Goal: Task Accomplishment & Management: Manage account settings

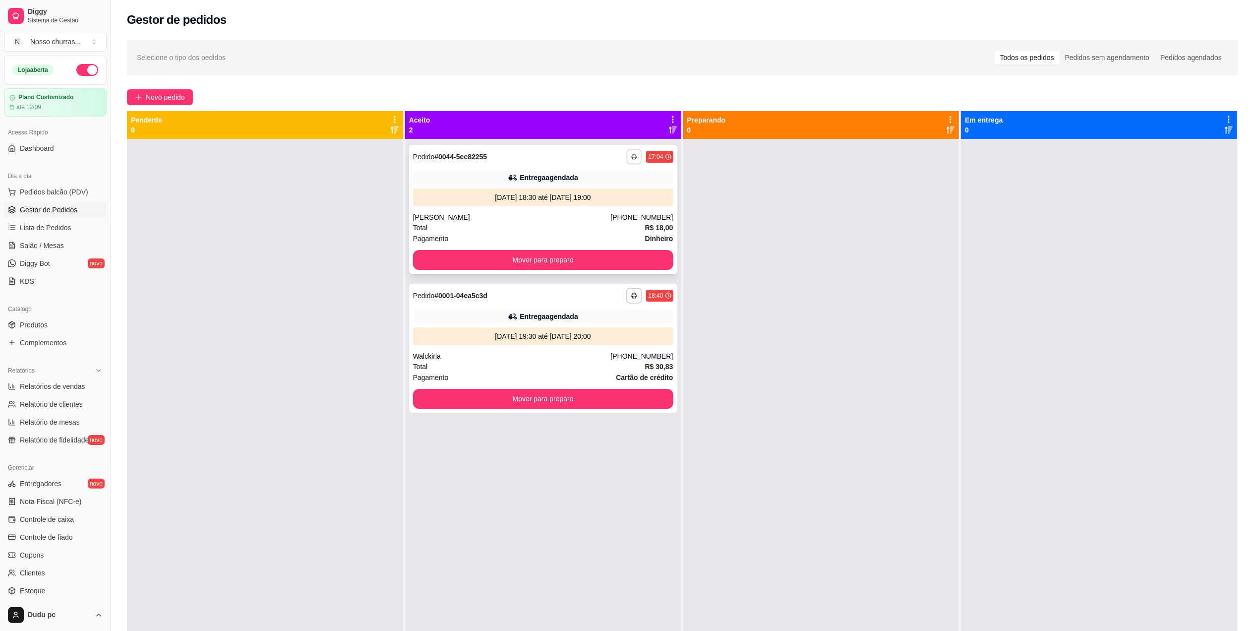
click at [632, 152] on button "button" at bounding box center [634, 156] width 15 height 15
click at [619, 189] on button "IMPRESSORA" at bounding box center [603, 191] width 69 height 15
click at [632, 294] on icon "button" at bounding box center [635, 296] width 6 height 6
click at [612, 326] on button "IMPRESSORA" at bounding box center [603, 329] width 69 height 15
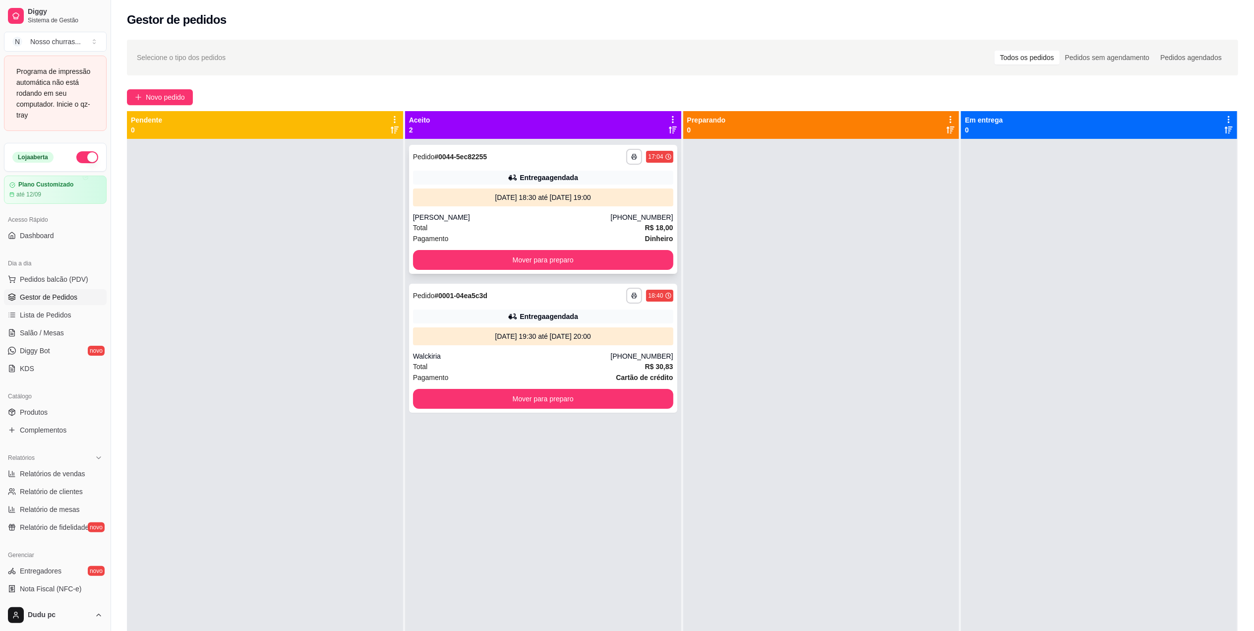
click at [588, 213] on div "[PERSON_NAME]" at bounding box center [512, 217] width 198 height 10
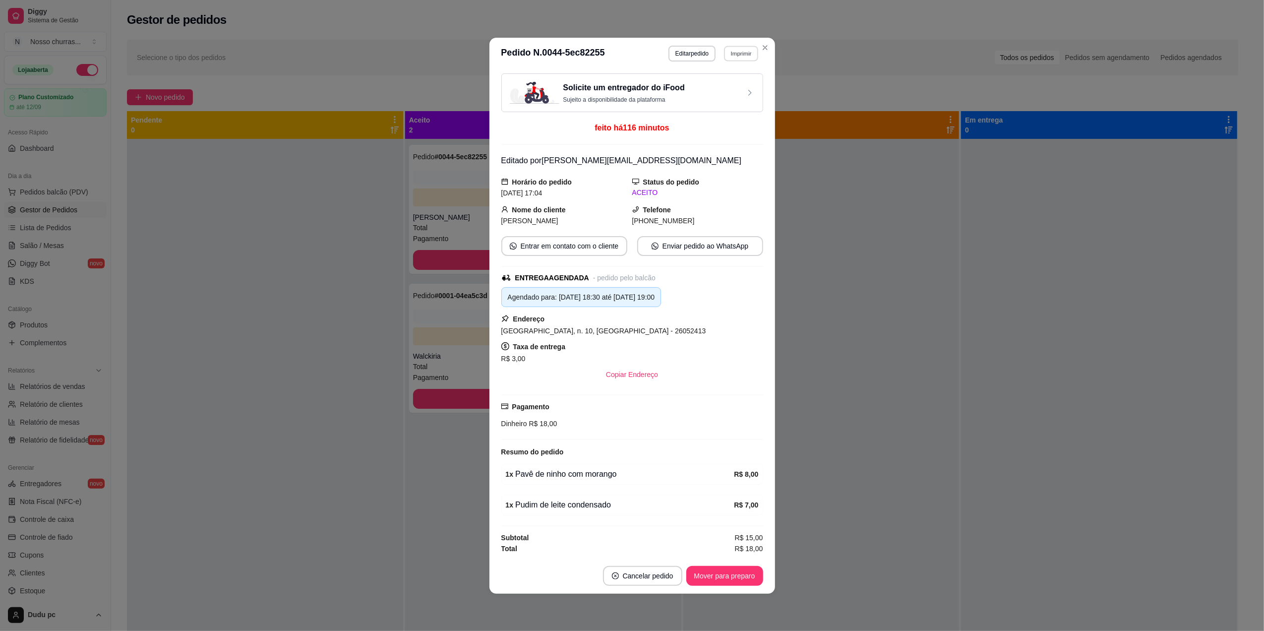
click at [736, 53] on button "Imprimir" at bounding box center [741, 53] width 34 height 15
click at [717, 82] on button "IMPRESSORA" at bounding box center [723, 84] width 69 height 15
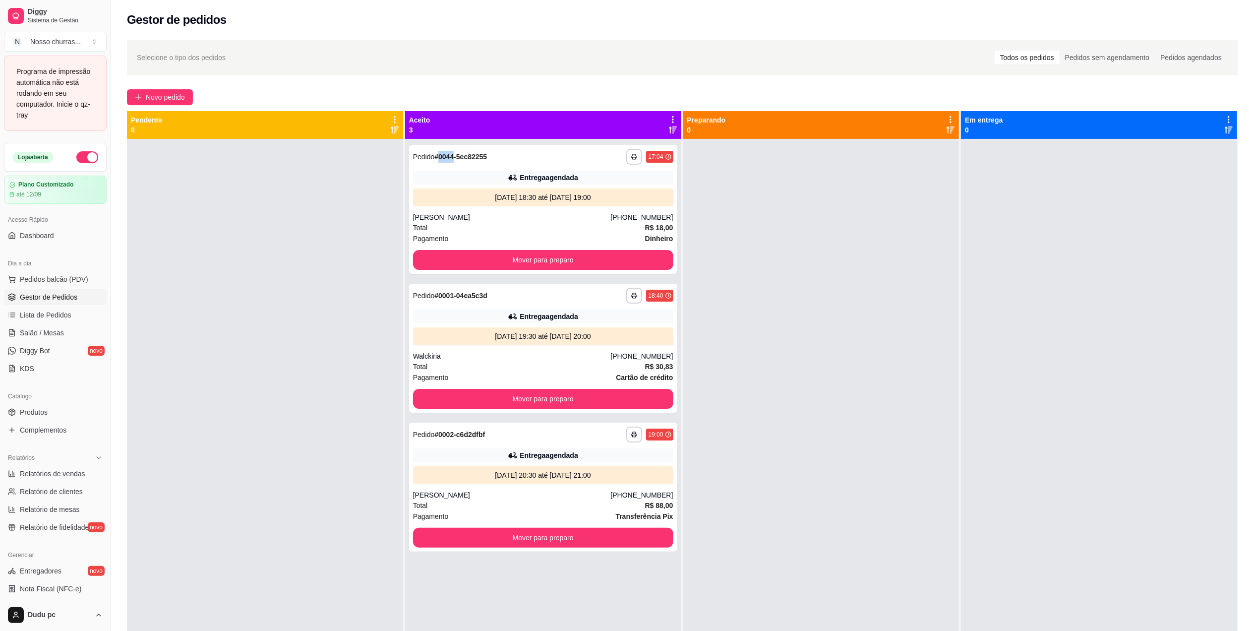
click at [437, 159] on strong "# 0044-5ec82255" at bounding box center [461, 157] width 53 height 8
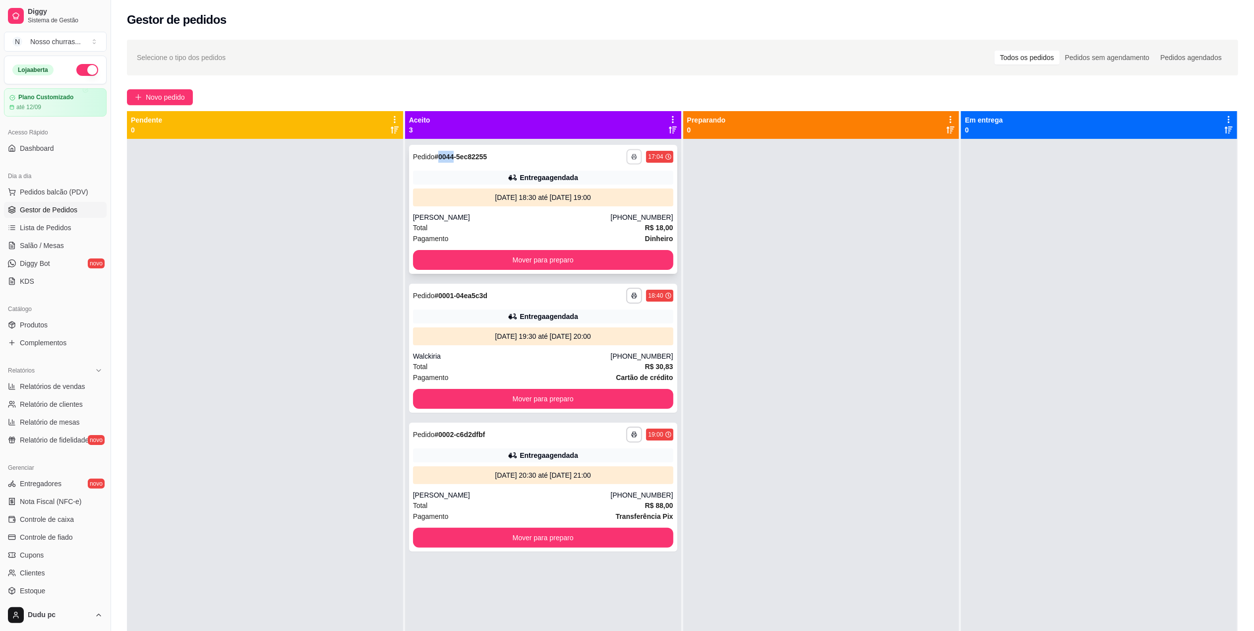
click at [632, 158] on icon "button" at bounding box center [634, 157] width 5 height 2
click at [624, 190] on button "IMPRESSORA" at bounding box center [603, 191] width 69 height 15
click at [604, 453] on div "Entrega agendada" at bounding box center [543, 455] width 260 height 14
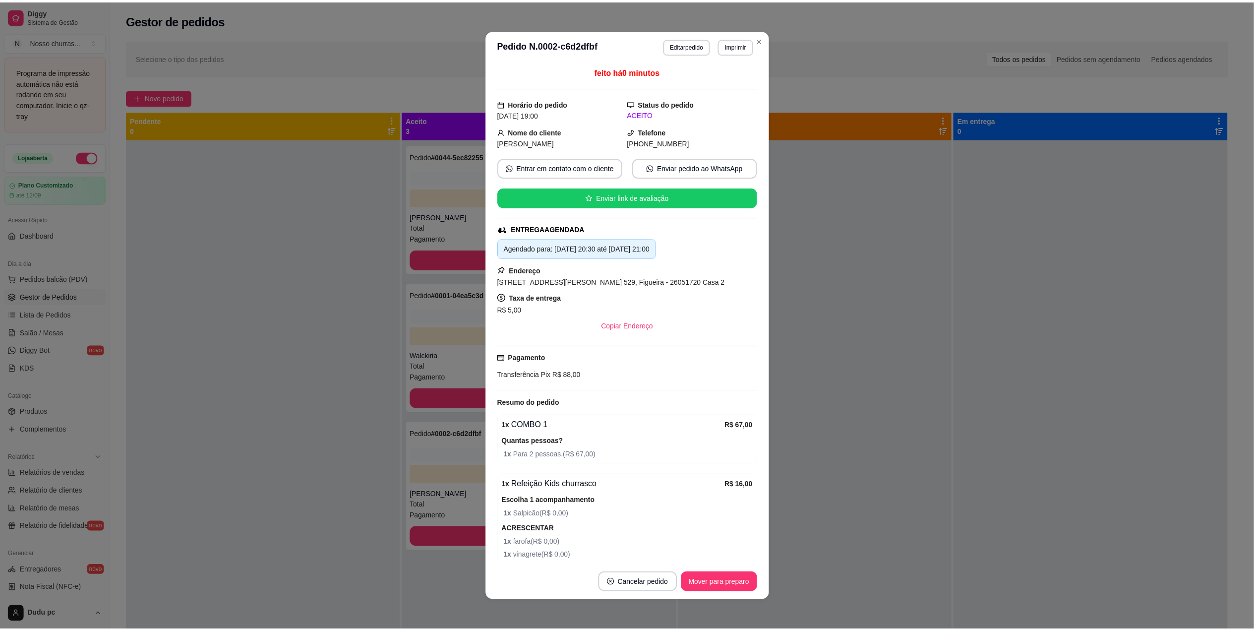
scroll to position [79, 0]
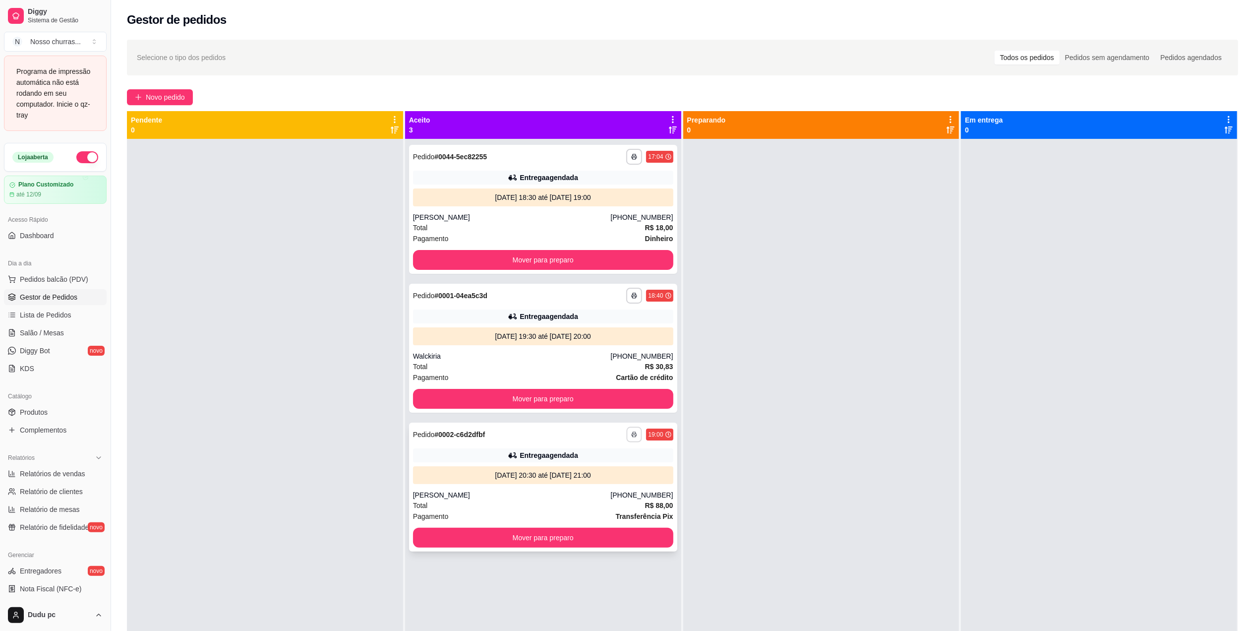
click at [631, 429] on button "button" at bounding box center [634, 434] width 15 height 15
click at [619, 465] on button "IMPRESSORA" at bounding box center [603, 468] width 69 height 15
click at [729, 439] on div at bounding box center [822, 454] width 276 height 631
click at [637, 209] on div "**********" at bounding box center [543, 209] width 268 height 129
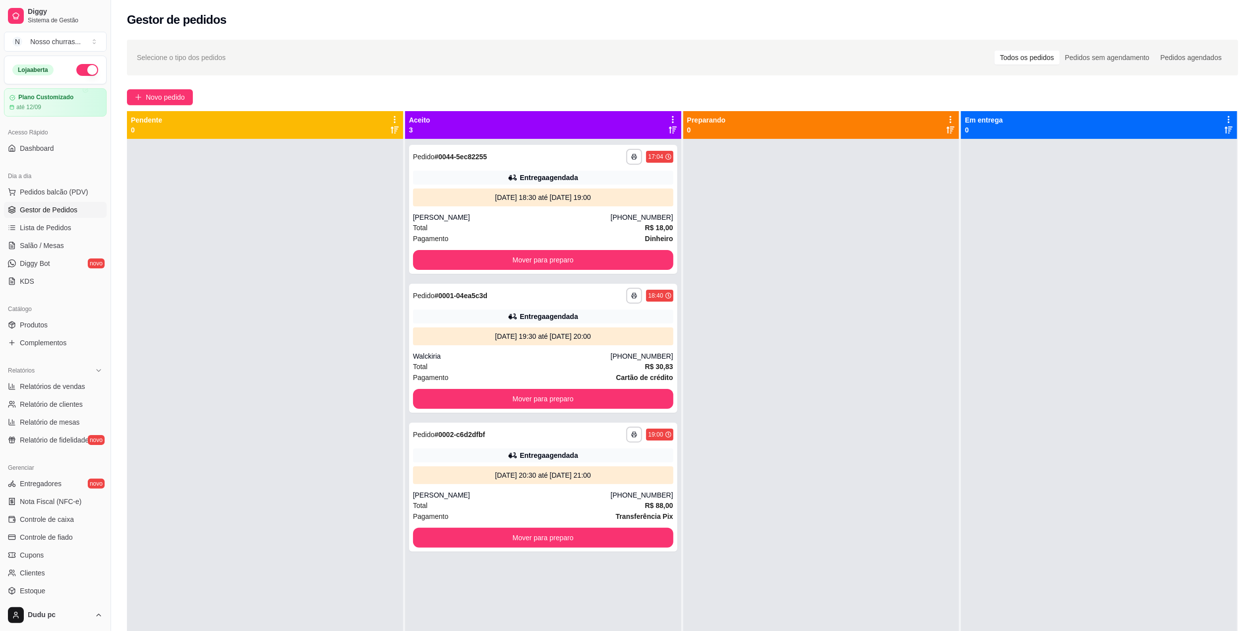
click at [342, 304] on div at bounding box center [265, 454] width 276 height 631
click at [1068, 611] on div at bounding box center [1099, 454] width 276 height 631
click at [627, 158] on button "button" at bounding box center [634, 156] width 15 height 15
click at [627, 193] on button "IMPRESSORA" at bounding box center [604, 192] width 72 height 16
click at [632, 295] on icon "button" at bounding box center [634, 296] width 5 height 2
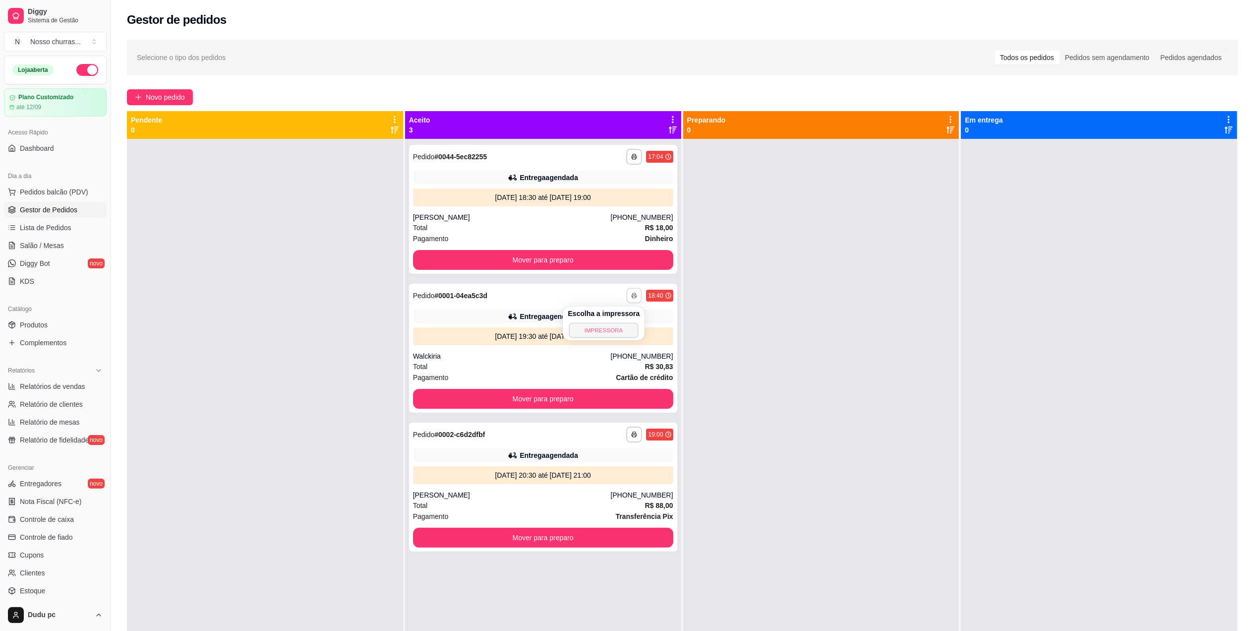
click at [616, 338] on button "IMPRESSORA" at bounding box center [603, 329] width 69 height 15
click at [596, 441] on div "**********" at bounding box center [543, 435] width 260 height 16
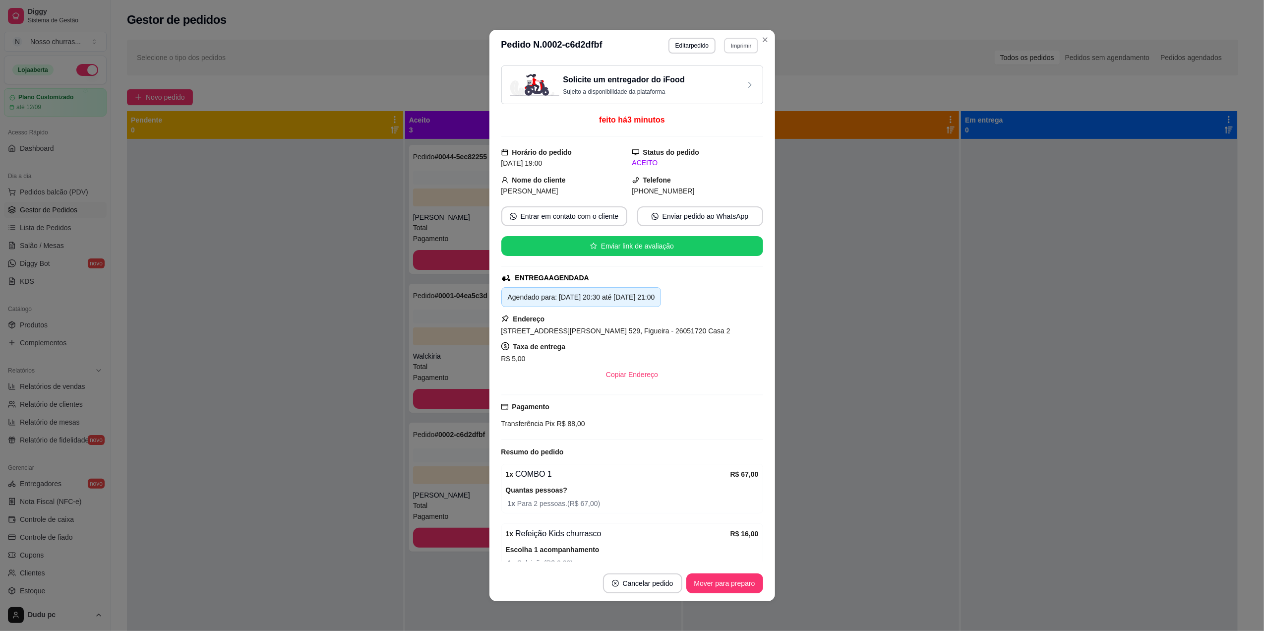
click at [732, 52] on button "Imprimir" at bounding box center [741, 45] width 34 height 15
click at [736, 82] on button "IMPRESSORA" at bounding box center [718, 79] width 69 height 15
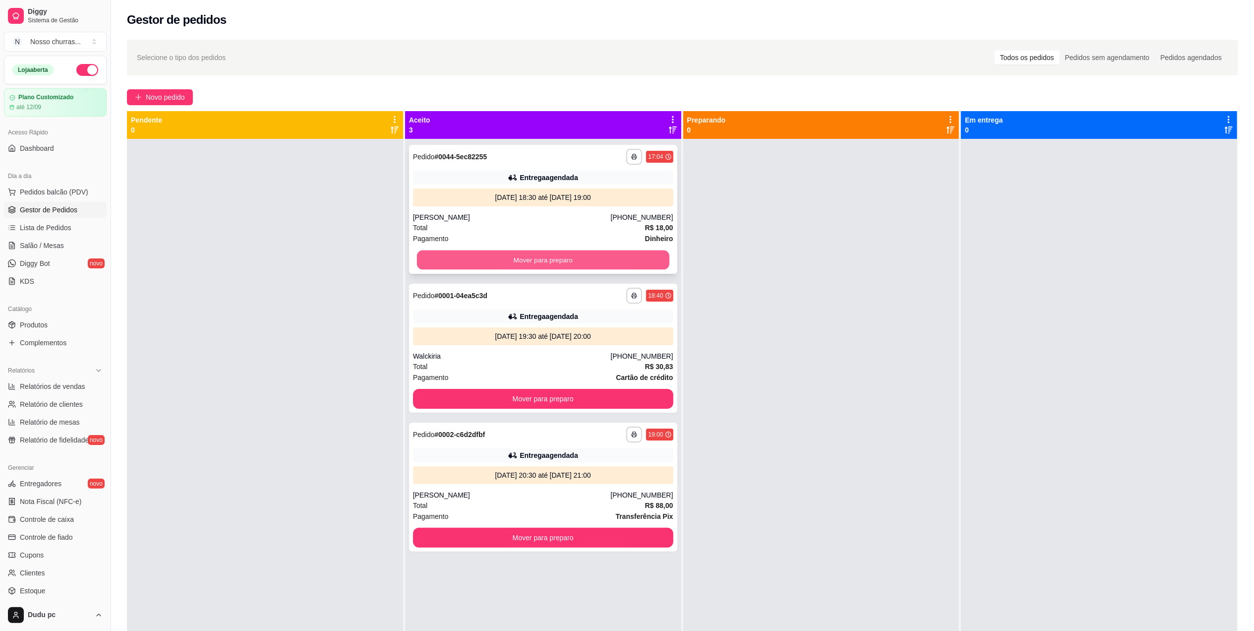
click at [461, 261] on button "Mover para preparo" at bounding box center [543, 259] width 252 height 19
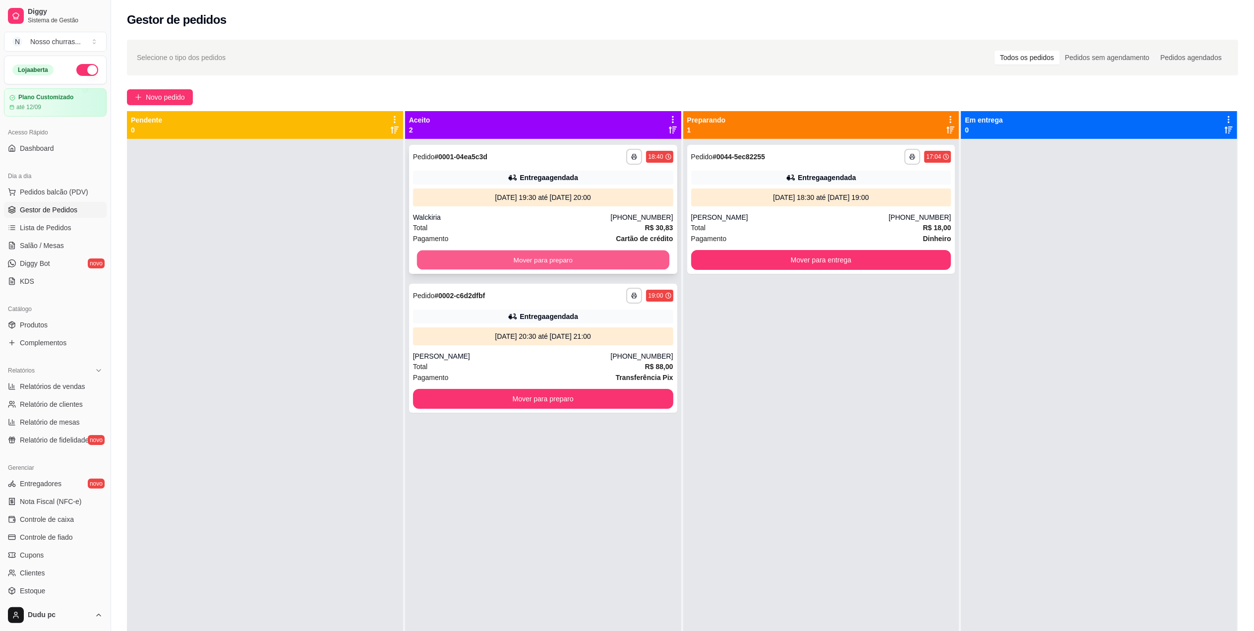
click at [463, 258] on button "Mover para preparo" at bounding box center [543, 259] width 252 height 19
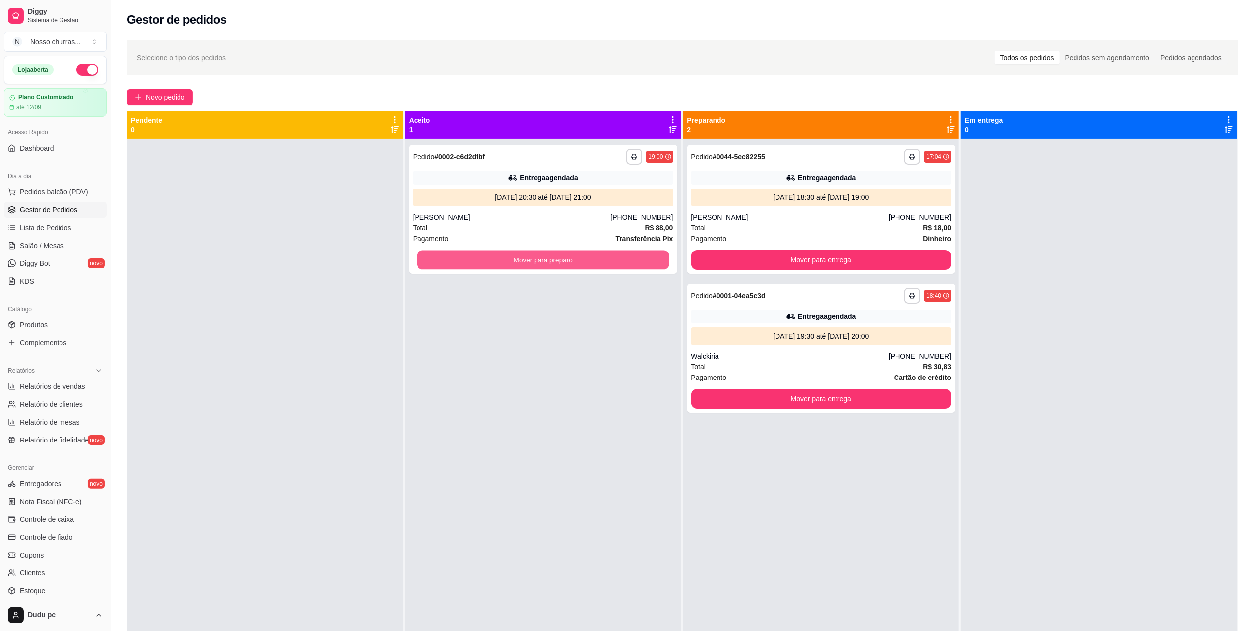
click at [463, 258] on button "Mover para preparo" at bounding box center [543, 259] width 252 height 19
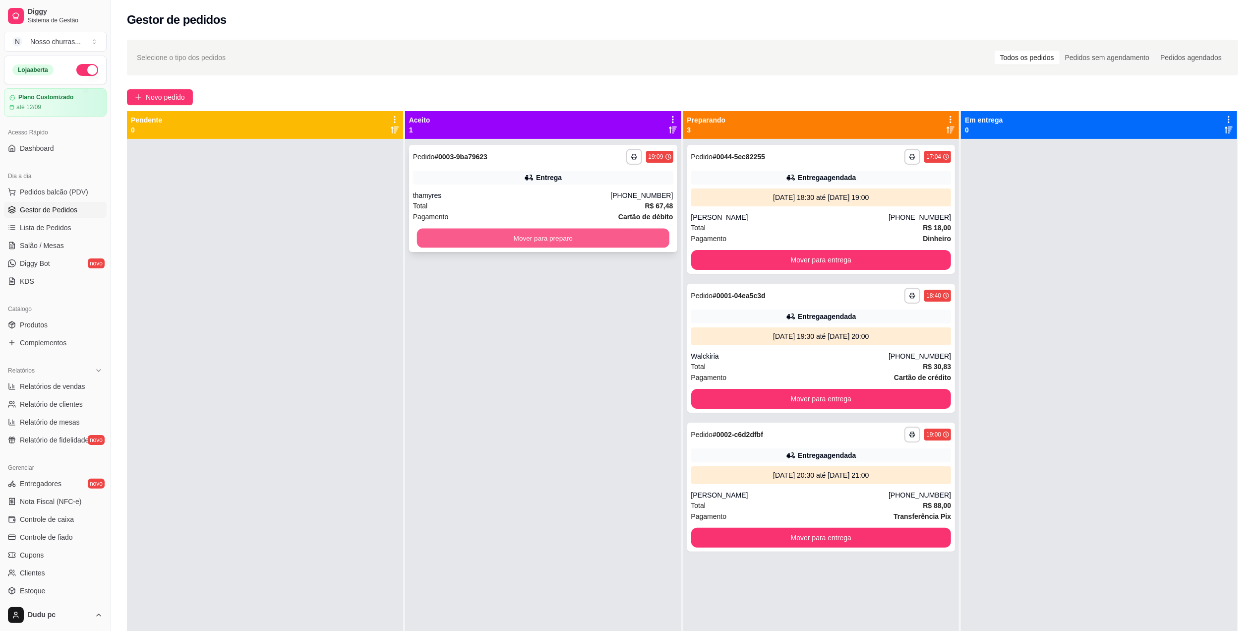
click at [457, 234] on button "Mover para preparo" at bounding box center [543, 238] width 252 height 19
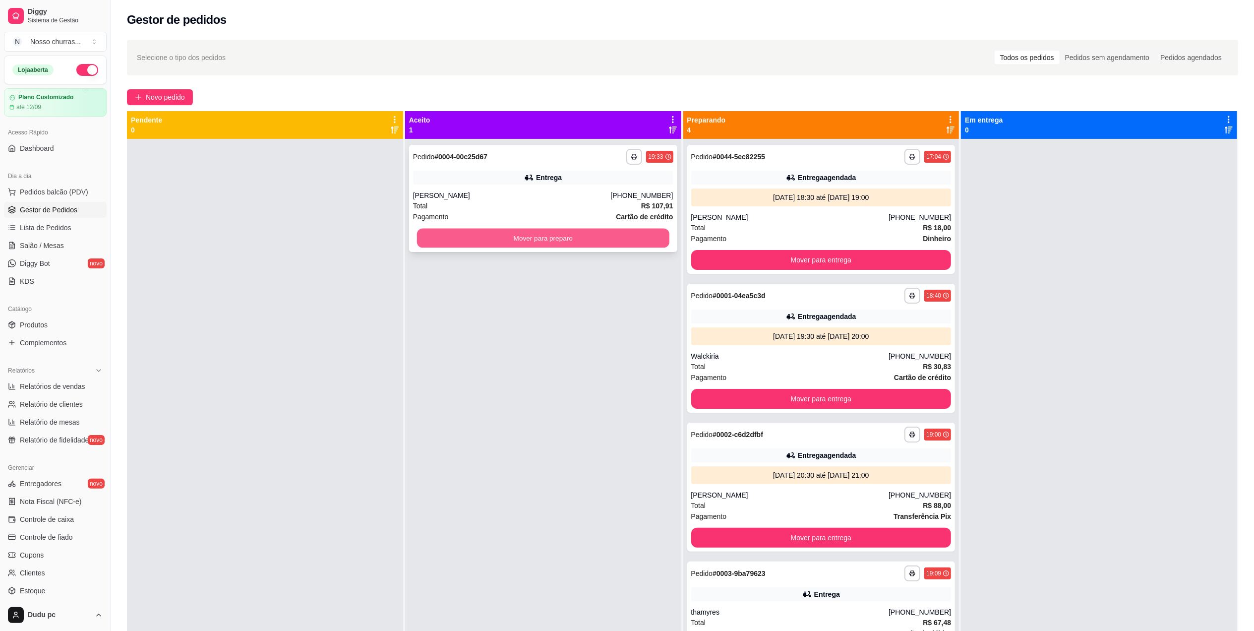
click at [522, 239] on button "Mover para preparo" at bounding box center [543, 238] width 252 height 19
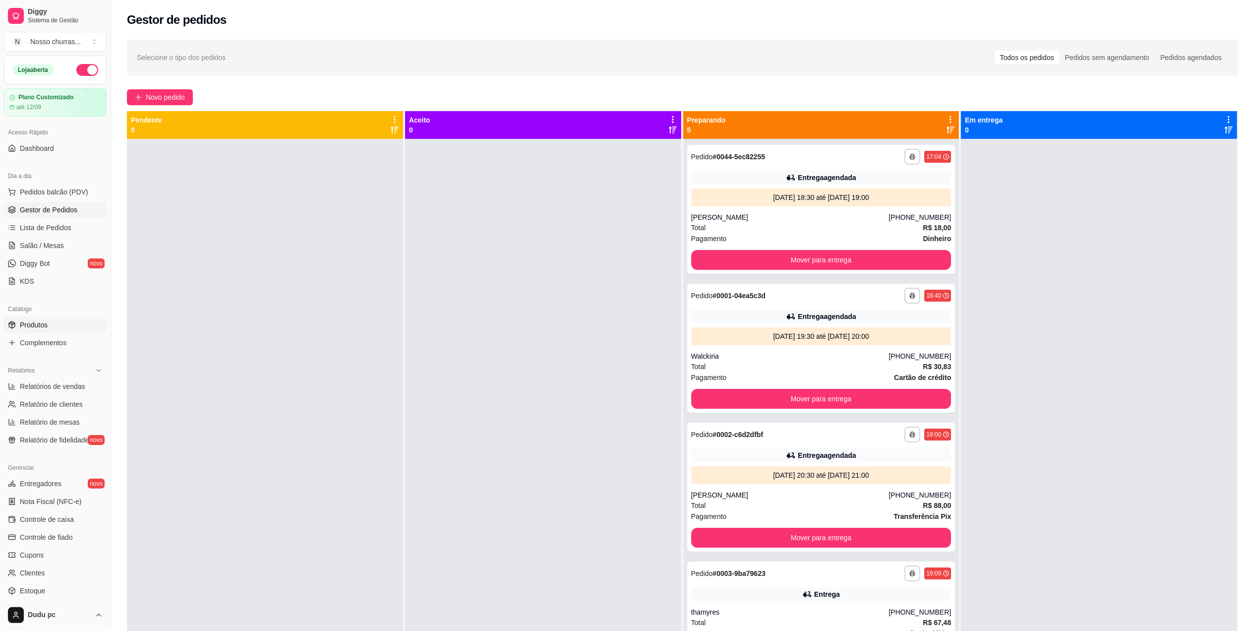
click at [26, 324] on span "Produtos" at bounding box center [34, 325] width 28 height 10
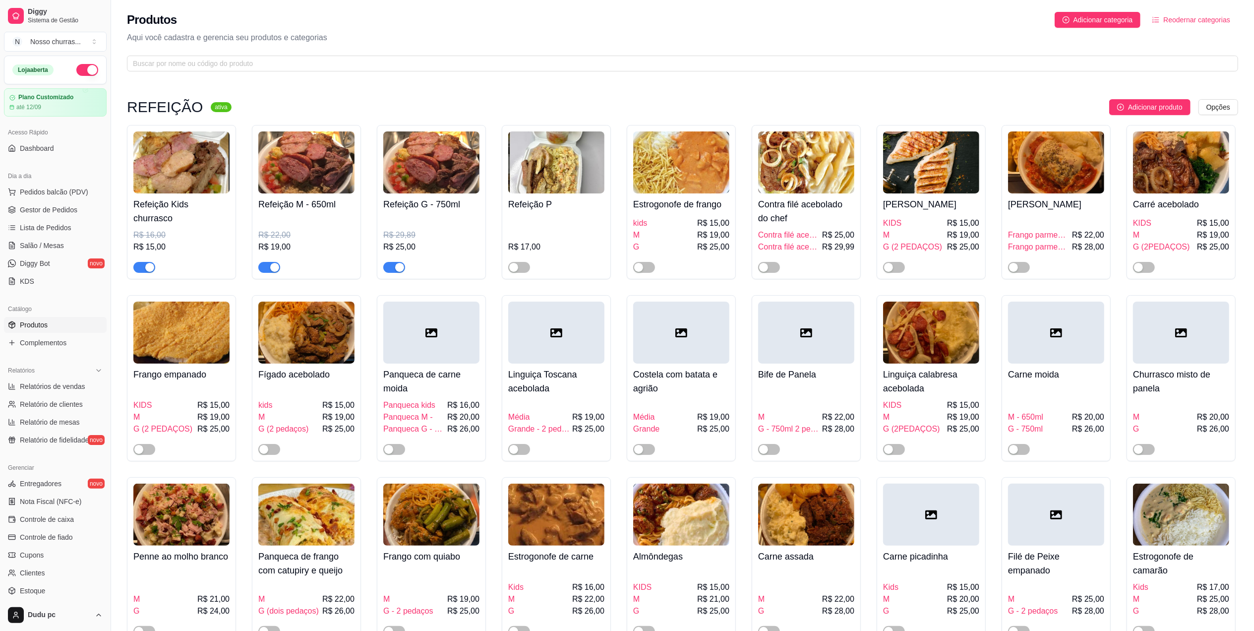
click at [26, 324] on span "Produtos" at bounding box center [34, 325] width 28 height 10
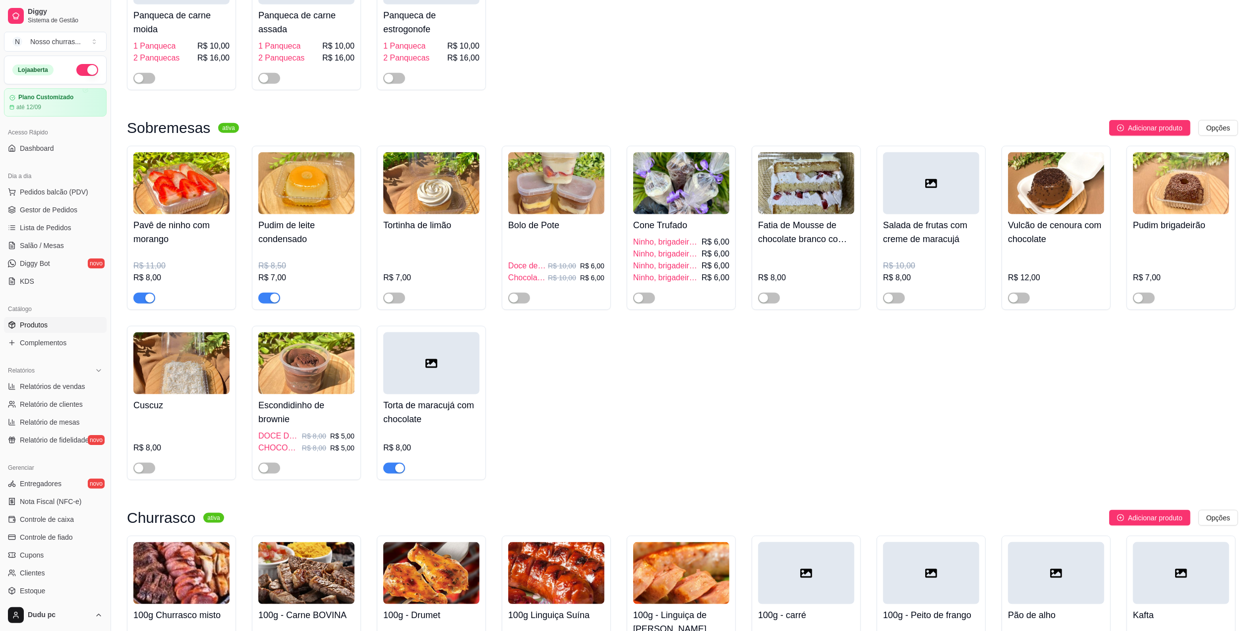
scroll to position [1655, 0]
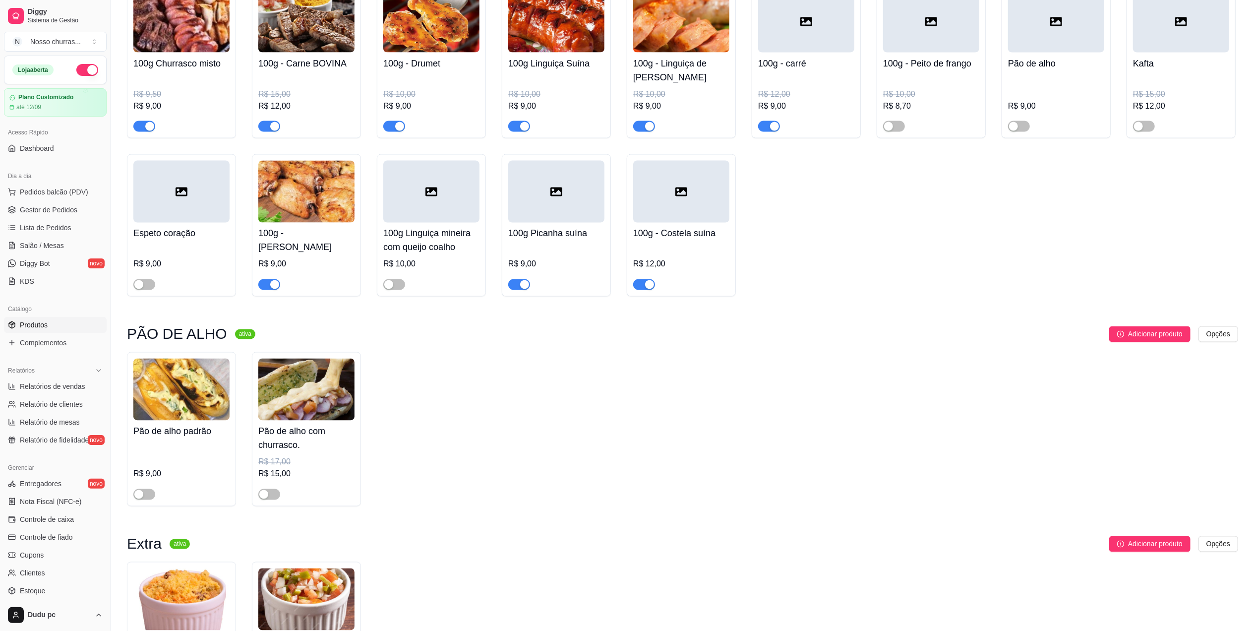
click at [643, 290] on button "button" at bounding box center [644, 284] width 22 height 11
click at [524, 289] on div "button" at bounding box center [524, 284] width 9 height 9
click at [770, 131] on div "button" at bounding box center [774, 126] width 9 height 9
click at [1016, 131] on div "button" at bounding box center [1013, 126] width 9 height 9
click at [147, 500] on span "button" at bounding box center [144, 494] width 22 height 11
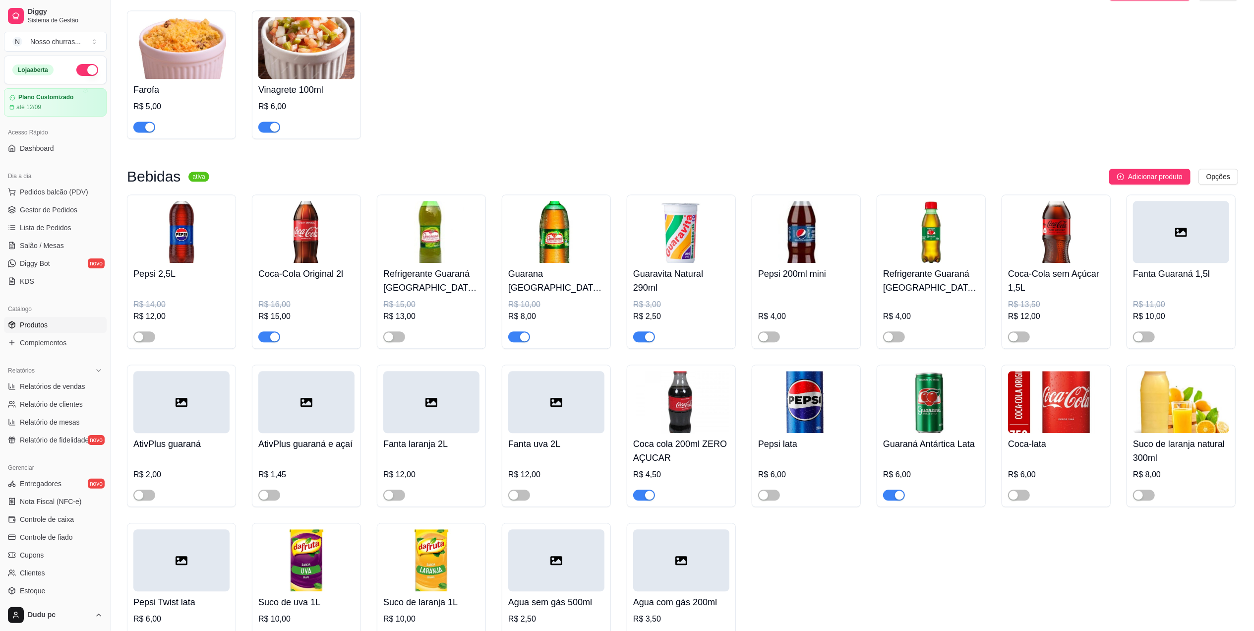
scroll to position [2727, 0]
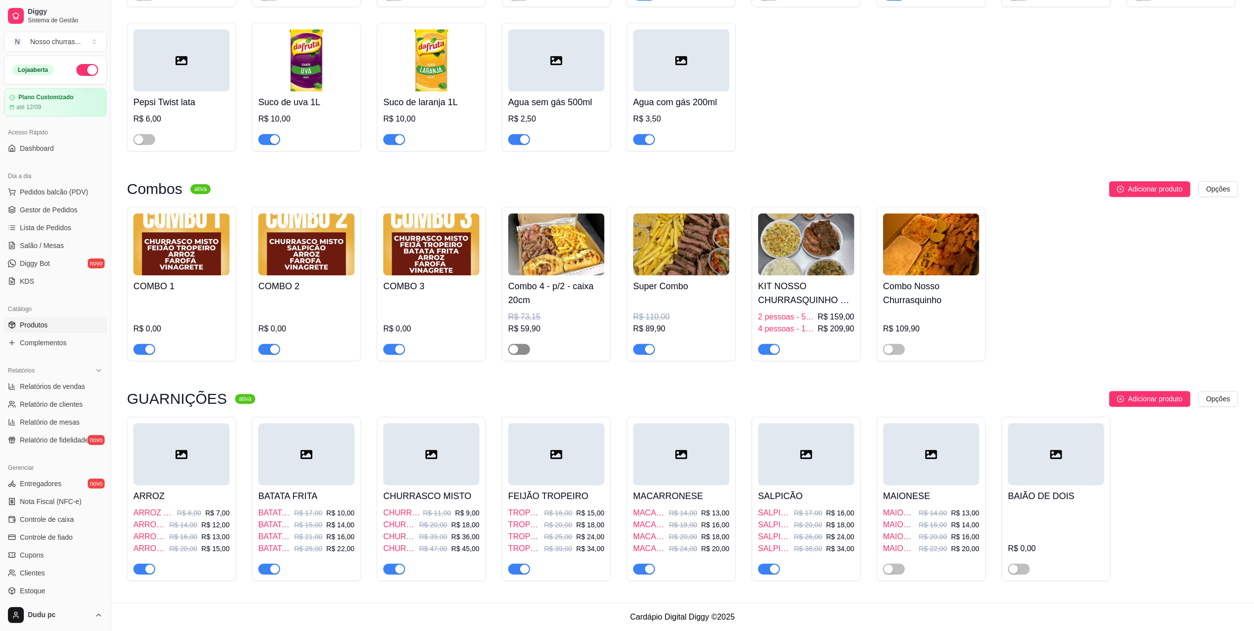
click at [514, 346] on div "button" at bounding box center [513, 349] width 9 height 9
click at [46, 205] on span "Gestor de Pedidos" at bounding box center [49, 210] width 58 height 10
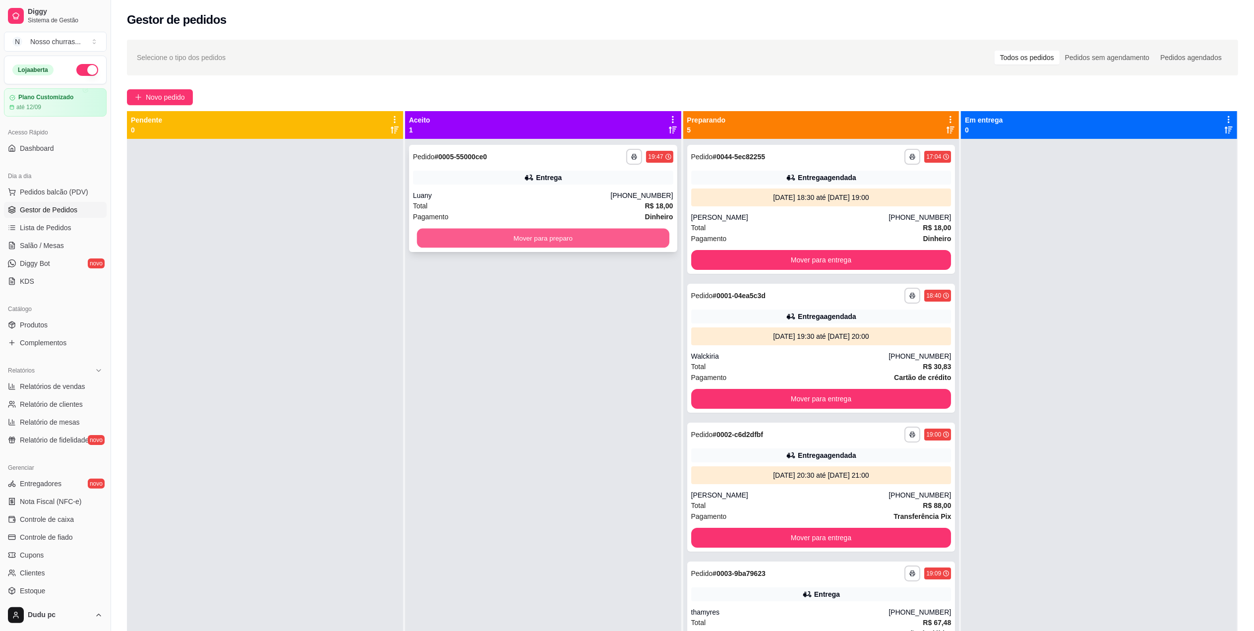
click at [445, 245] on button "Mover para preparo" at bounding box center [543, 238] width 252 height 19
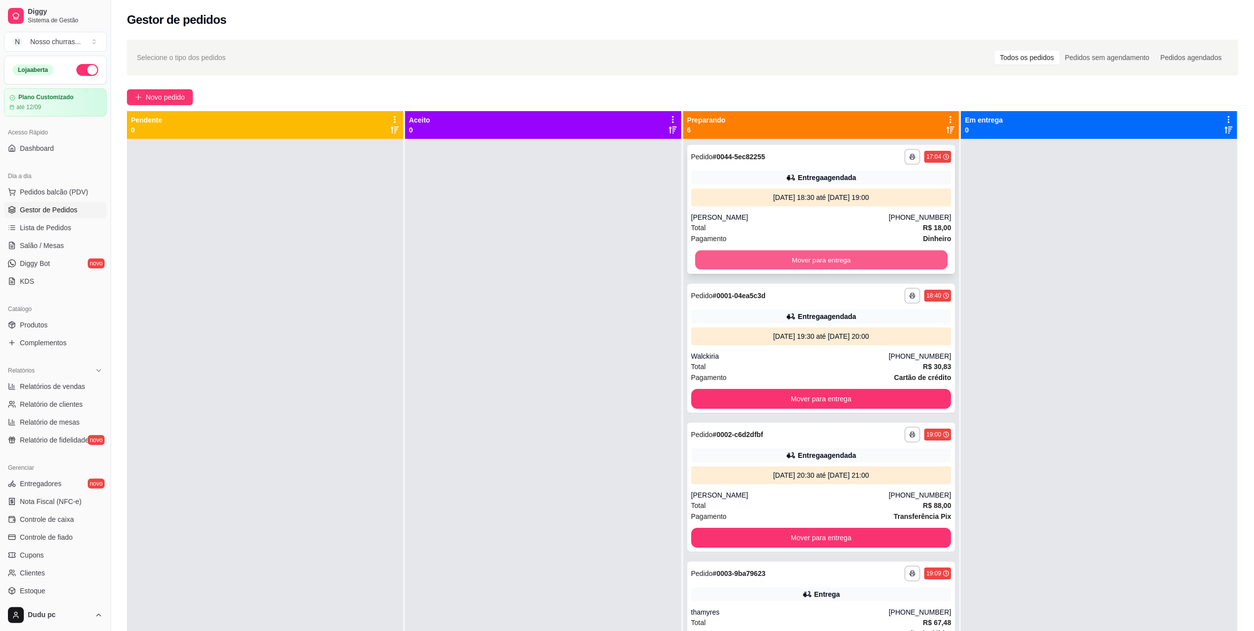
click at [836, 262] on button "Mover para entrega" at bounding box center [821, 259] width 252 height 19
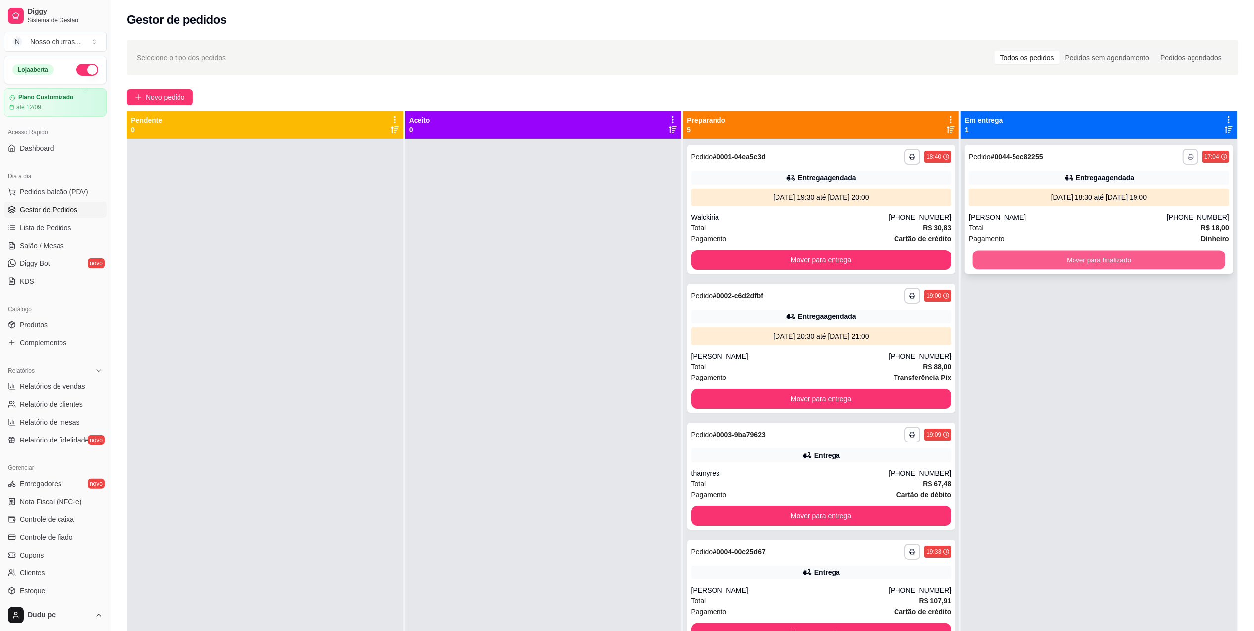
click at [1152, 260] on button "Mover para finalizado" at bounding box center [1099, 259] width 252 height 19
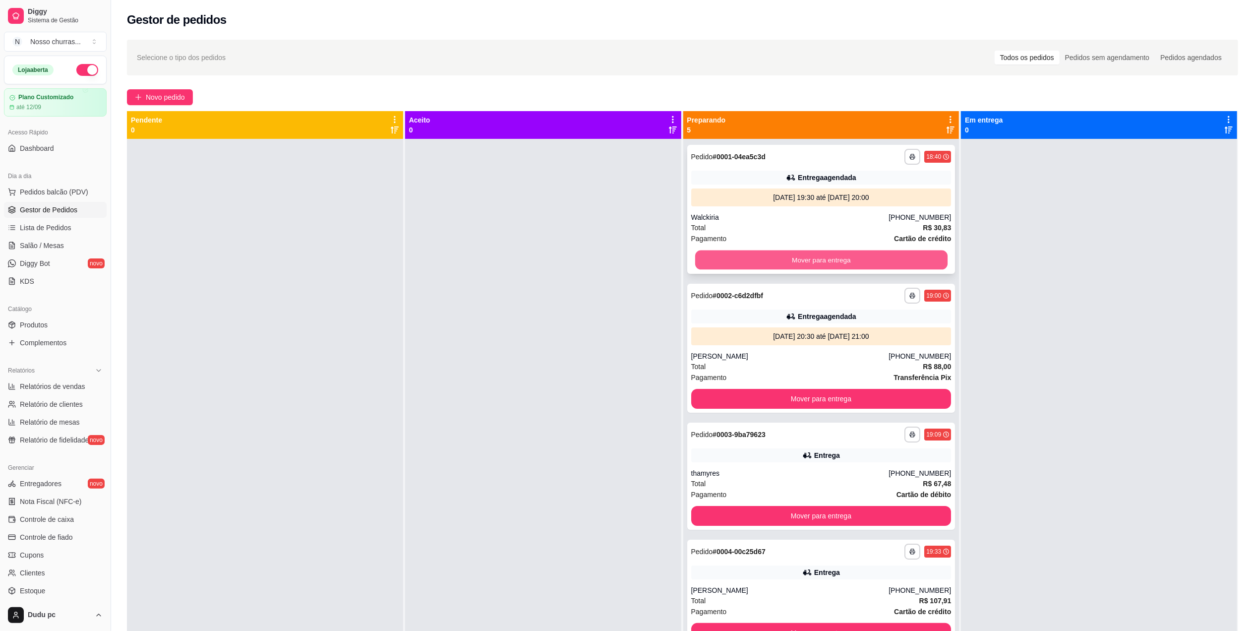
click at [874, 252] on button "Mover para entrega" at bounding box center [821, 259] width 252 height 19
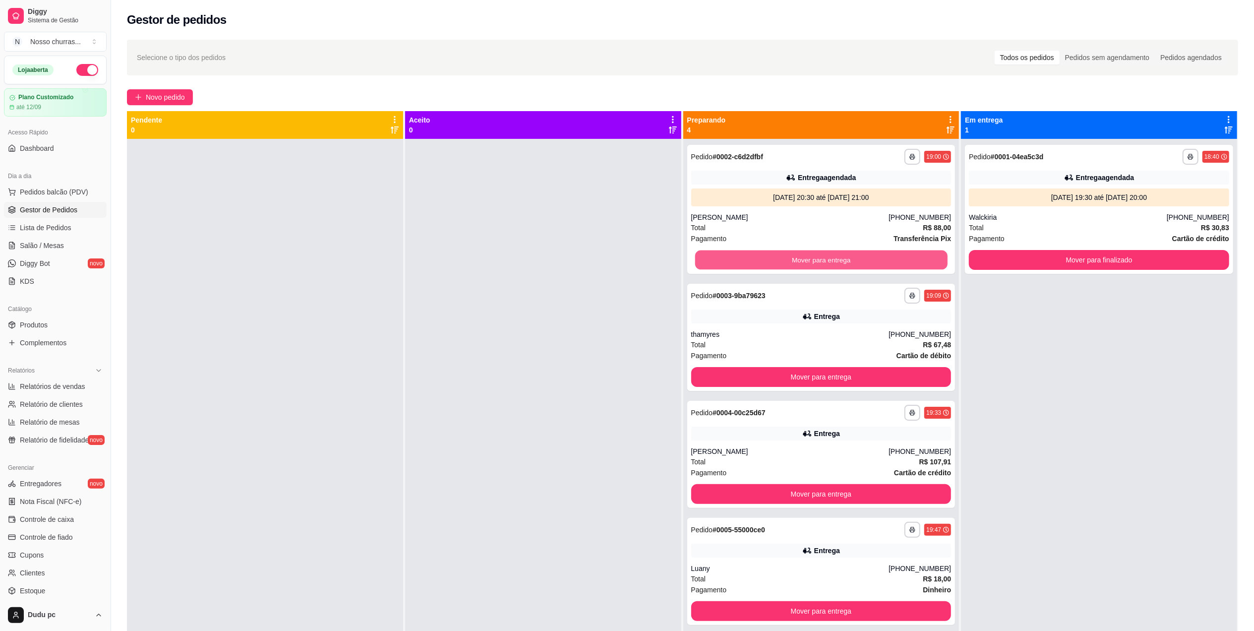
click at [874, 252] on button "Mover para entrega" at bounding box center [821, 259] width 252 height 19
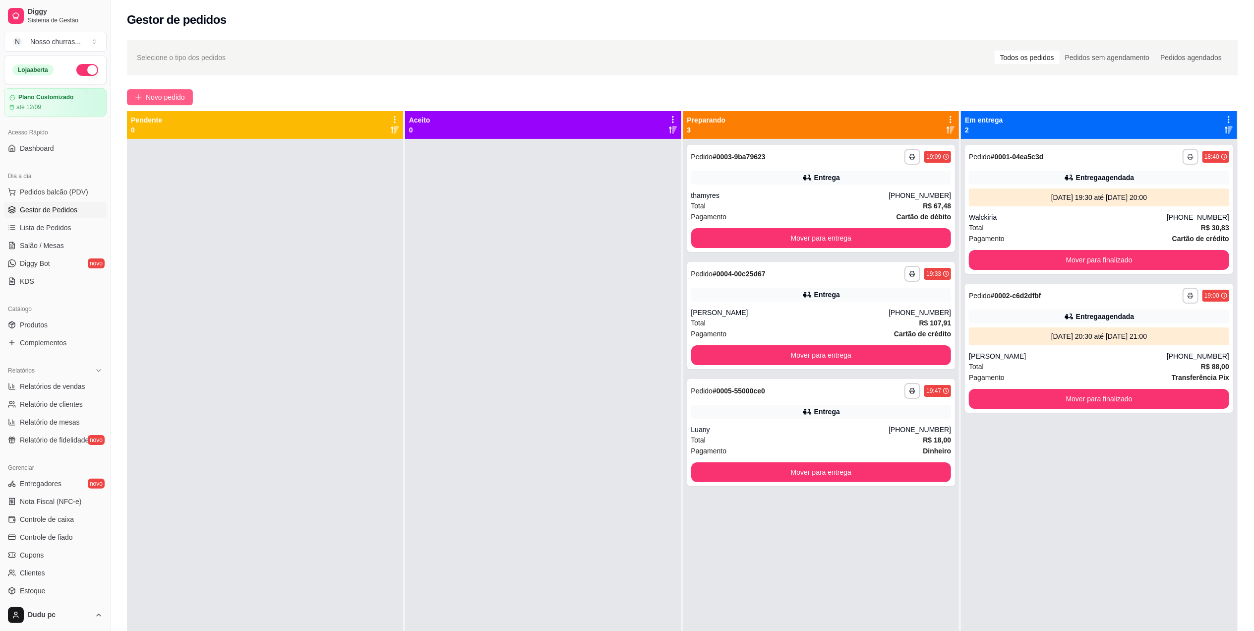
click at [163, 95] on span "Novo pedido" at bounding box center [165, 97] width 39 height 11
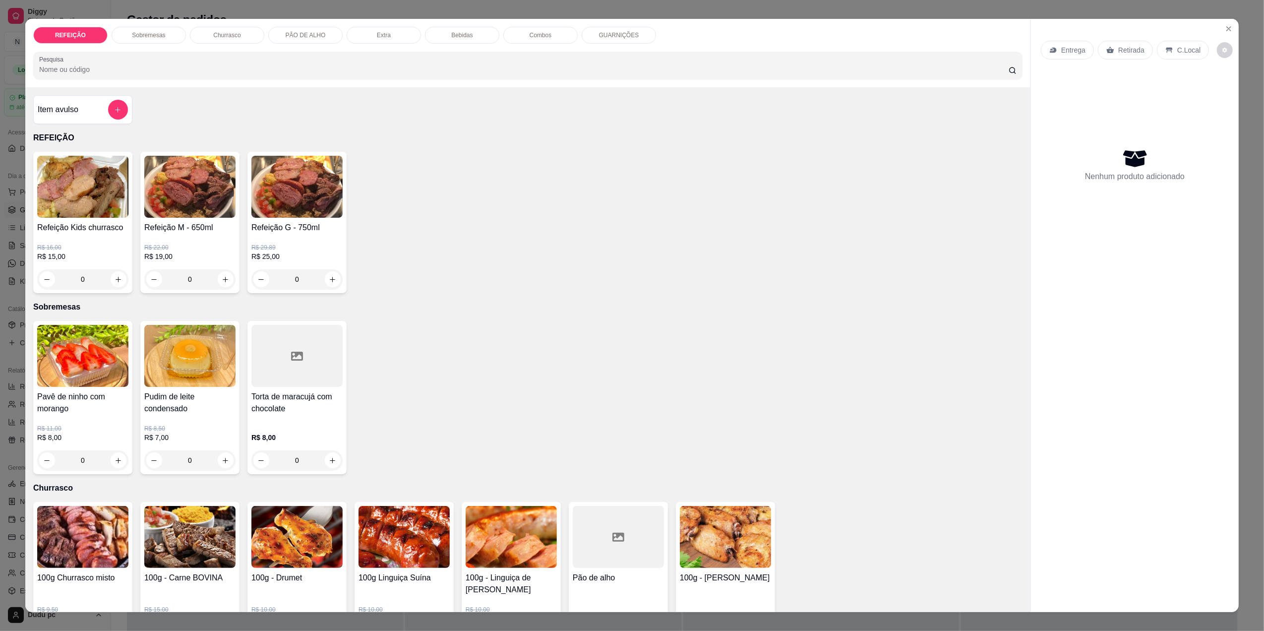
click at [217, 282] on div "0" at bounding box center [189, 279] width 91 height 20
click at [221, 274] on div "0" at bounding box center [189, 279] width 91 height 20
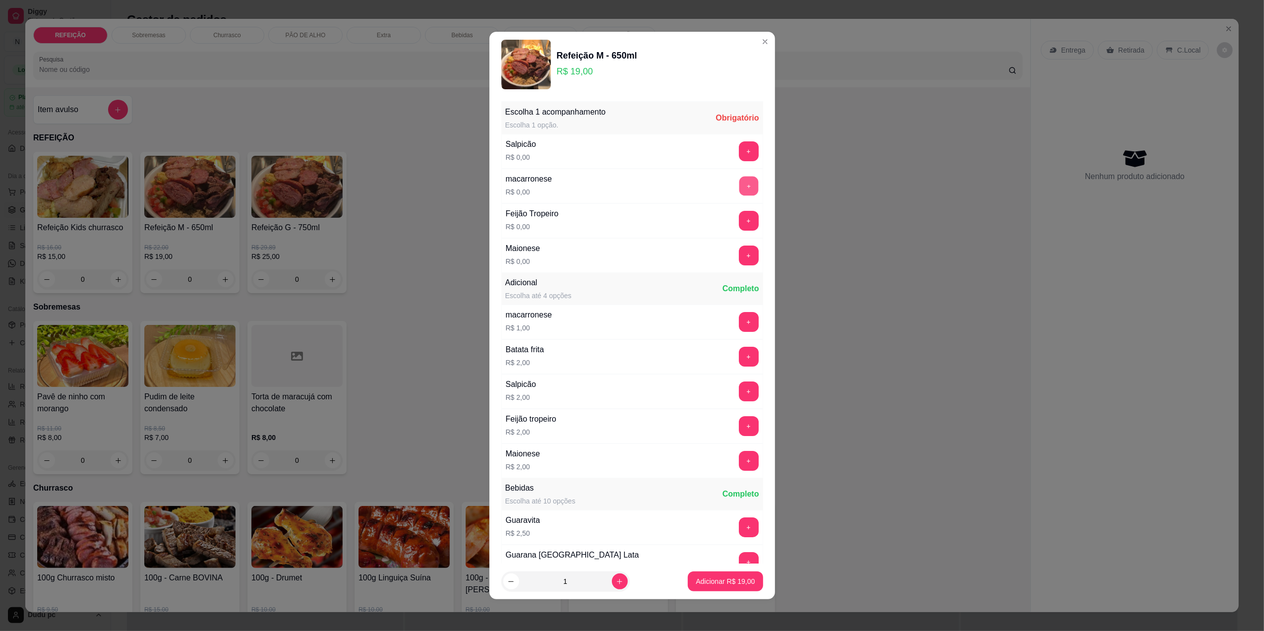
click at [739, 193] on button "+" at bounding box center [748, 185] width 19 height 19
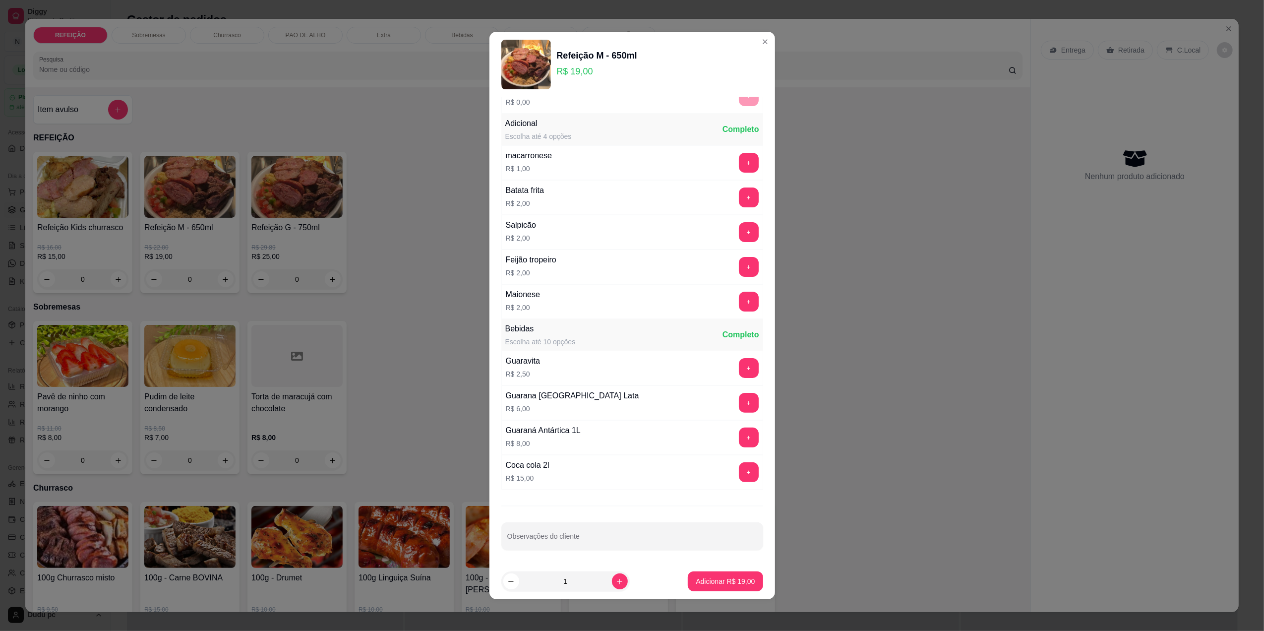
scroll to position [164, 0]
click at [718, 582] on p "Adicionar R$ 19,00" at bounding box center [726, 581] width 58 height 9
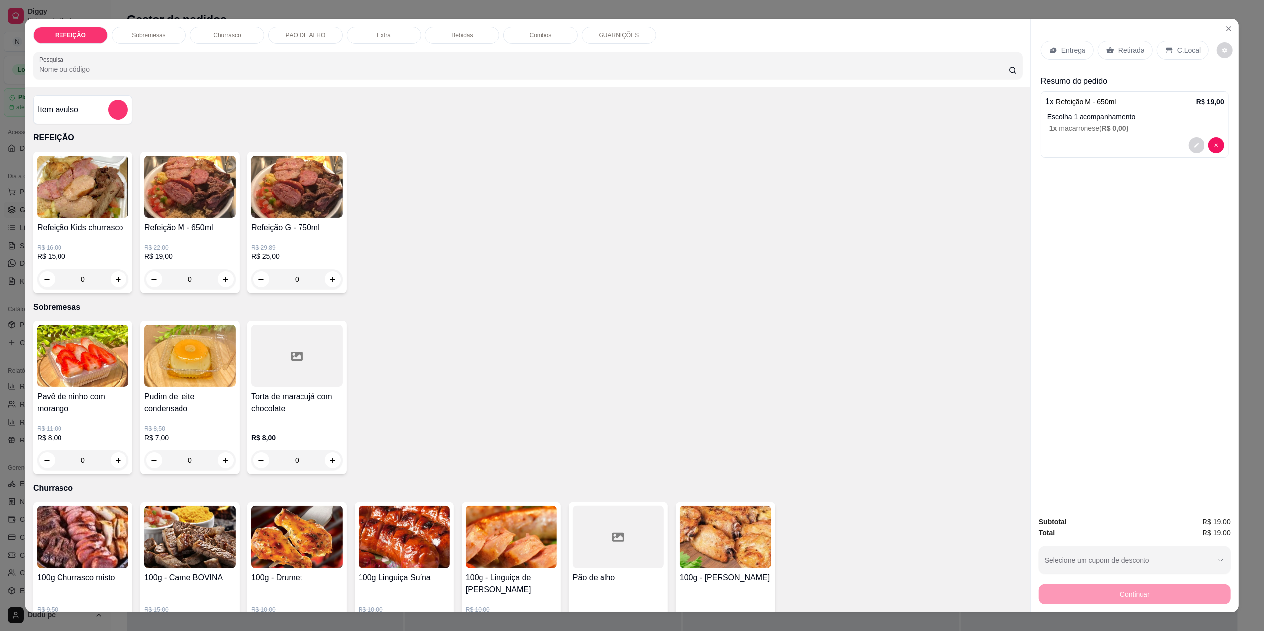
click at [630, 32] on p "GUARNIÇÕES" at bounding box center [619, 35] width 40 height 8
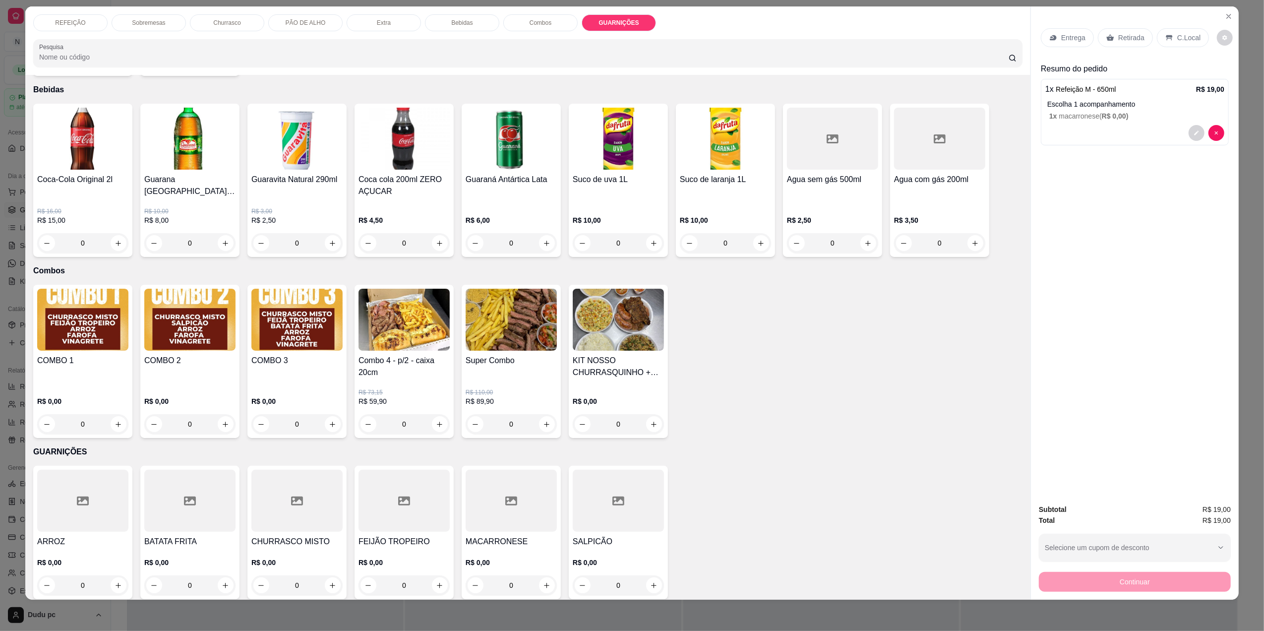
click at [221, 587] on div "0" at bounding box center [189, 585] width 91 height 20
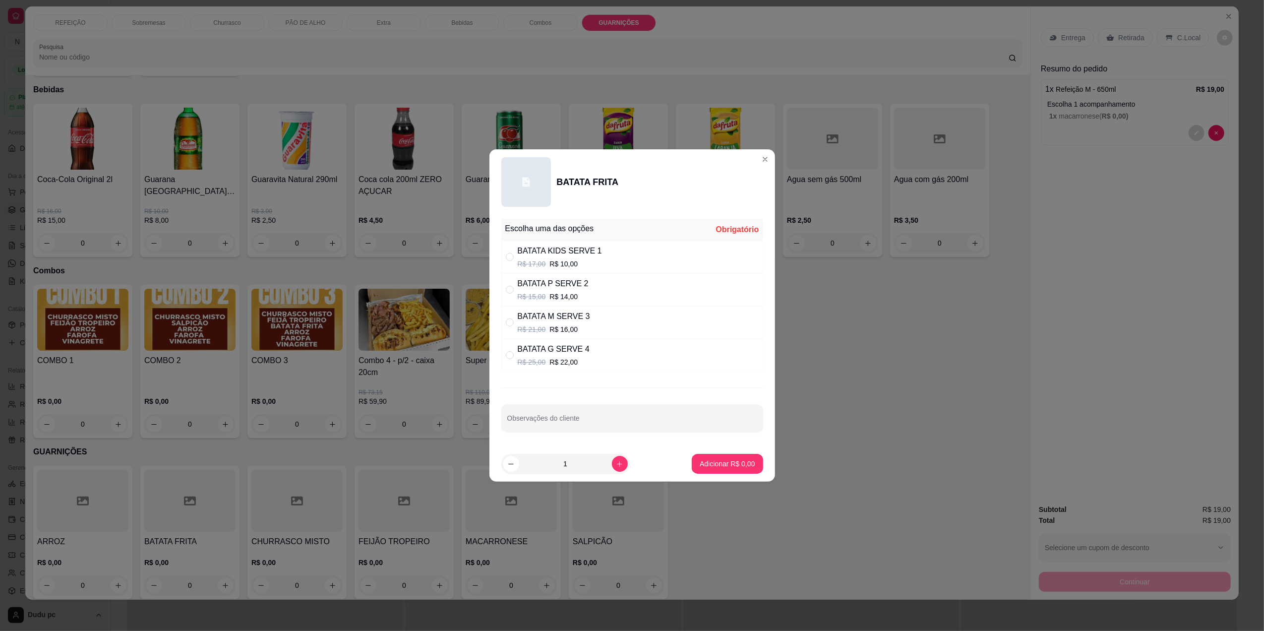
click at [617, 268] on div "BATATA KIDS SERVE 1 R$ 17,00 R$ 10,00" at bounding box center [632, 257] width 262 height 33
radio input "true"
click at [734, 463] on p "Adicionar R$ 10,00" at bounding box center [726, 463] width 58 height 9
type input "1"
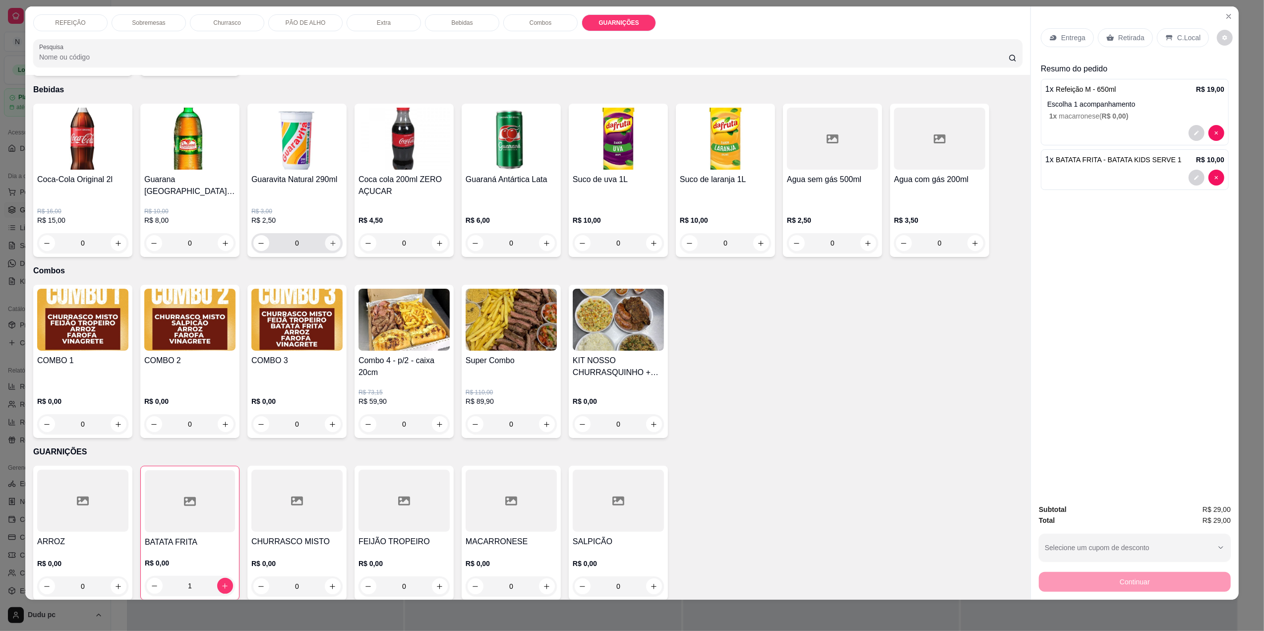
click at [325, 236] on button "increase-product-quantity" at bounding box center [332, 243] width 15 height 15
click at [254, 237] on div "1" at bounding box center [297, 243] width 86 height 20
click at [254, 237] on button "decrease-product-quantity" at bounding box center [262, 243] width 16 height 16
type input "0"
click at [370, 237] on button "decrease-product-quantity" at bounding box center [368, 243] width 15 height 15
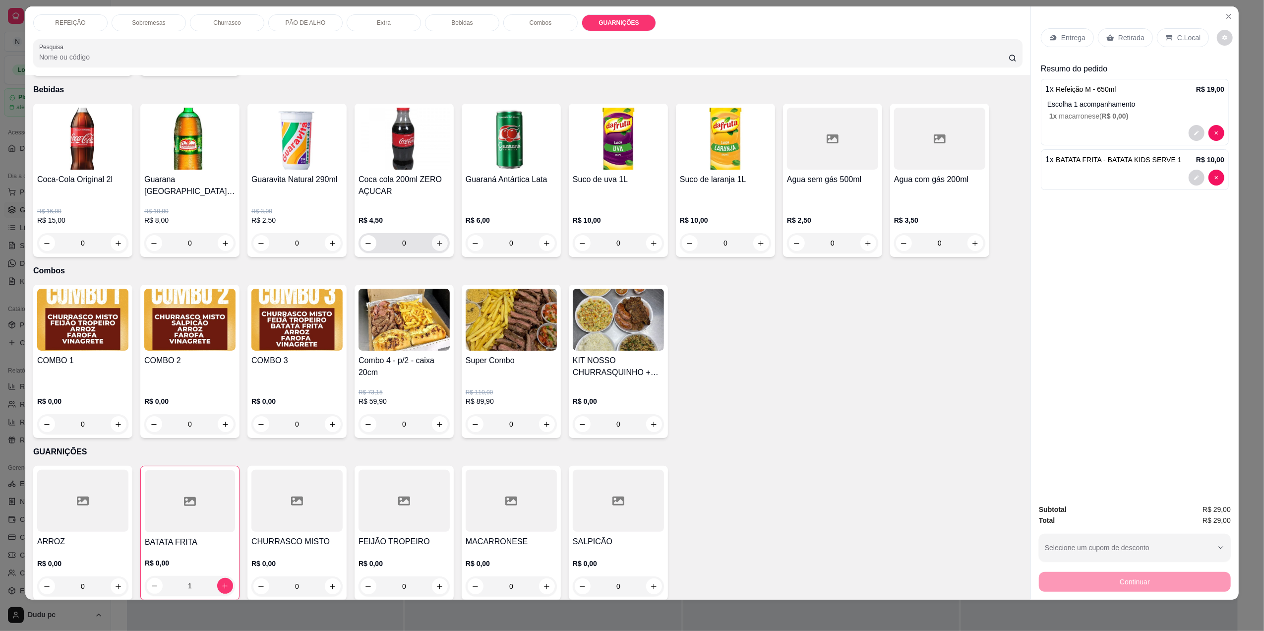
click at [437, 235] on div "0" at bounding box center [404, 243] width 87 height 20
click at [437, 240] on icon "increase-product-quantity" at bounding box center [439, 243] width 7 height 7
type input "1"
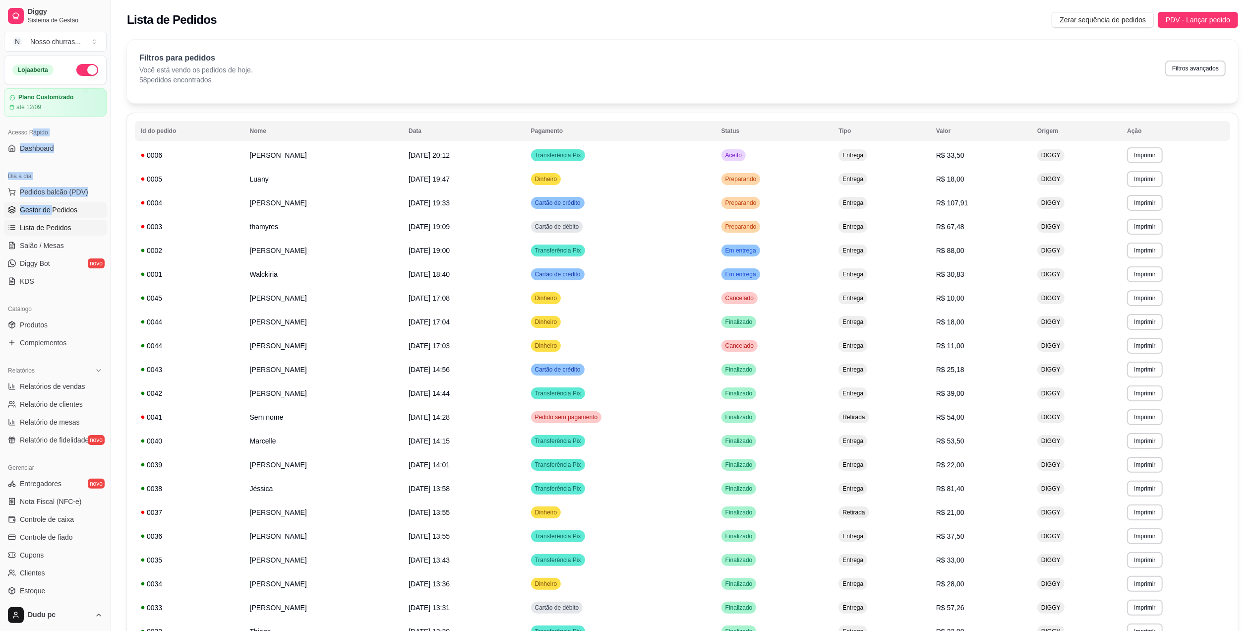
drag, startPoint x: 32, startPoint y: 139, endPoint x: 52, endPoint y: 212, distance: 76.0
click at [52, 212] on div "Loja aberta Plano Customizado até 12/09 Acesso Rápido Dashboard Dia a dia Pedid…" at bounding box center [55, 328] width 111 height 544
click at [52, 212] on span "Gestor de Pedidos" at bounding box center [49, 210] width 58 height 10
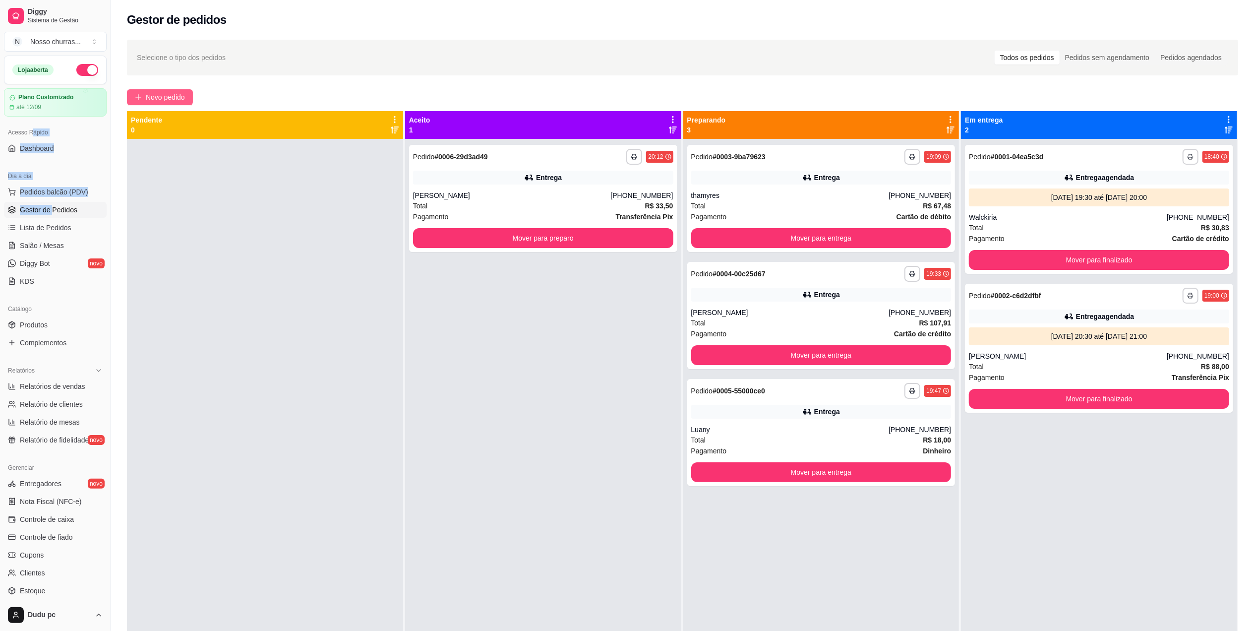
click at [153, 89] on button "Novo pedido" at bounding box center [160, 97] width 66 height 16
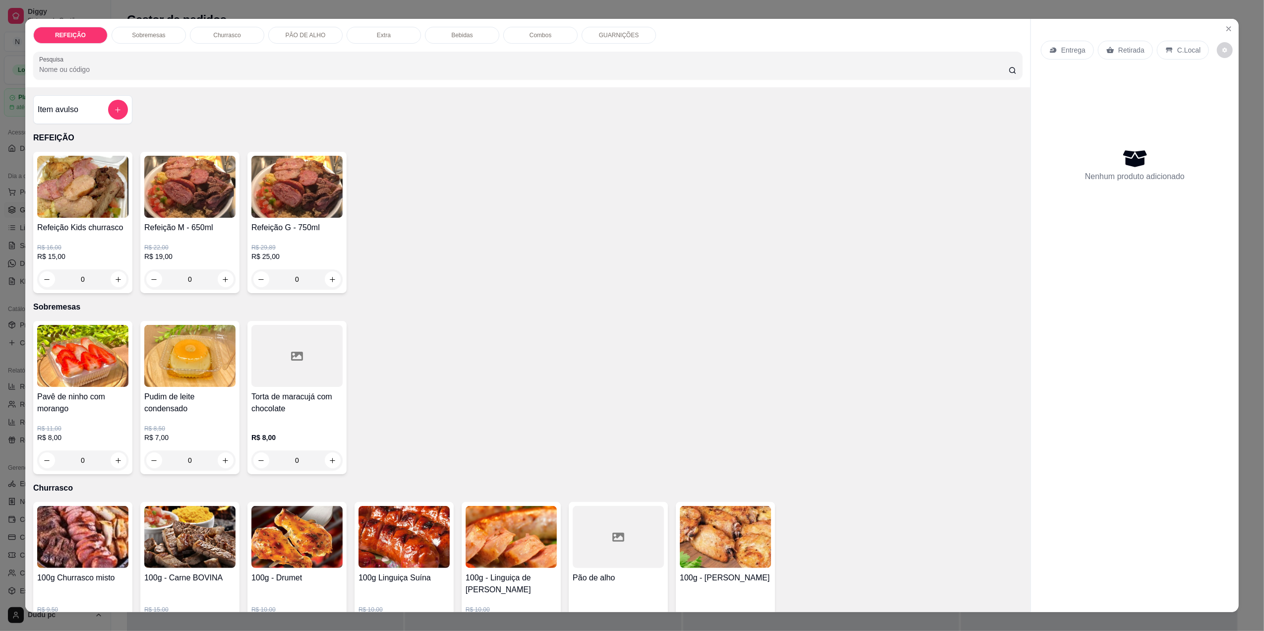
click at [329, 276] on div "0" at bounding box center [296, 279] width 91 height 20
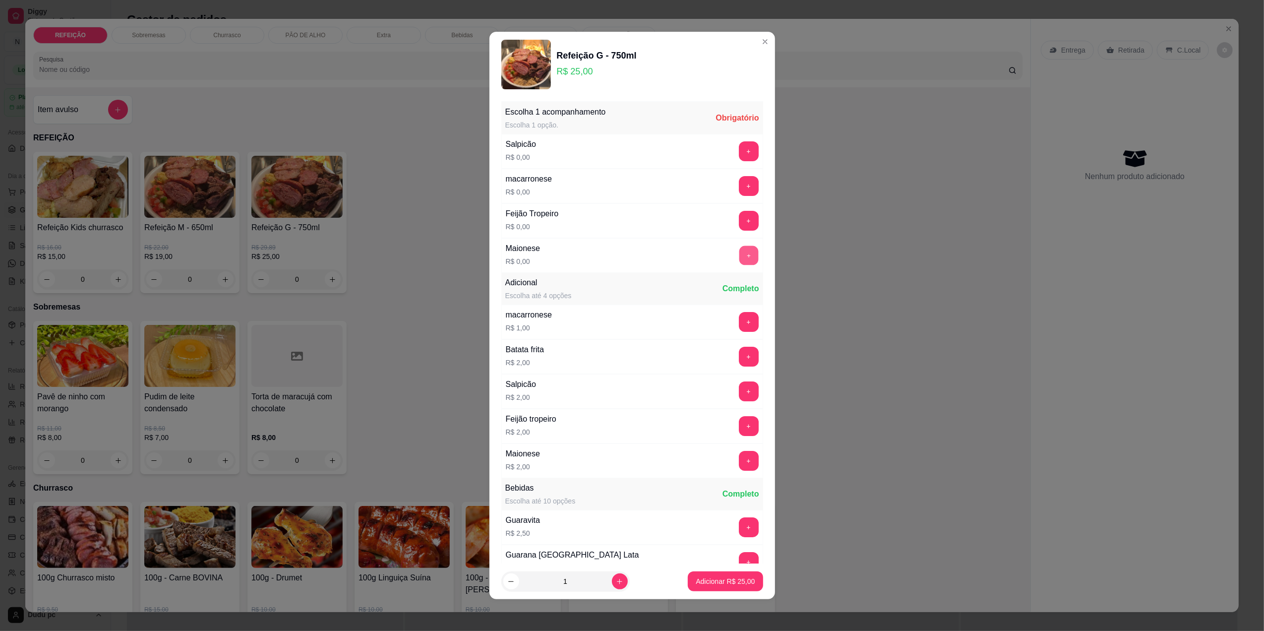
click at [739, 261] on button "+" at bounding box center [748, 255] width 19 height 19
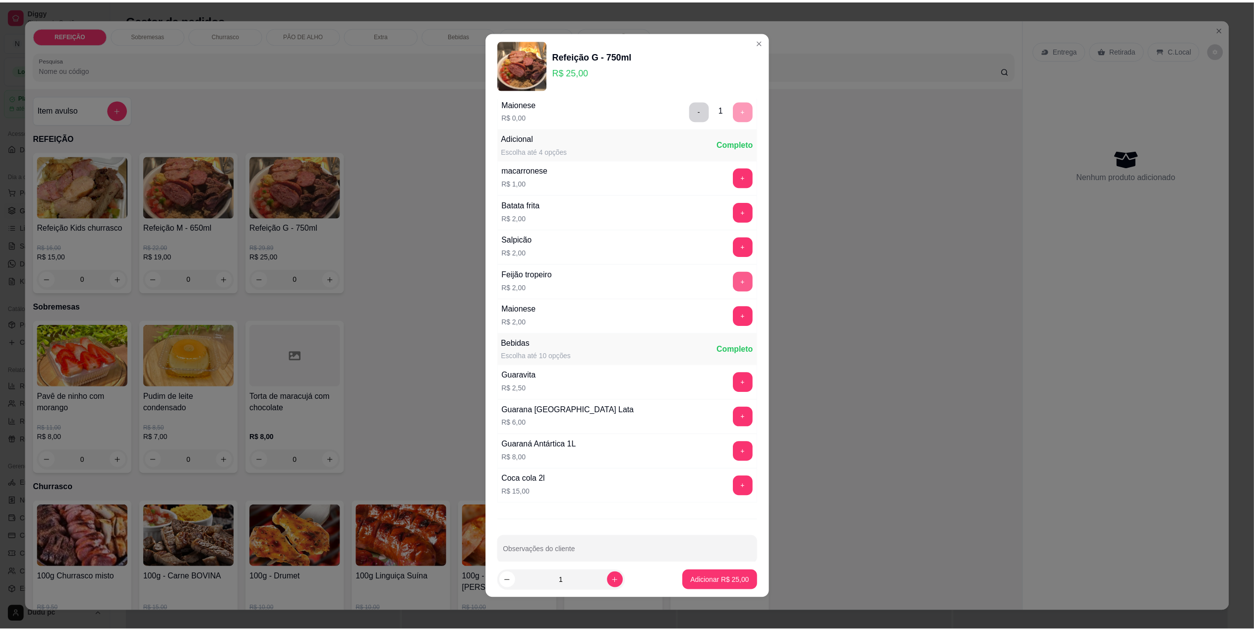
scroll to position [164, 0]
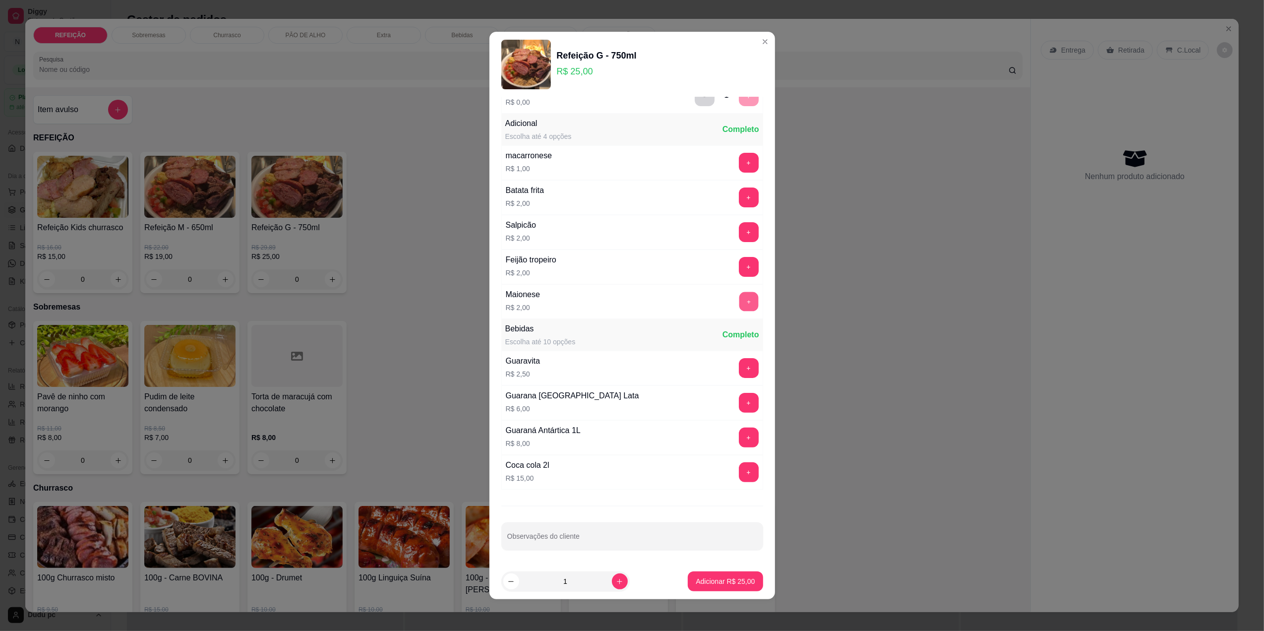
click at [739, 298] on button "+" at bounding box center [748, 301] width 19 height 19
click at [669, 527] on div at bounding box center [632, 536] width 250 height 20
type input "sem vinagrete"
click at [695, 299] on button "-" at bounding box center [704, 301] width 19 height 19
click at [723, 570] on footer "1 Adicionar R$ 25,00" at bounding box center [633, 581] width 286 height 36
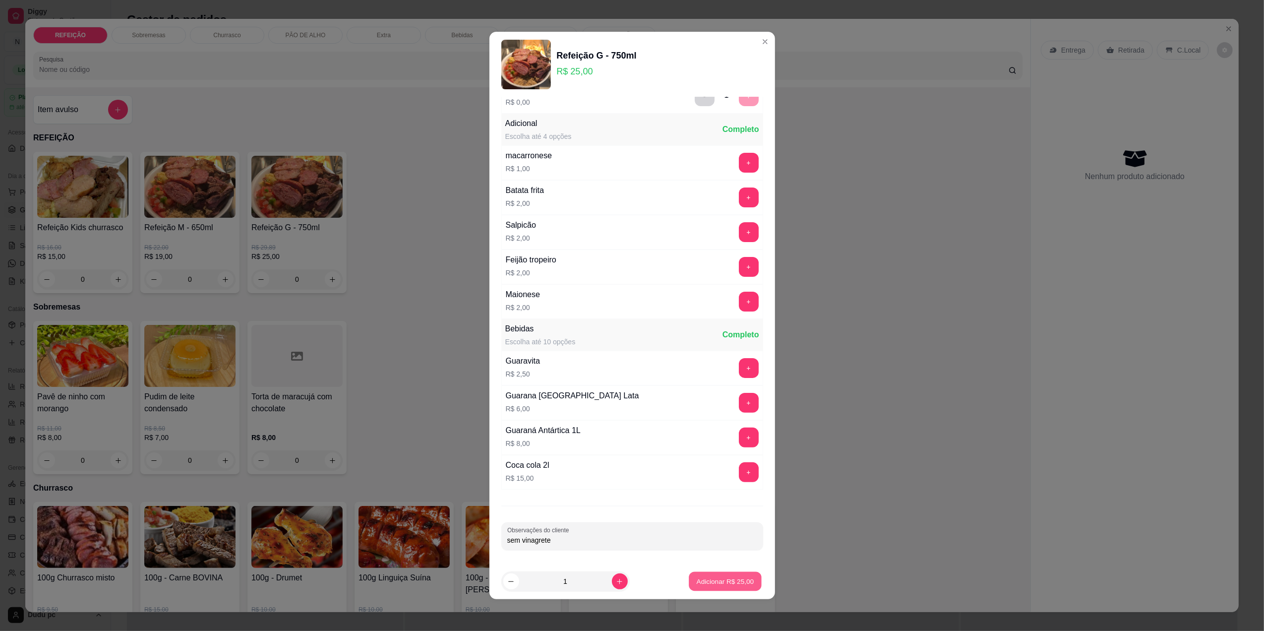
click at [727, 577] on p "Adicionar R$ 25,00" at bounding box center [726, 581] width 58 height 9
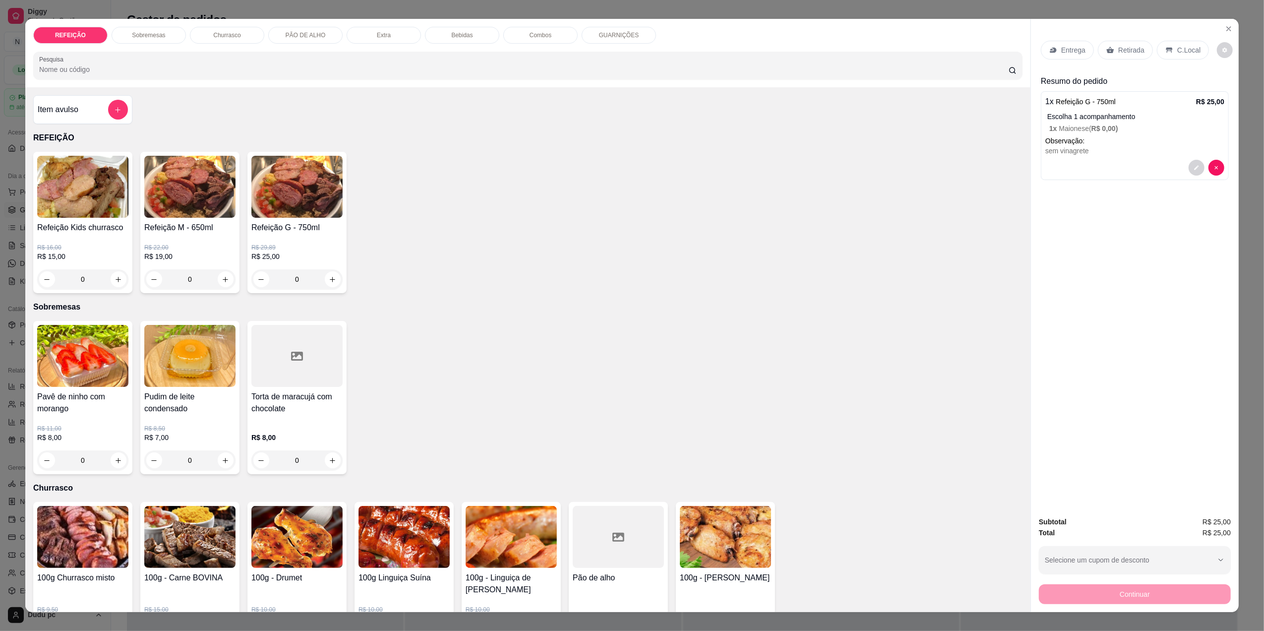
click at [1124, 45] on p "Retirada" at bounding box center [1132, 50] width 26 height 10
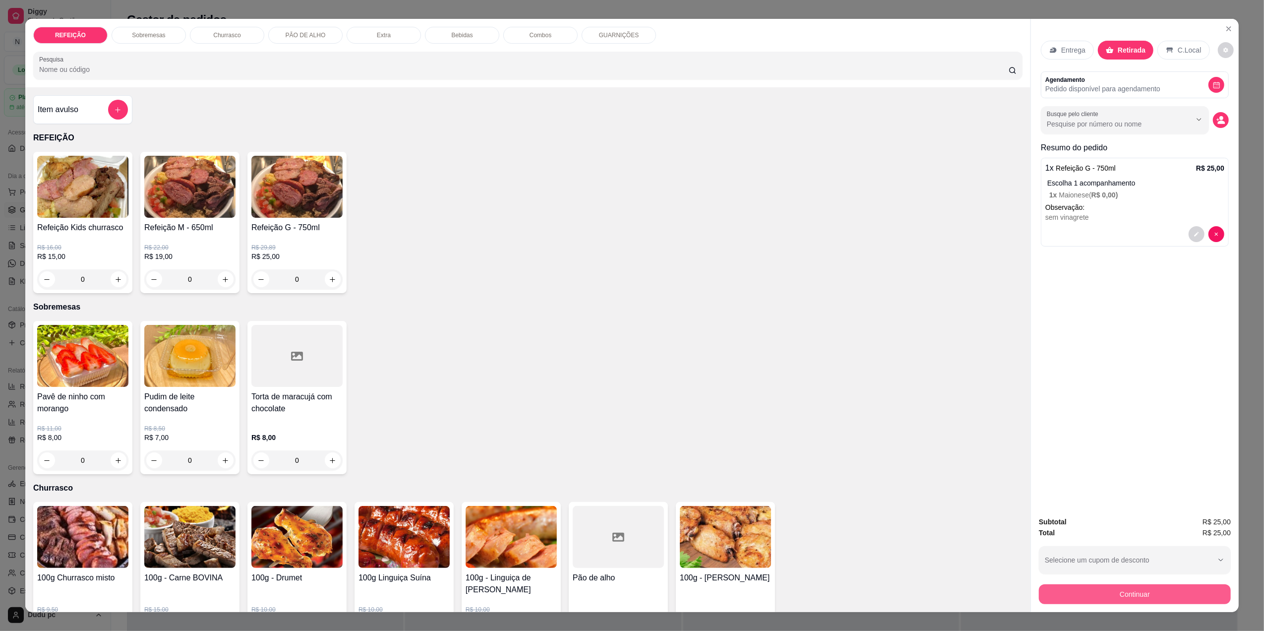
drag, startPoint x: 1106, startPoint y: 594, endPoint x: 918, endPoint y: 500, distance: 210.5
click at [918, 500] on div "Item avulso REFEIÇÃO Refeição Kids churrasco R$ 16,00 R$ 15,00 0 Refeição M - 6…" at bounding box center [527, 349] width 1005 height 525
click at [1088, 587] on button "Continuar" at bounding box center [1135, 593] width 186 height 19
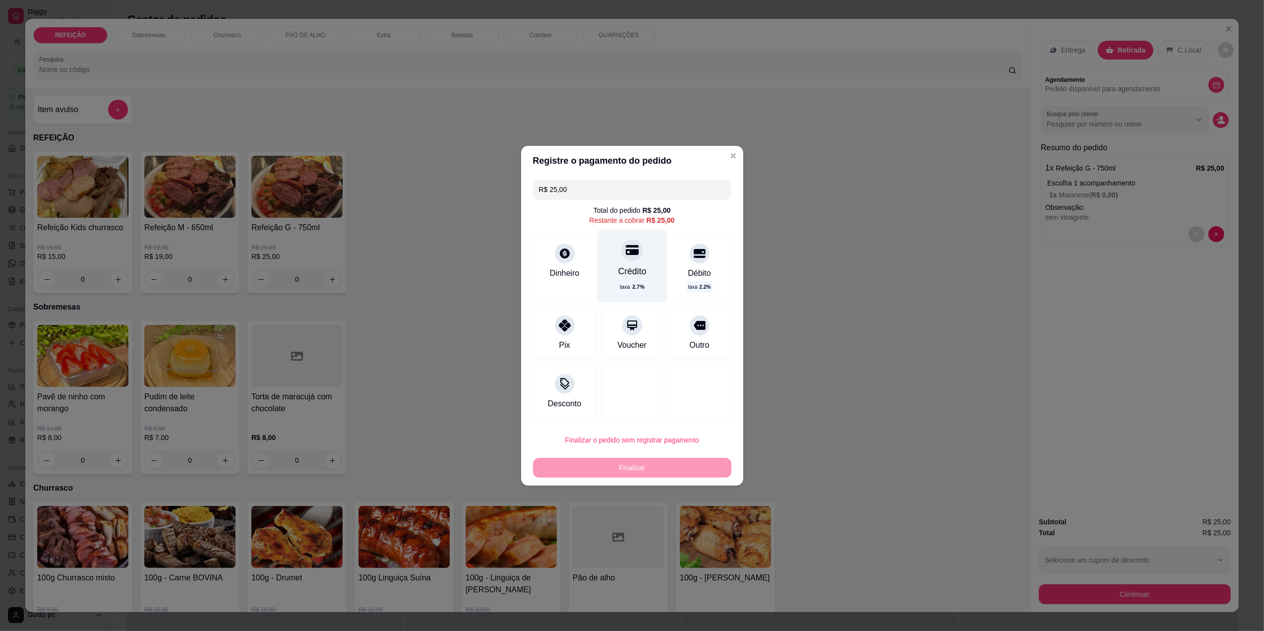
click at [631, 267] on div "Crédito" at bounding box center [632, 271] width 28 height 13
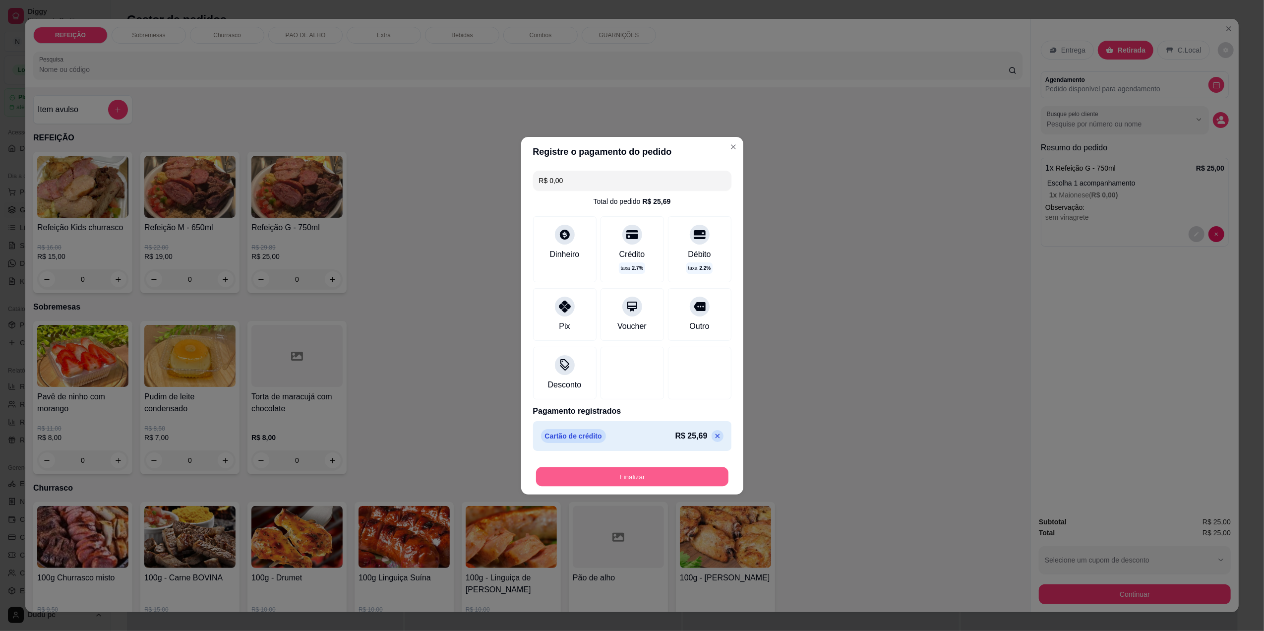
click at [674, 468] on button "Finalizar" at bounding box center [632, 476] width 192 height 19
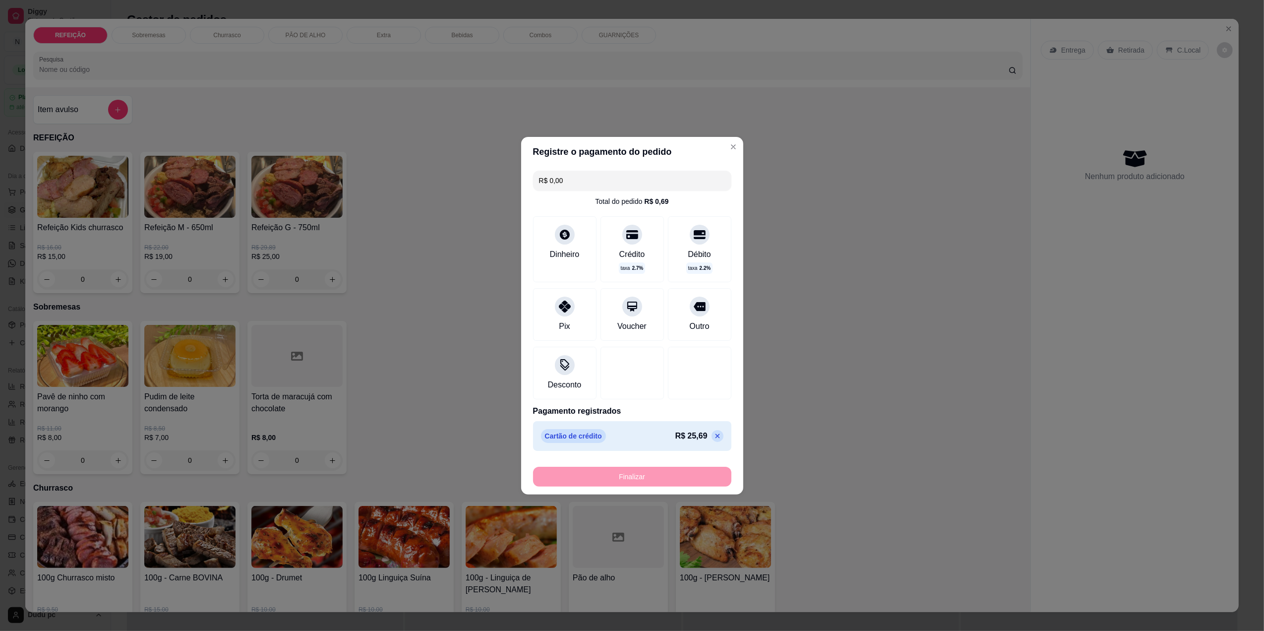
type input "-R$ 25,00"
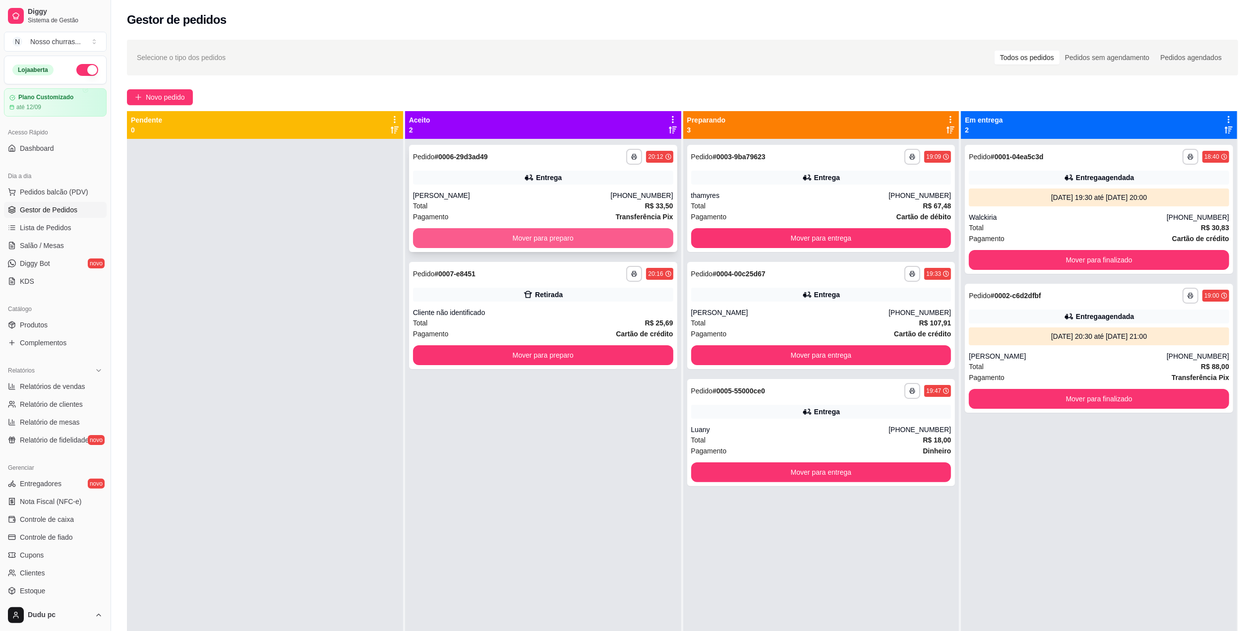
click at [473, 235] on button "Mover para preparo" at bounding box center [543, 238] width 260 height 20
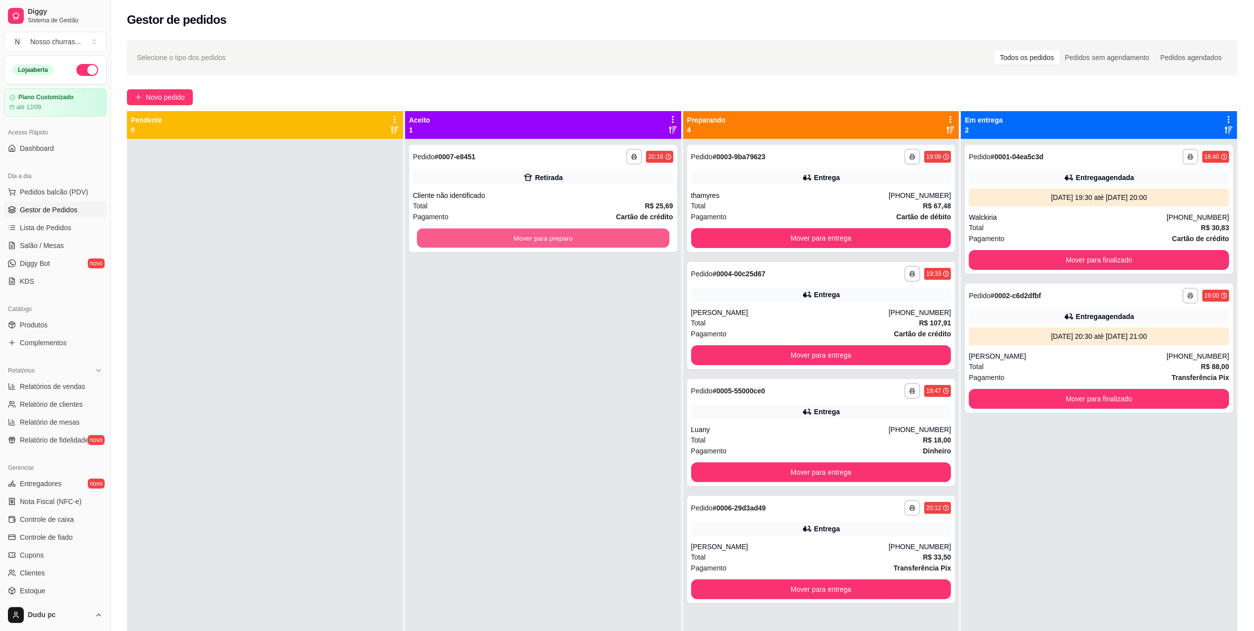
click at [473, 235] on button "Mover para preparo" at bounding box center [543, 238] width 252 height 19
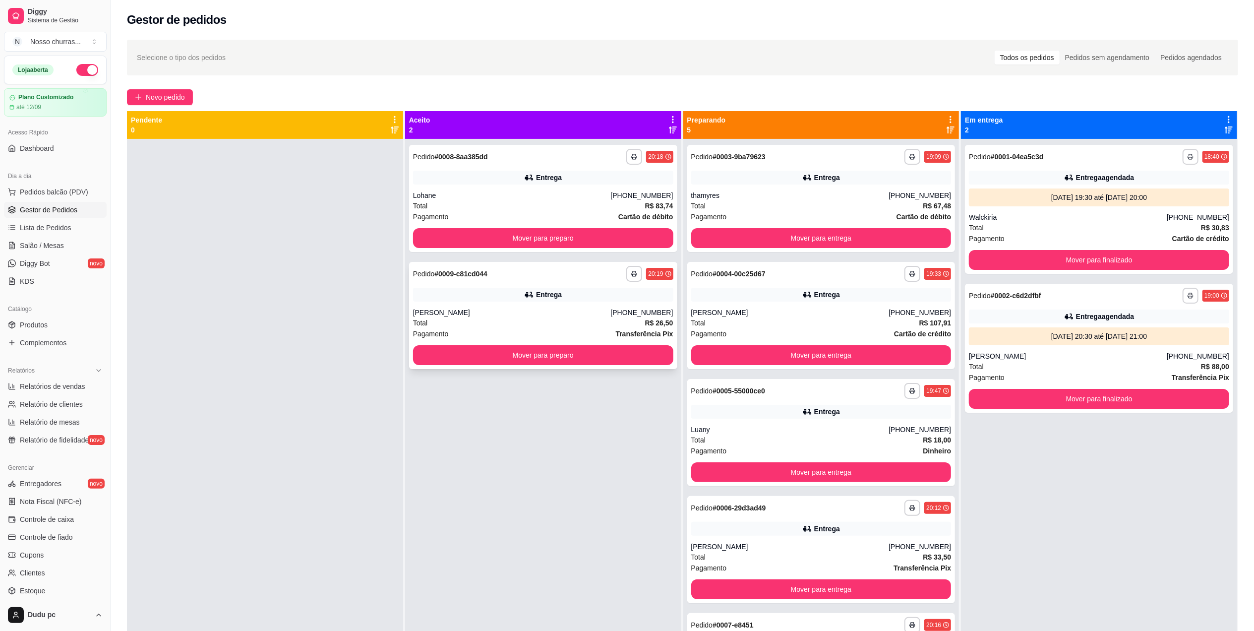
click at [499, 295] on div "Entrega" at bounding box center [543, 295] width 260 height 14
click at [501, 235] on button "Mover para preparo" at bounding box center [543, 238] width 252 height 19
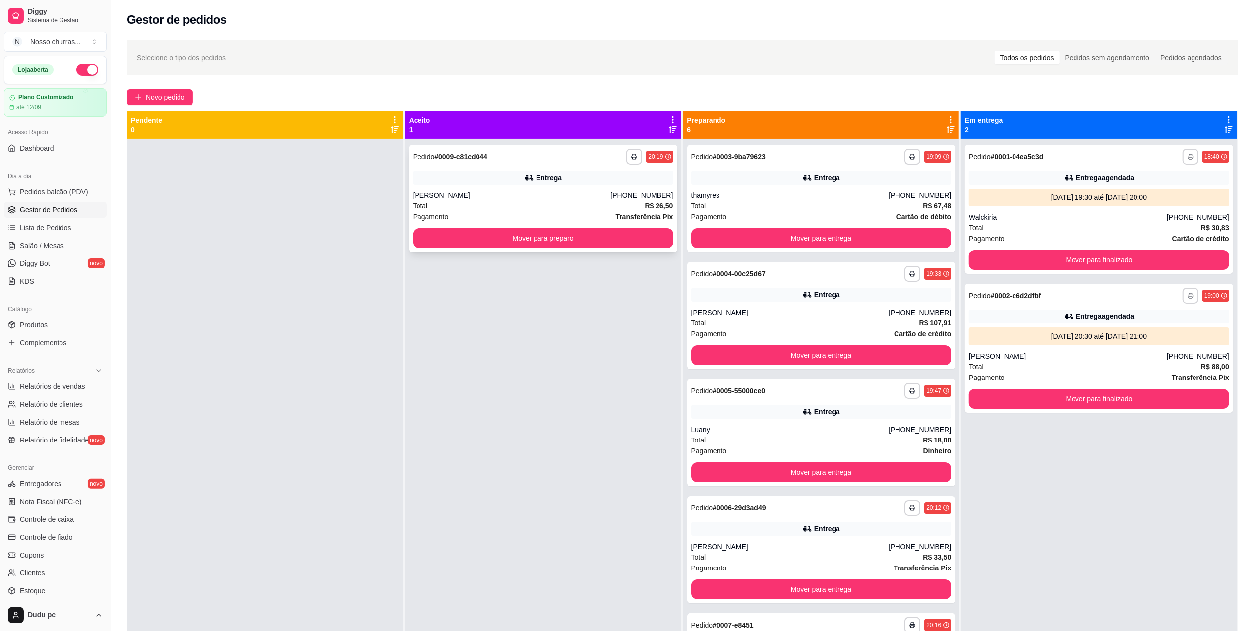
click at [508, 194] on div "[PERSON_NAME]" at bounding box center [512, 195] width 198 height 10
click at [449, 243] on button "Mover para preparo" at bounding box center [543, 238] width 252 height 19
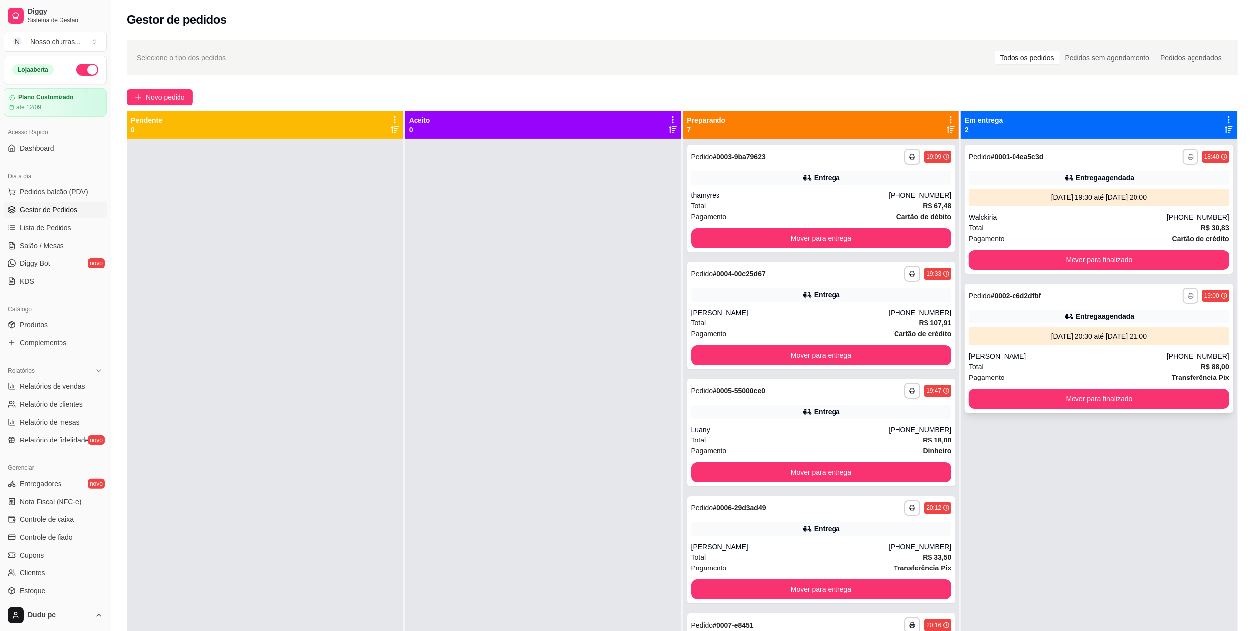
click at [1058, 324] on div "**********" at bounding box center [1099, 348] width 268 height 129
click at [1045, 262] on button "Mover para finalizado" at bounding box center [1099, 259] width 252 height 19
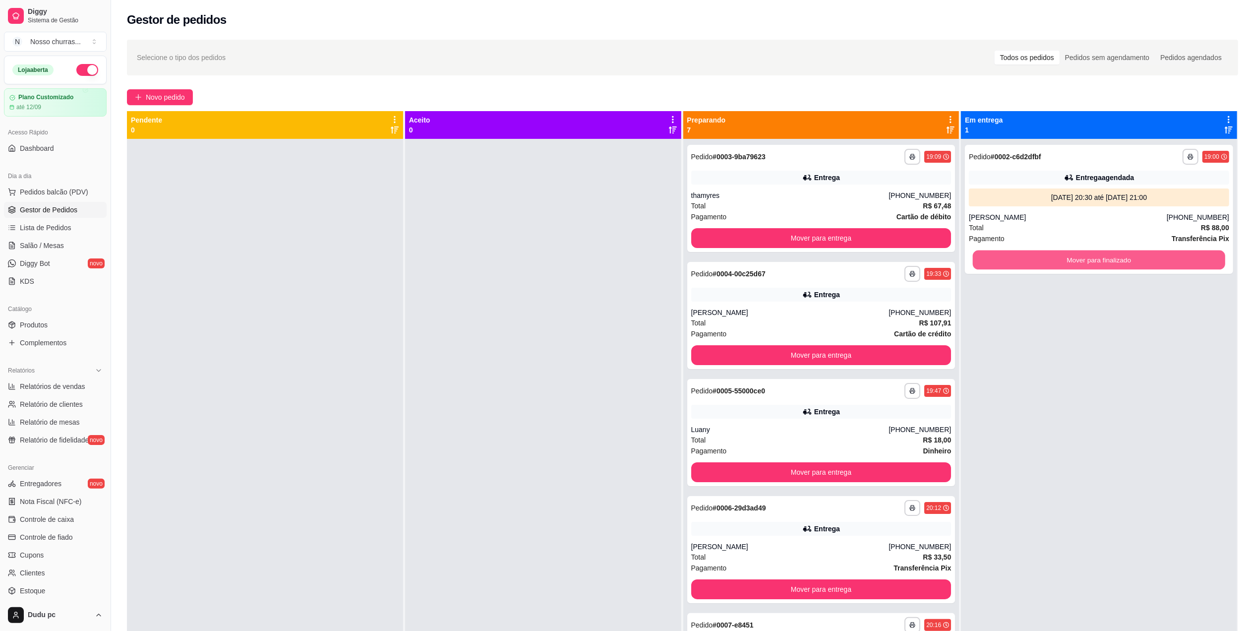
click at [1045, 262] on button "Mover para finalizado" at bounding box center [1099, 259] width 252 height 19
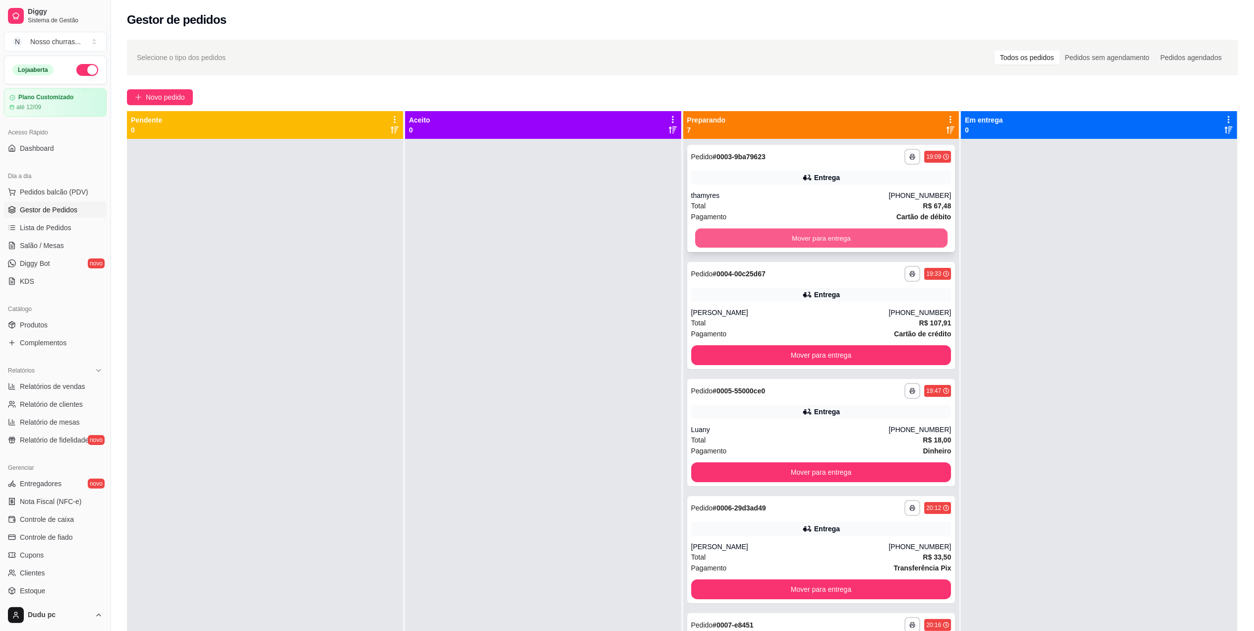
click at [915, 237] on button "Mover para entrega" at bounding box center [821, 238] width 252 height 19
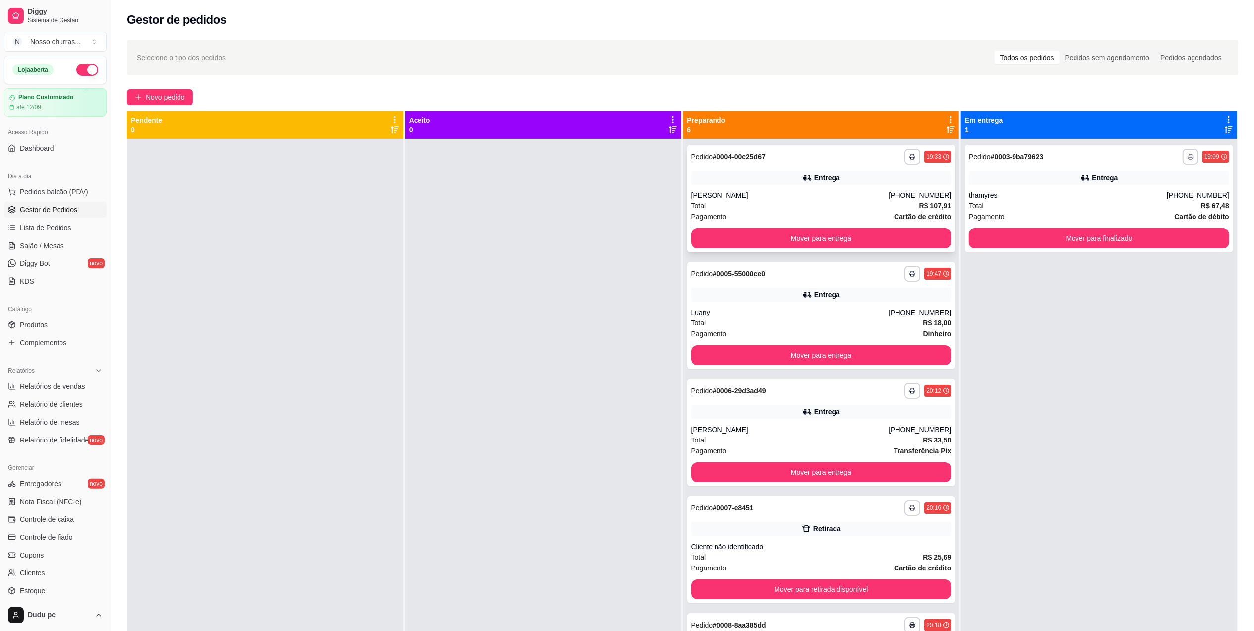
click at [904, 205] on div "Total R$ 107,91" at bounding box center [821, 205] width 260 height 11
click at [913, 243] on button "Mover para entrega" at bounding box center [821, 238] width 252 height 19
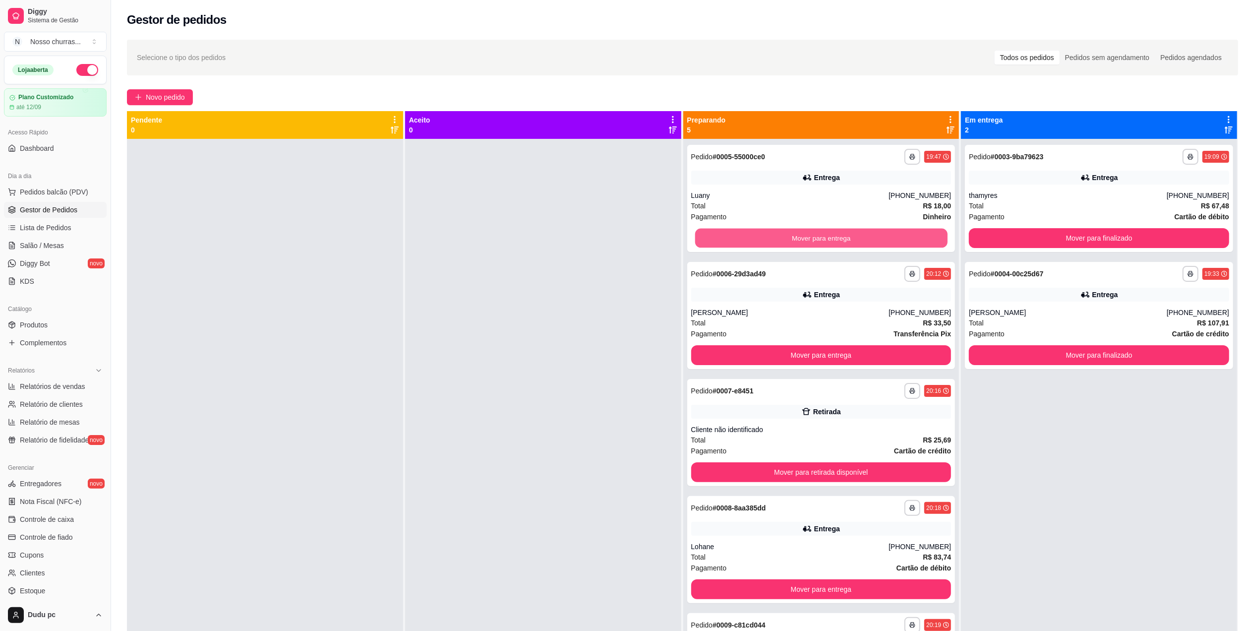
click at [913, 243] on button "Mover para entrega" at bounding box center [821, 238] width 252 height 19
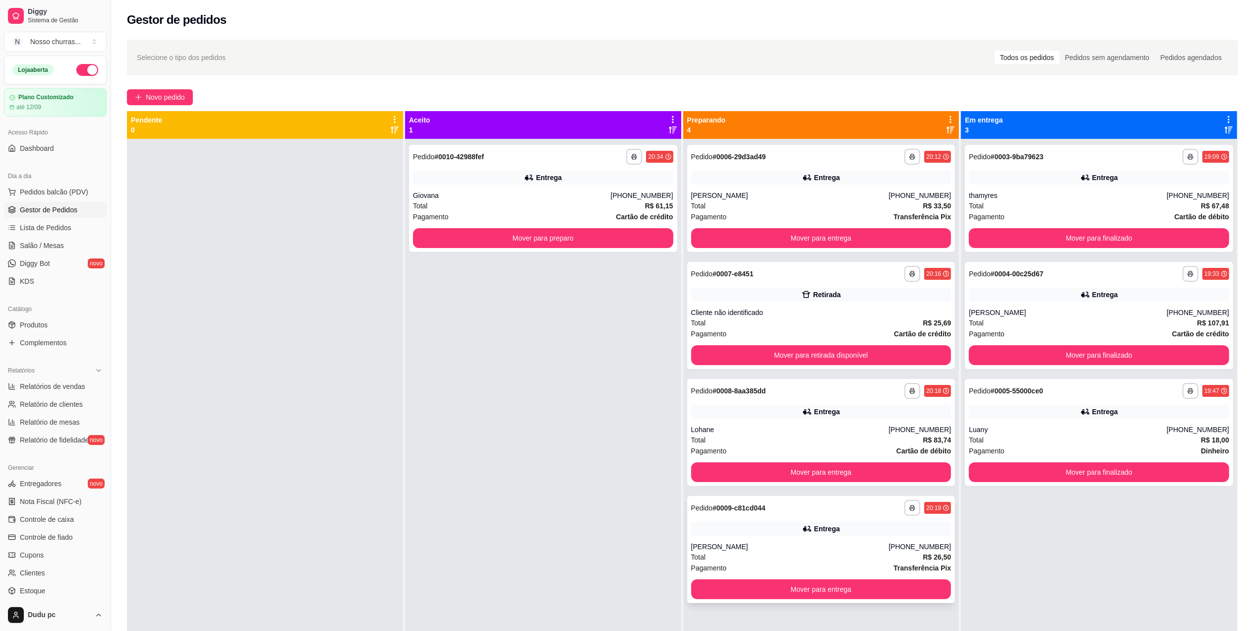
click at [859, 528] on div "Entrega" at bounding box center [821, 529] width 260 height 14
click at [491, 243] on button "Mover para preparo" at bounding box center [543, 238] width 252 height 19
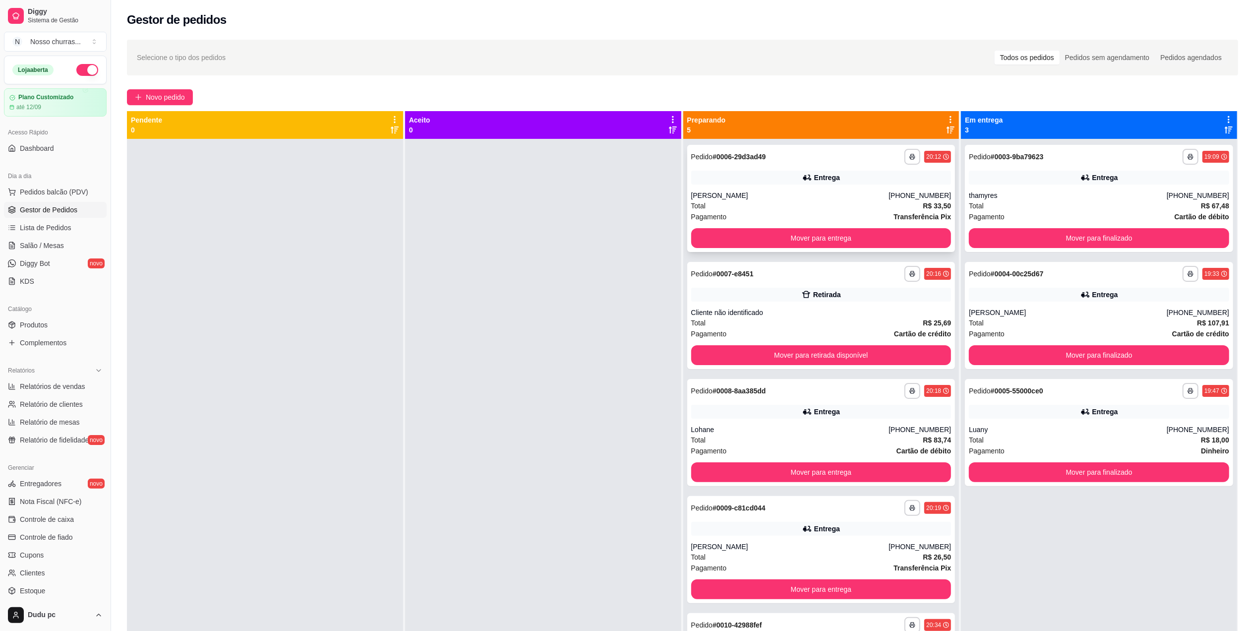
click at [774, 193] on div "[PERSON_NAME]" at bounding box center [790, 195] width 198 height 10
click at [896, 240] on button "Mover para entrega" at bounding box center [821, 238] width 252 height 19
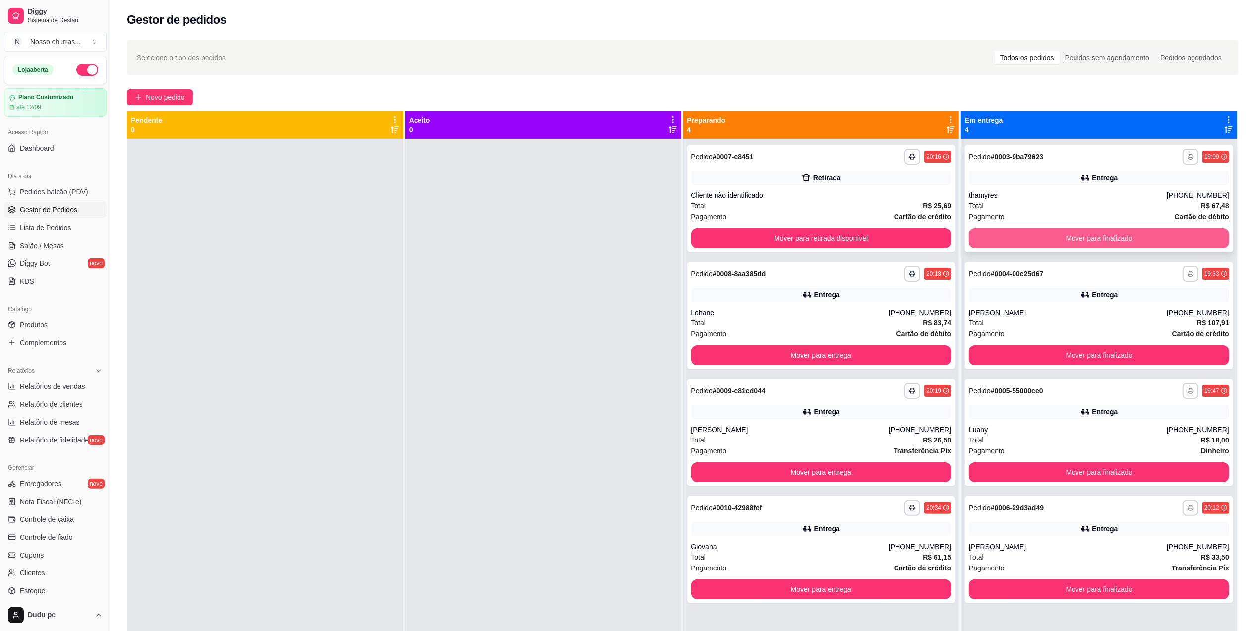
click at [981, 239] on button "Mover para finalizado" at bounding box center [1099, 238] width 260 height 20
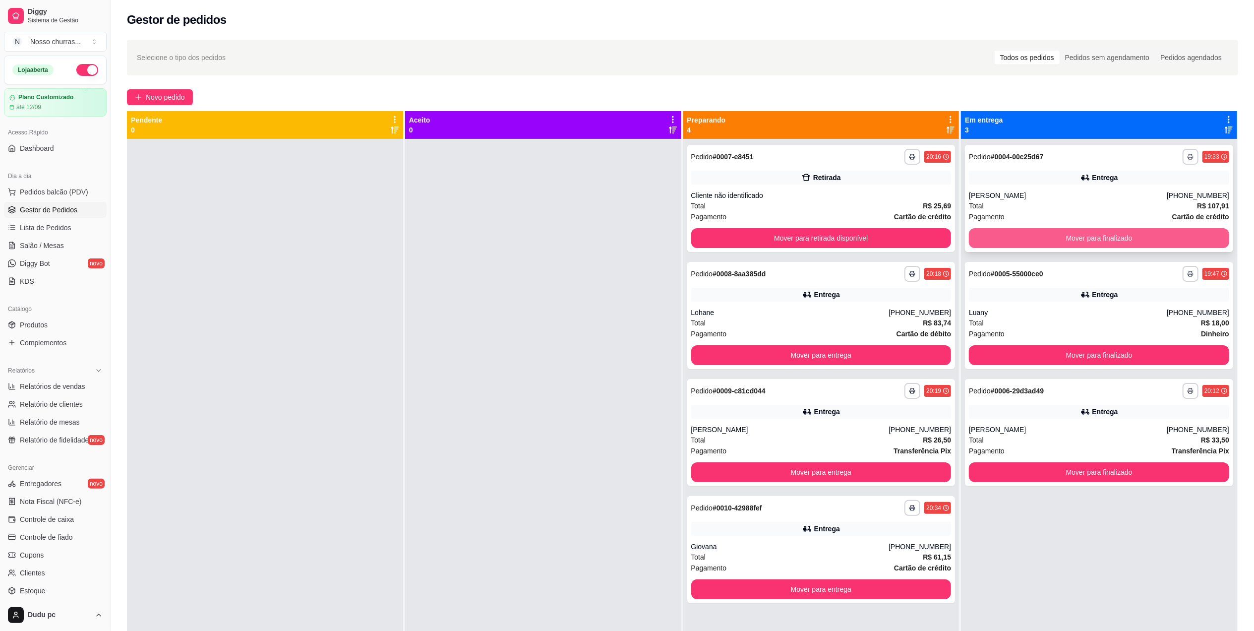
click at [981, 238] on button "Mover para finalizado" at bounding box center [1099, 238] width 260 height 20
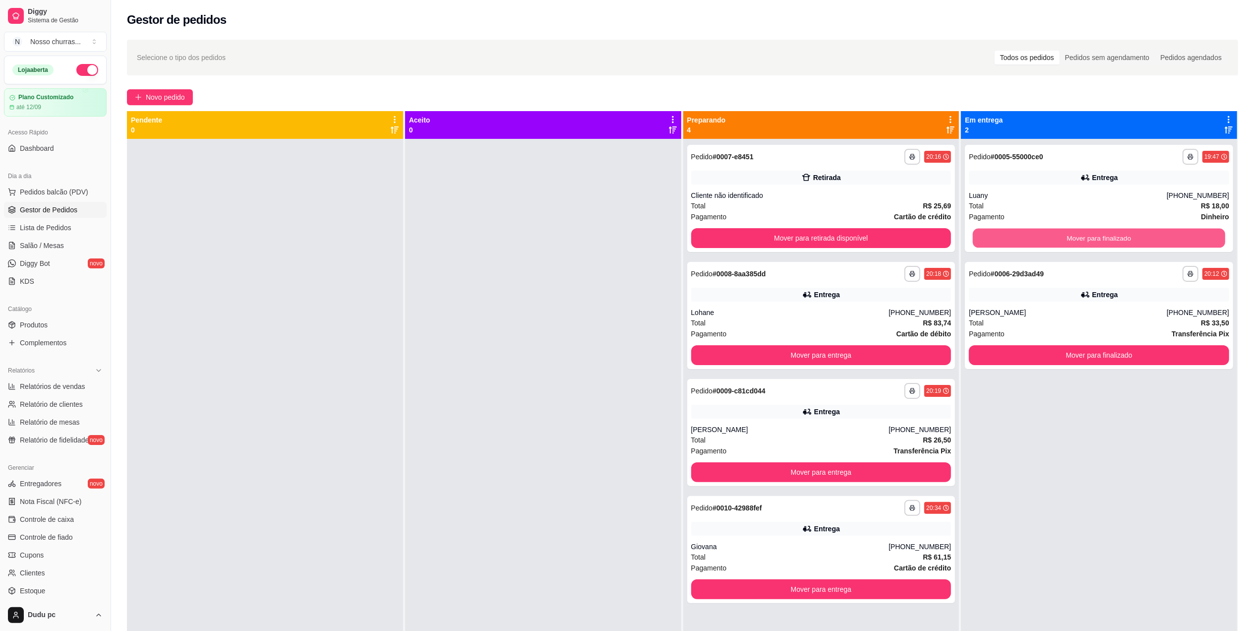
click at [981, 238] on button "Mover para finalizado" at bounding box center [1099, 238] width 252 height 19
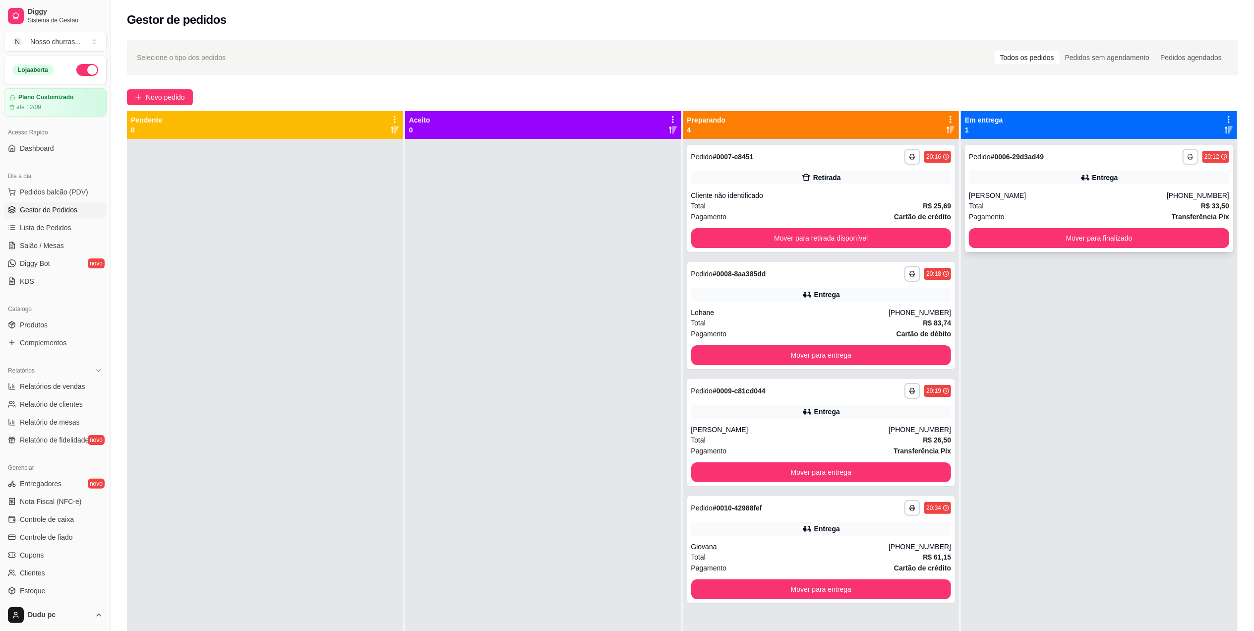
click at [985, 214] on span "Pagamento" at bounding box center [987, 216] width 36 height 11
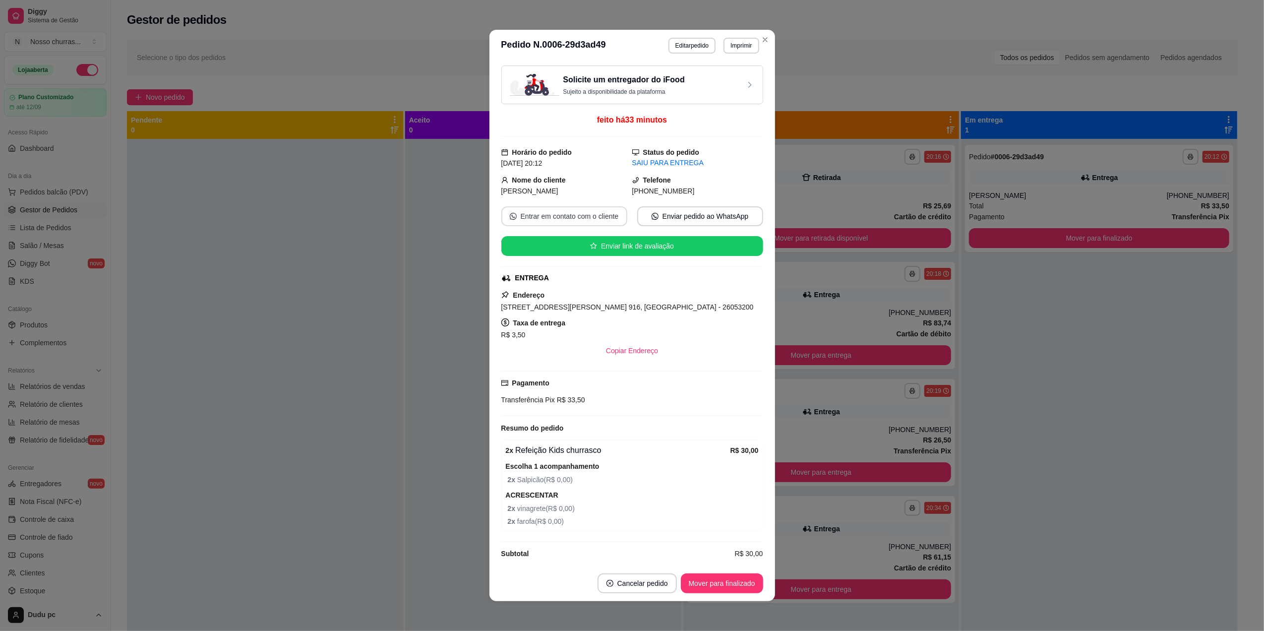
click at [602, 213] on button "Entrar em contato com o cliente" at bounding box center [564, 216] width 126 height 20
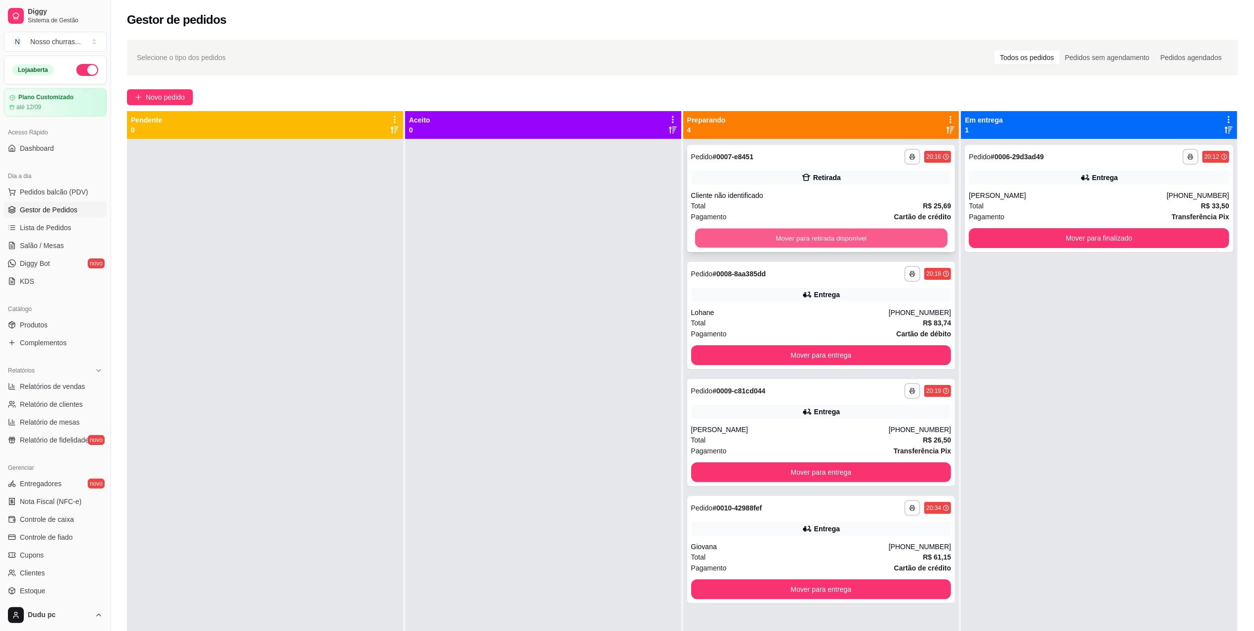
click at [751, 230] on button "Mover para retirada disponível" at bounding box center [821, 238] width 252 height 19
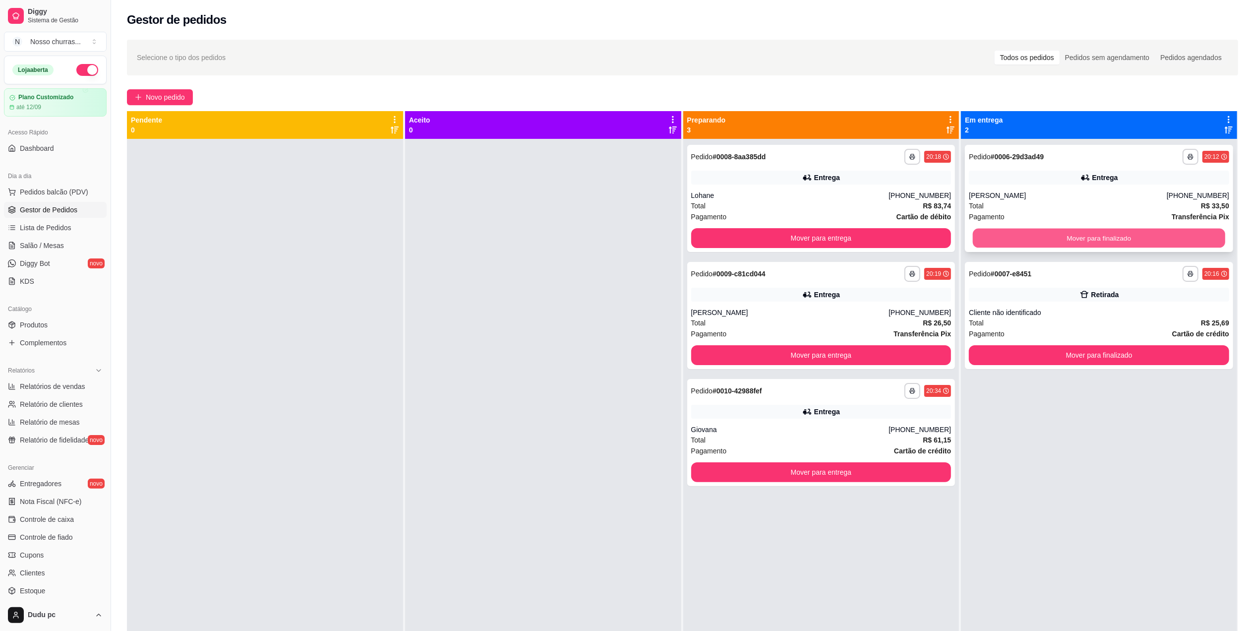
click at [1051, 240] on button "Mover para finalizado" at bounding box center [1099, 238] width 252 height 19
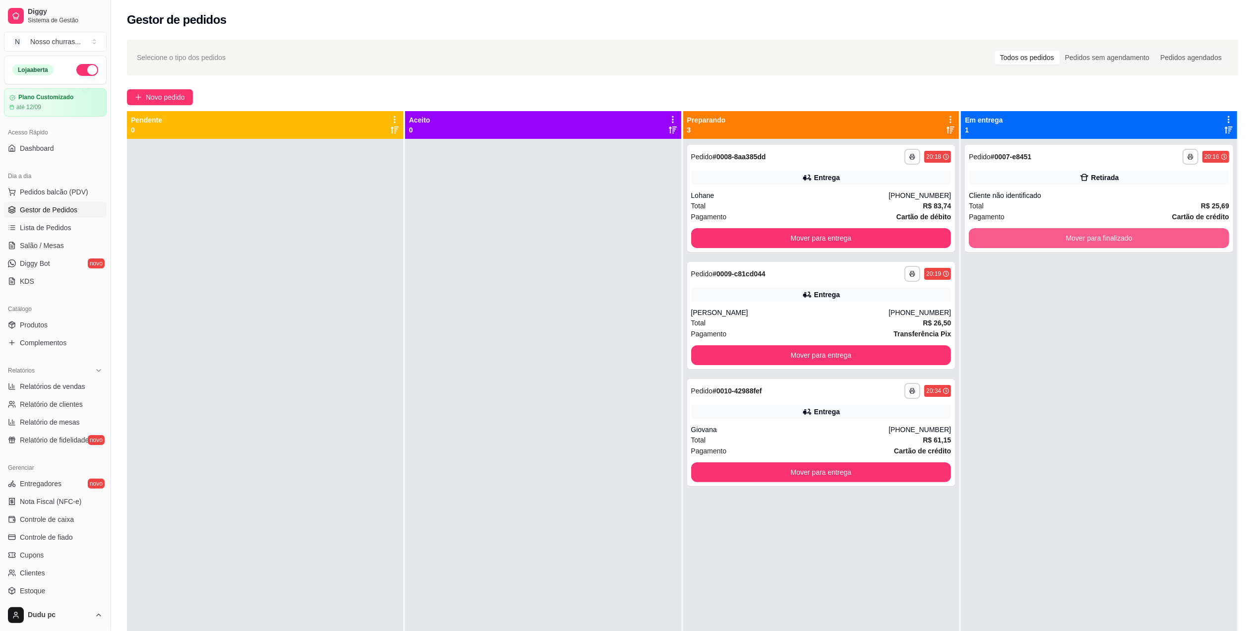
click at [1051, 240] on button "Mover para finalizado" at bounding box center [1099, 238] width 260 height 20
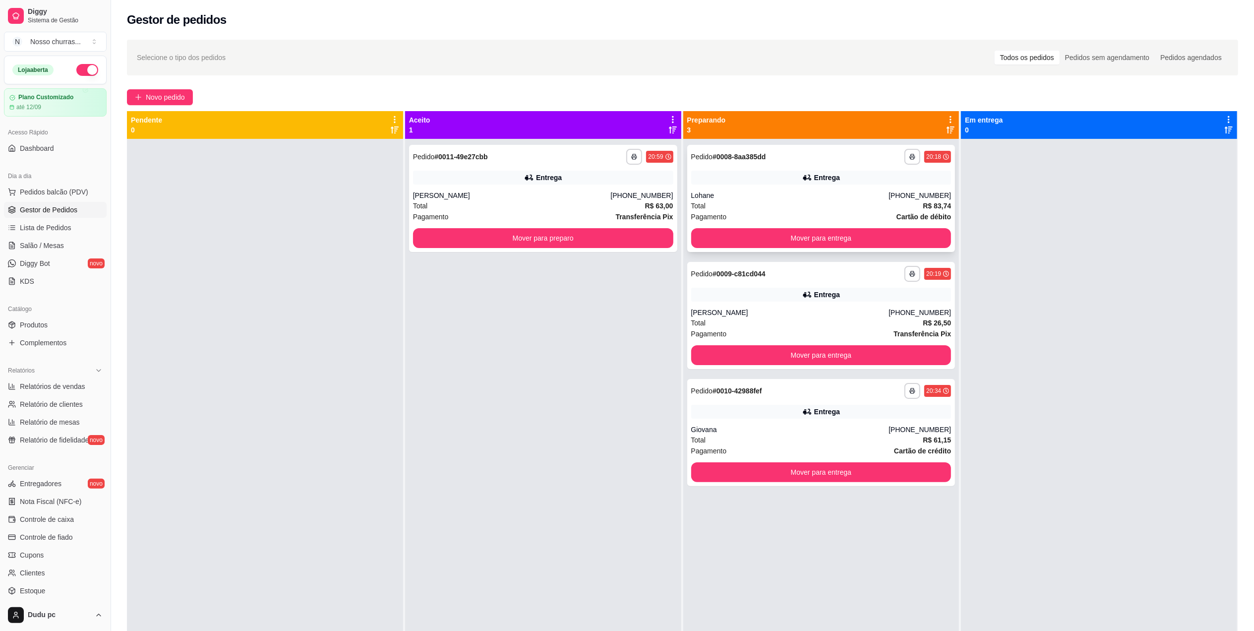
click at [792, 171] on div "Entrega" at bounding box center [821, 178] width 260 height 14
click at [850, 398] on div "**********" at bounding box center [821, 391] width 260 height 16
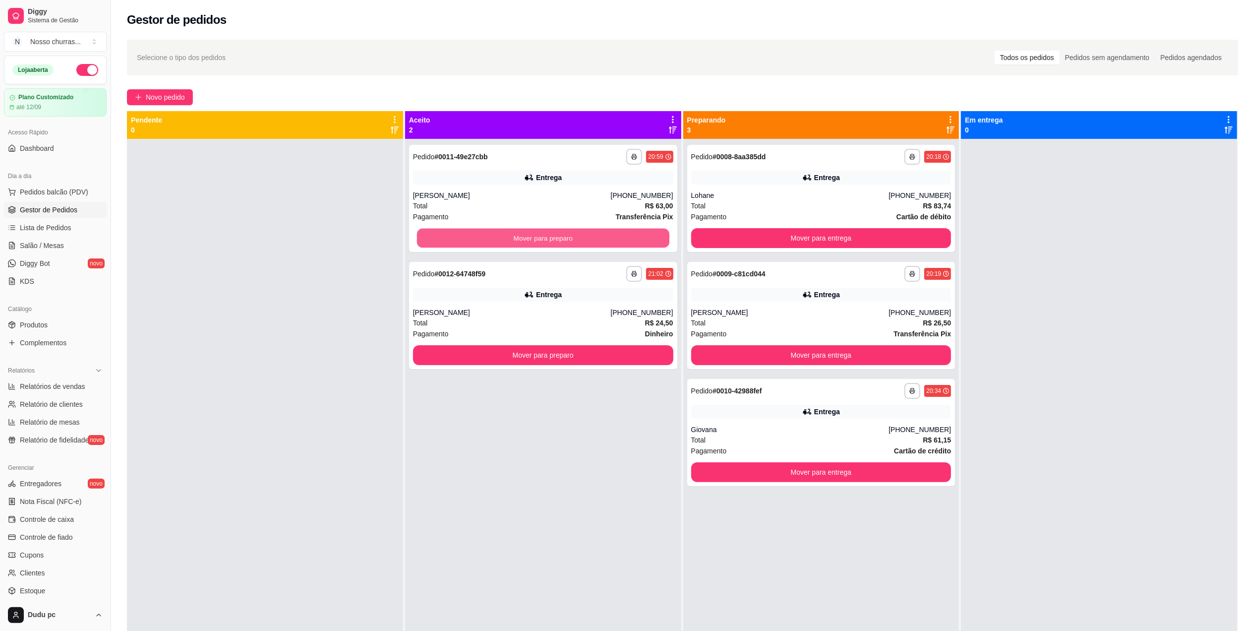
click at [443, 233] on button "Mover para preparo" at bounding box center [543, 238] width 252 height 19
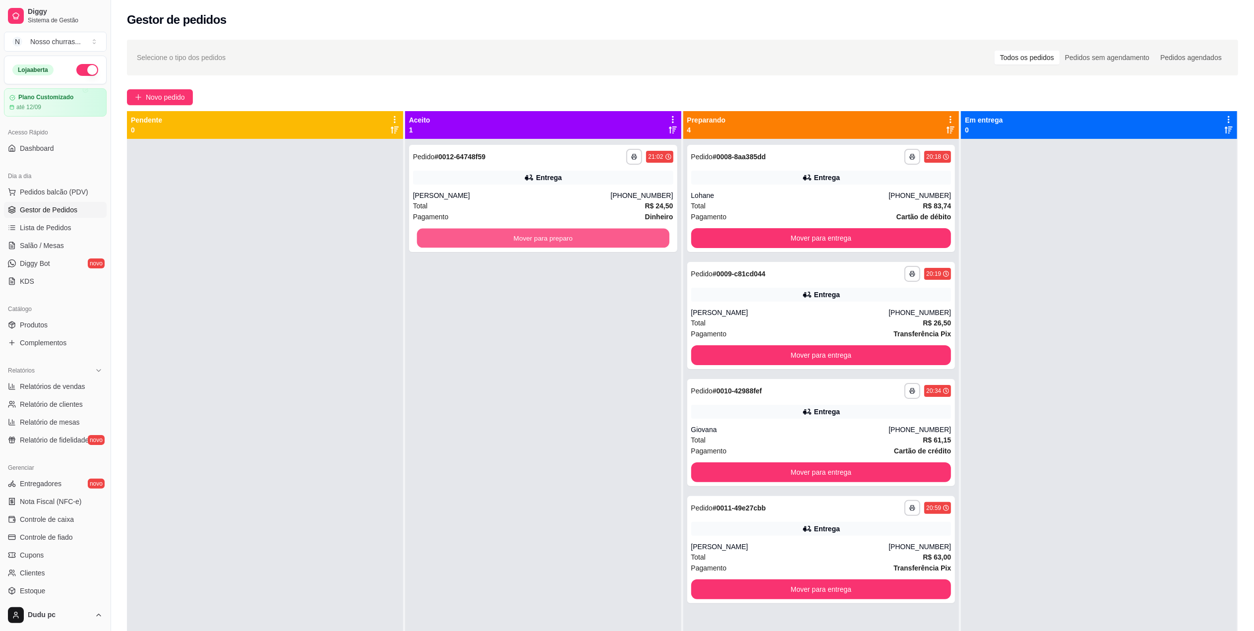
click at [443, 233] on button "Mover para preparo" at bounding box center [543, 238] width 252 height 19
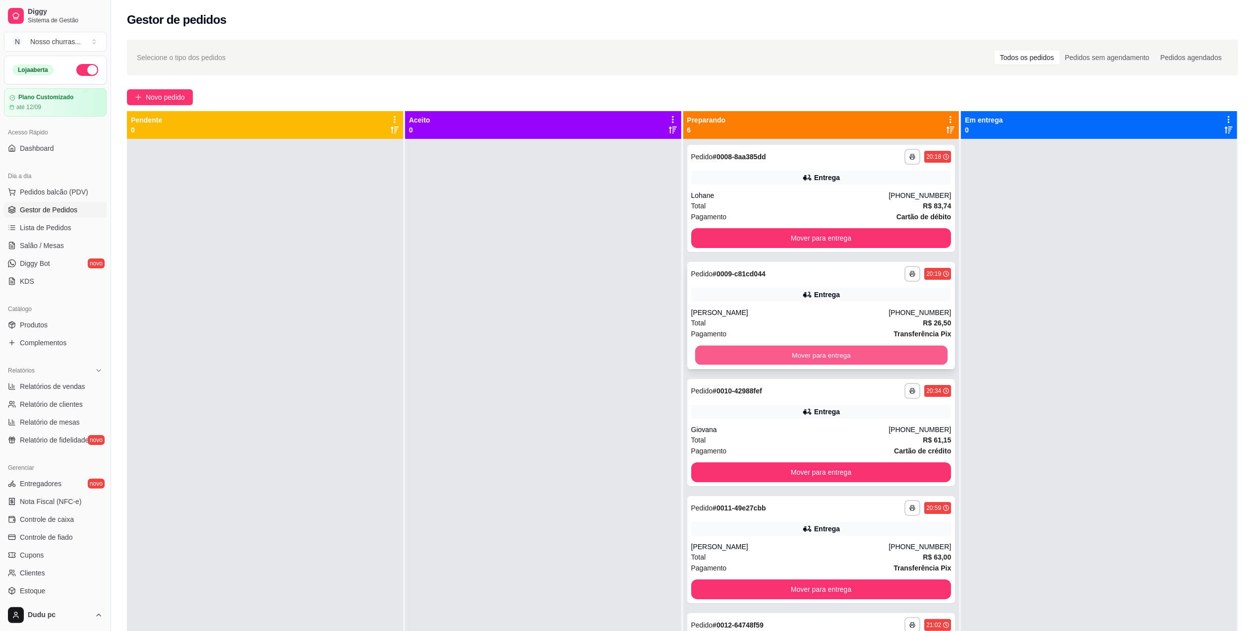
click at [771, 352] on button "Mover para entrega" at bounding box center [821, 355] width 252 height 19
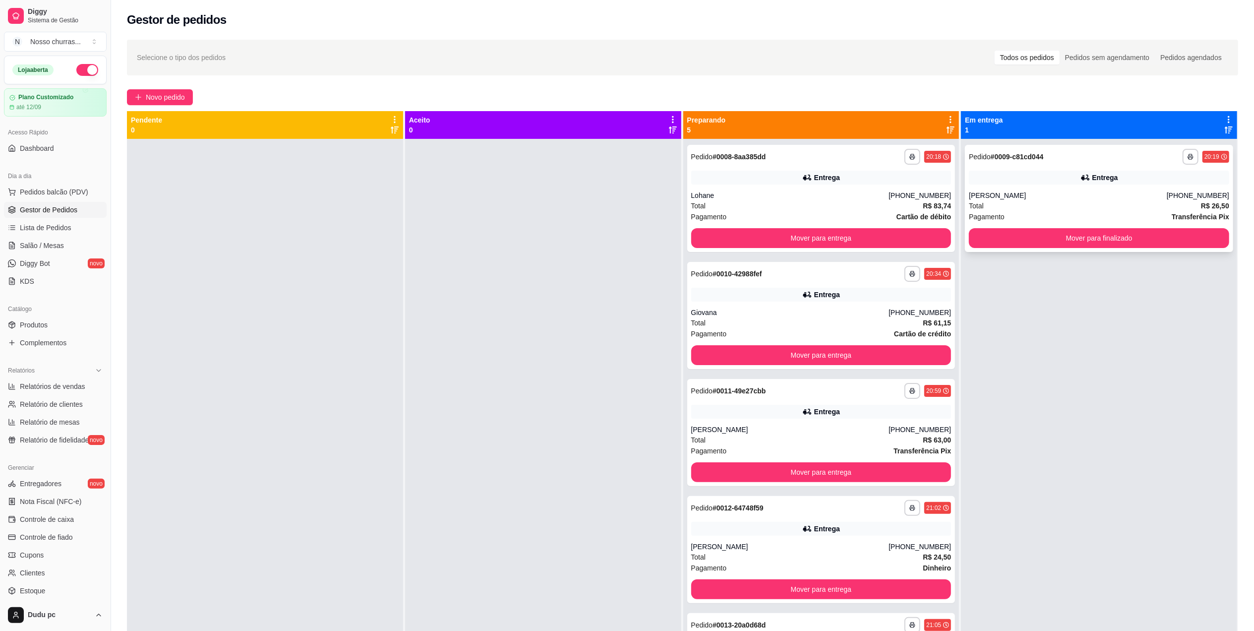
click at [1038, 205] on div "Total R$ 26,50" at bounding box center [1099, 205] width 260 height 11
click at [870, 229] on button "Mover para entrega" at bounding box center [821, 238] width 252 height 19
click at [879, 231] on button "Mover para entrega" at bounding box center [821, 238] width 252 height 19
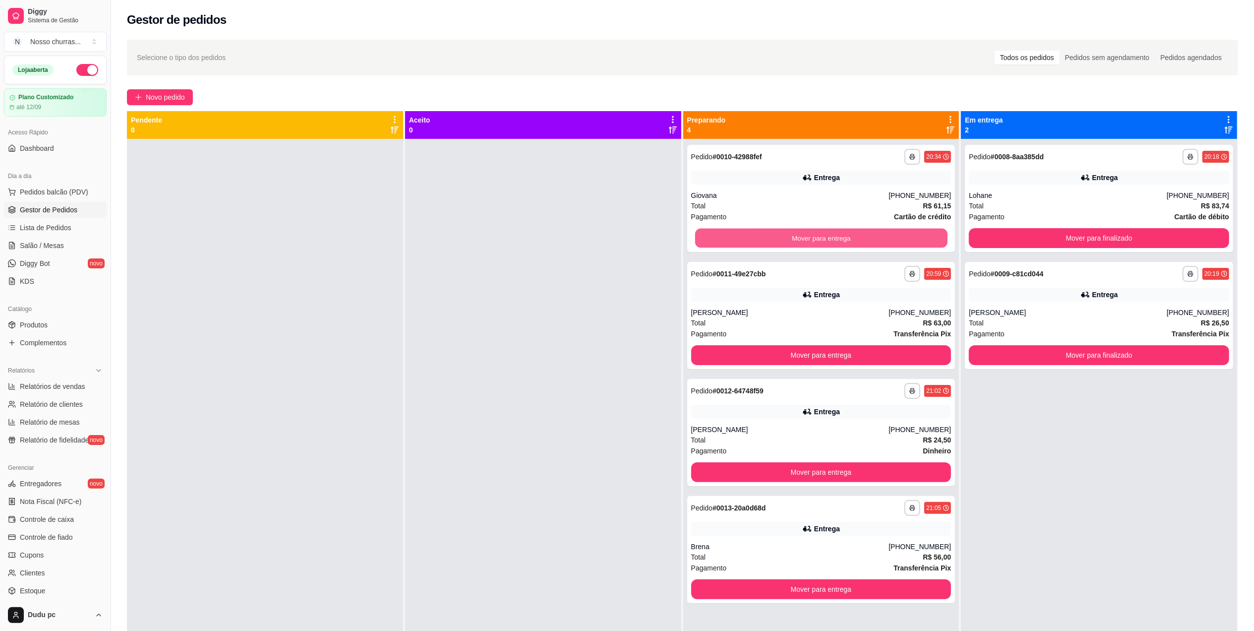
click at [879, 231] on button "Mover para entrega" at bounding box center [821, 238] width 252 height 19
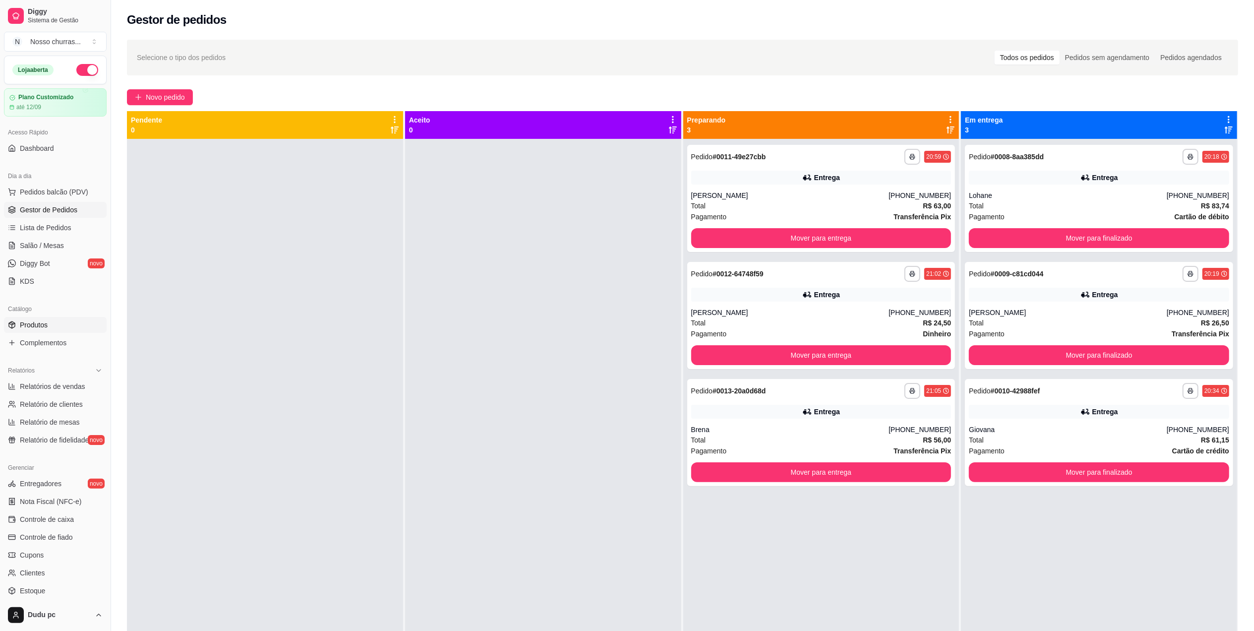
click at [47, 322] on span "Produtos" at bounding box center [34, 325] width 28 height 10
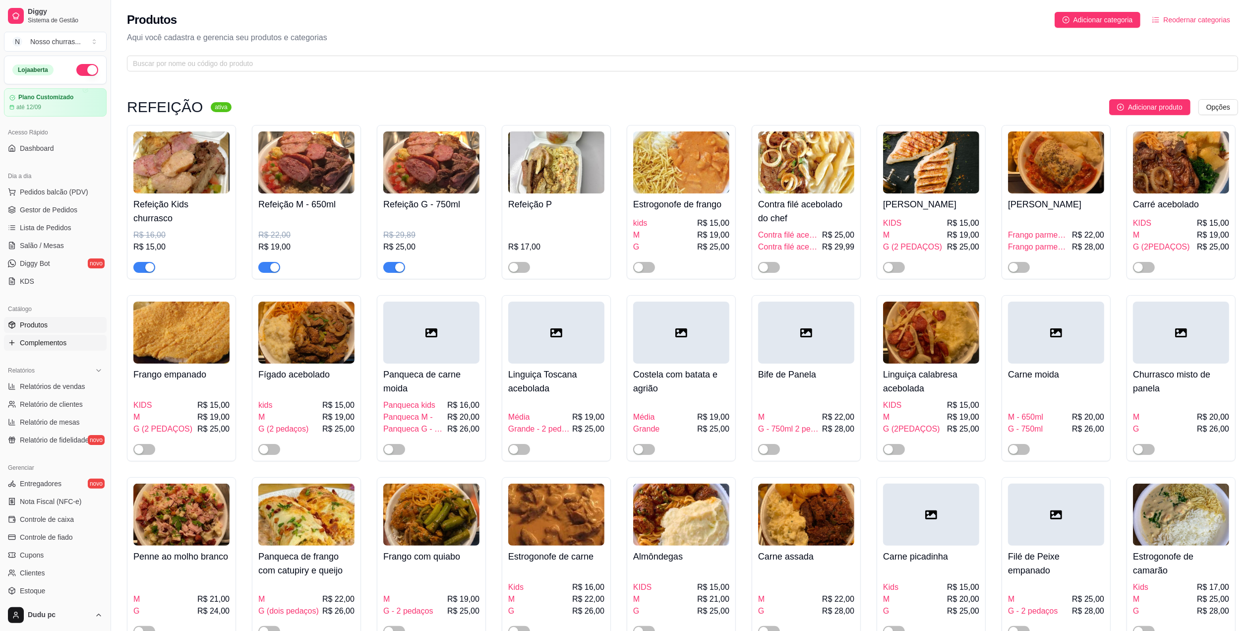
click at [47, 342] on span "Complementos" at bounding box center [43, 343] width 47 height 10
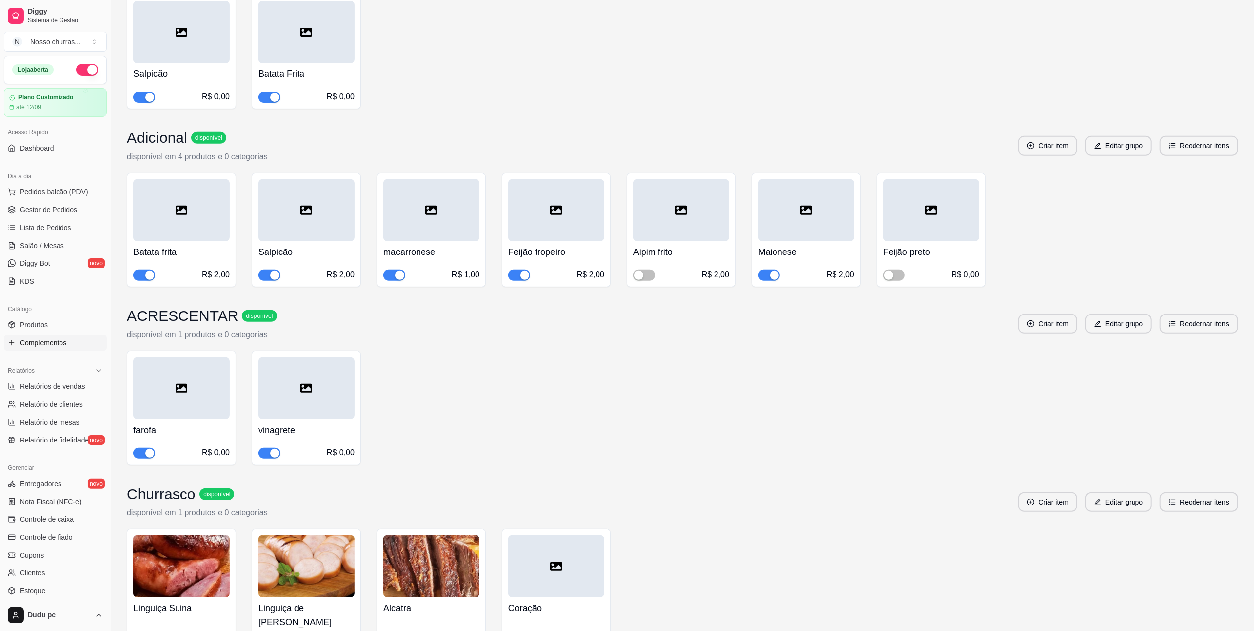
scroll to position [360, 0]
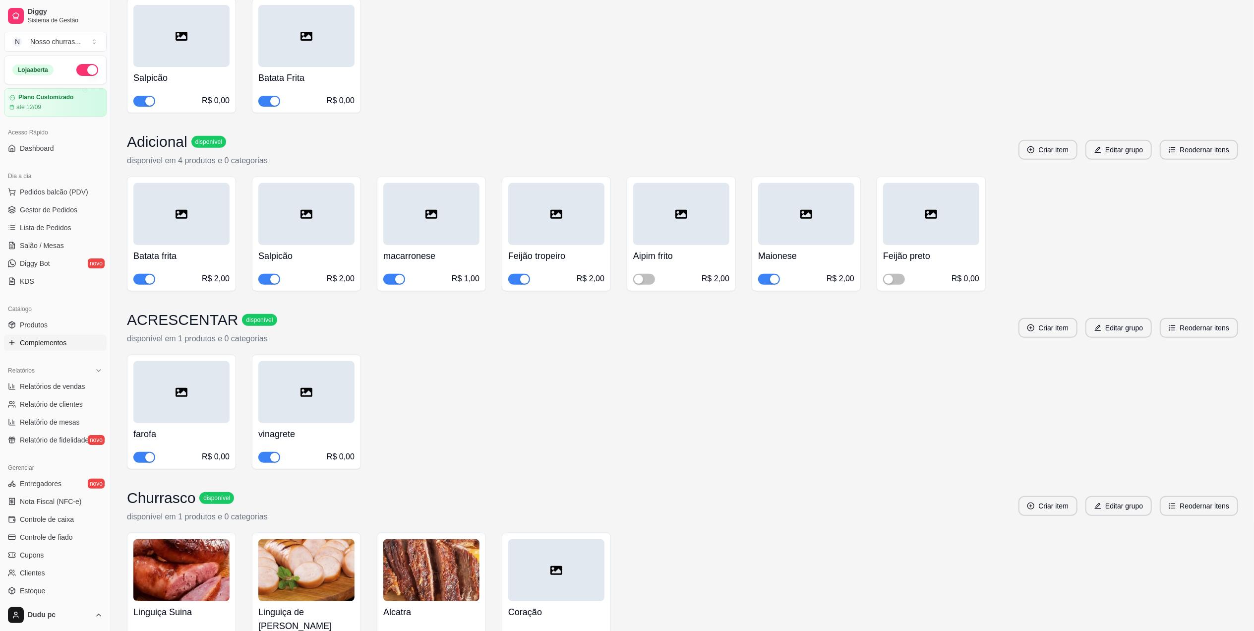
click at [768, 279] on button "button" at bounding box center [769, 279] width 22 height 11
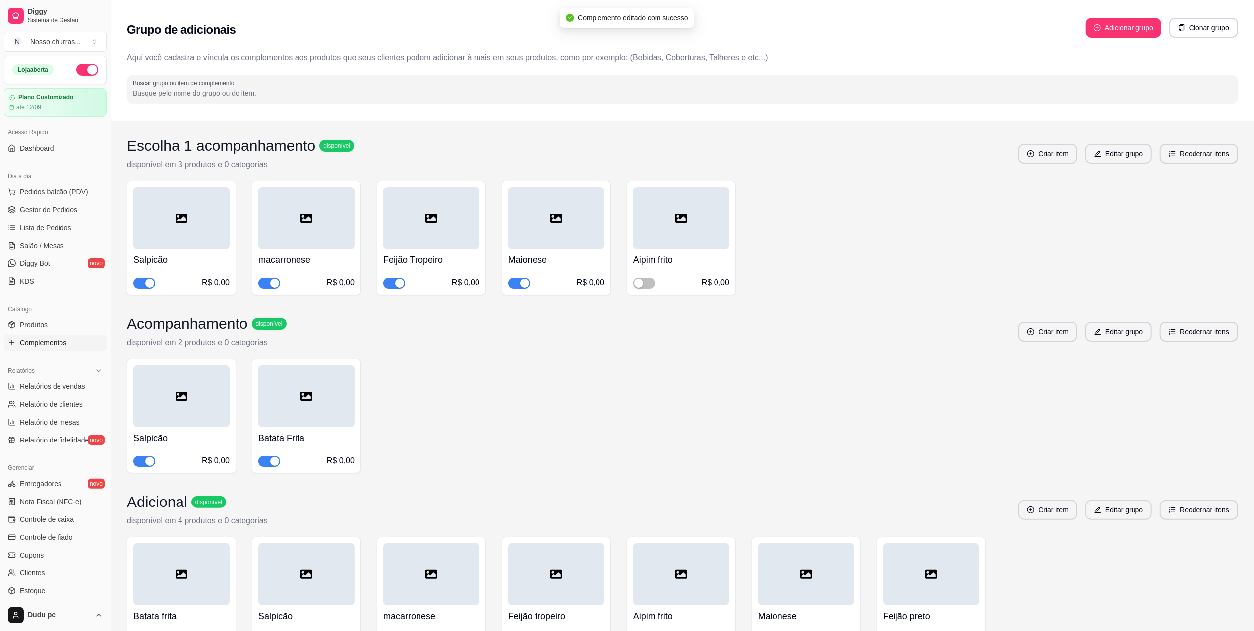
click at [517, 282] on span "button" at bounding box center [519, 283] width 22 height 11
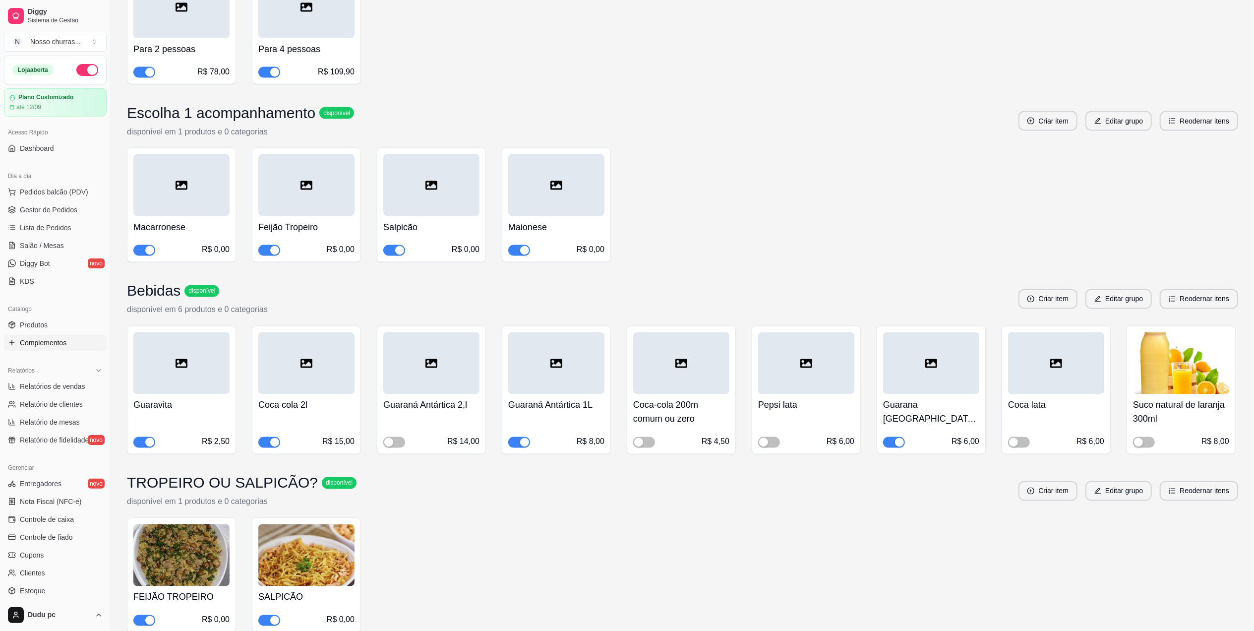
scroll to position [1676, 0]
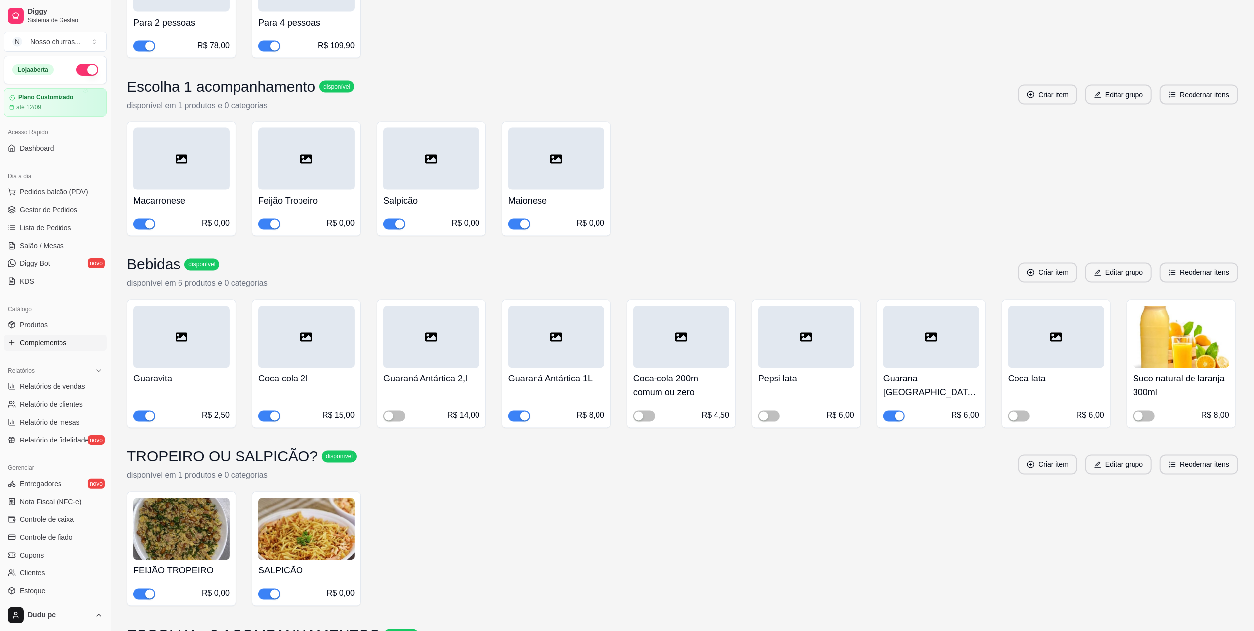
click at [522, 220] on div "button" at bounding box center [524, 224] width 9 height 9
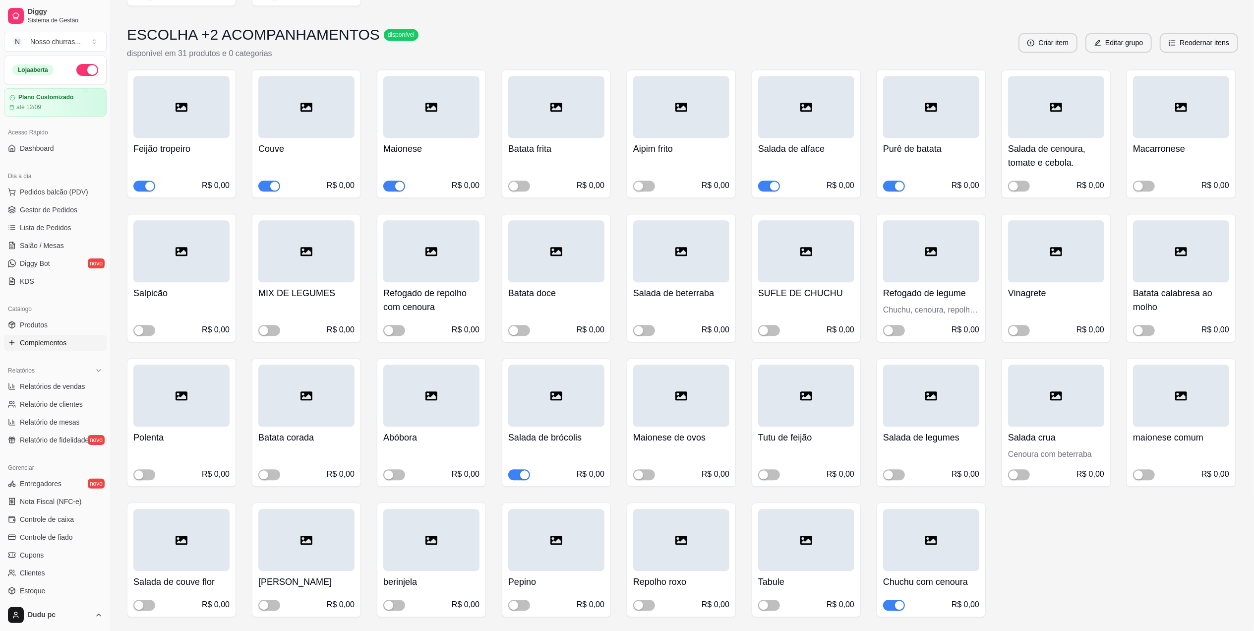
scroll to position [2284, 0]
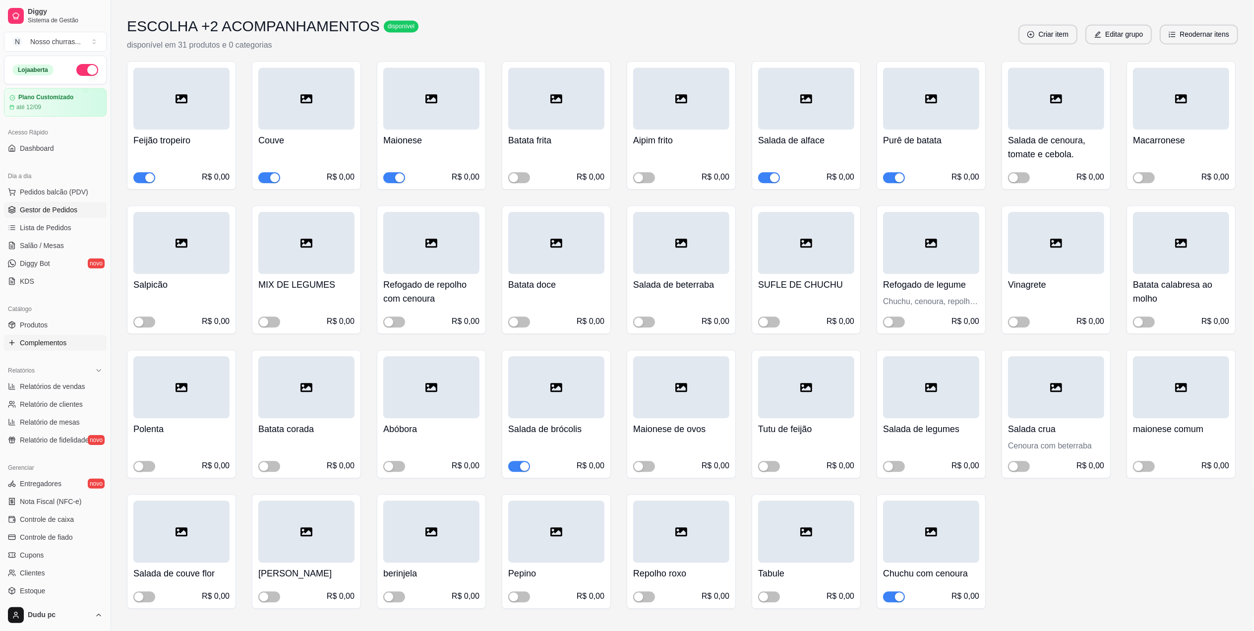
click at [61, 206] on span "Gestor de Pedidos" at bounding box center [49, 210] width 58 height 10
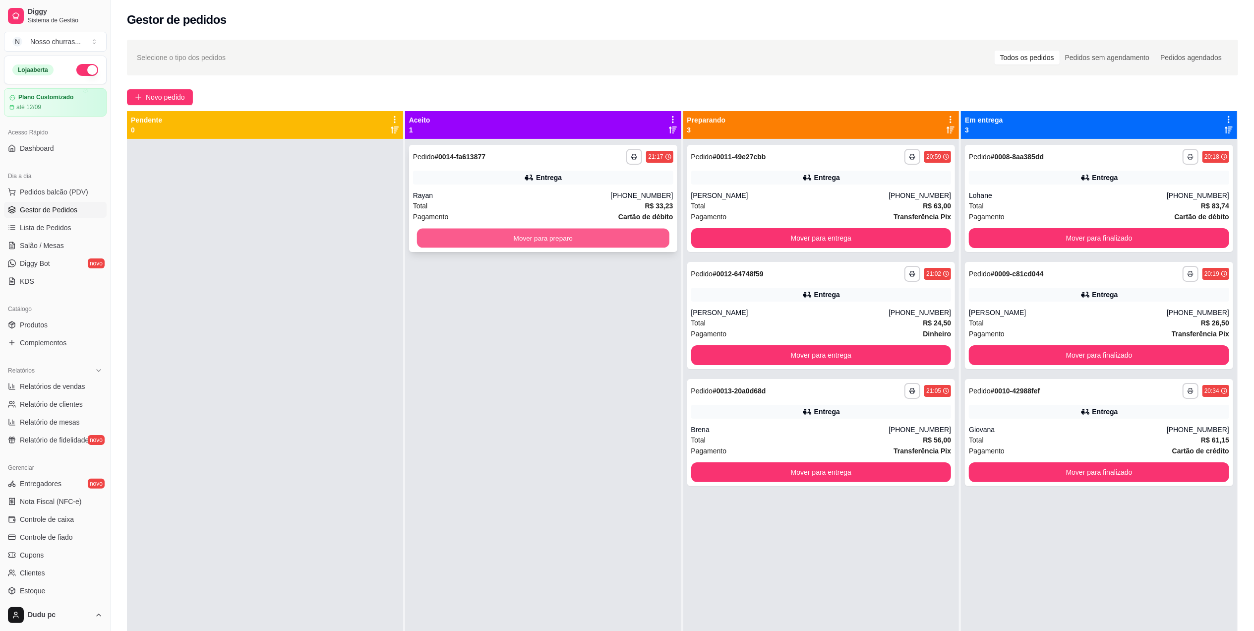
click at [431, 238] on button "Mover para preparo" at bounding box center [543, 238] width 252 height 19
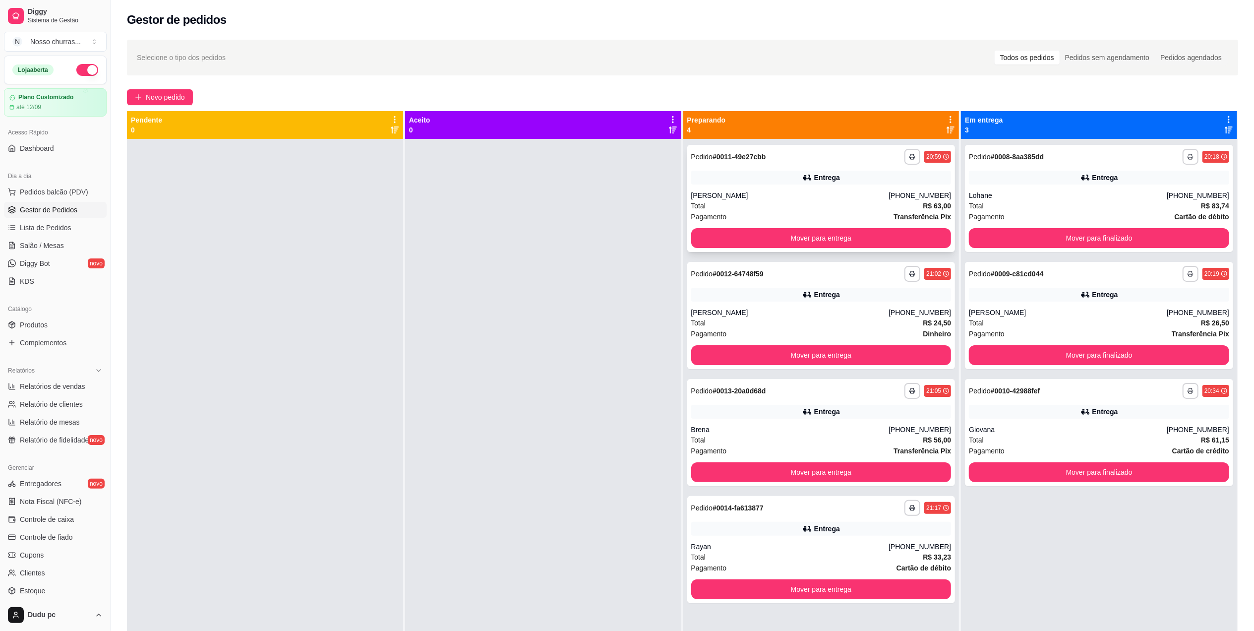
click at [739, 171] on div "Entrega" at bounding box center [821, 178] width 260 height 14
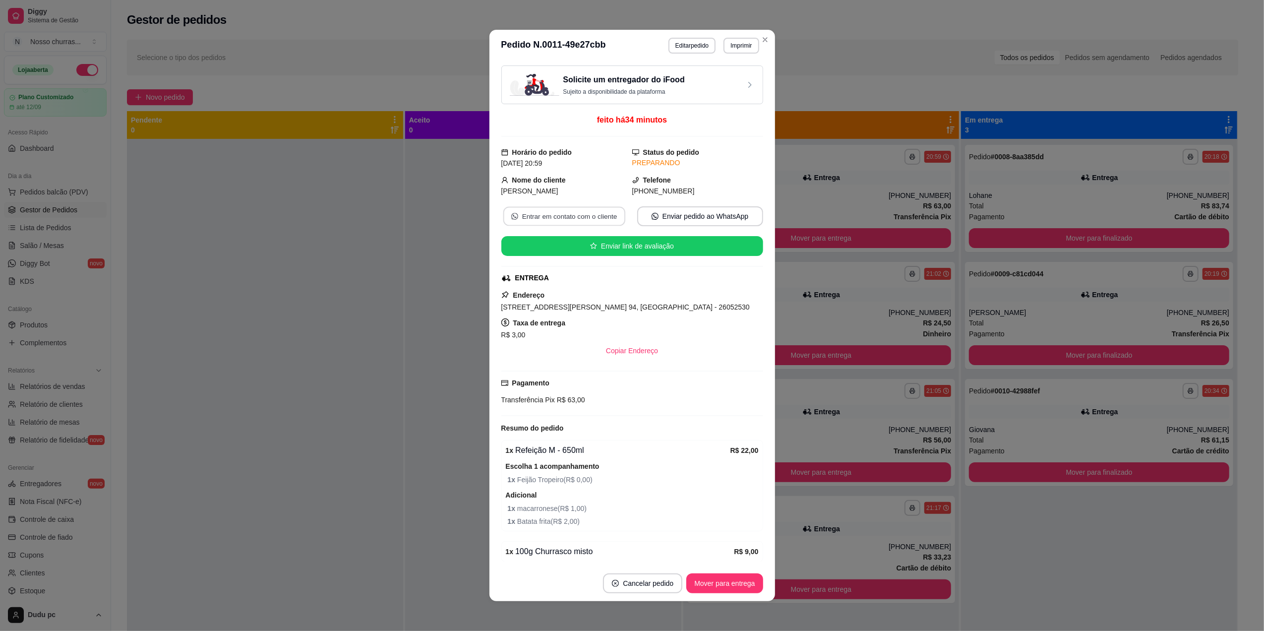
click at [534, 225] on button "Entrar em contato com o cliente" at bounding box center [564, 216] width 122 height 19
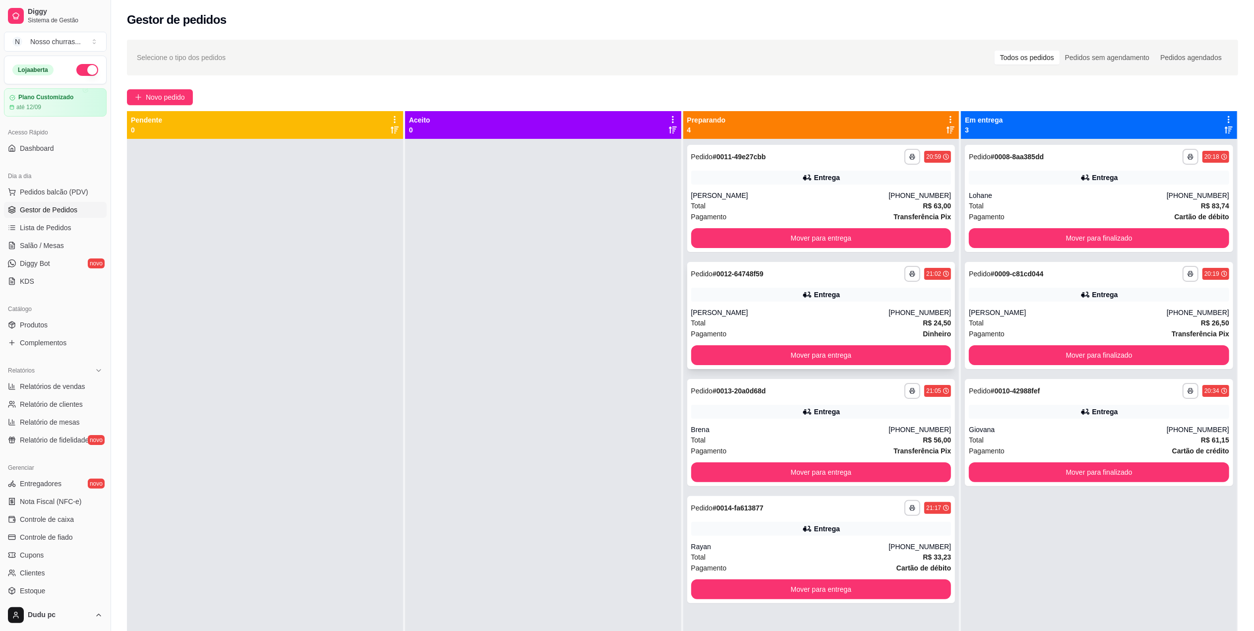
click at [720, 295] on div "Entrega" at bounding box center [821, 295] width 260 height 14
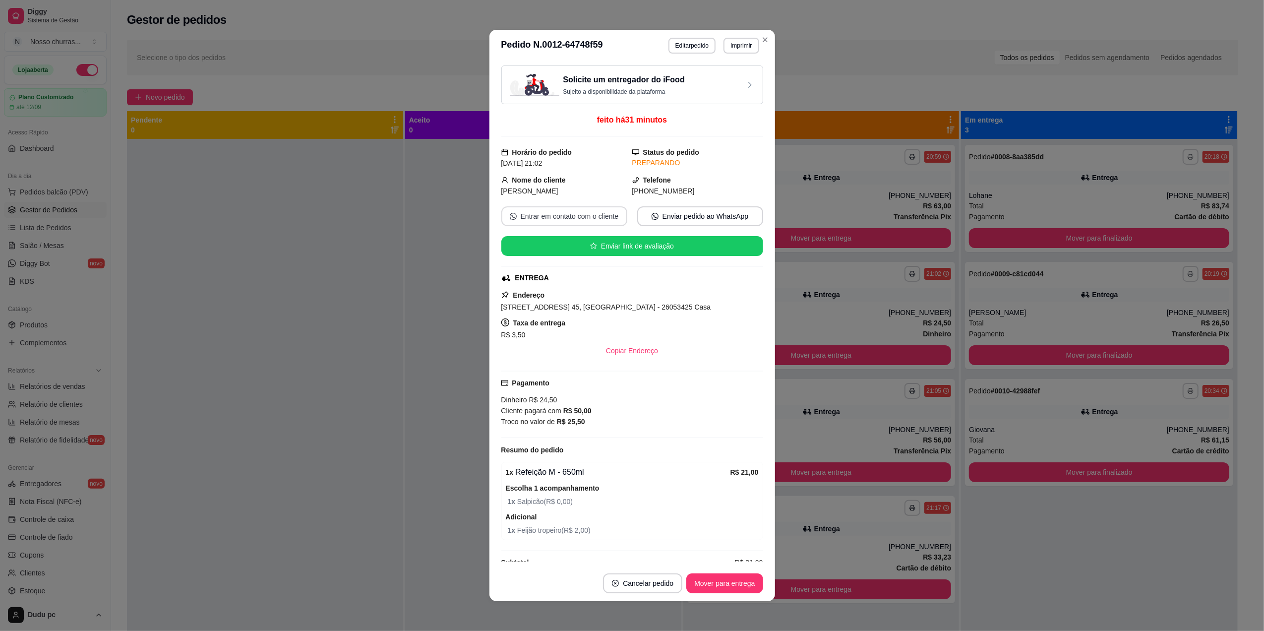
click at [544, 218] on button "Entrar em contato com o cliente" at bounding box center [564, 216] width 126 height 20
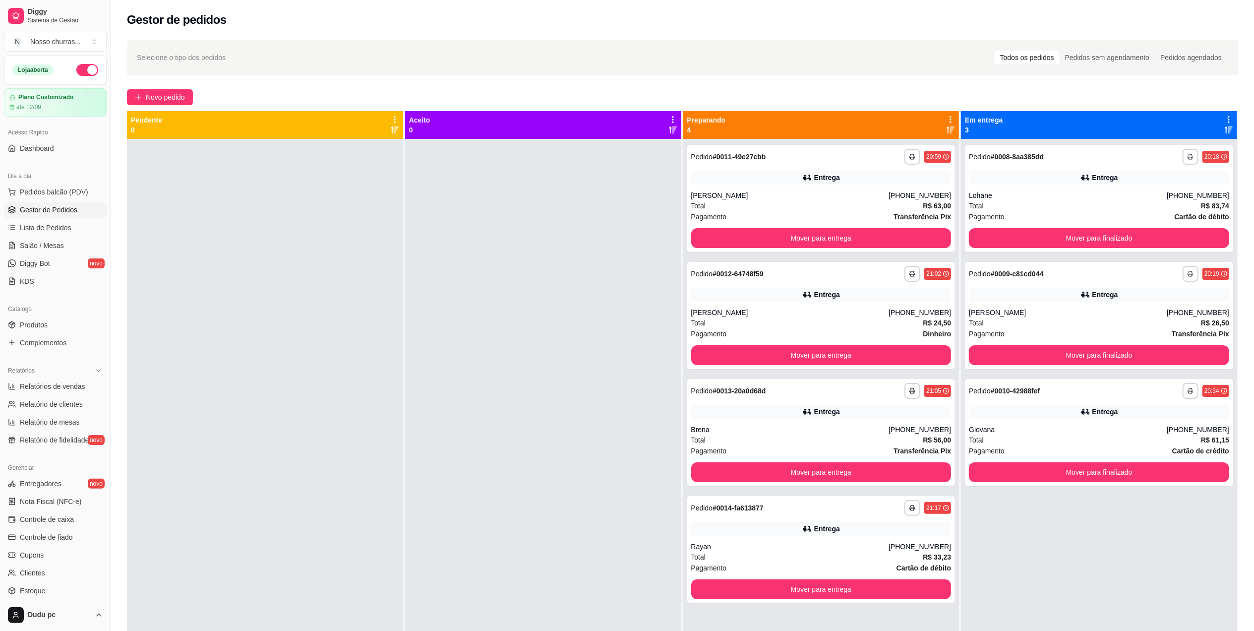
click at [797, 422] on div "**********" at bounding box center [822, 432] width 268 height 107
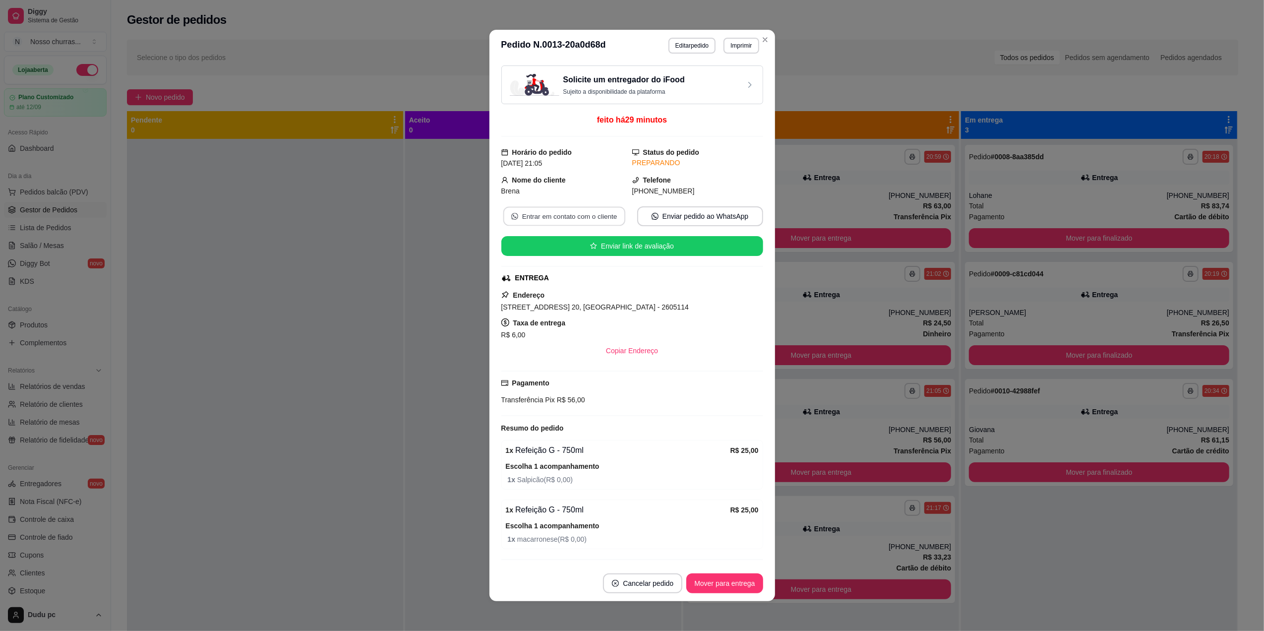
click at [568, 213] on button "Entrar em contato com o cliente" at bounding box center [564, 216] width 122 height 19
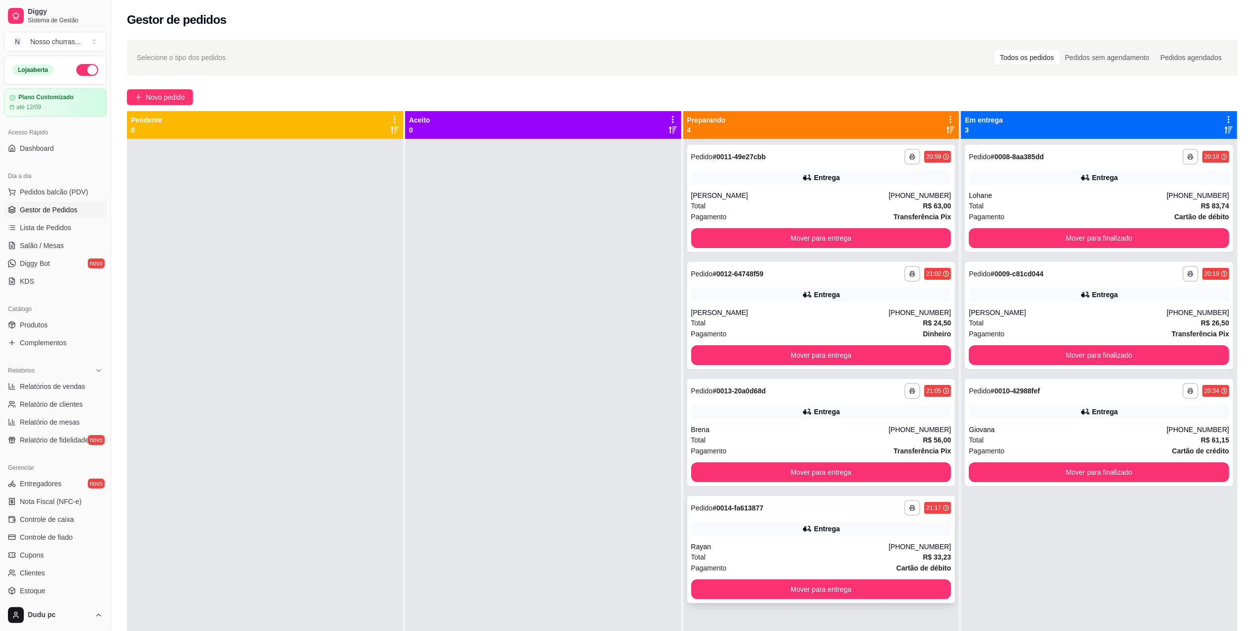
click at [730, 535] on div "Entrega" at bounding box center [821, 529] width 260 height 14
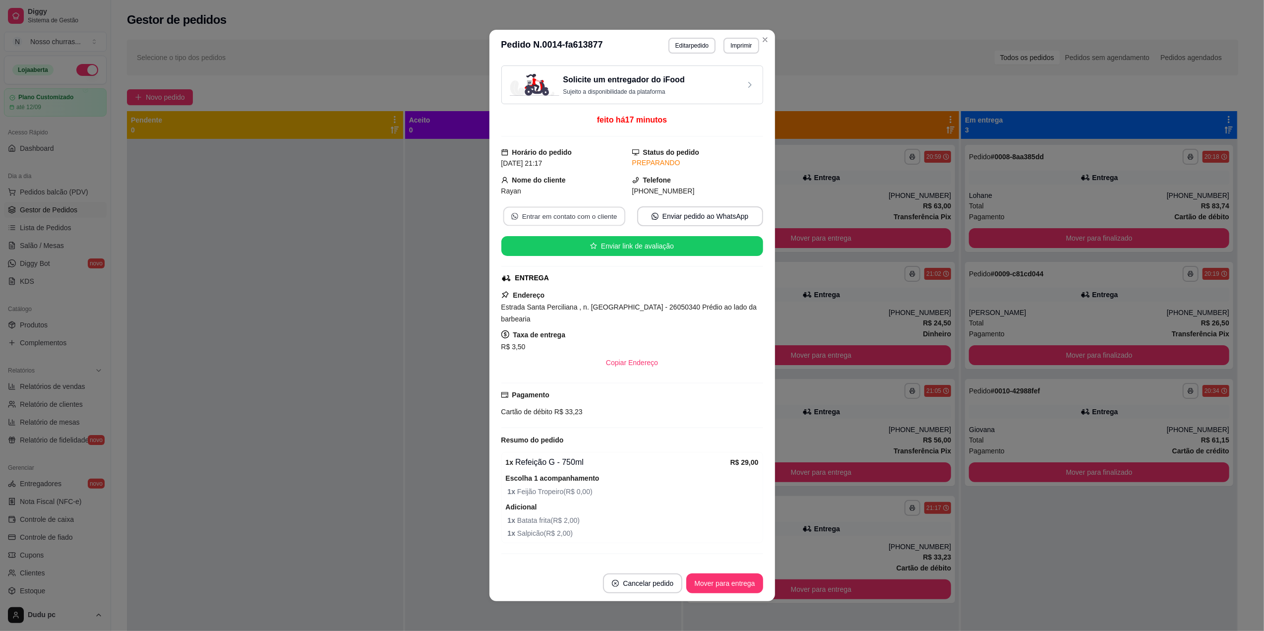
click at [590, 221] on button "Entrar em contato com o cliente" at bounding box center [564, 216] width 122 height 19
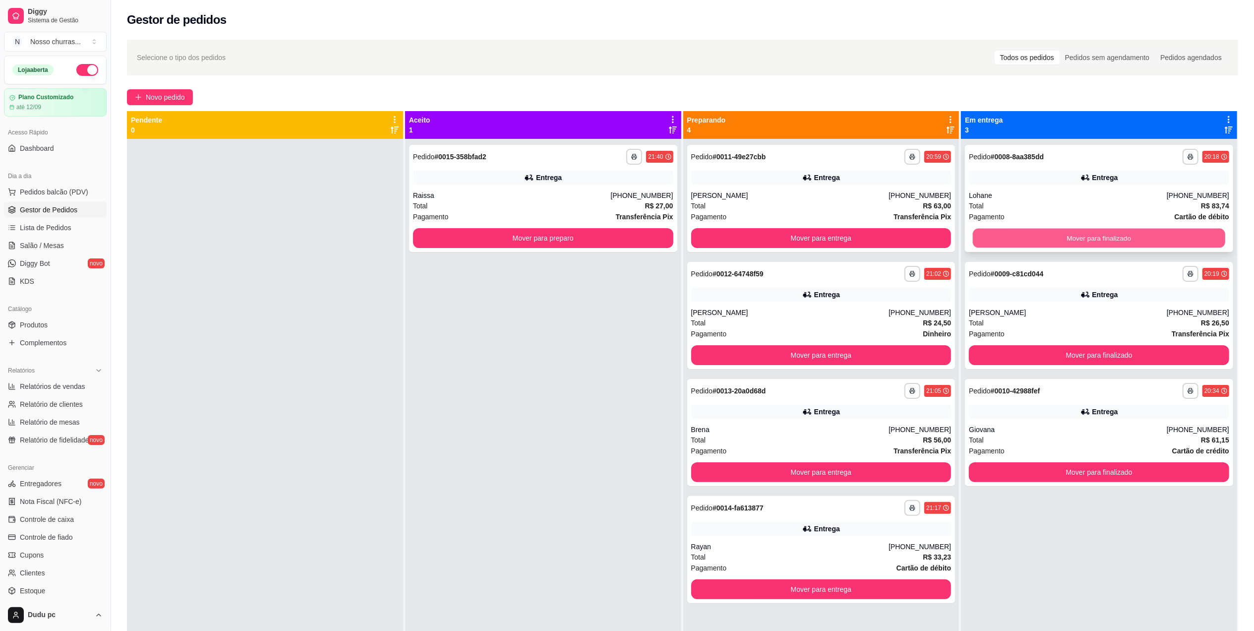
click at [1008, 243] on button "Mover para finalizado" at bounding box center [1099, 238] width 252 height 19
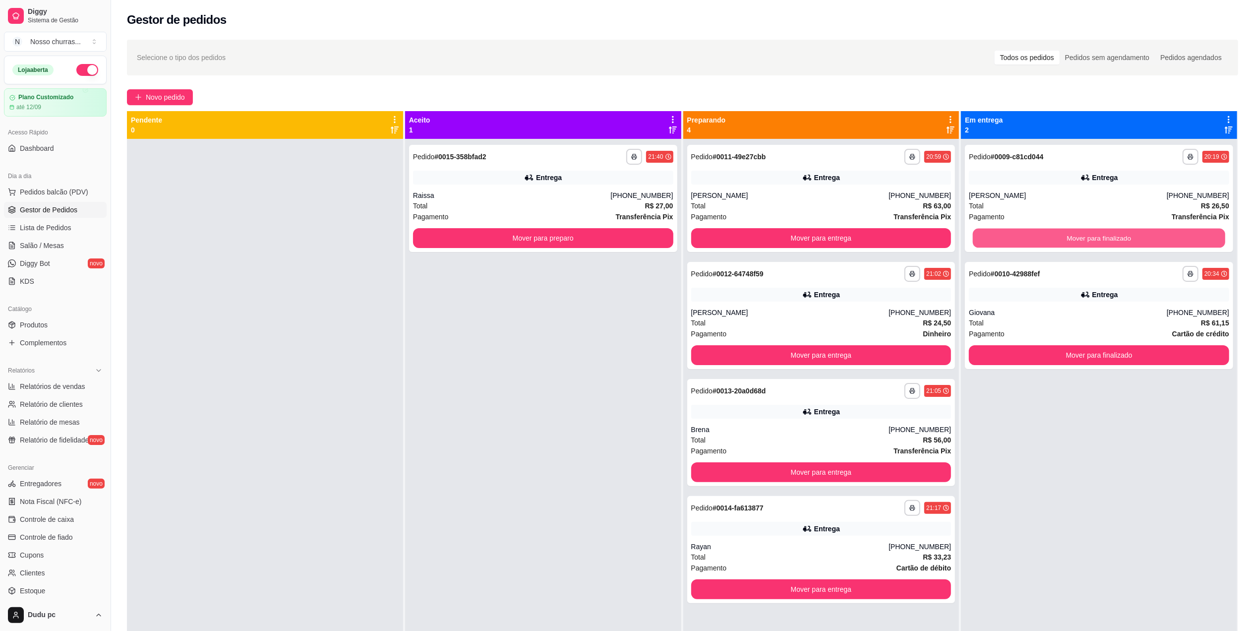
click at [1008, 243] on button "Mover para finalizado" at bounding box center [1099, 238] width 252 height 19
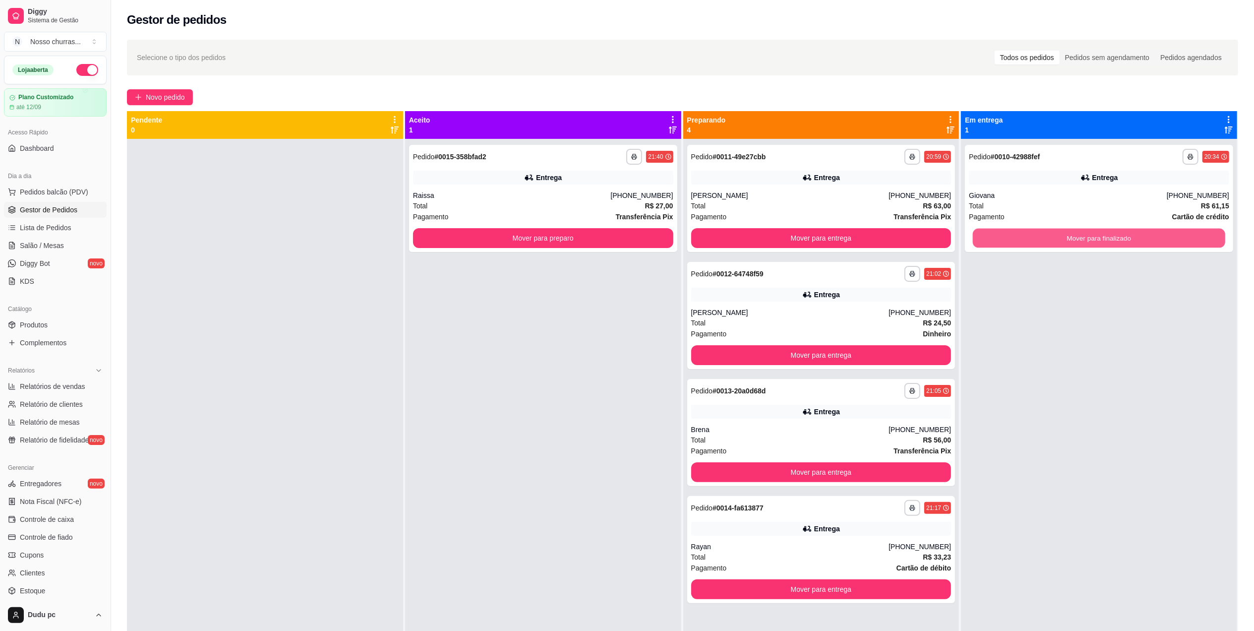
click at [1008, 243] on button "Mover para finalizado" at bounding box center [1099, 238] width 252 height 19
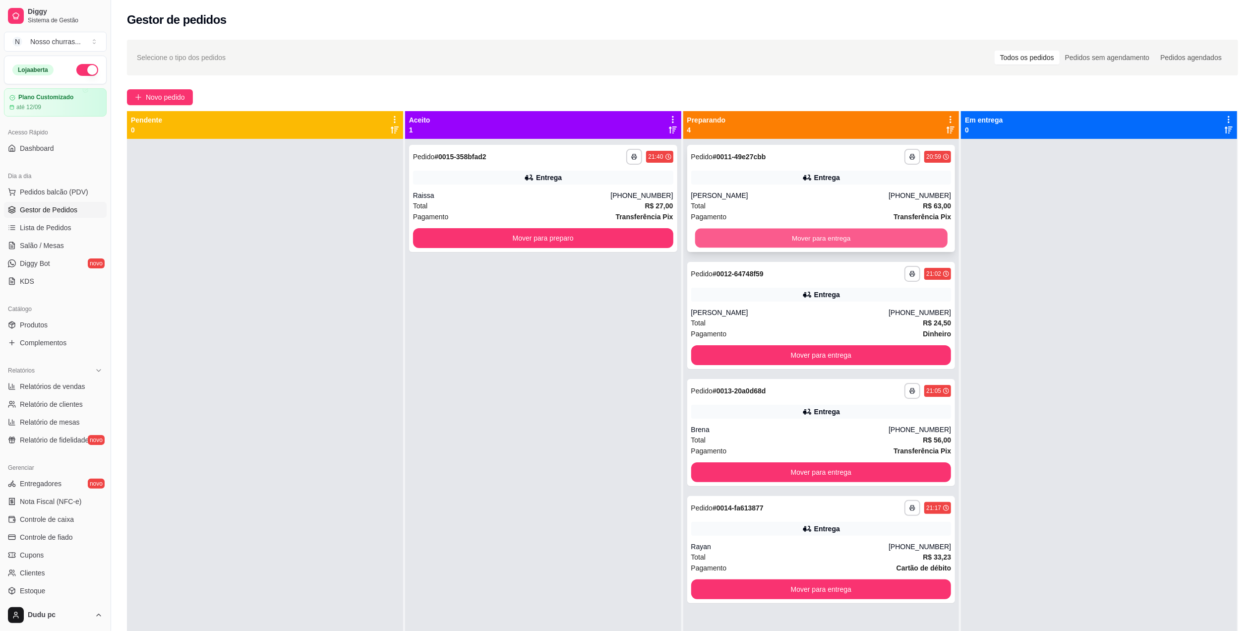
click at [921, 234] on button "Mover para entrega" at bounding box center [821, 238] width 252 height 19
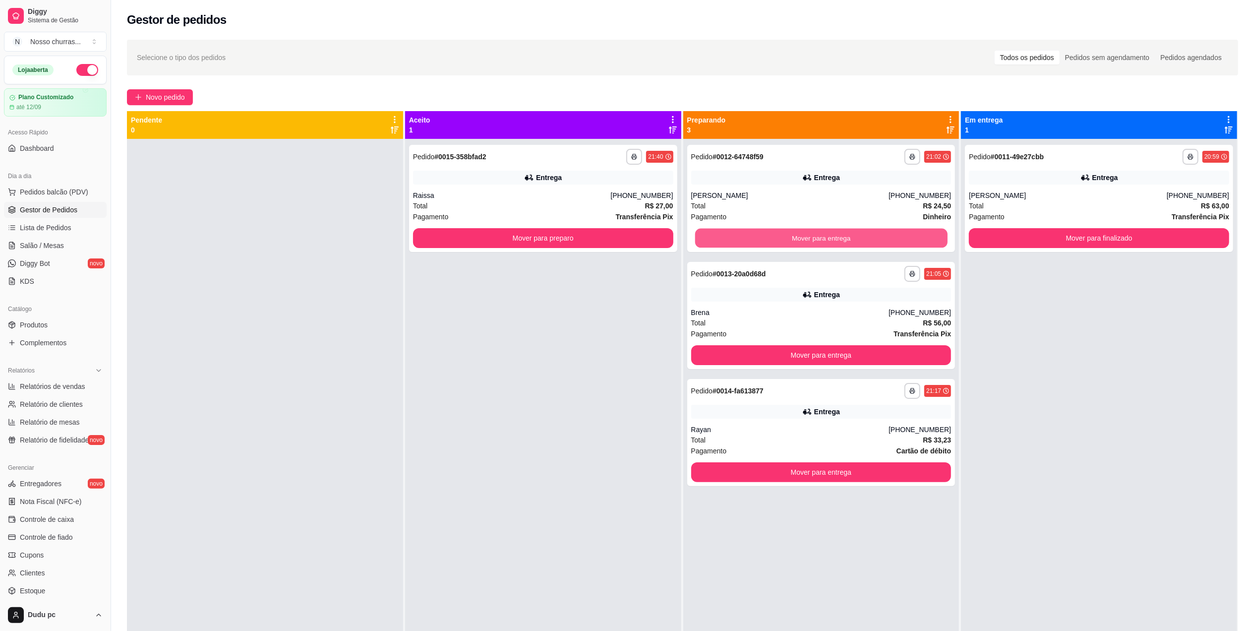
click at [921, 234] on button "Mover para entrega" at bounding box center [821, 238] width 252 height 19
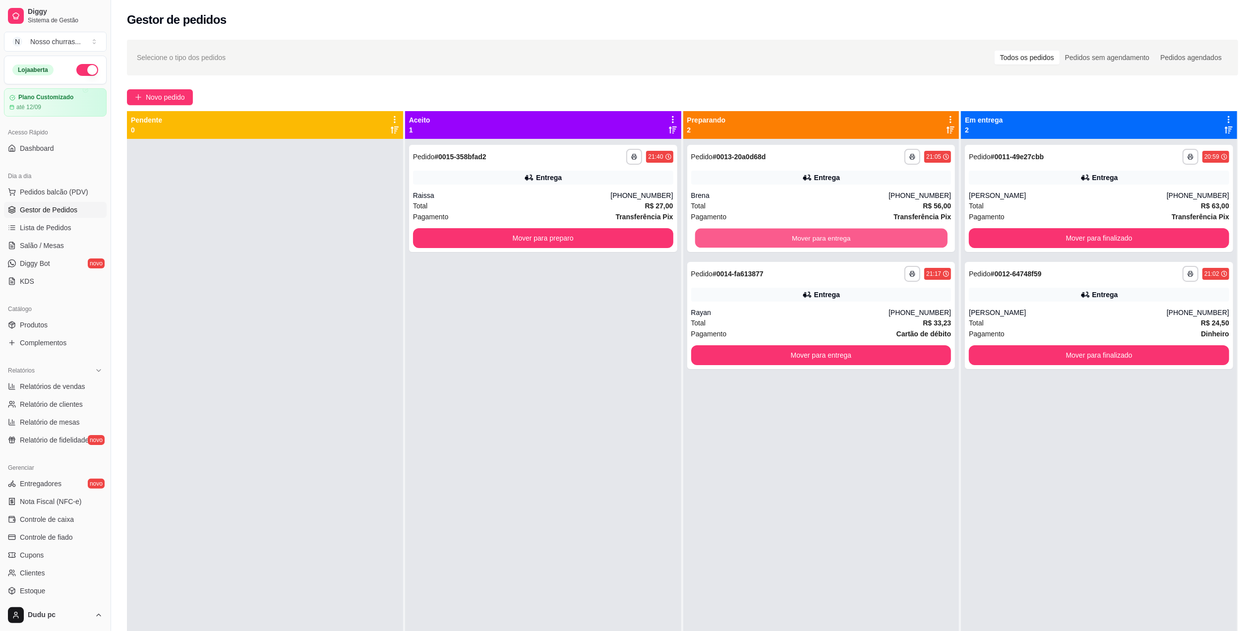
click at [921, 234] on button "Mover para entrega" at bounding box center [821, 238] width 252 height 19
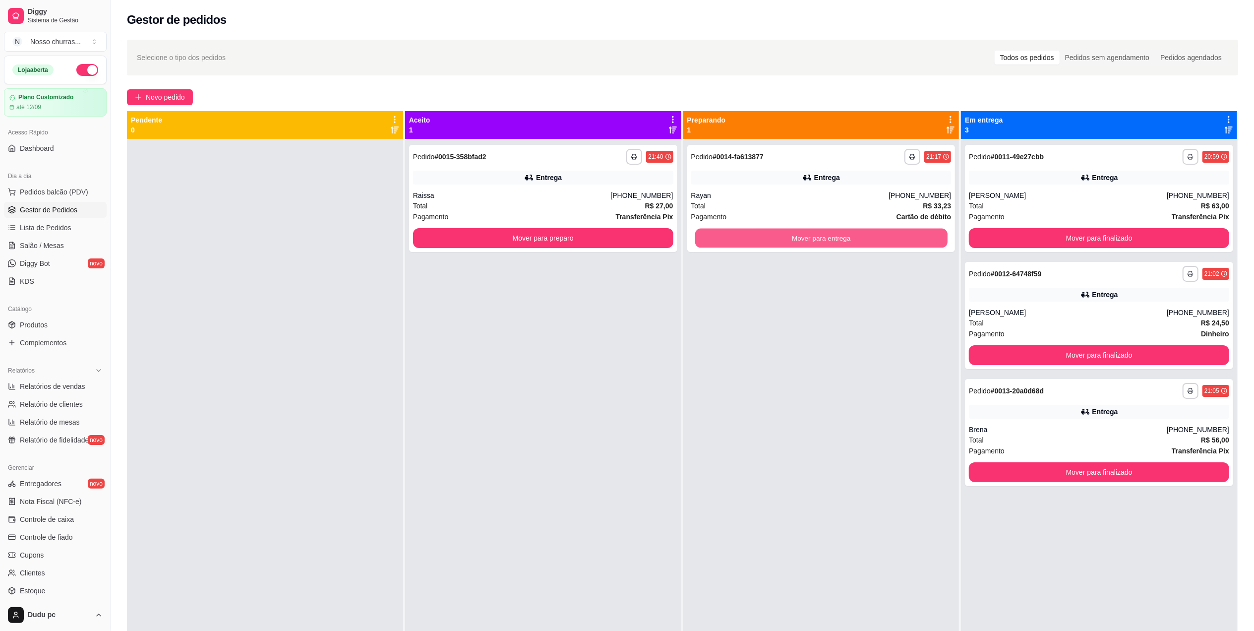
click at [921, 234] on button "Mover para entrega" at bounding box center [821, 238] width 252 height 19
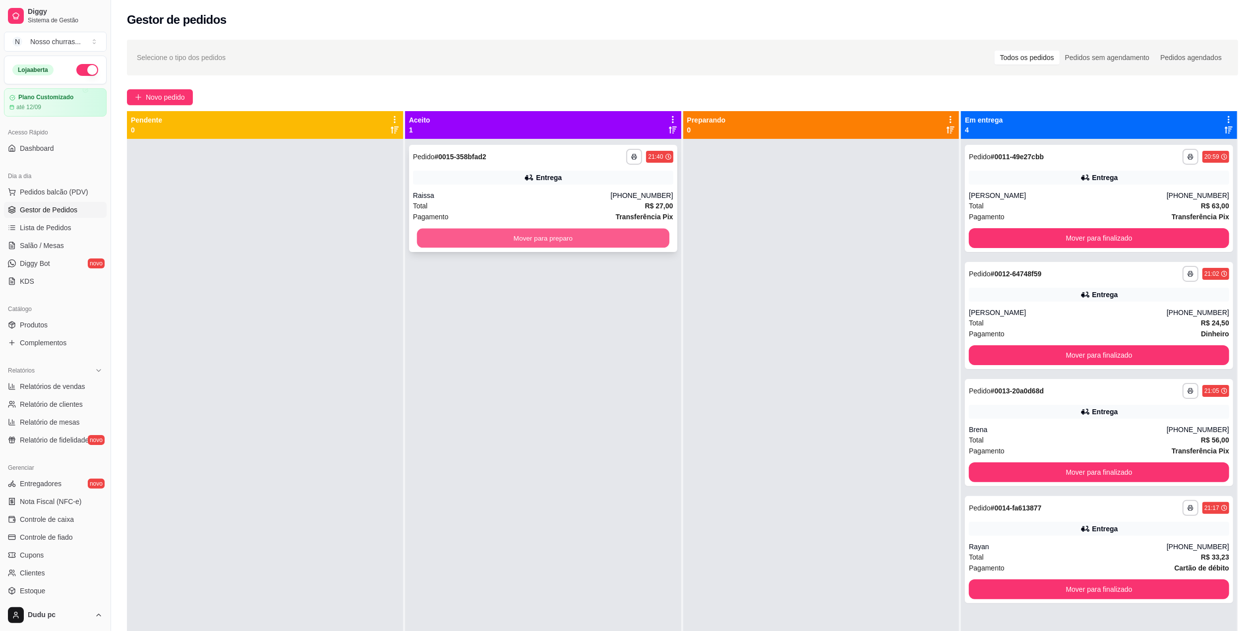
click at [629, 235] on button "Mover para preparo" at bounding box center [543, 238] width 252 height 19
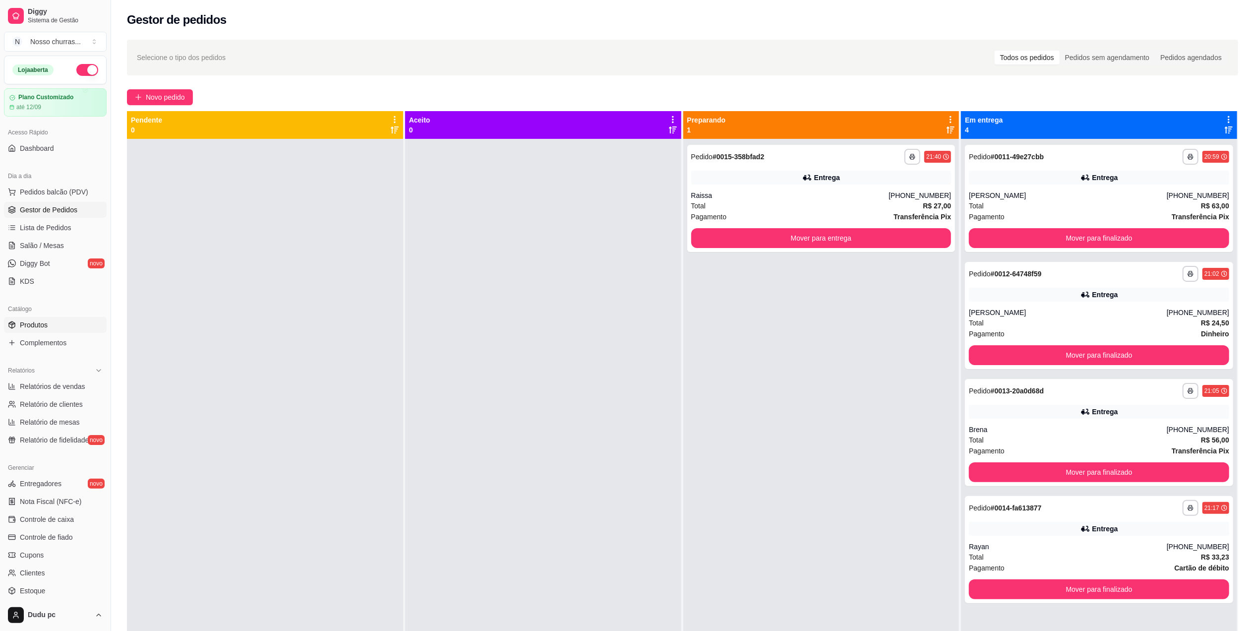
click at [49, 325] on link "Produtos" at bounding box center [55, 325] width 103 height 16
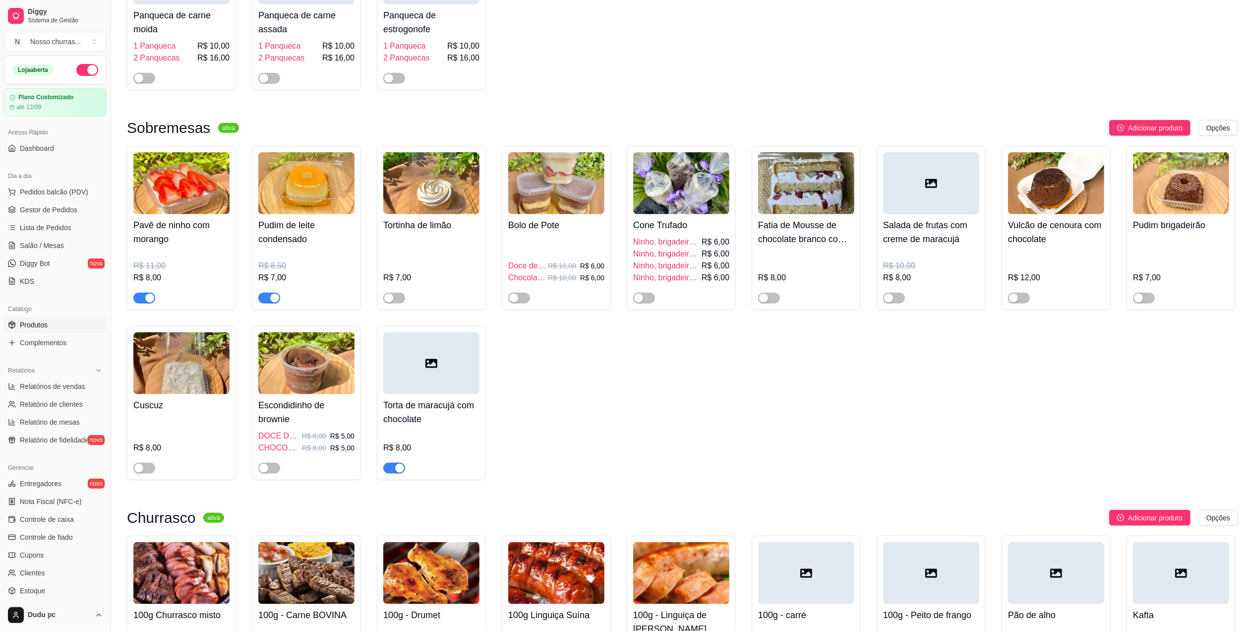
scroll to position [1655, 0]
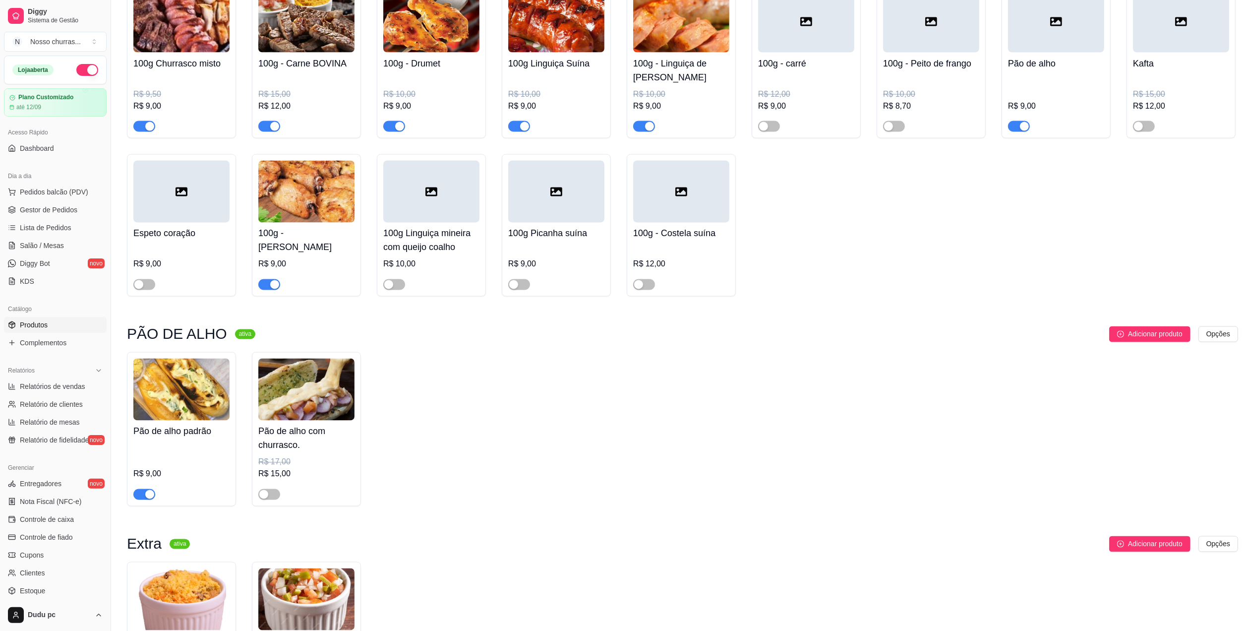
click at [651, 131] on div "button" at bounding box center [649, 126] width 9 height 9
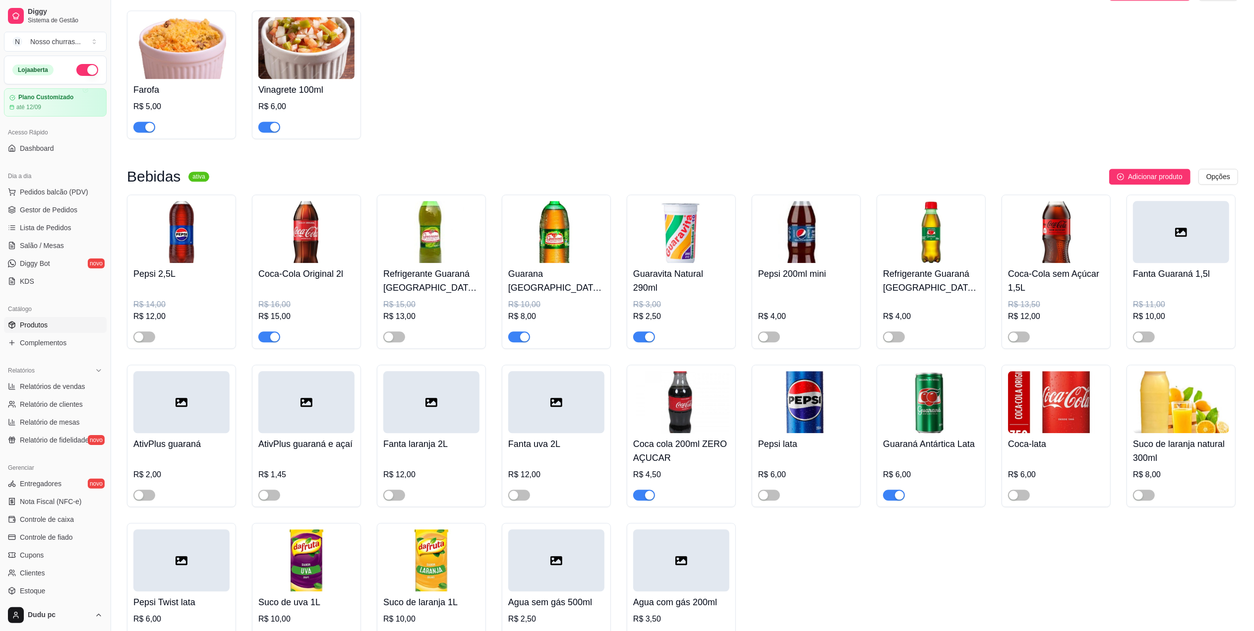
click at [520, 342] on button "button" at bounding box center [519, 336] width 22 height 11
click at [20, 342] on span "Complementos" at bounding box center [43, 343] width 47 height 10
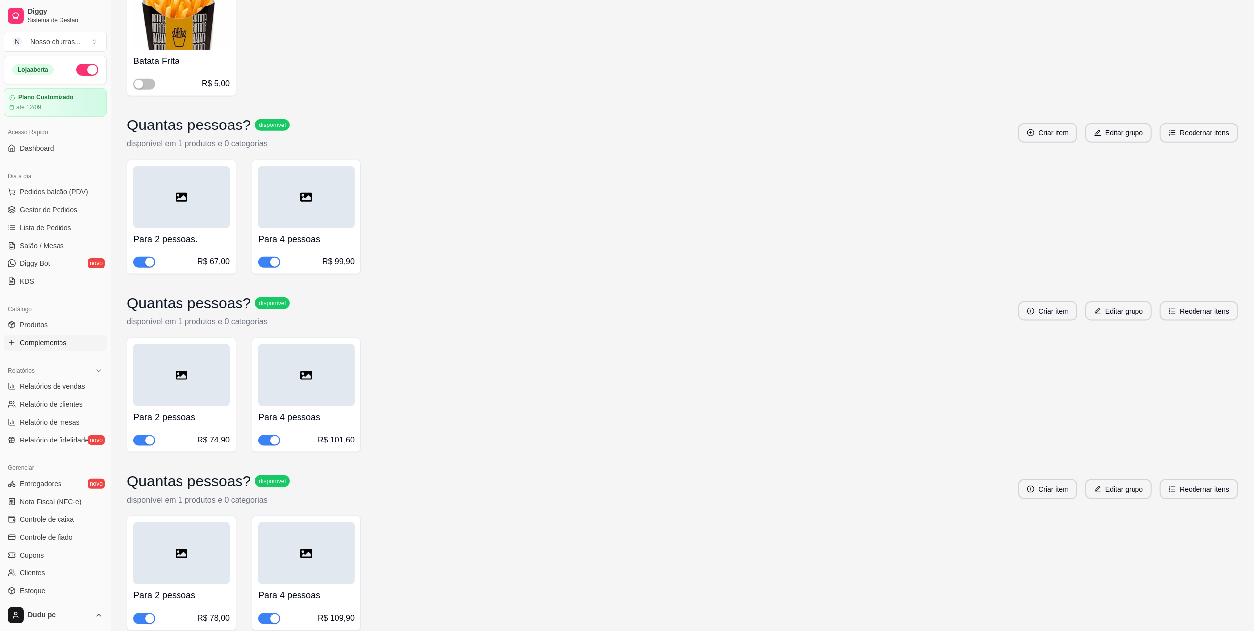
scroll to position [1655, 0]
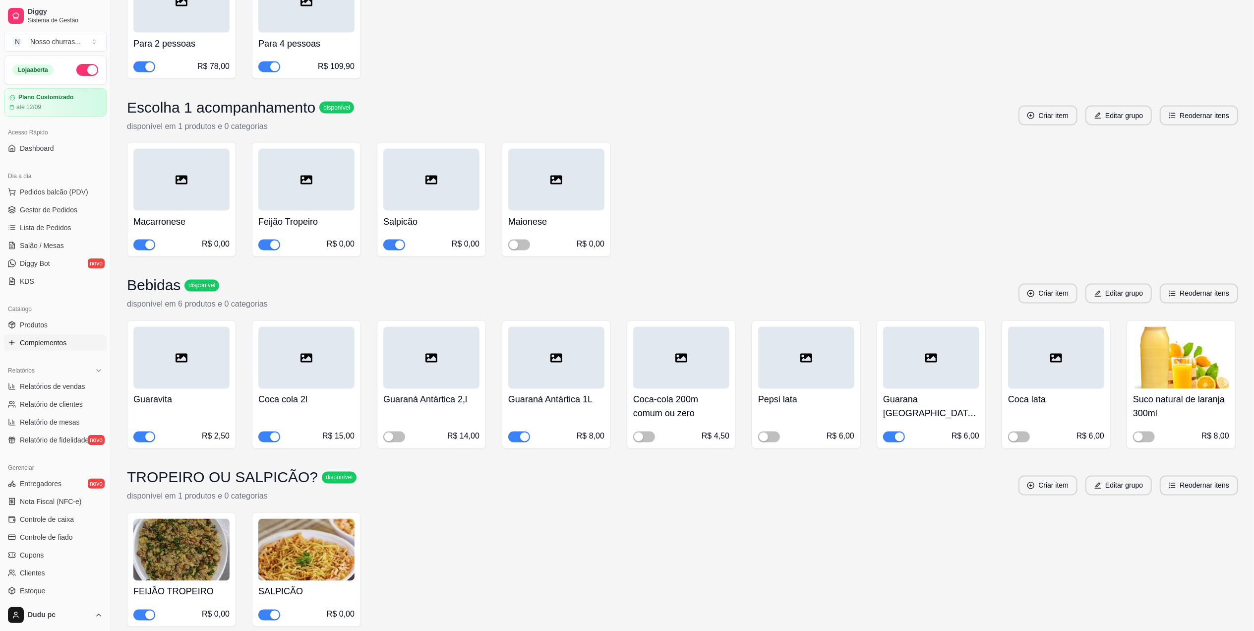
click at [522, 432] on span "button" at bounding box center [519, 437] width 22 height 11
click at [63, 195] on span "Pedidos balcão (PDV)" at bounding box center [54, 192] width 68 height 10
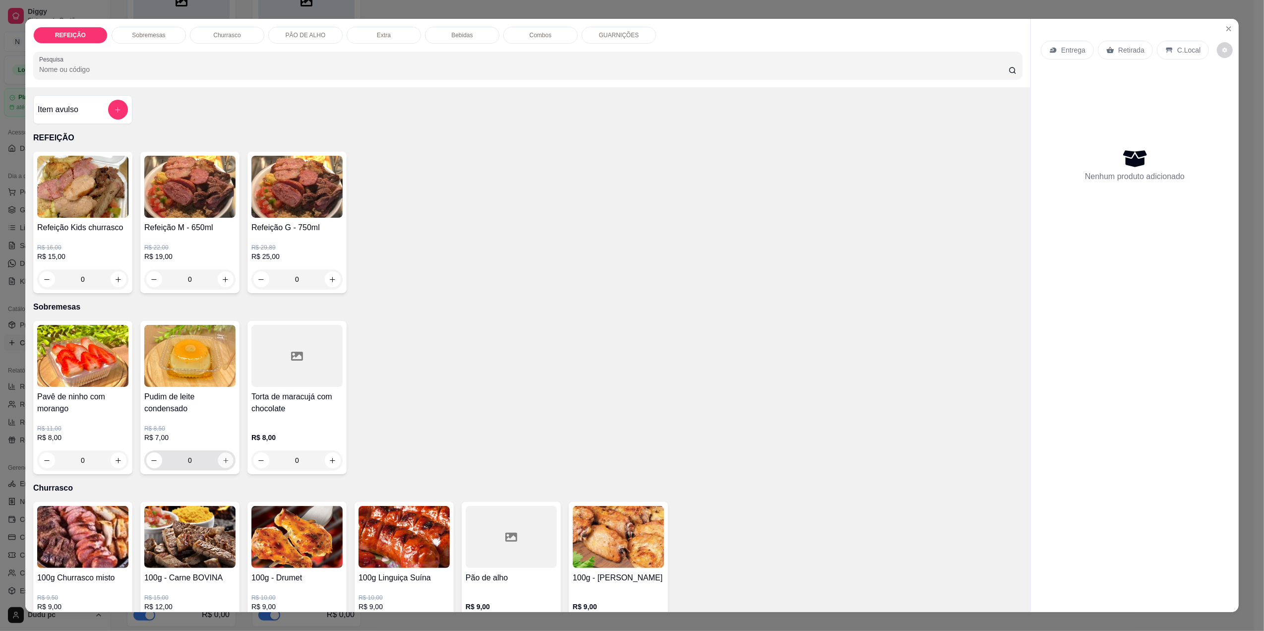
click at [225, 467] on div "0" at bounding box center [189, 460] width 87 height 20
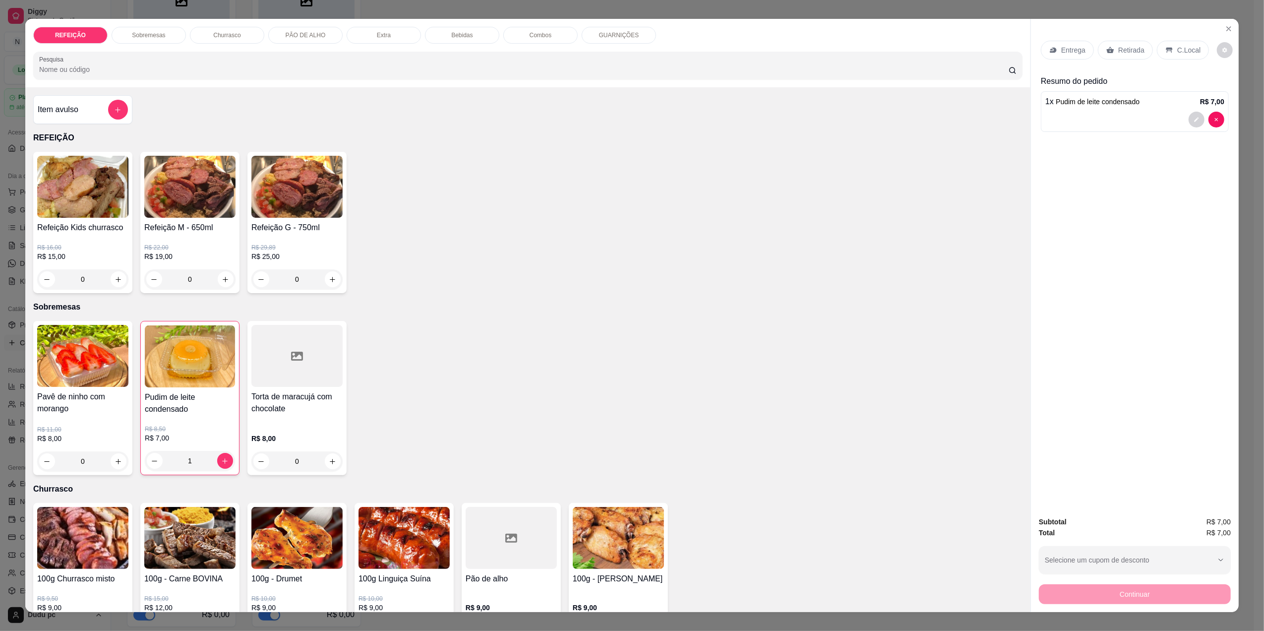
click at [1135, 50] on p "Retirada" at bounding box center [1132, 50] width 26 height 10
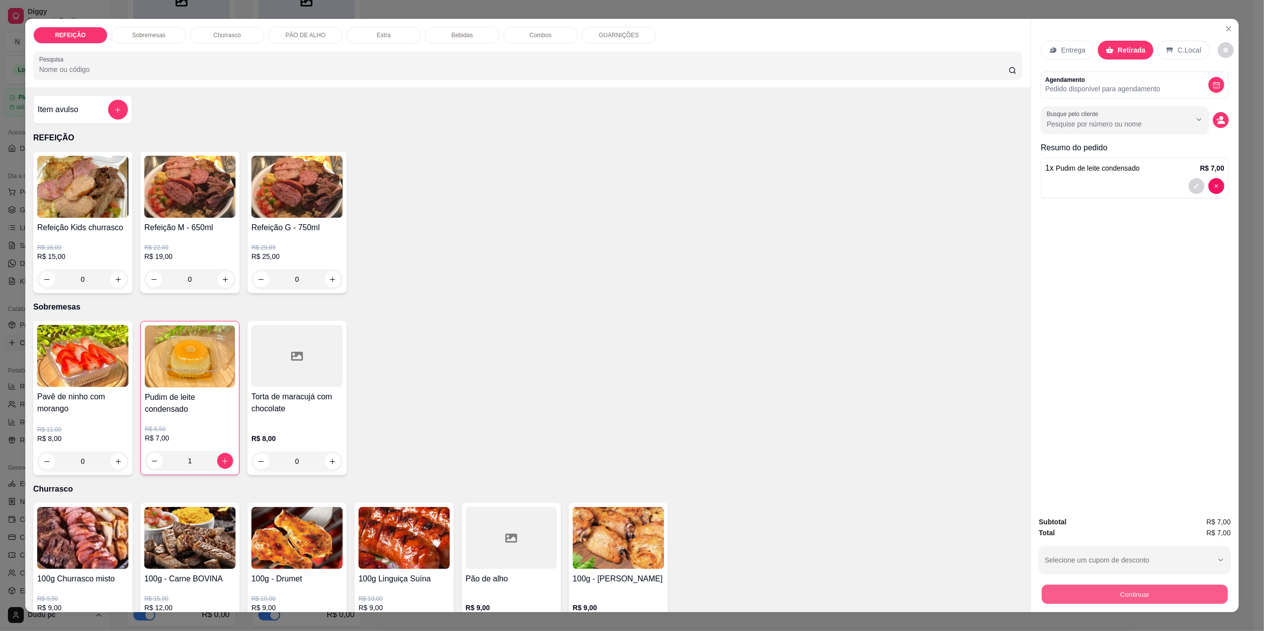
click at [1070, 600] on button "Continuar" at bounding box center [1135, 593] width 186 height 19
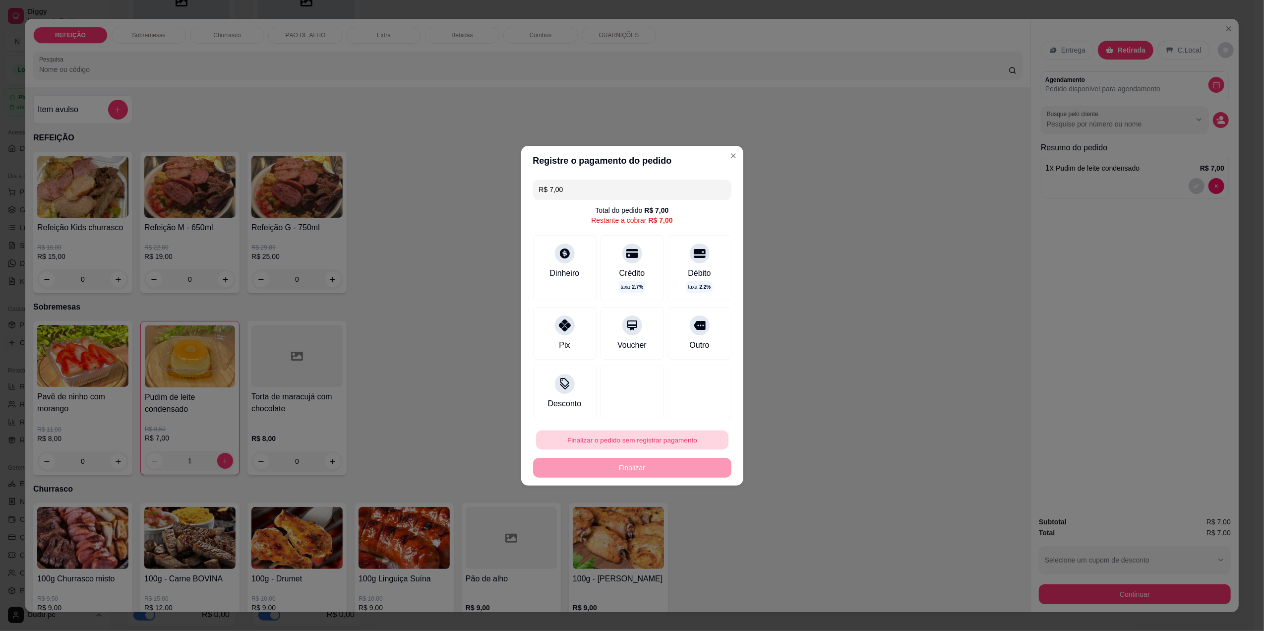
click at [662, 438] on button "Finalizar o pedido sem registrar pagamento" at bounding box center [632, 439] width 192 height 19
click at [696, 526] on button "Confirmar" at bounding box center [692, 521] width 35 height 15
type input "0"
type input "R$ 0,00"
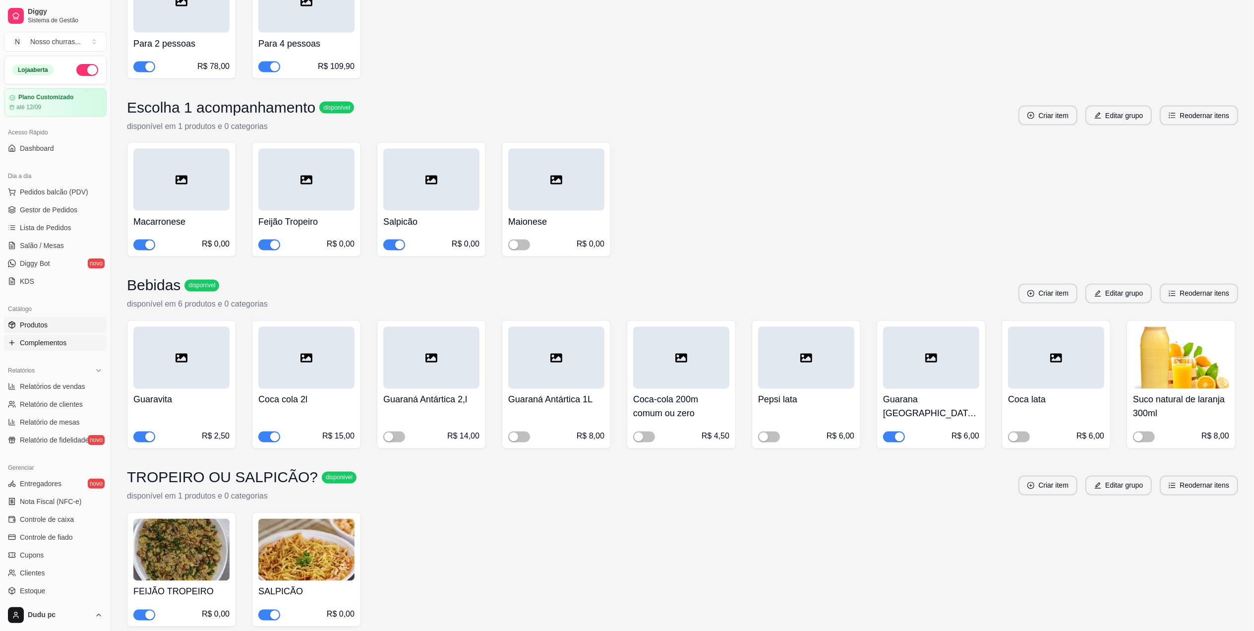
click at [43, 323] on span "Produtos" at bounding box center [34, 325] width 28 height 10
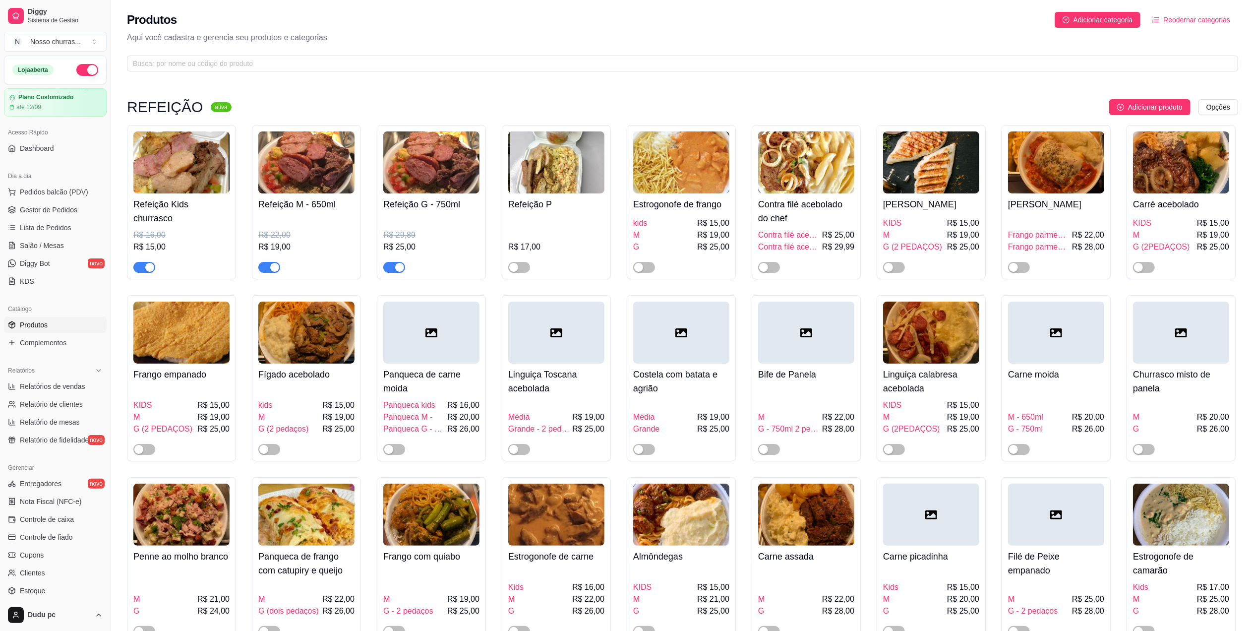
scroll to position [552, 0]
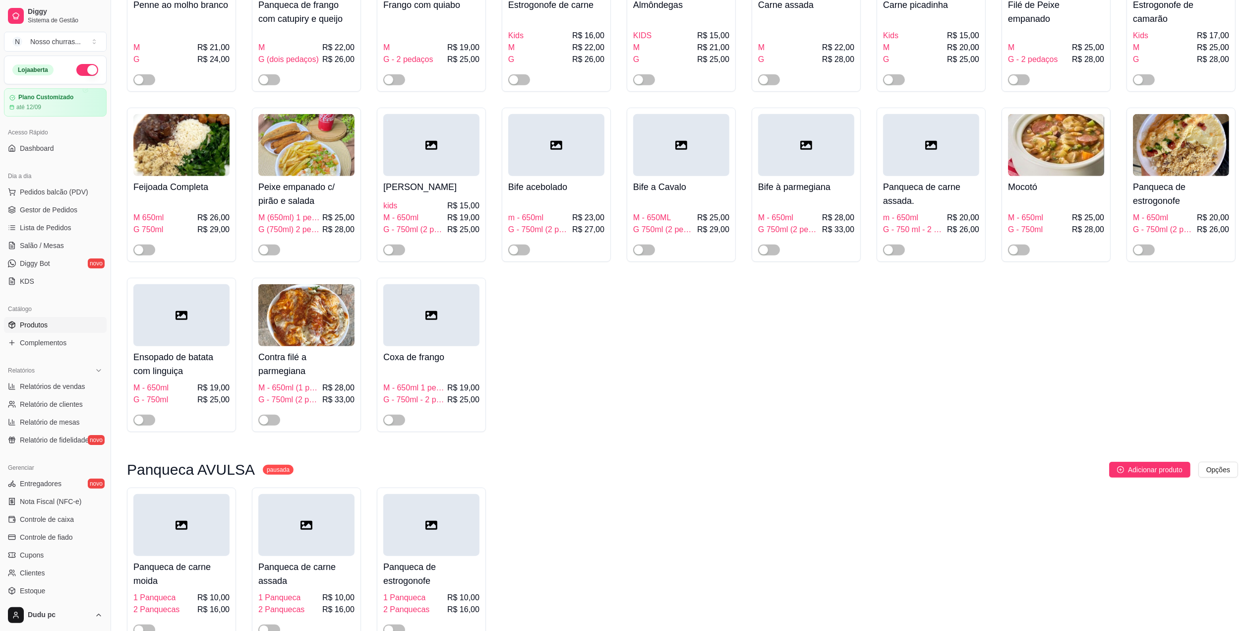
drag, startPoint x: 1260, startPoint y: 163, endPoint x: 873, endPoint y: 511, distance: 520.5
click at [873, 511] on div "Panqueca de carne moida 1 Panqueca R$ 10,00 2 Panquecas R$ 16,00 Panqueca de ca…" at bounding box center [683, 565] width 1112 height 154
click at [38, 203] on link "Gestor de Pedidos" at bounding box center [55, 210] width 103 height 16
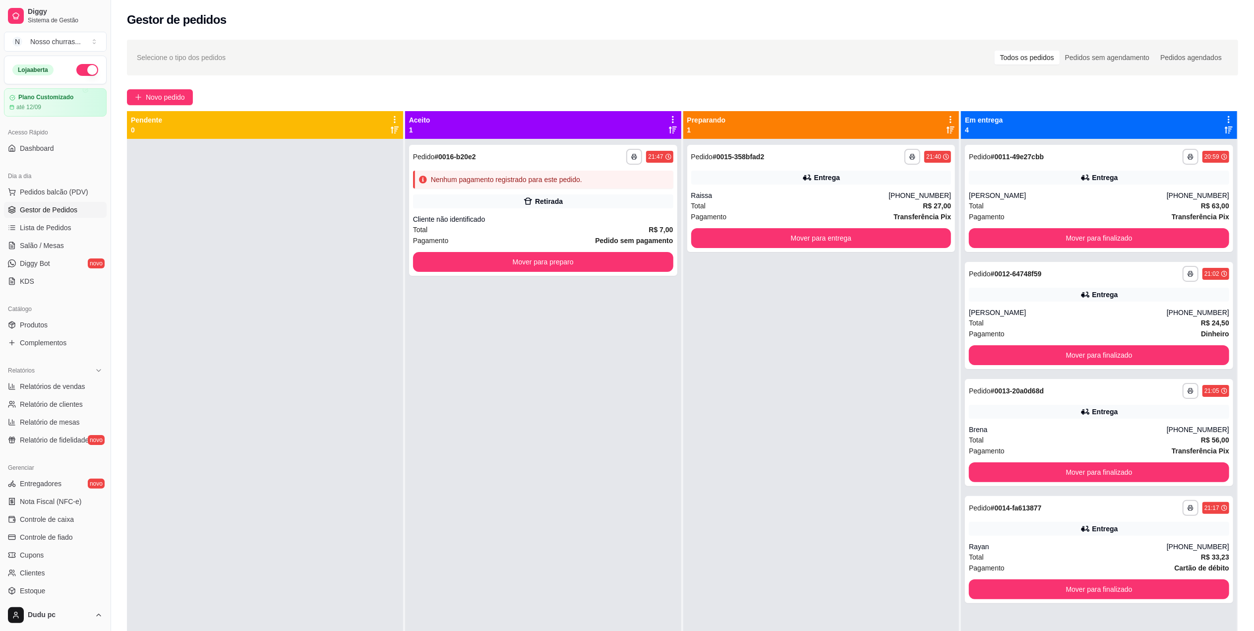
click at [167, 106] on div "**********" at bounding box center [682, 394] width 1143 height 720
click at [167, 94] on span "Novo pedido" at bounding box center [165, 97] width 39 height 11
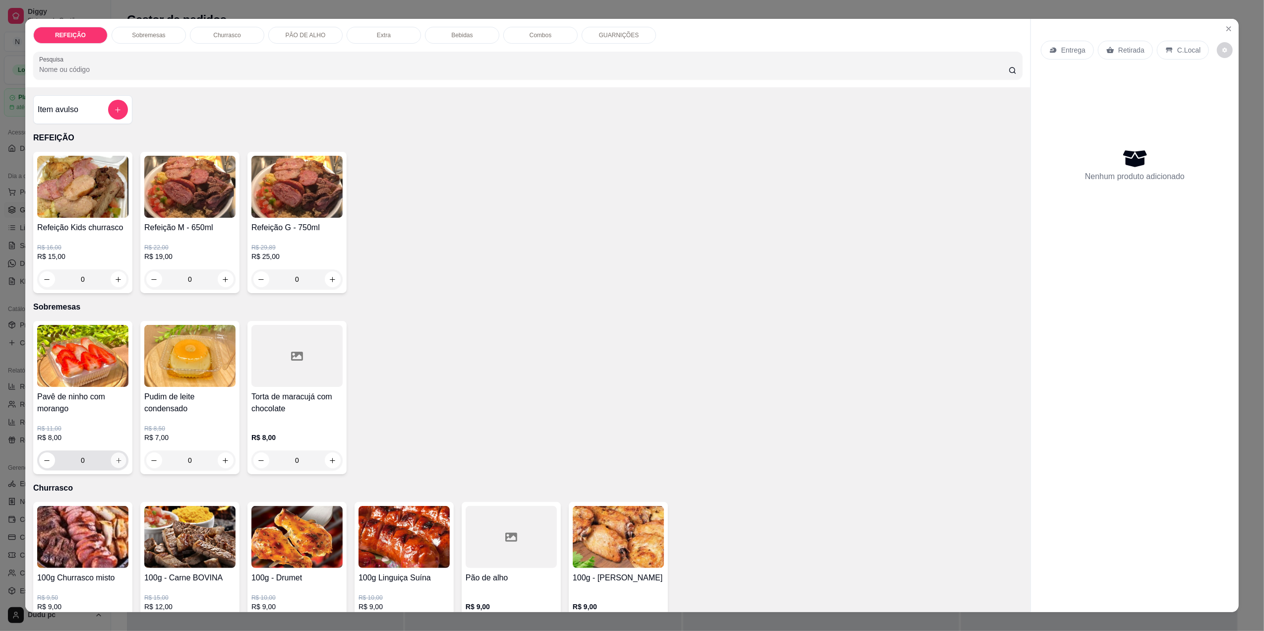
click at [119, 460] on button "increase-product-quantity" at bounding box center [118, 460] width 15 height 15
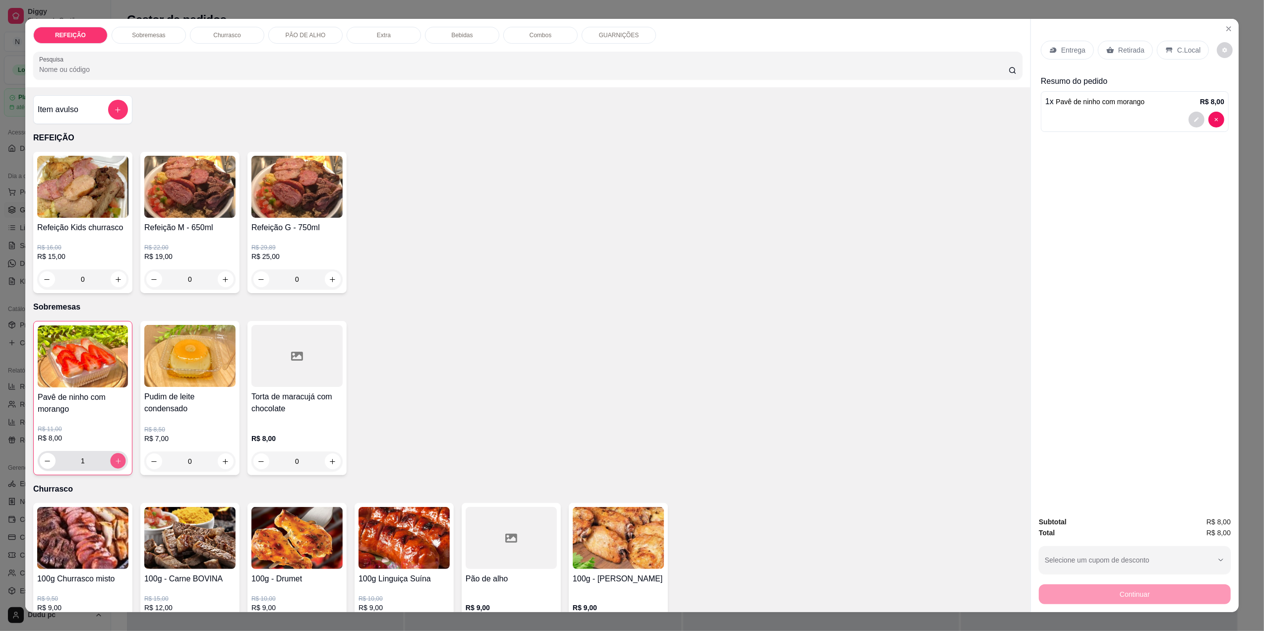
click at [119, 460] on button "increase-product-quantity" at bounding box center [117, 460] width 15 height 15
click at [1119, 49] on p "Retirada" at bounding box center [1132, 50] width 26 height 10
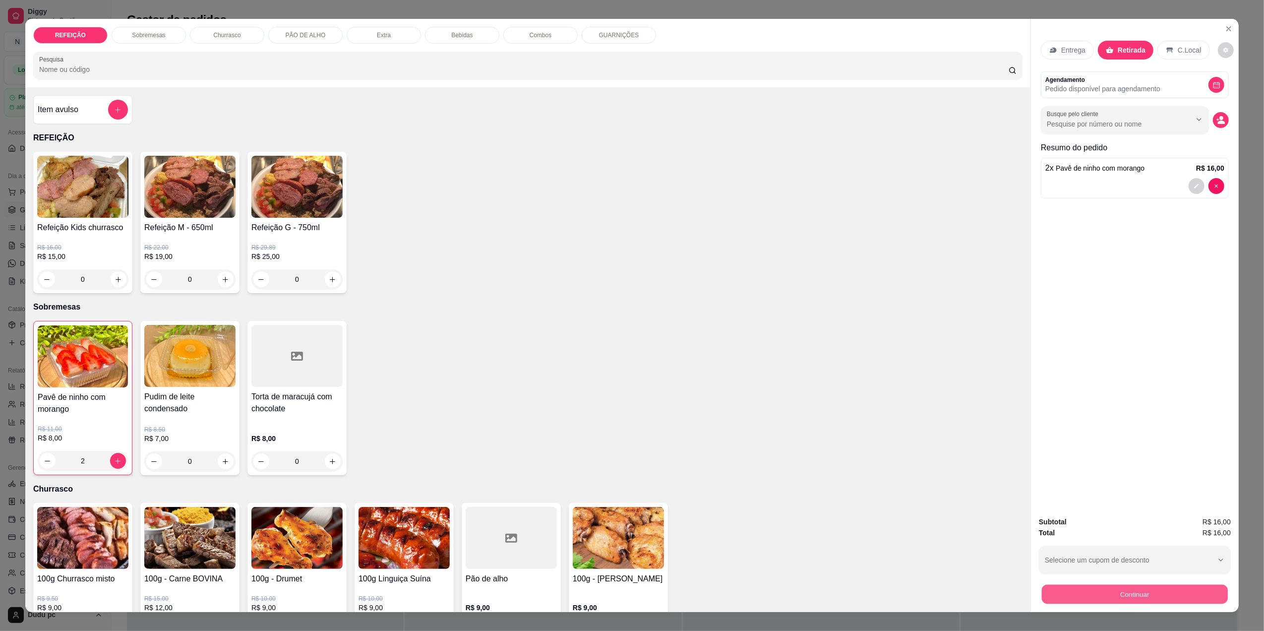
click at [1072, 595] on button "Continuar" at bounding box center [1135, 593] width 186 height 19
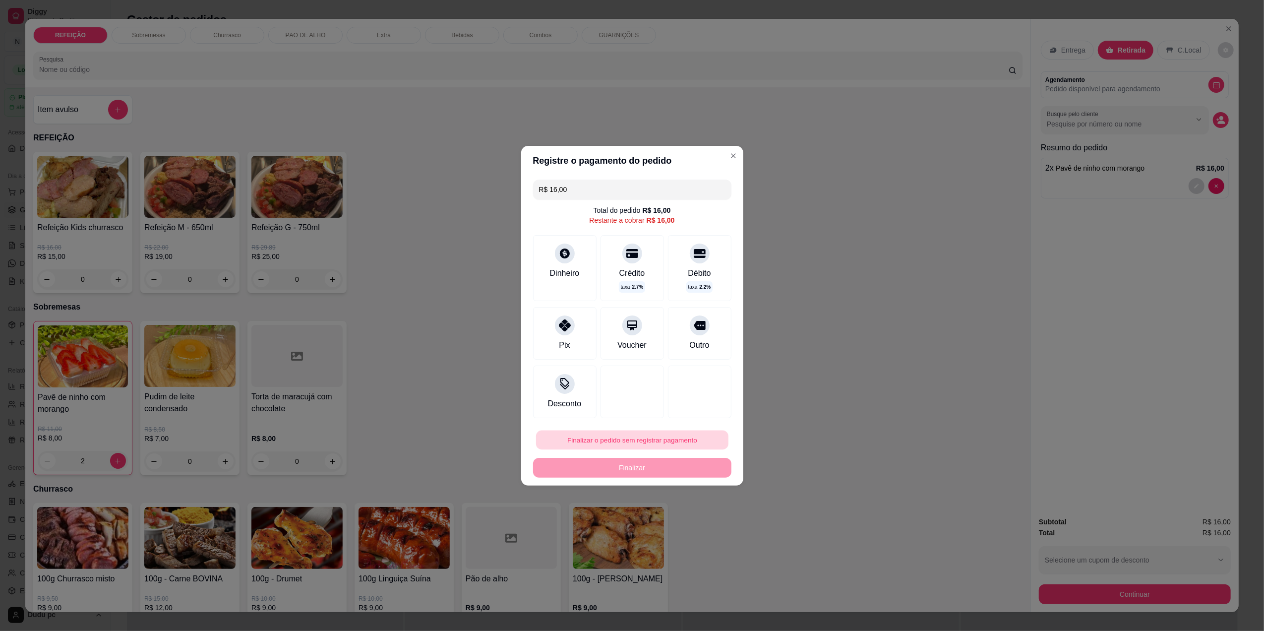
click at [649, 440] on button "Finalizar o pedido sem registrar pagamento" at bounding box center [632, 439] width 192 height 19
click at [688, 525] on button "Confirmar" at bounding box center [693, 521] width 37 height 15
type input "0"
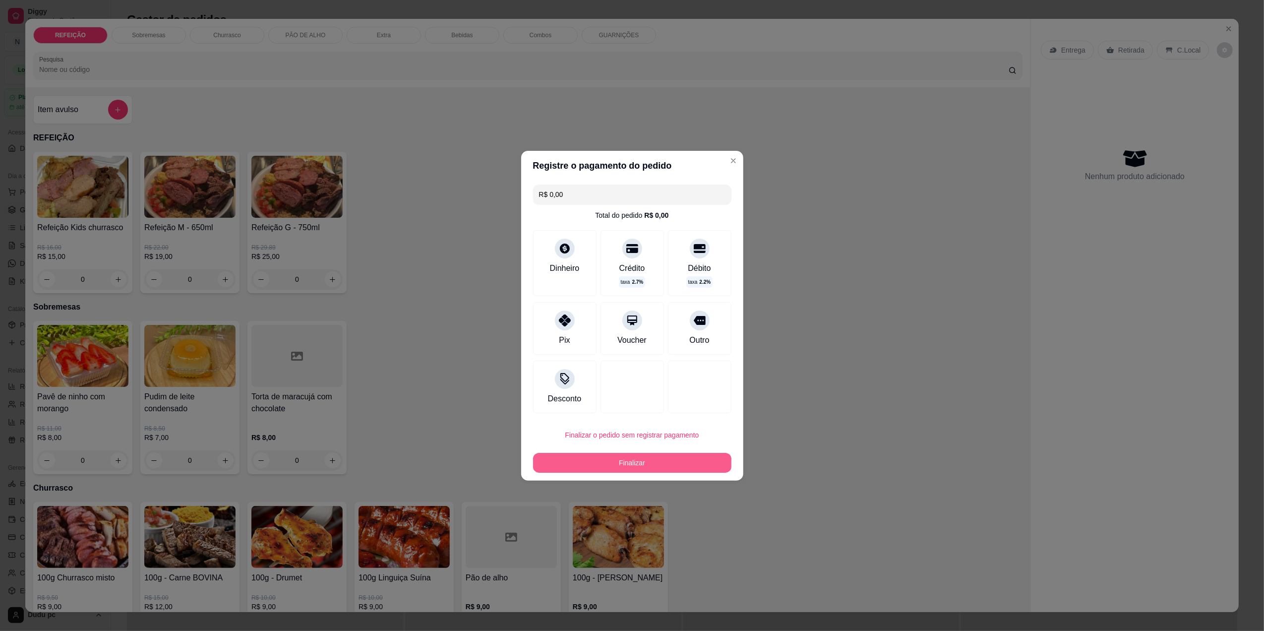
type input "R$ 0,00"
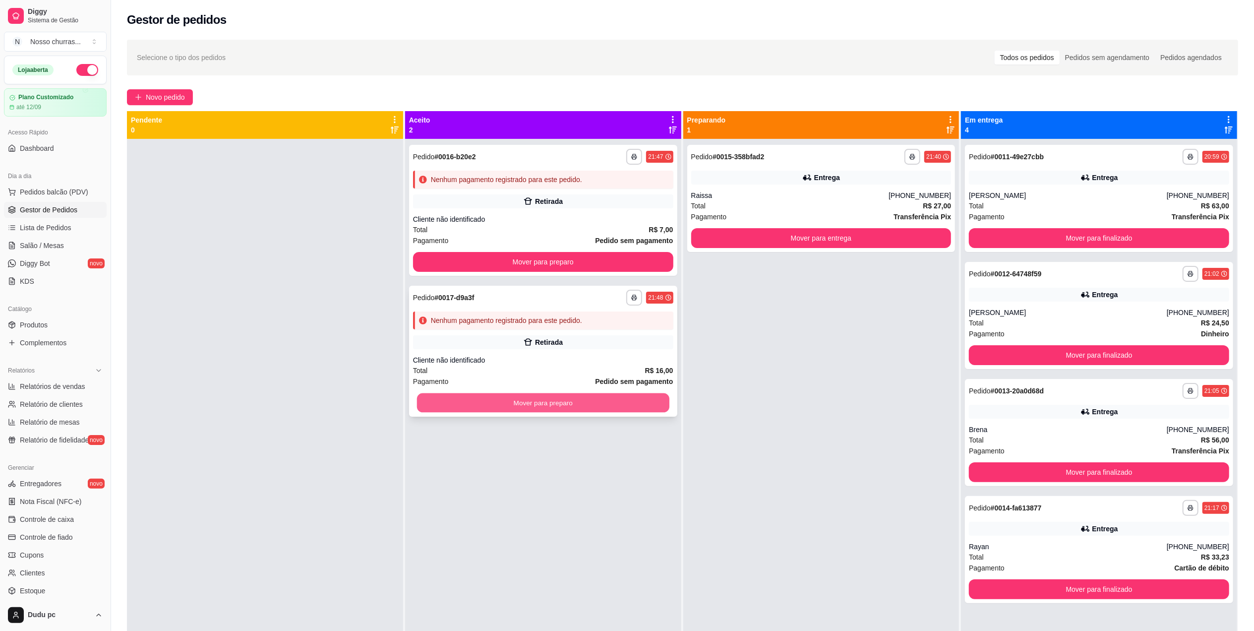
click at [642, 409] on button "Mover para preparo" at bounding box center [543, 402] width 252 height 19
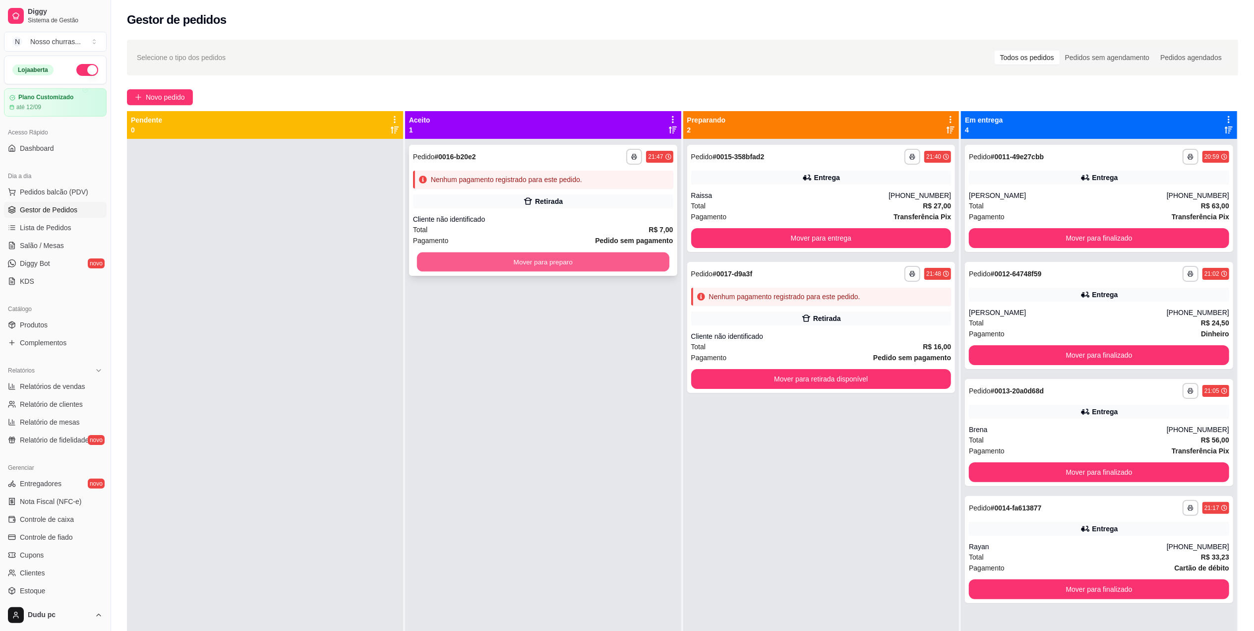
click at [627, 260] on button "Mover para preparo" at bounding box center [543, 261] width 252 height 19
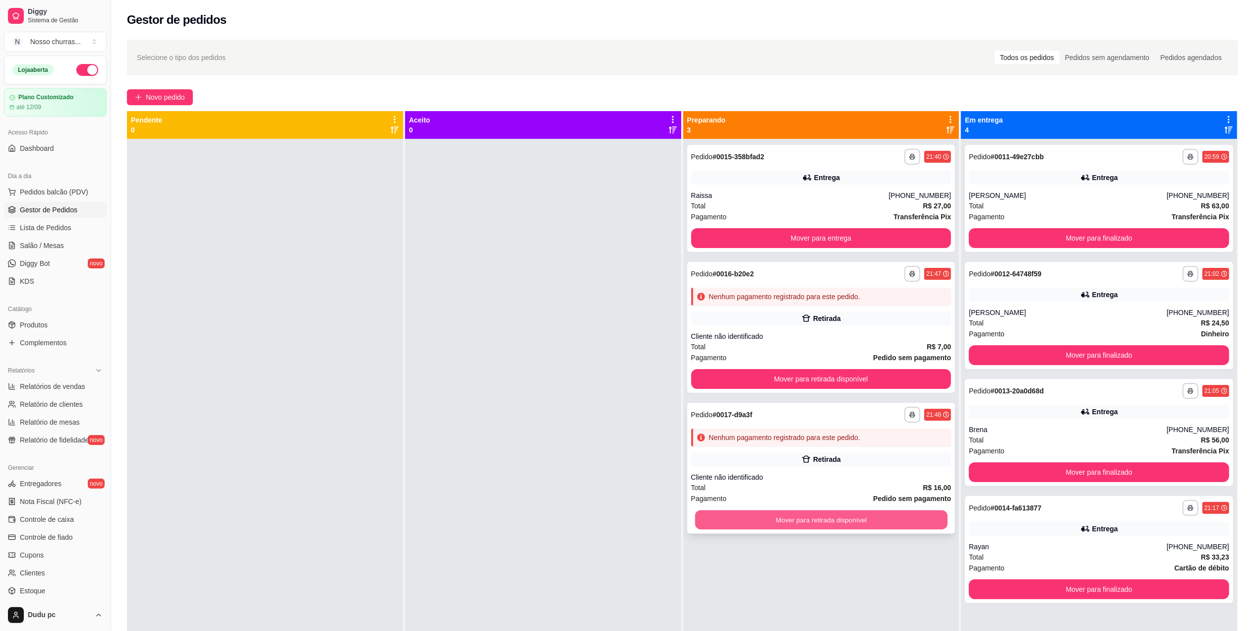
click at [758, 516] on button "Mover para retirada disponível" at bounding box center [821, 519] width 252 height 19
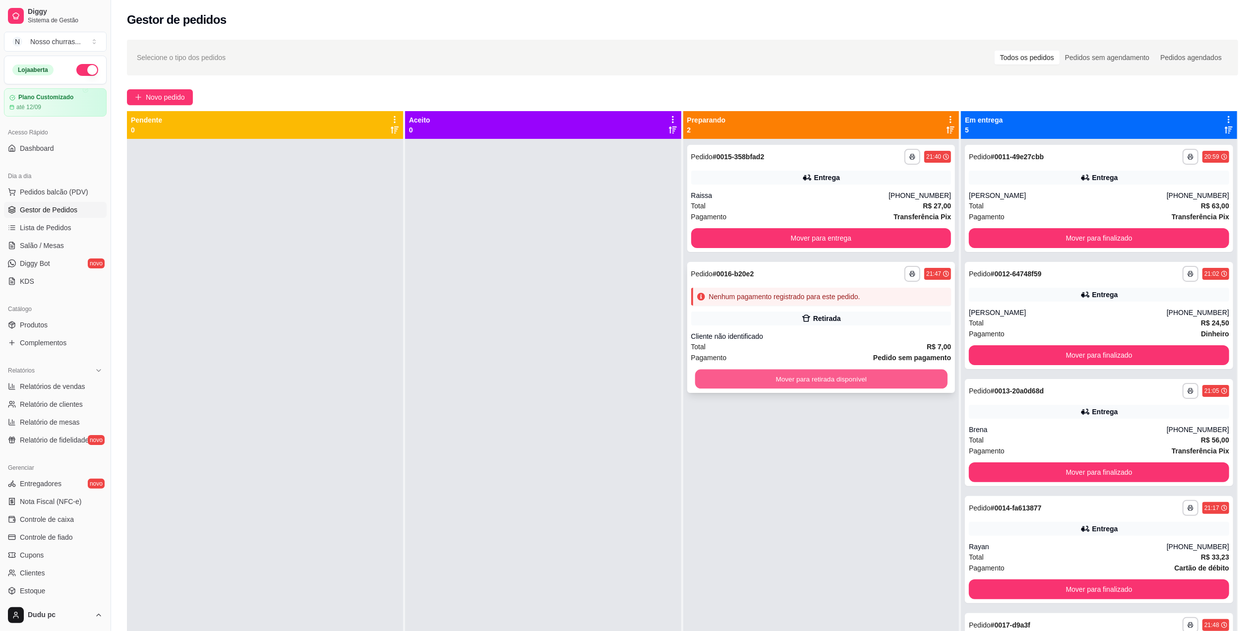
click at [778, 380] on button "Mover para retirada disponível" at bounding box center [821, 379] width 252 height 19
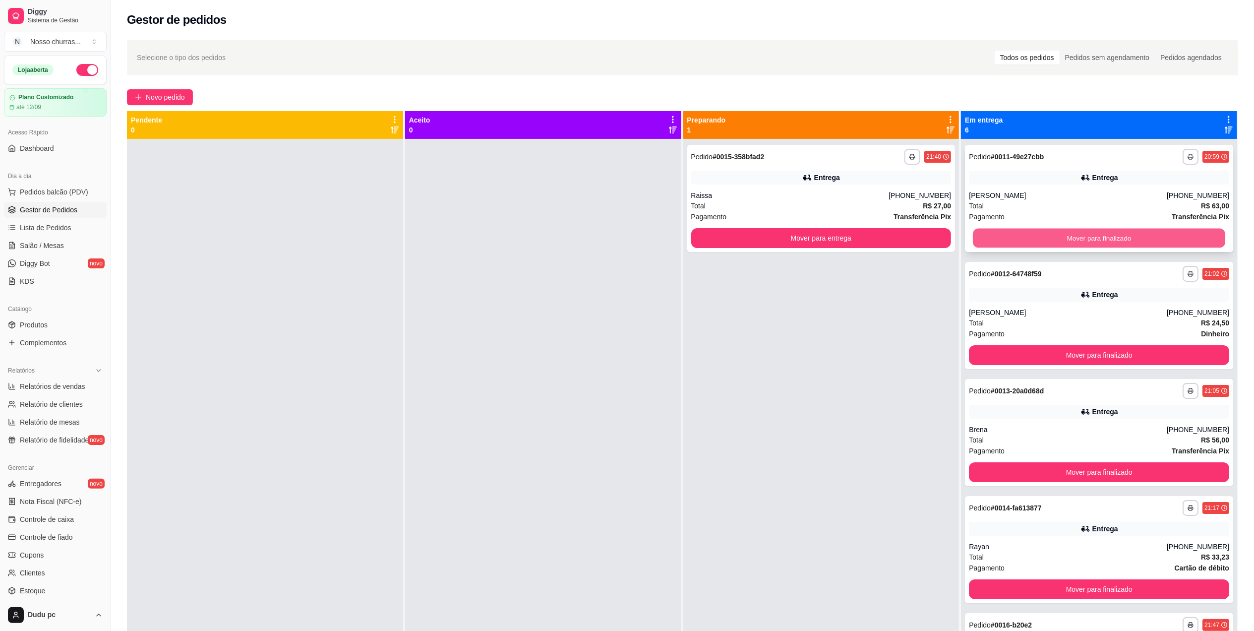
click at [1085, 243] on button "Mover para finalizado" at bounding box center [1099, 238] width 252 height 19
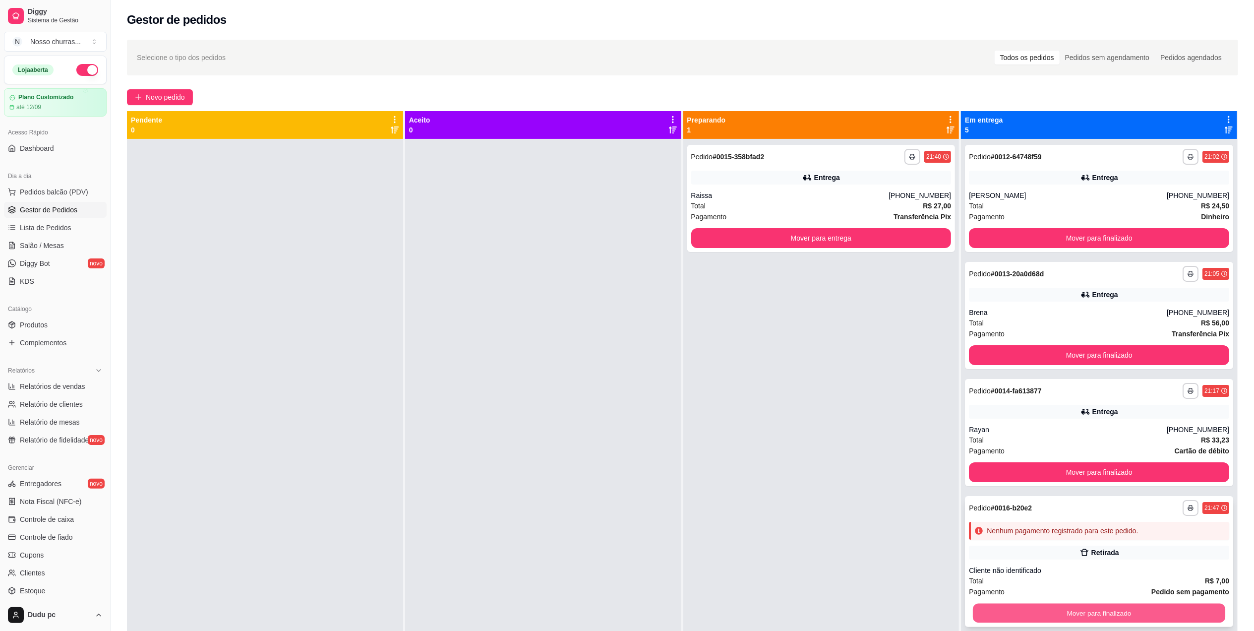
click at [1054, 608] on button "Mover para finalizado" at bounding box center [1099, 613] width 252 height 19
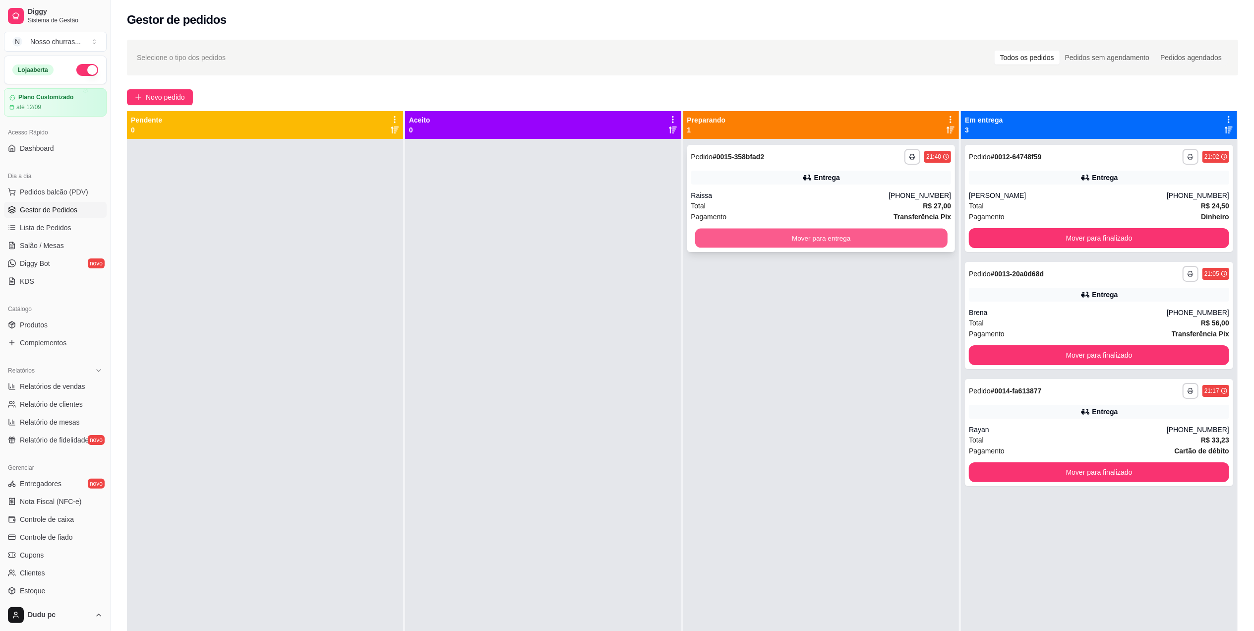
click at [767, 236] on button "Mover para entrega" at bounding box center [821, 238] width 252 height 19
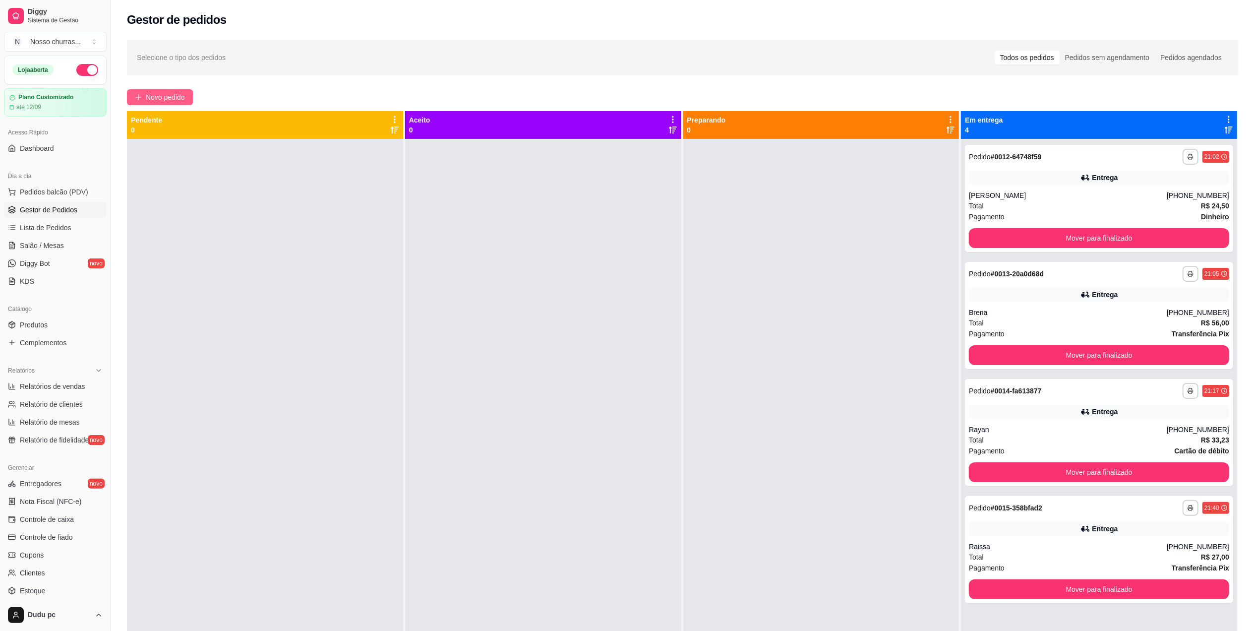
click at [165, 104] on button "Novo pedido" at bounding box center [160, 97] width 66 height 16
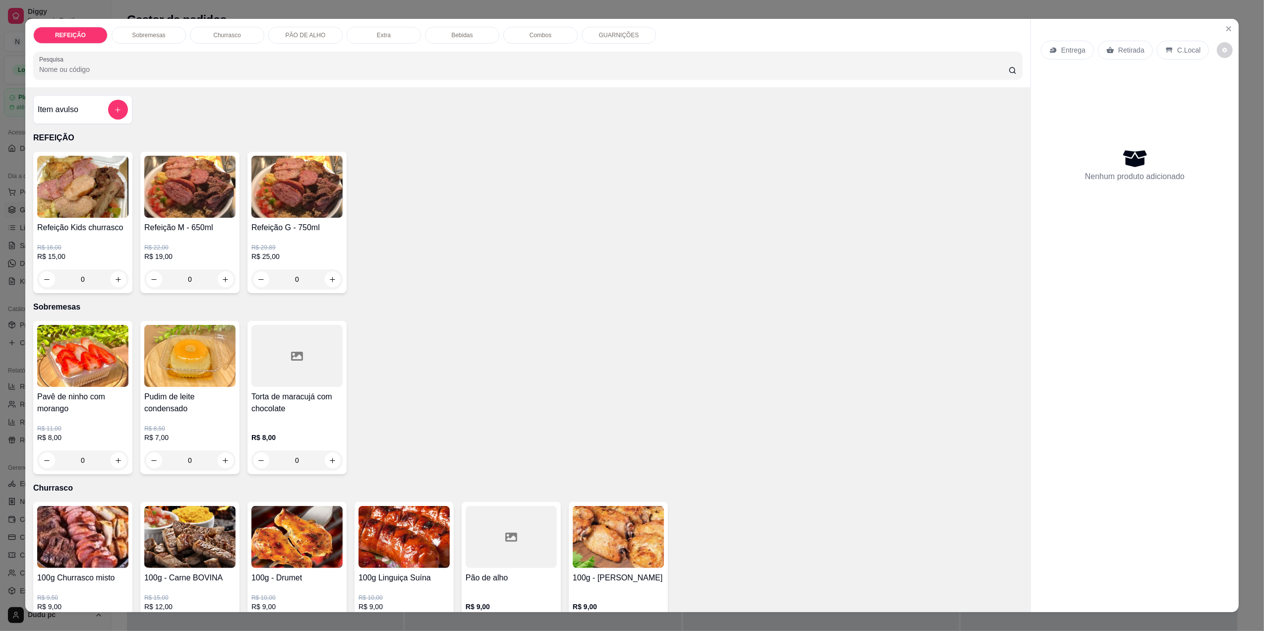
click at [324, 280] on div "0" at bounding box center [296, 279] width 91 height 20
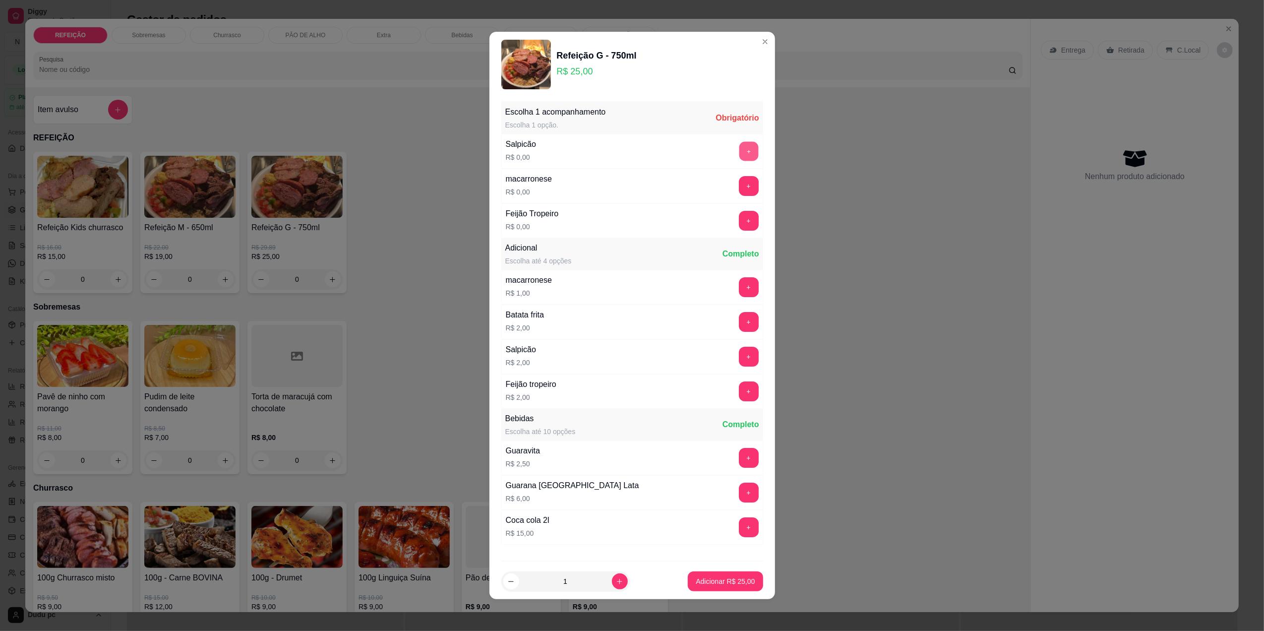
click at [739, 155] on button "+" at bounding box center [748, 150] width 19 height 19
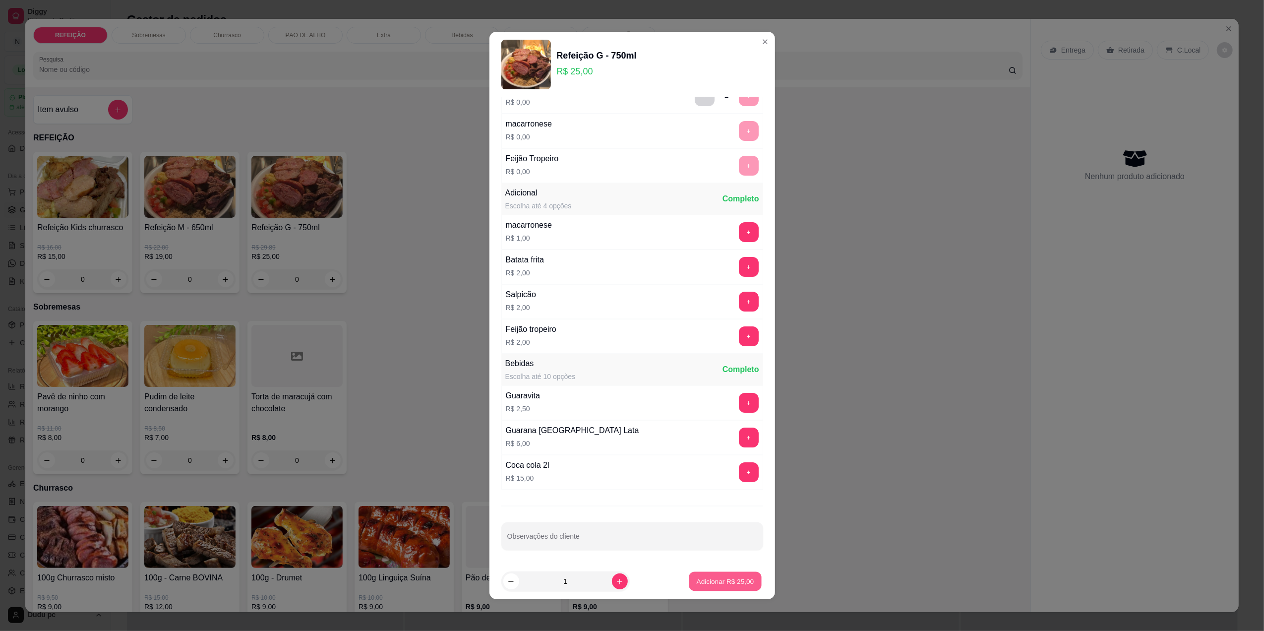
click at [716, 581] on p "Adicionar R$ 25,00" at bounding box center [726, 581] width 58 height 9
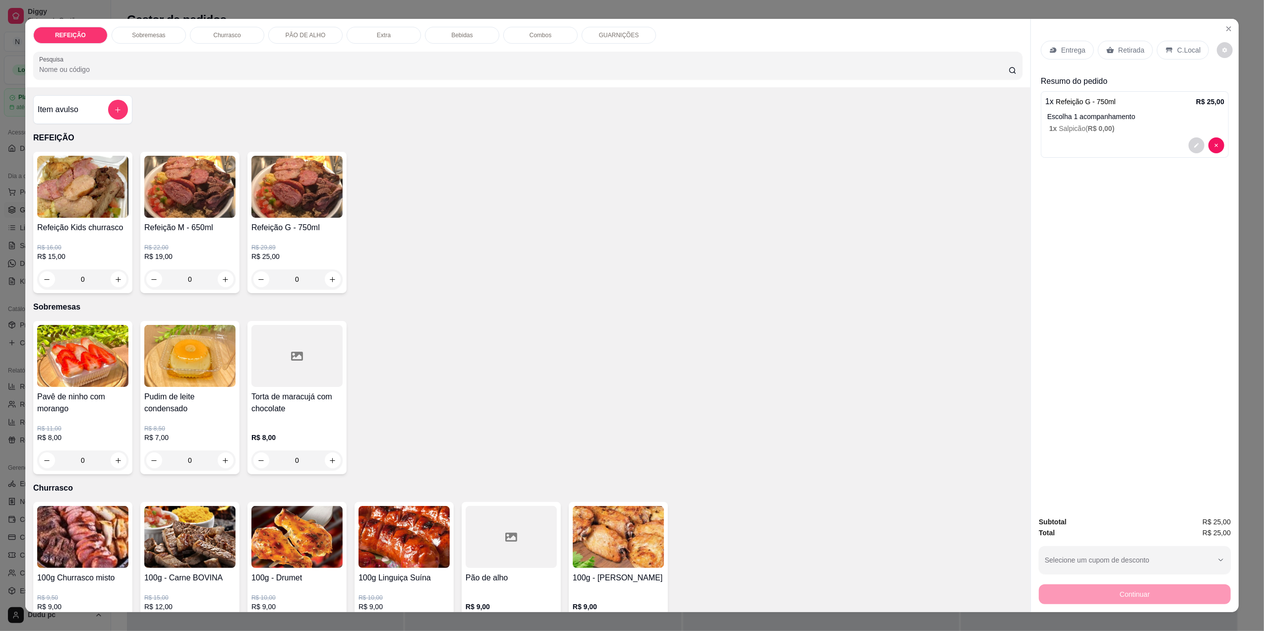
click at [1062, 50] on p "Entrega" at bounding box center [1074, 50] width 24 height 10
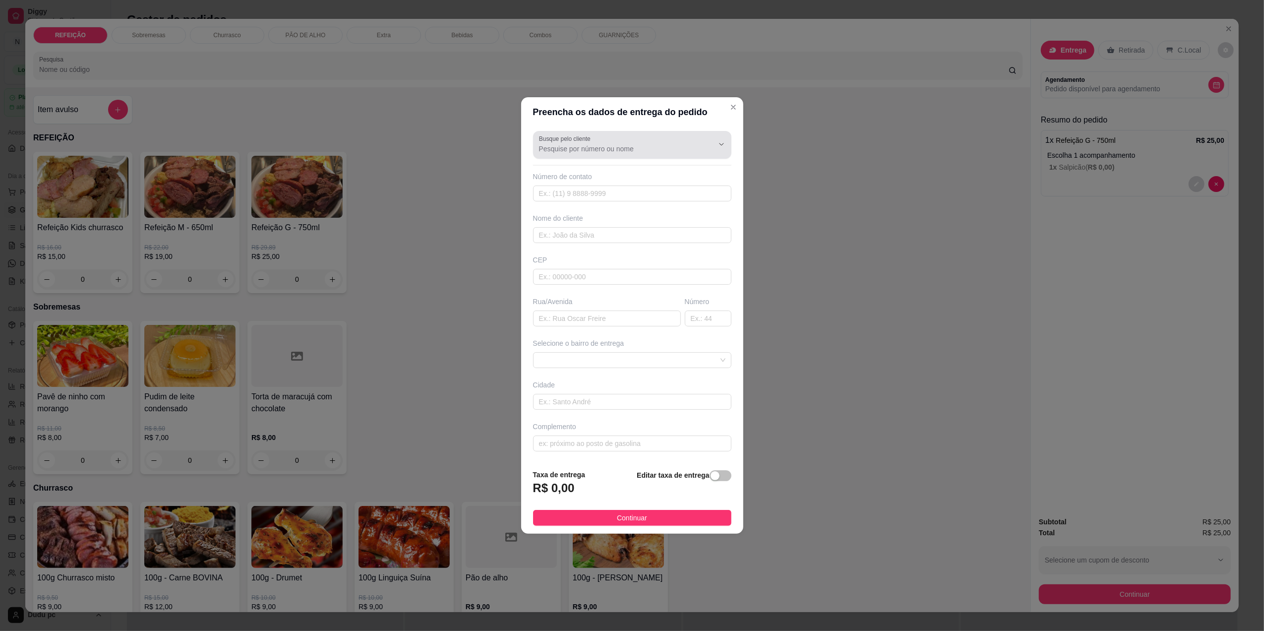
click at [651, 154] on div "Busque pelo cliente" at bounding box center [632, 145] width 198 height 28
click at [651, 165] on li "[PERSON_NAME]" at bounding box center [627, 172] width 181 height 16
type input "[PERSON_NAME]"
type input "21983845192"
type input "[PERSON_NAME]"
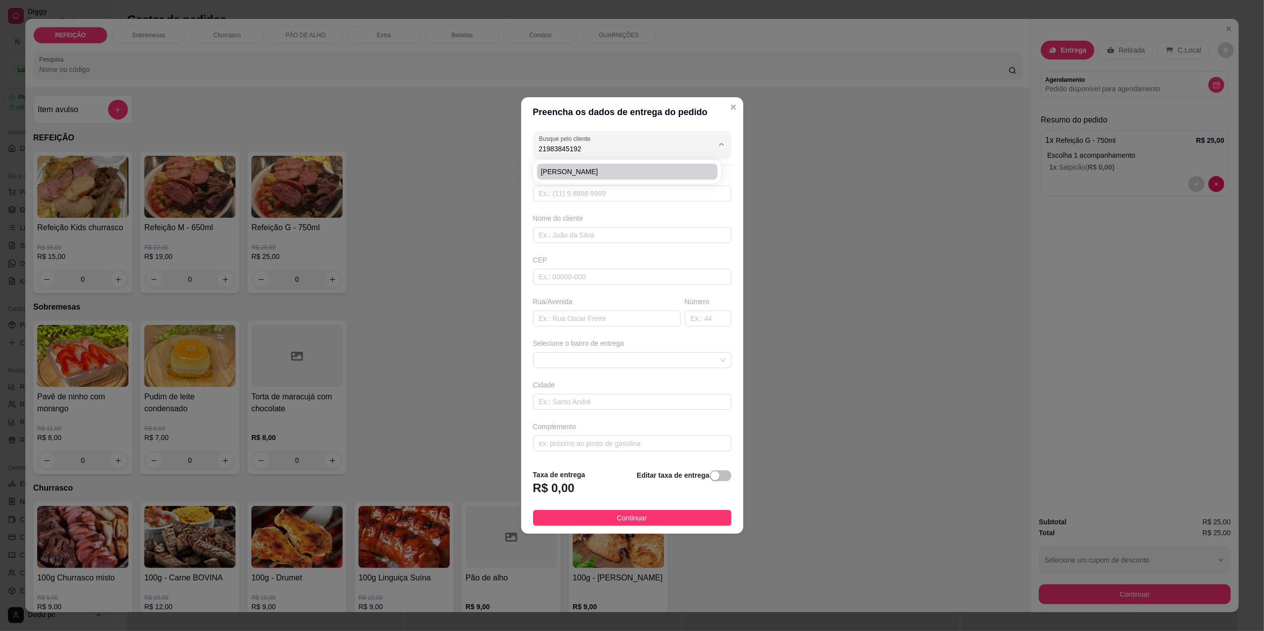
type input "[GEOGRAPHIC_DATA]"
type input "129"
type input "[GEOGRAPHIC_DATA]"
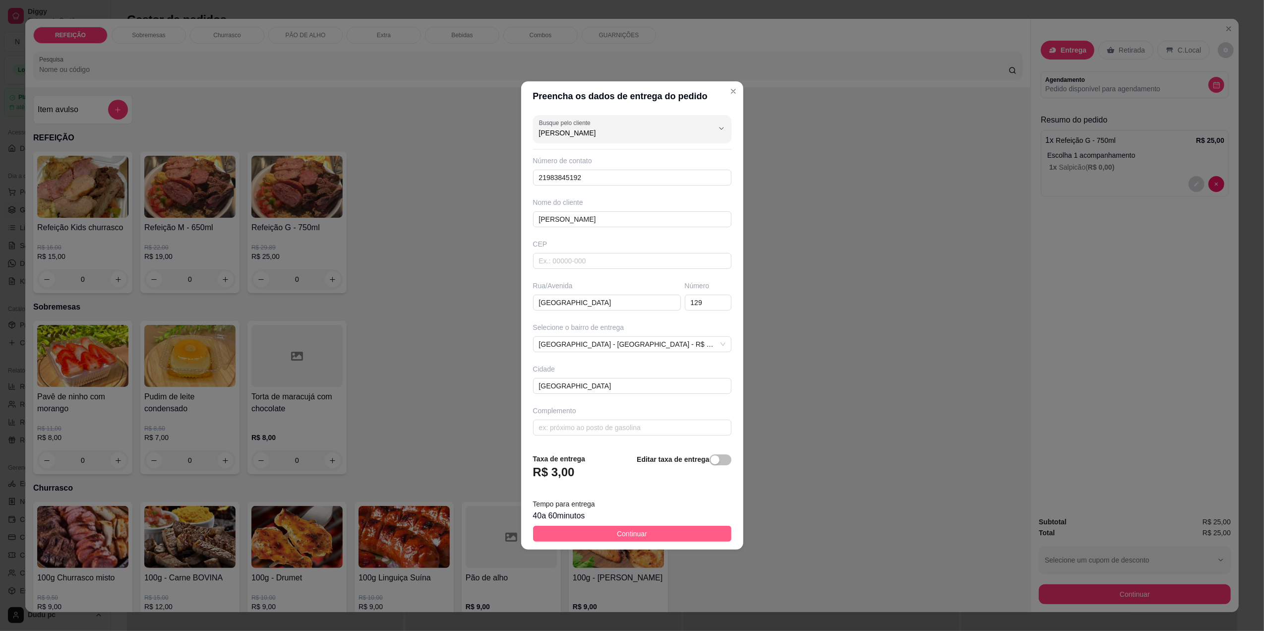
type input "[PERSON_NAME]"
click at [606, 536] on button "Continuar" at bounding box center [632, 534] width 198 height 16
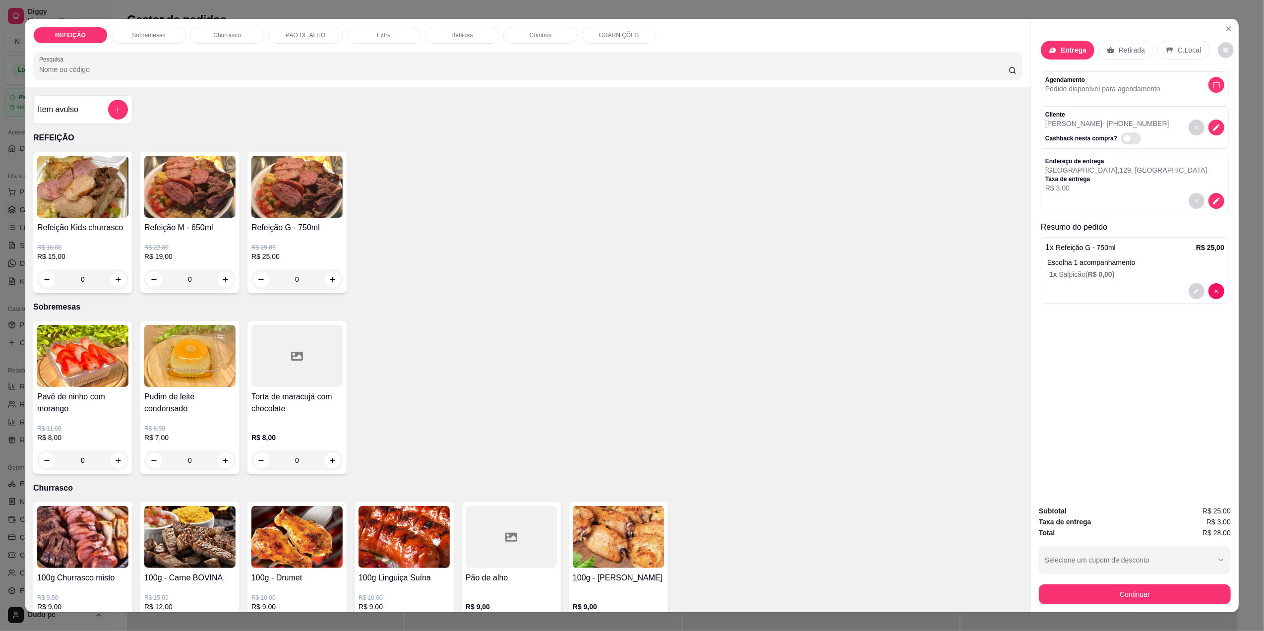
click at [439, 36] on div "Bebidas" at bounding box center [462, 35] width 74 height 17
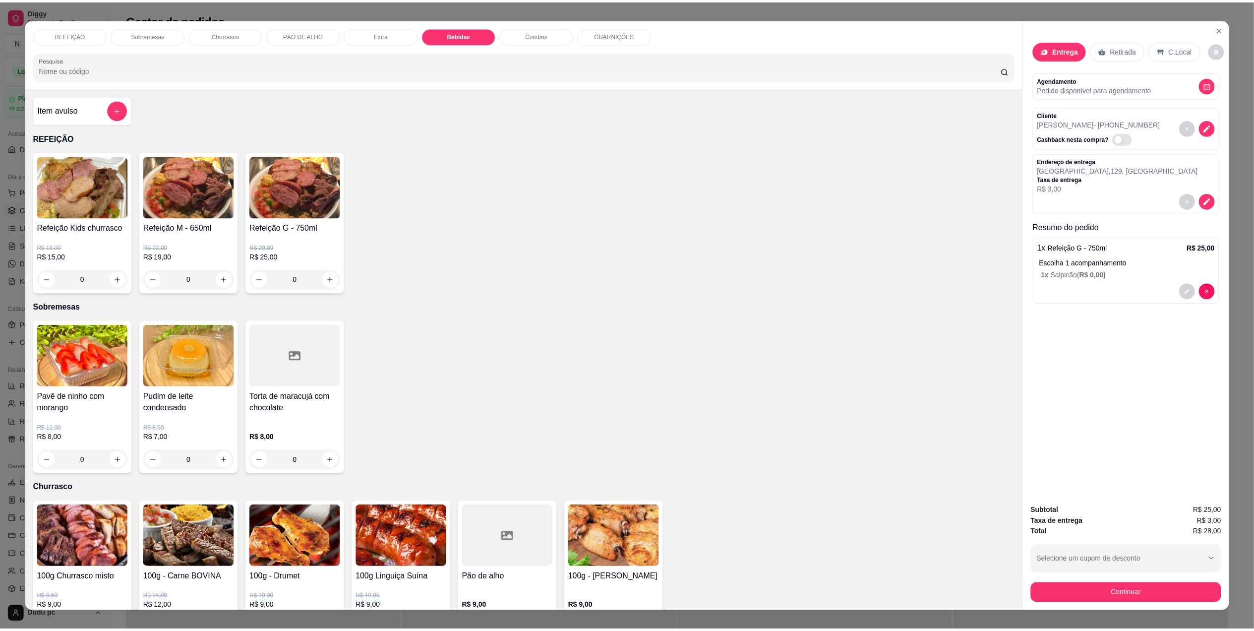
scroll to position [12, 0]
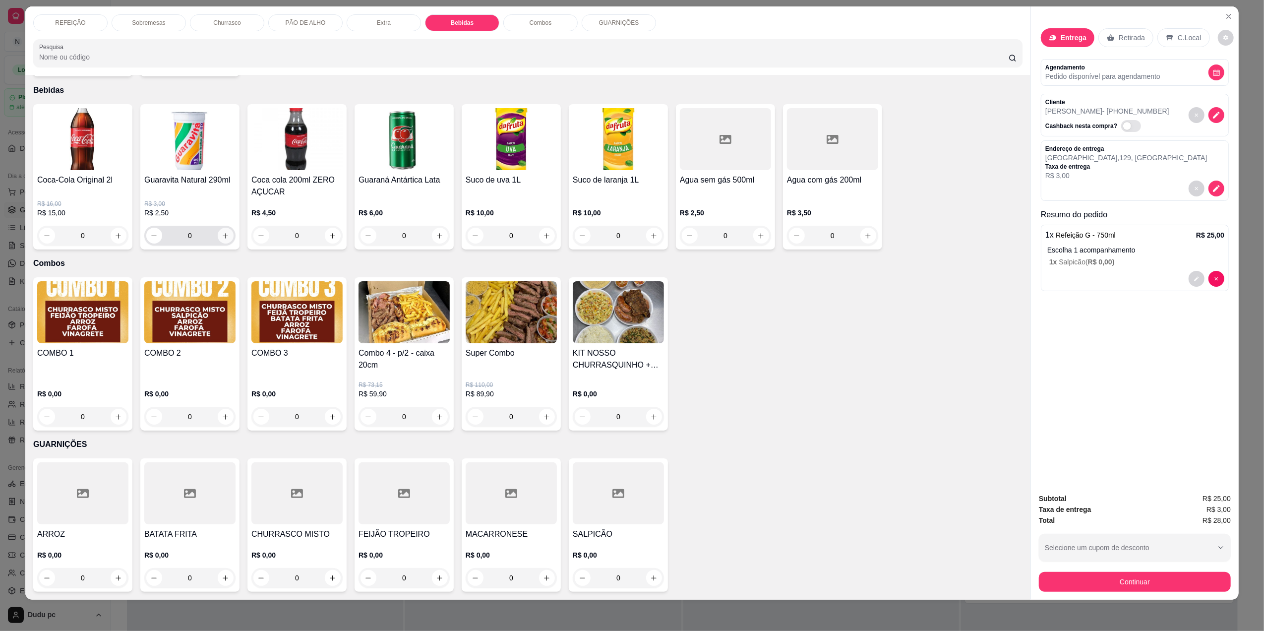
click at [225, 240] on button "increase-product-quantity" at bounding box center [226, 236] width 16 height 16
type input "1"
click at [1145, 586] on button "Continuar" at bounding box center [1135, 581] width 186 height 19
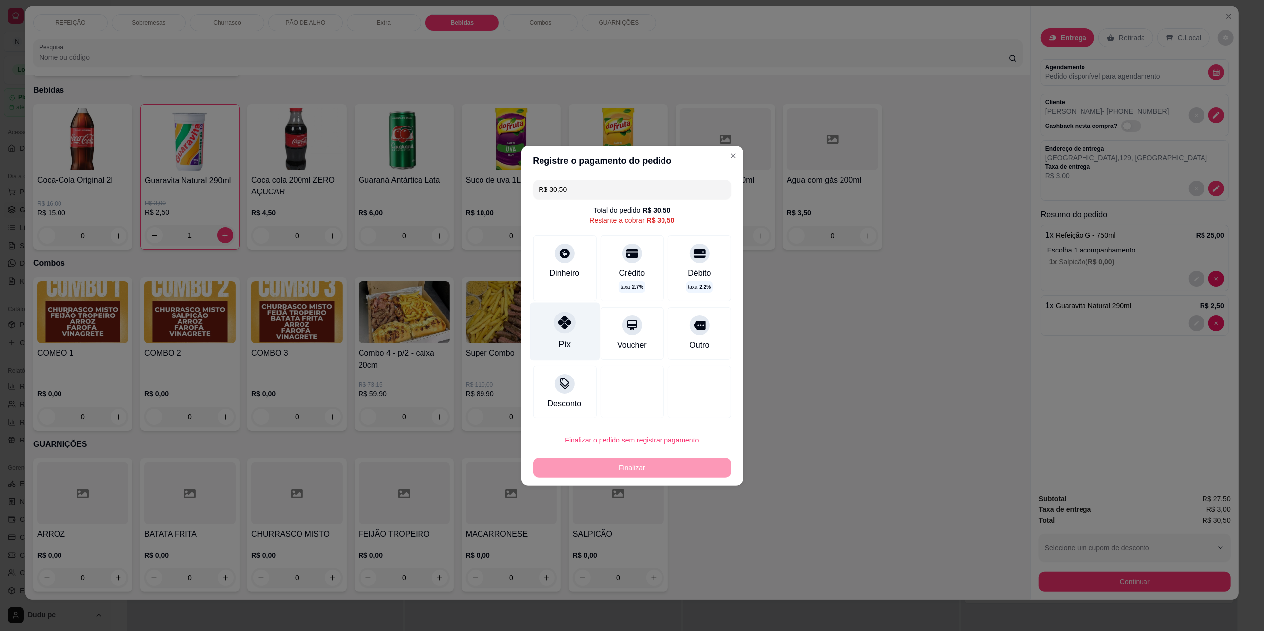
click at [566, 326] on icon at bounding box center [564, 322] width 13 height 13
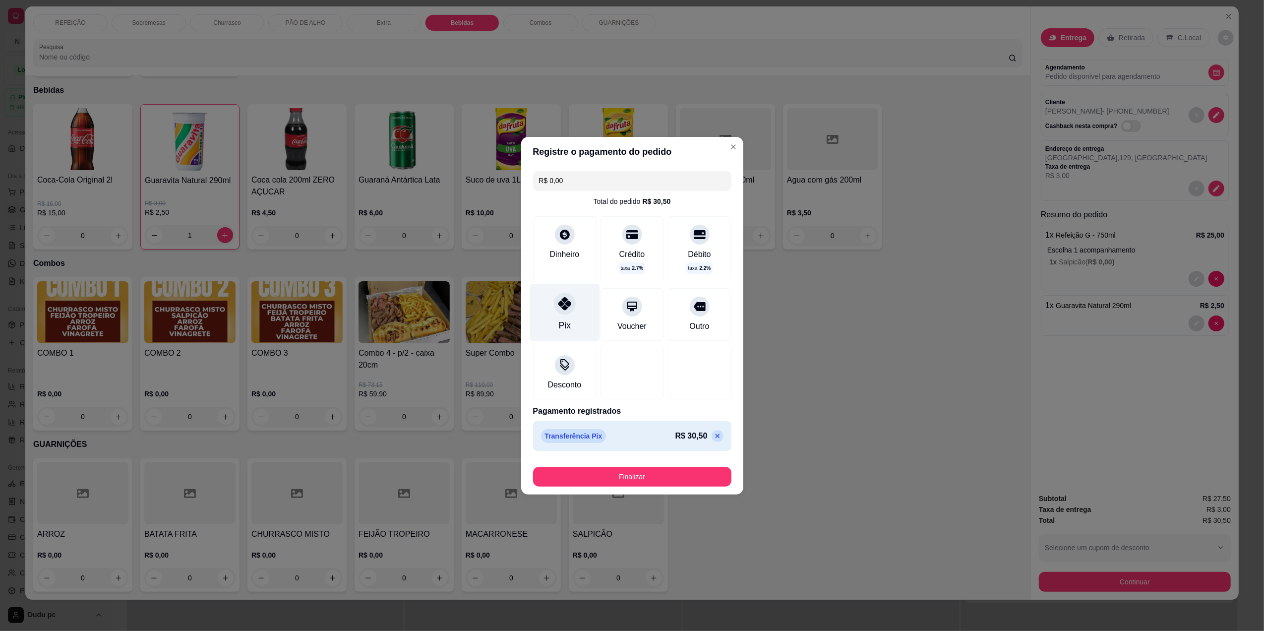
type input "R$ 0,00"
click at [633, 482] on button "Finalizar" at bounding box center [632, 476] width 192 height 19
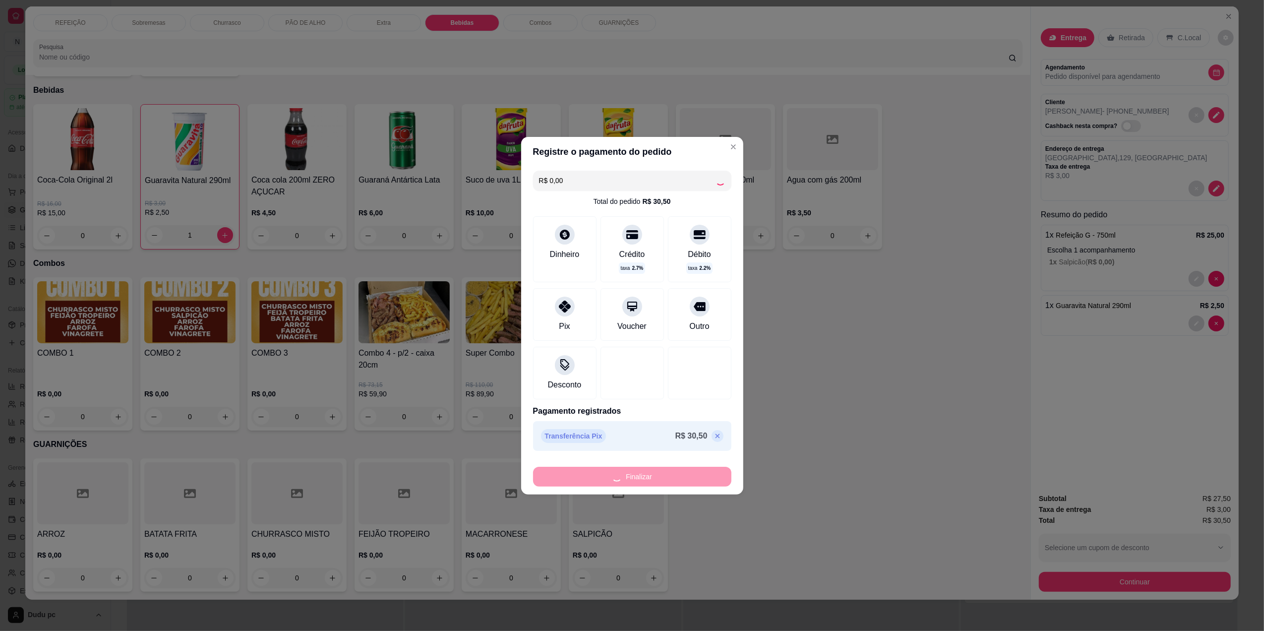
type input "0"
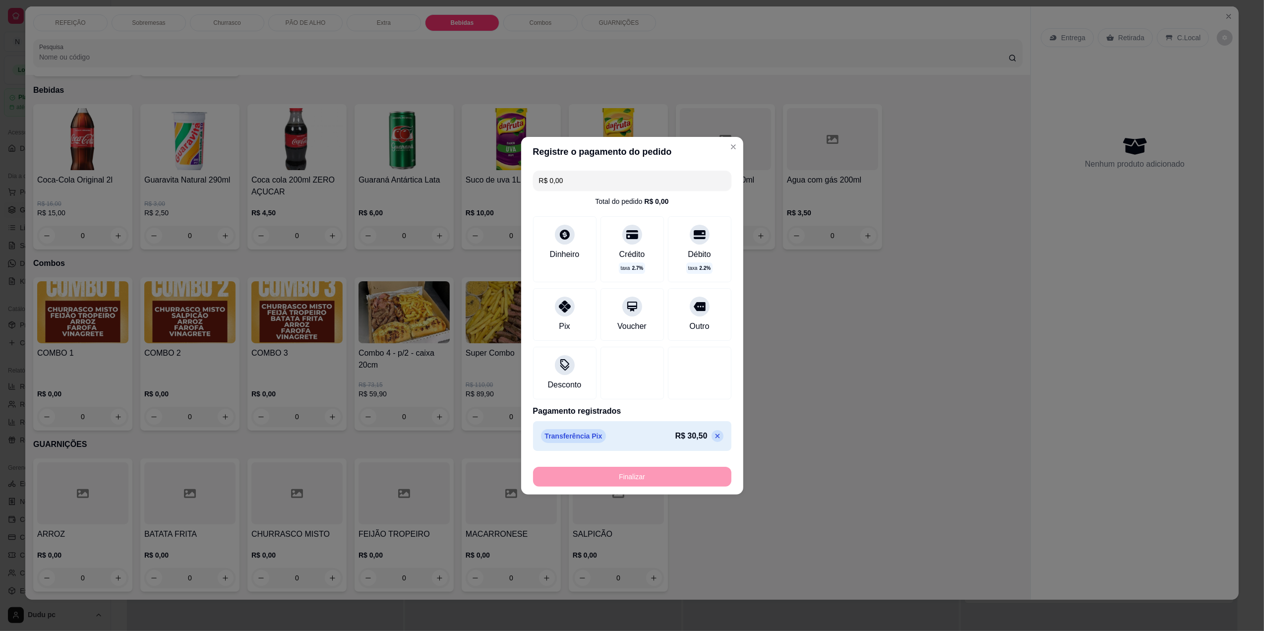
type input "-R$ 30,50"
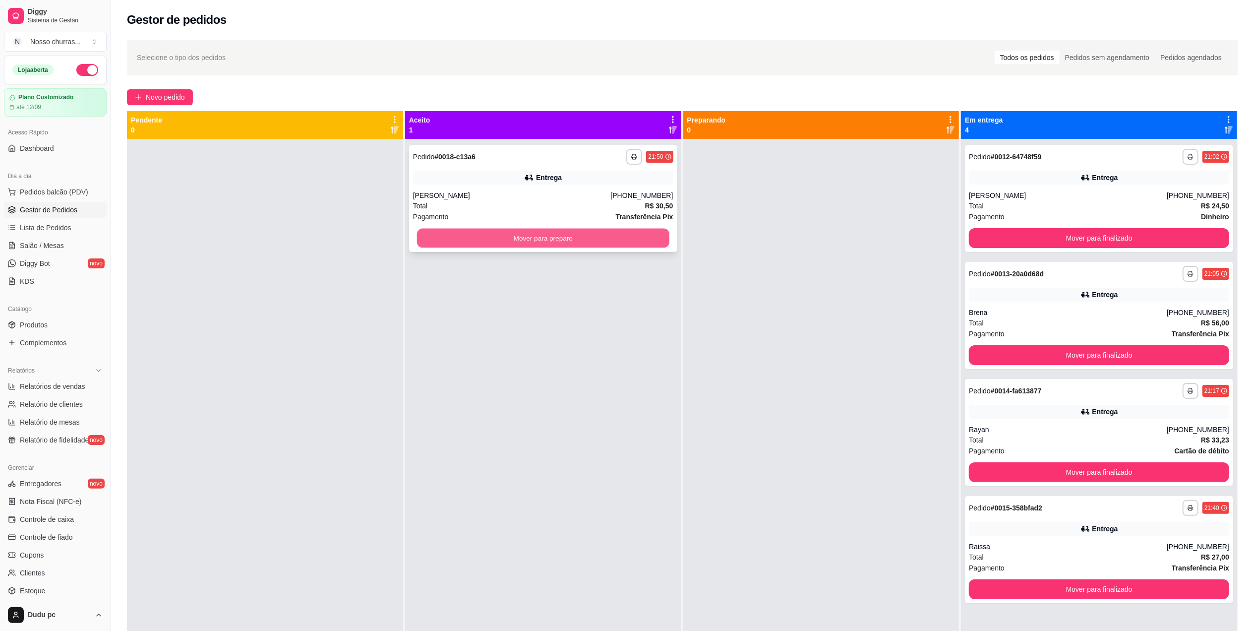
click at [506, 245] on button "Mover para preparo" at bounding box center [543, 238] width 252 height 19
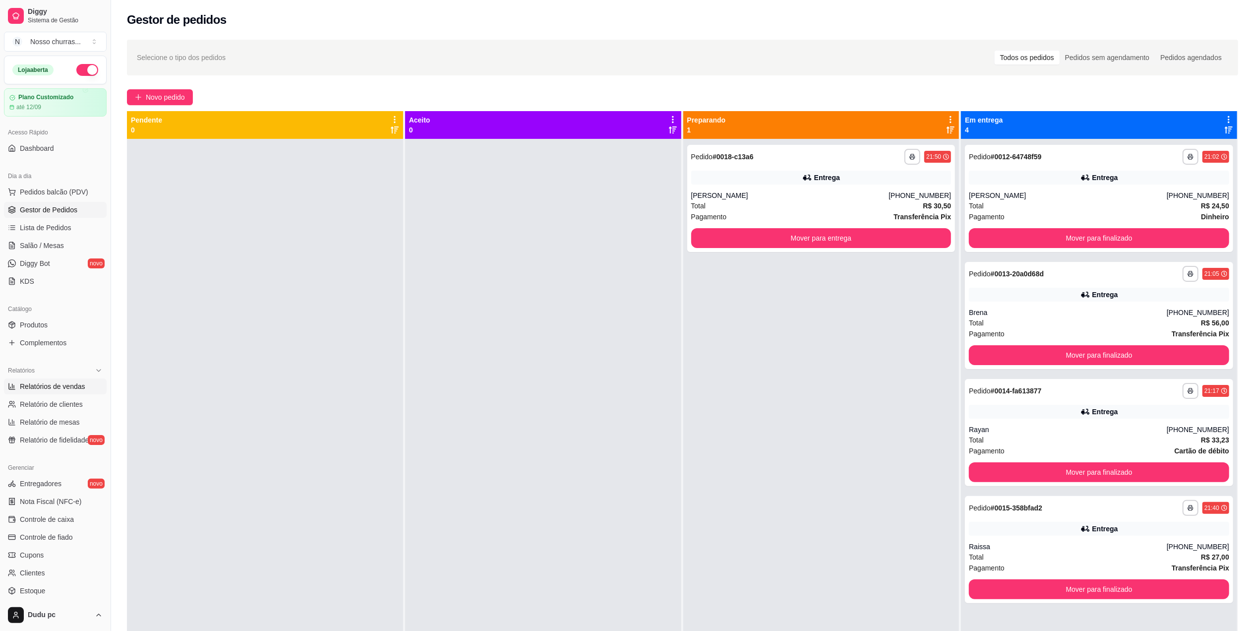
click at [75, 387] on span "Relatórios de vendas" at bounding box center [52, 386] width 65 height 10
select select "ALL"
select select "0"
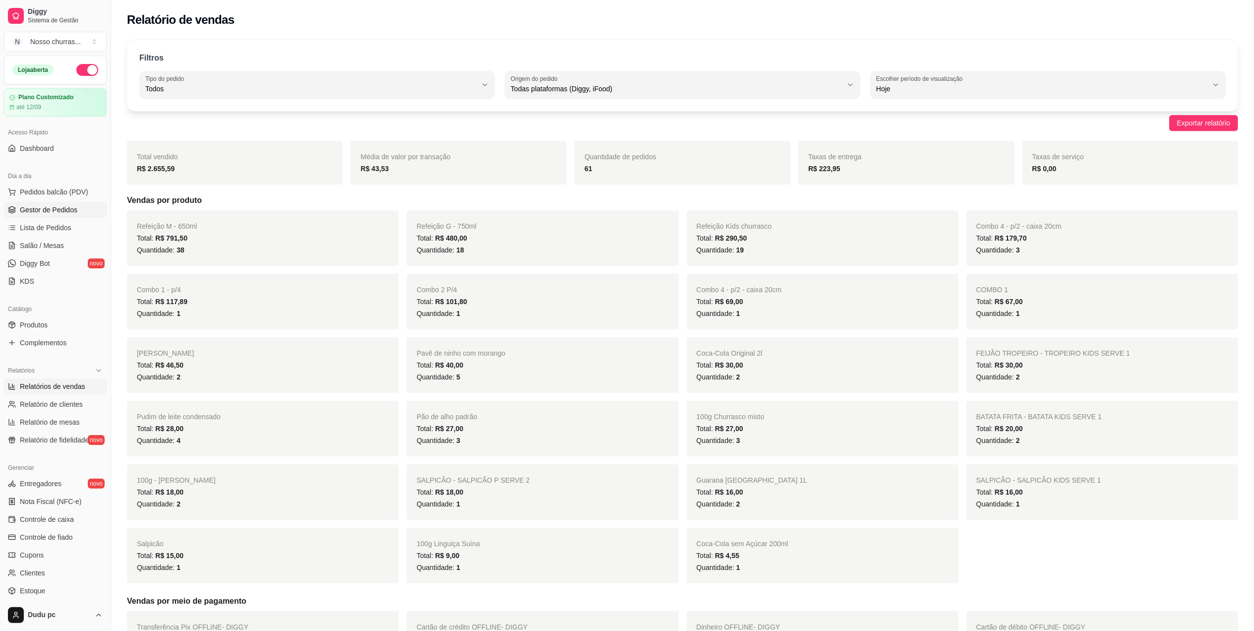
click at [64, 209] on span "Gestor de Pedidos" at bounding box center [49, 210] width 58 height 10
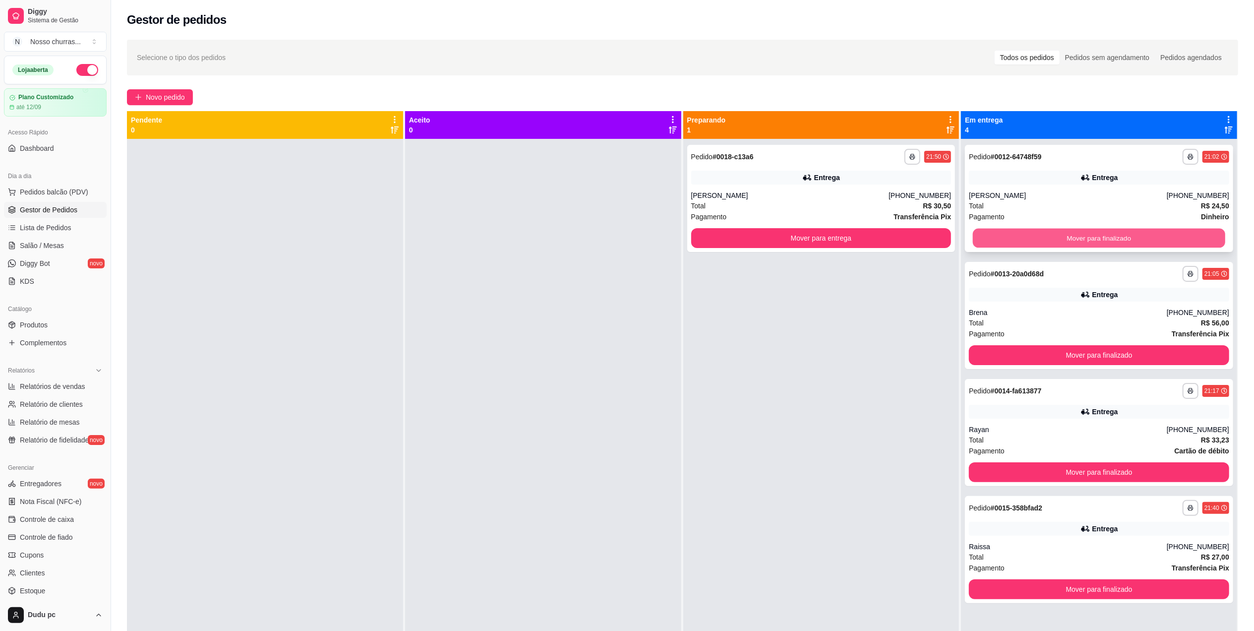
click at [988, 244] on button "Mover para finalizado" at bounding box center [1099, 238] width 252 height 19
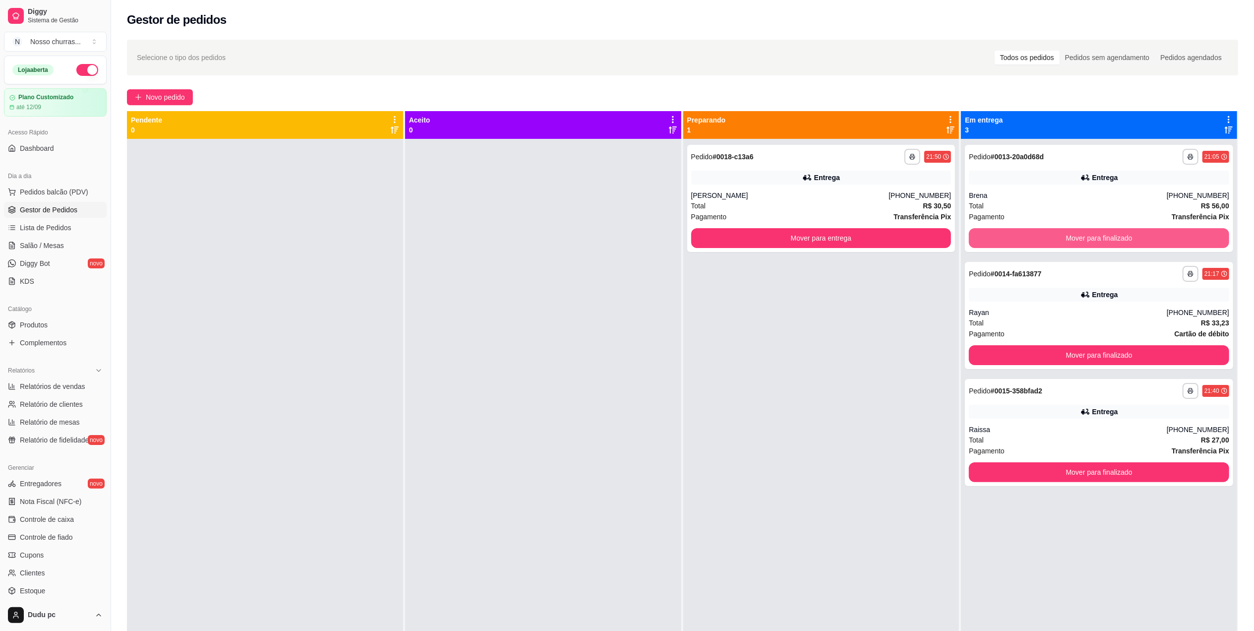
click at [988, 244] on button "Mover para finalizado" at bounding box center [1099, 238] width 260 height 20
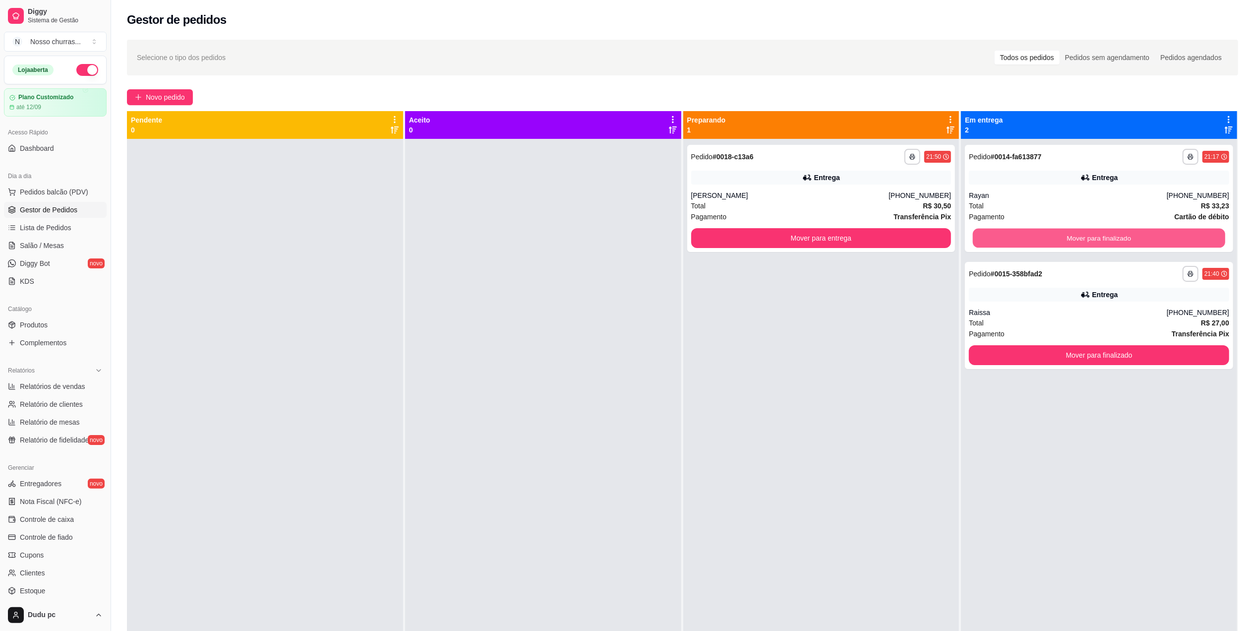
click at [988, 244] on button "Mover para finalizado" at bounding box center [1099, 238] width 252 height 19
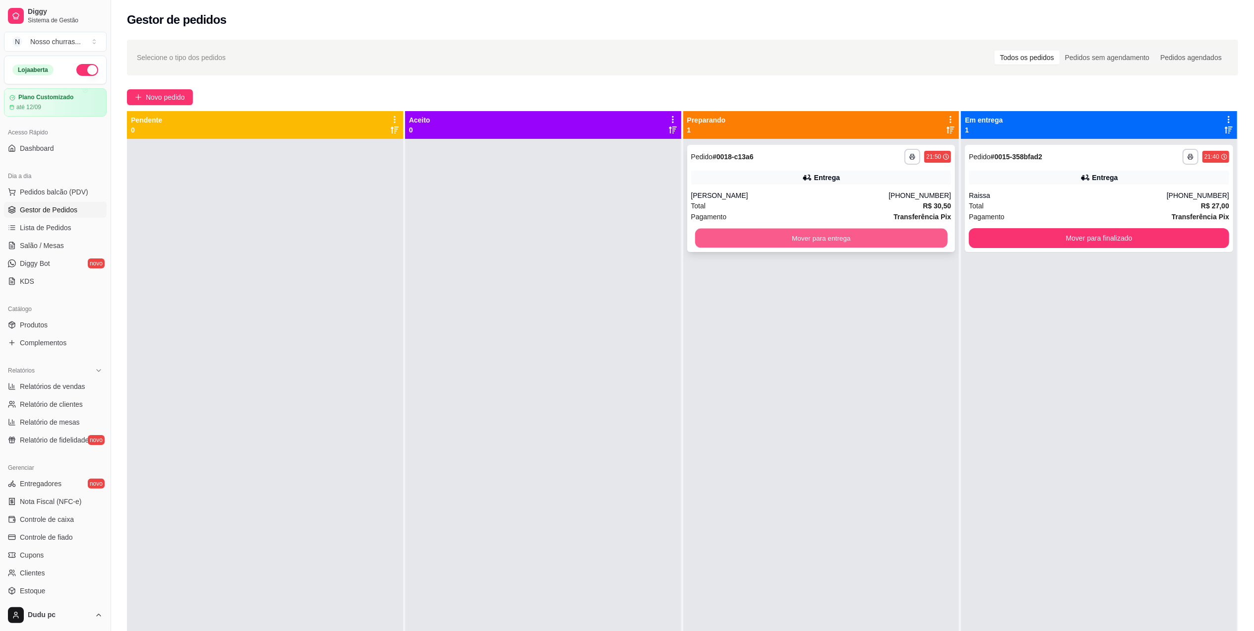
click at [911, 236] on button "Mover para entrega" at bounding box center [821, 238] width 252 height 19
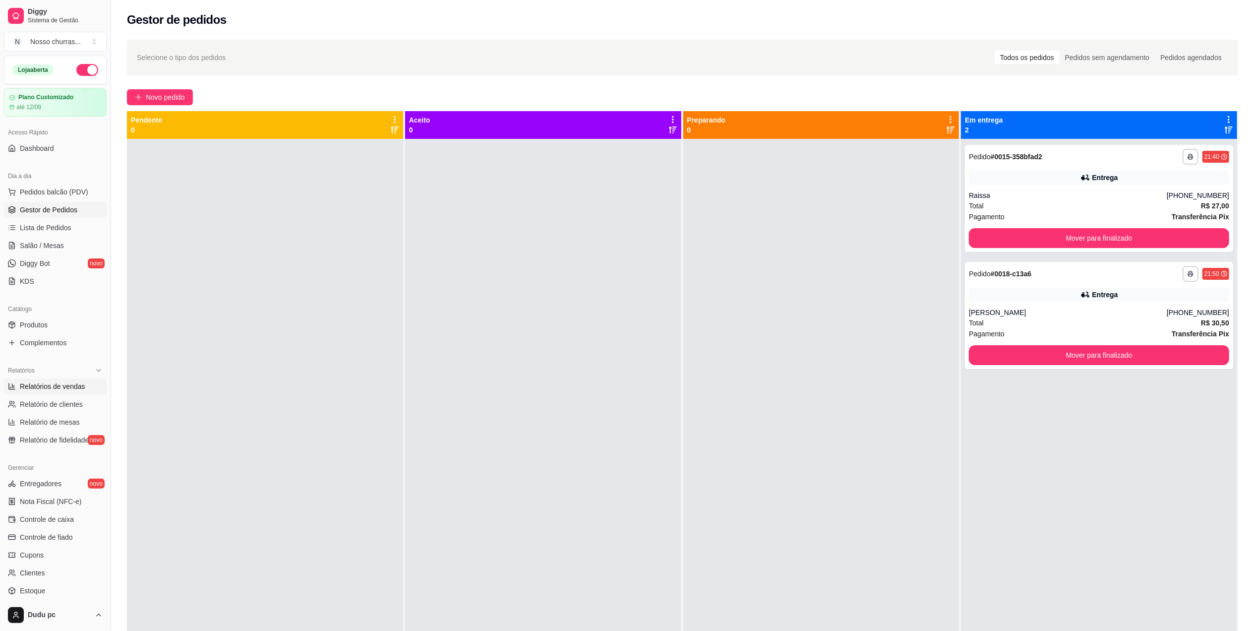
click at [36, 389] on span "Relatórios de vendas" at bounding box center [52, 386] width 65 height 10
select select "ALL"
select select "0"
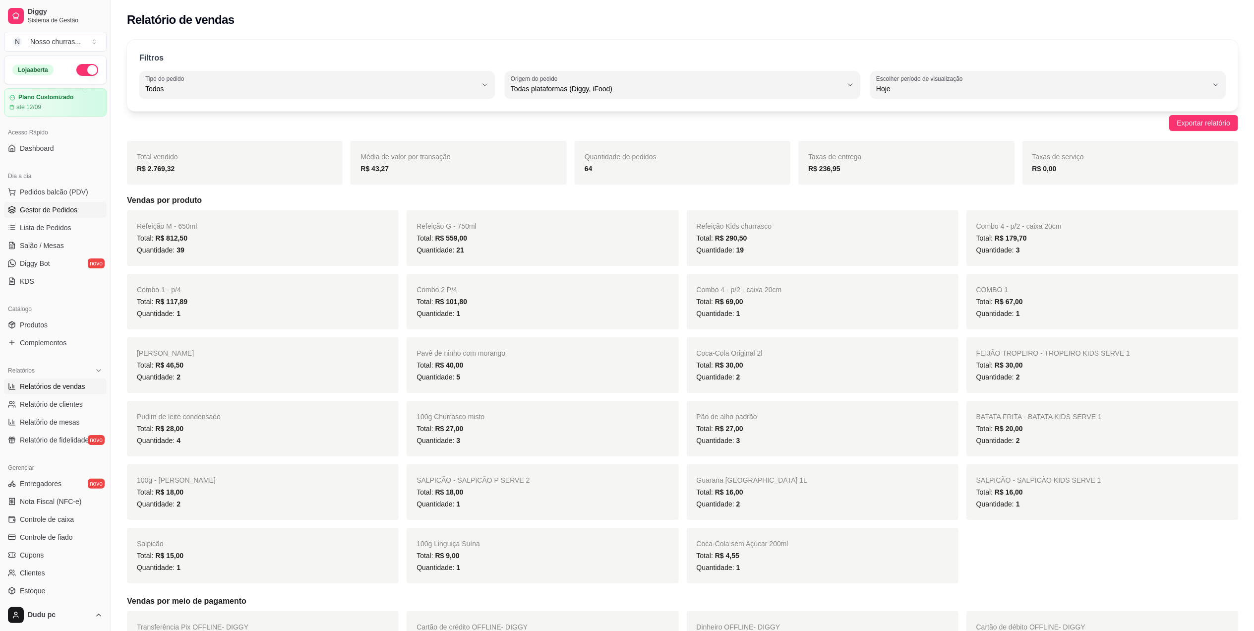
click at [68, 207] on span "Gestor de Pedidos" at bounding box center [49, 210] width 58 height 10
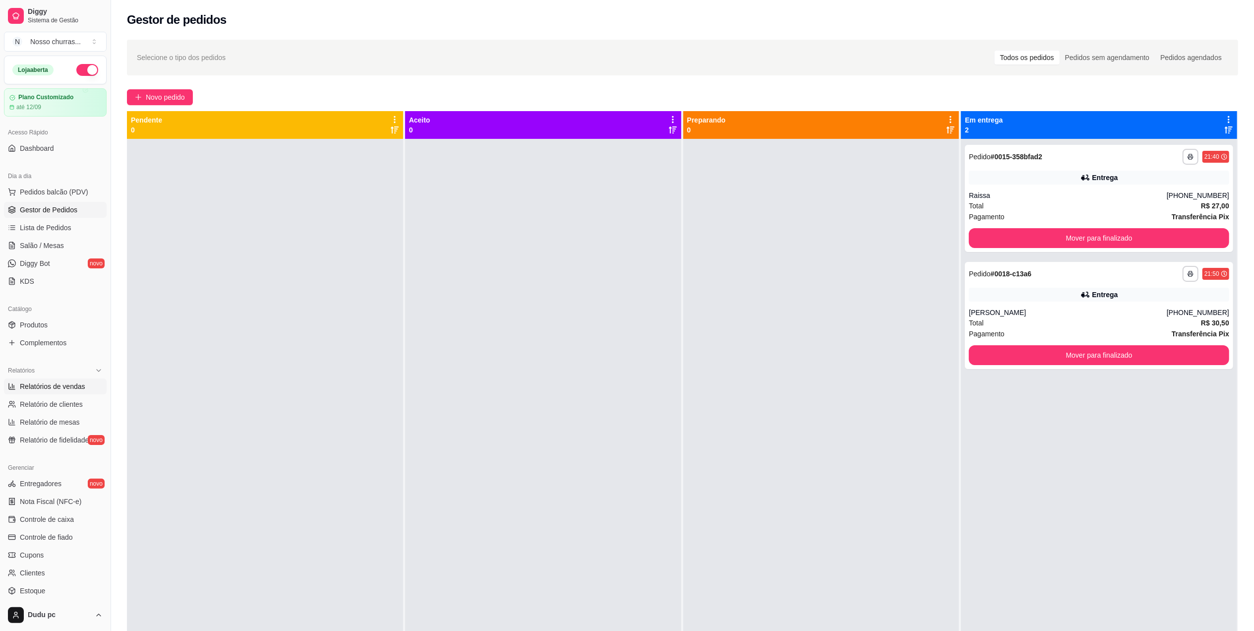
click at [45, 385] on span "Relatórios de vendas" at bounding box center [52, 386] width 65 height 10
select select "ALL"
select select "0"
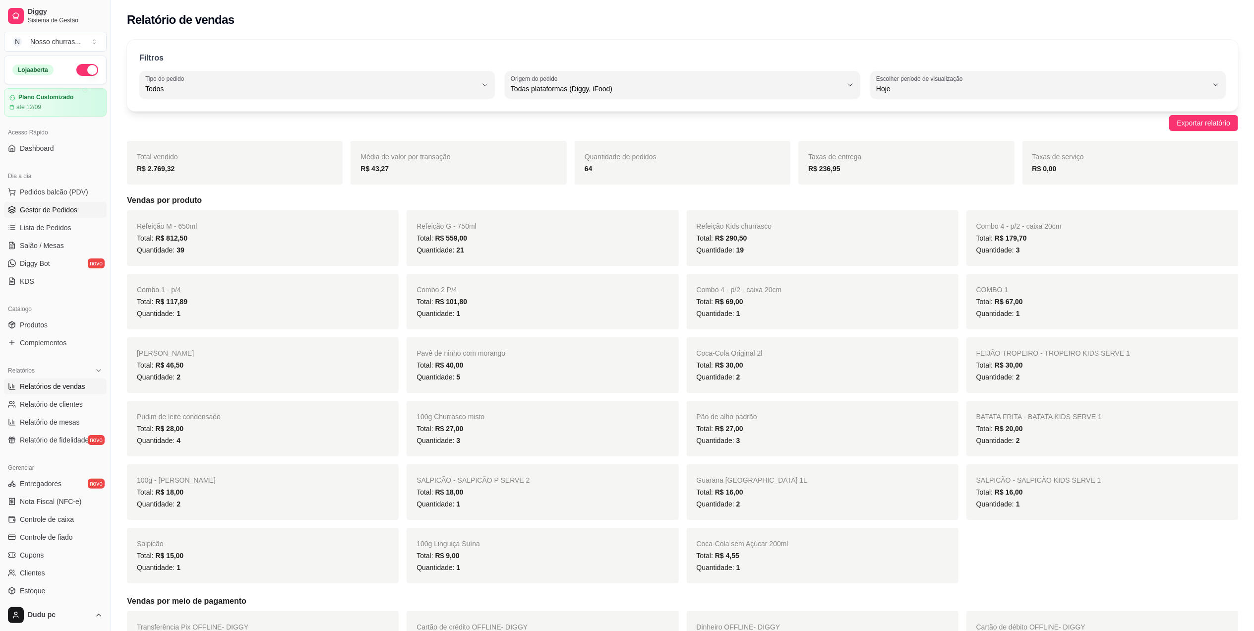
click at [36, 214] on span "Gestor de Pedidos" at bounding box center [49, 210] width 58 height 10
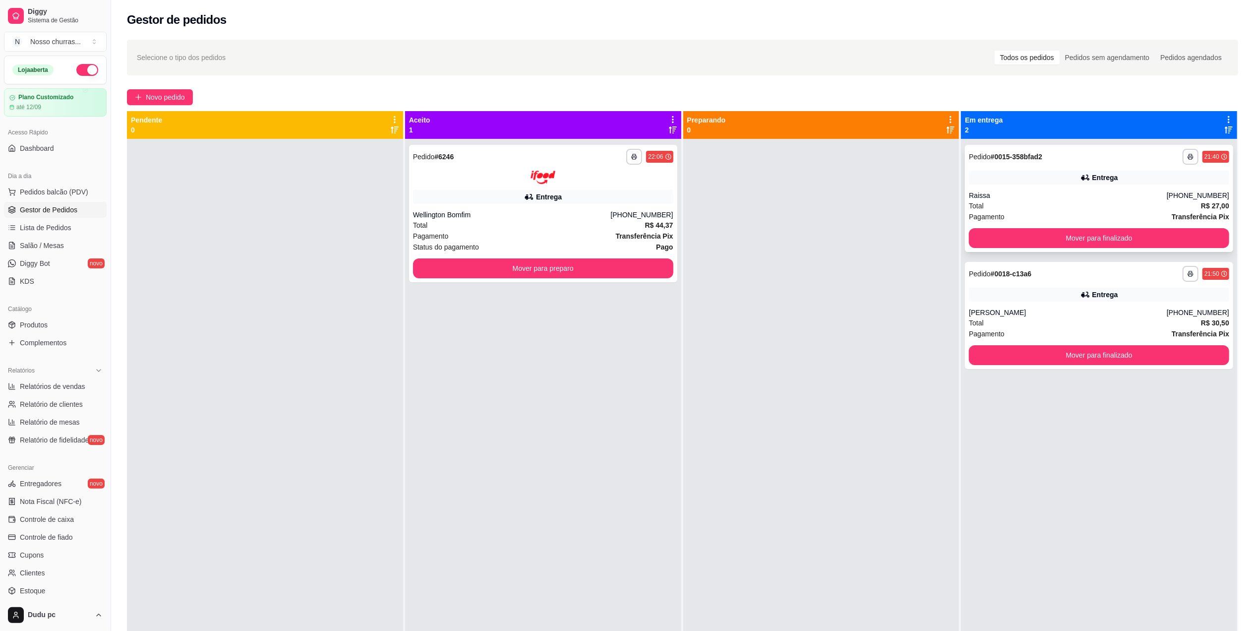
click at [1070, 187] on div "**********" at bounding box center [1099, 198] width 268 height 107
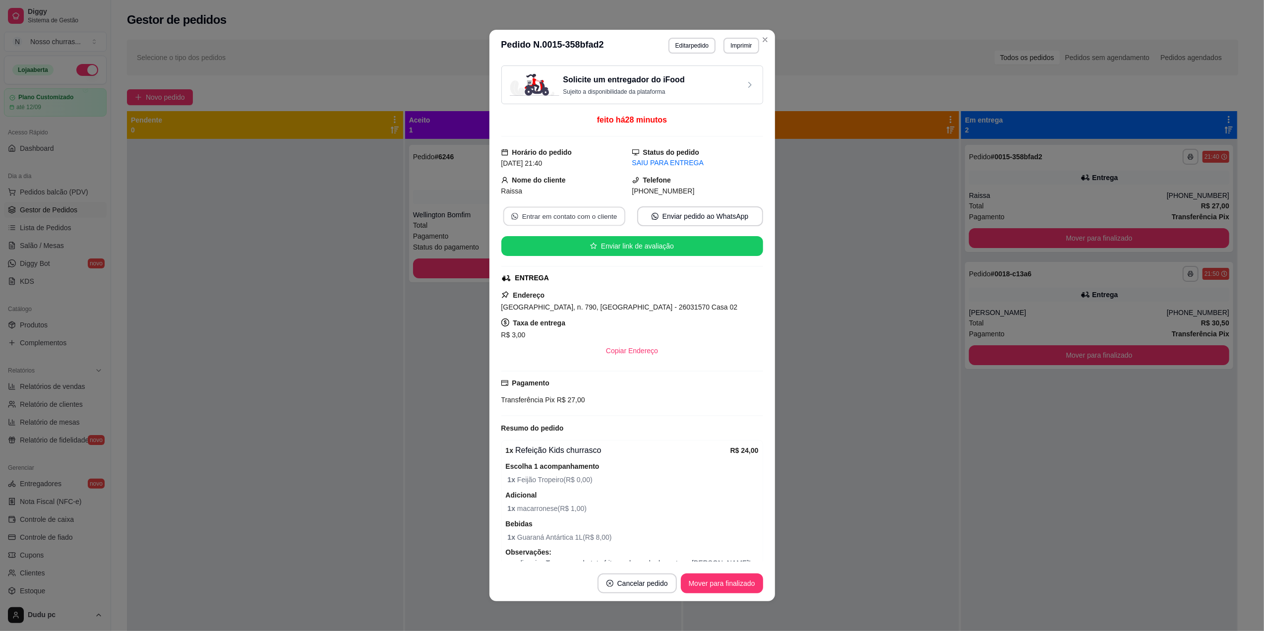
click at [571, 219] on button "Entrar em contato com o cliente" at bounding box center [564, 216] width 122 height 19
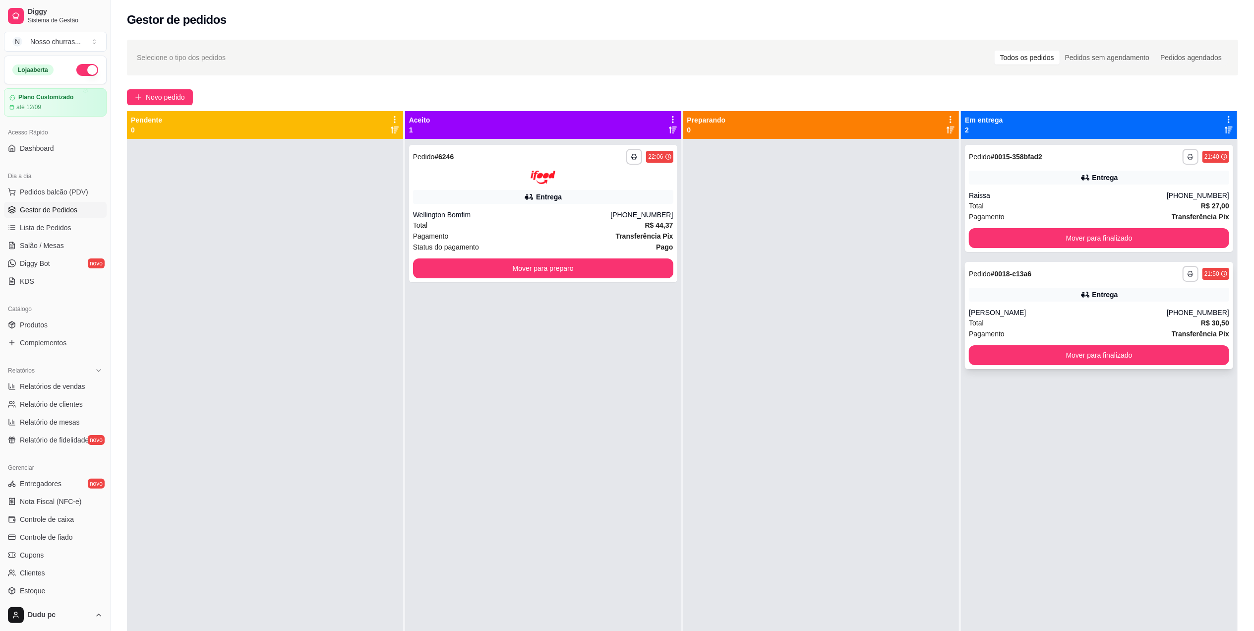
click at [969, 299] on div "Entrega" at bounding box center [1099, 295] width 260 height 14
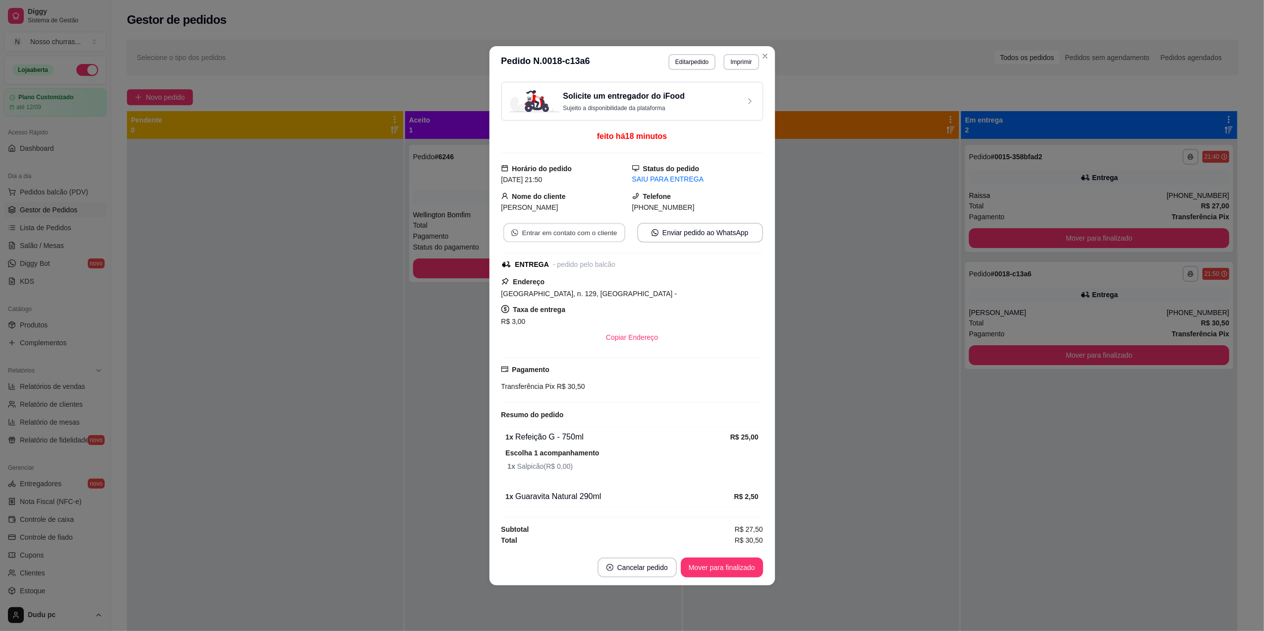
click at [575, 232] on button "Entrar em contato com o cliente" at bounding box center [564, 232] width 122 height 19
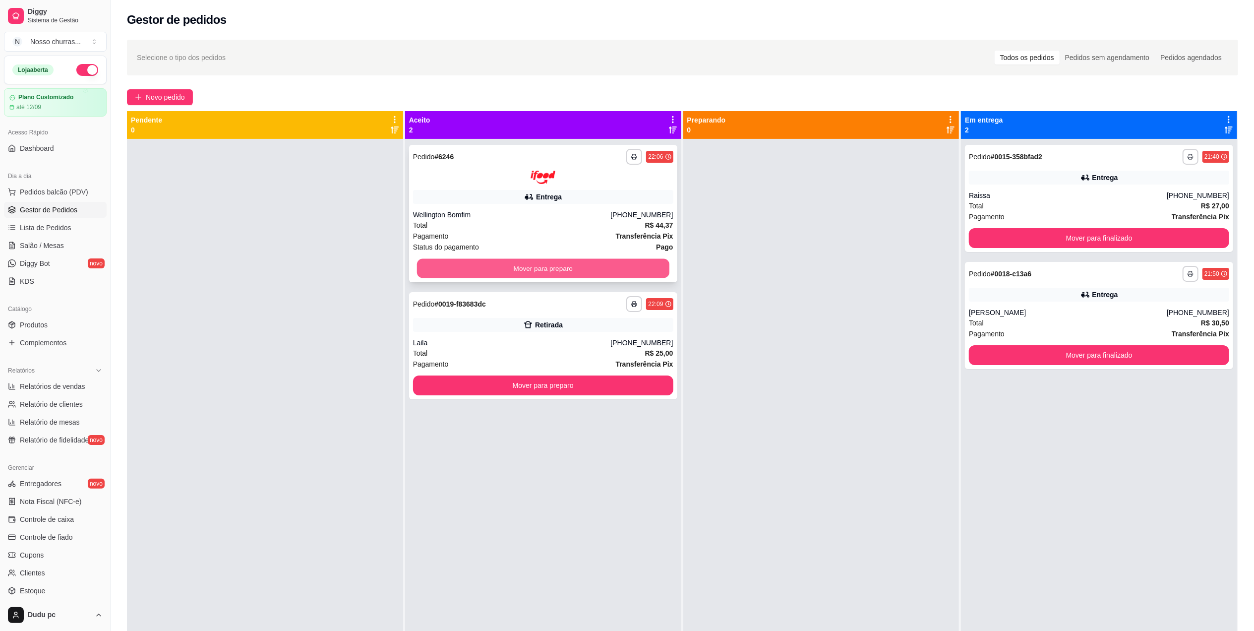
click at [428, 270] on button "Mover para preparo" at bounding box center [543, 267] width 252 height 19
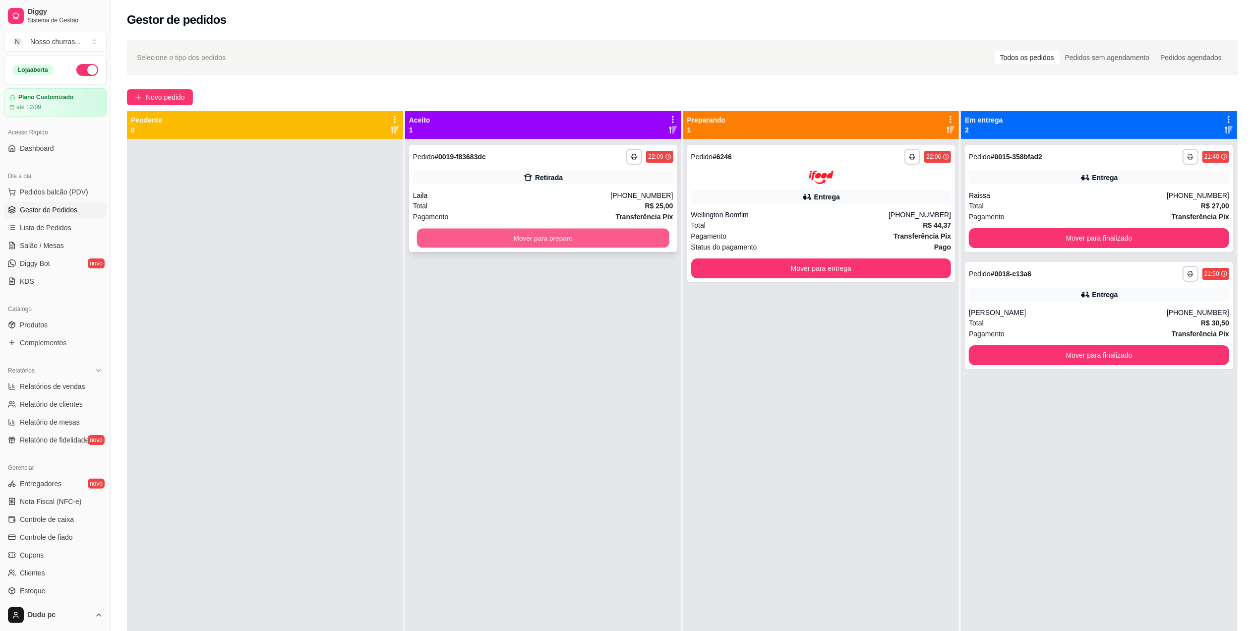
click at [553, 233] on button "Mover para preparo" at bounding box center [543, 238] width 252 height 19
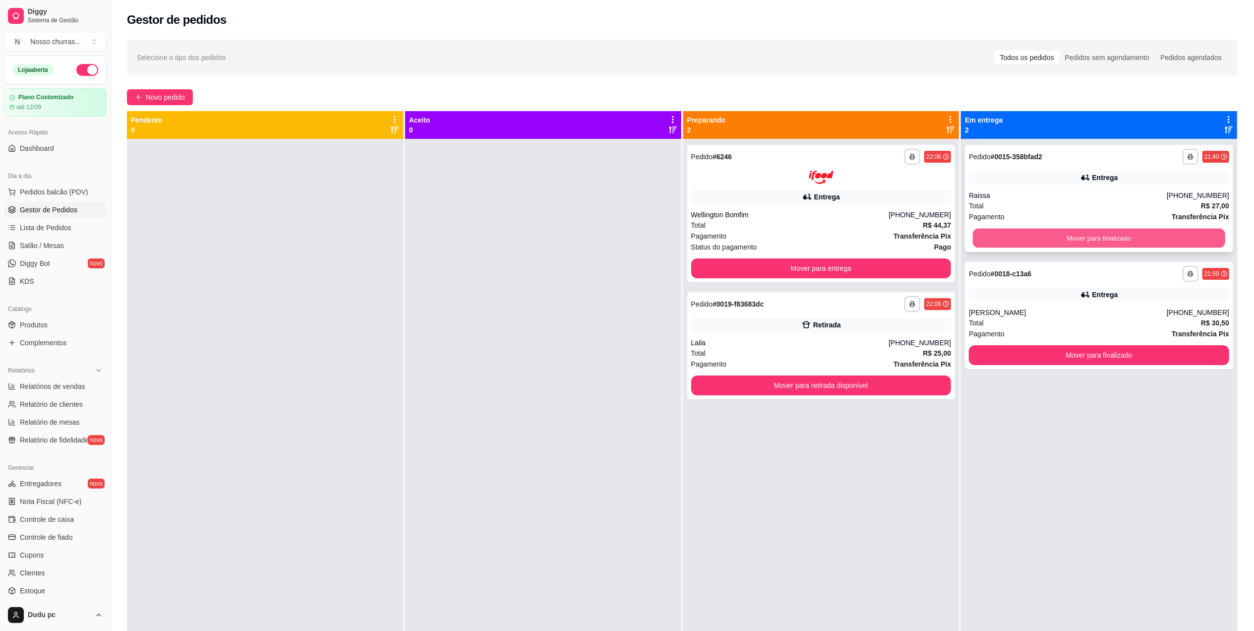
click at [1059, 233] on button "Mover para finalizado" at bounding box center [1099, 238] width 252 height 19
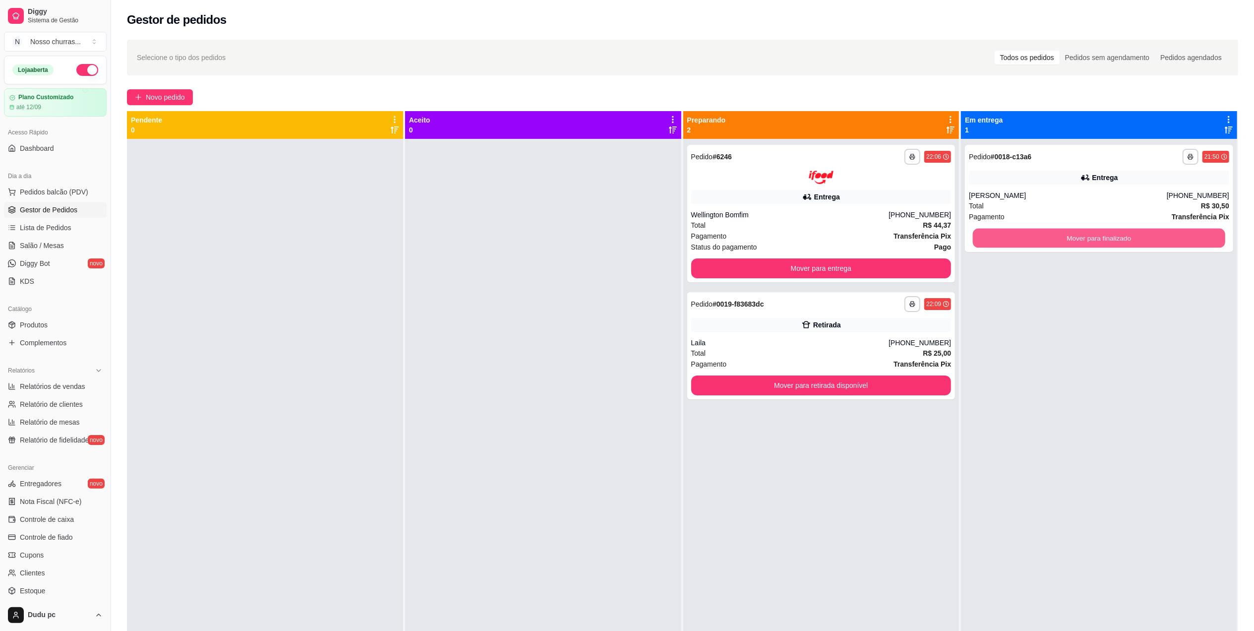
click at [1059, 233] on button "Mover para finalizado" at bounding box center [1099, 238] width 252 height 19
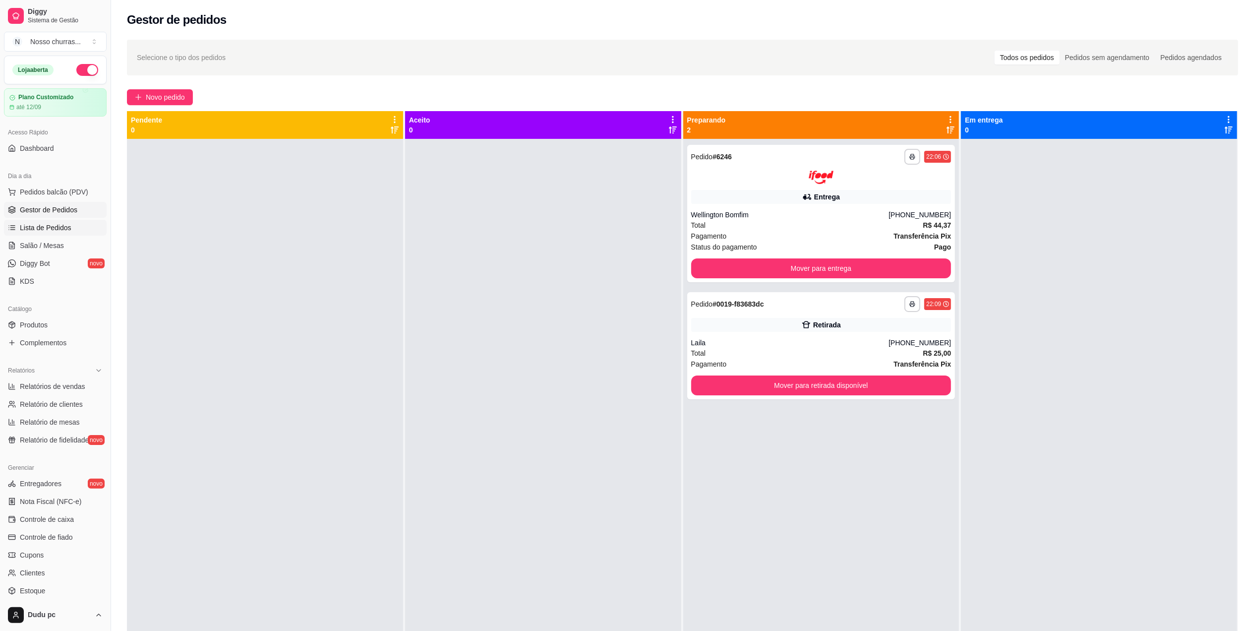
click at [50, 227] on span "Lista de Pedidos" at bounding box center [46, 228] width 52 height 10
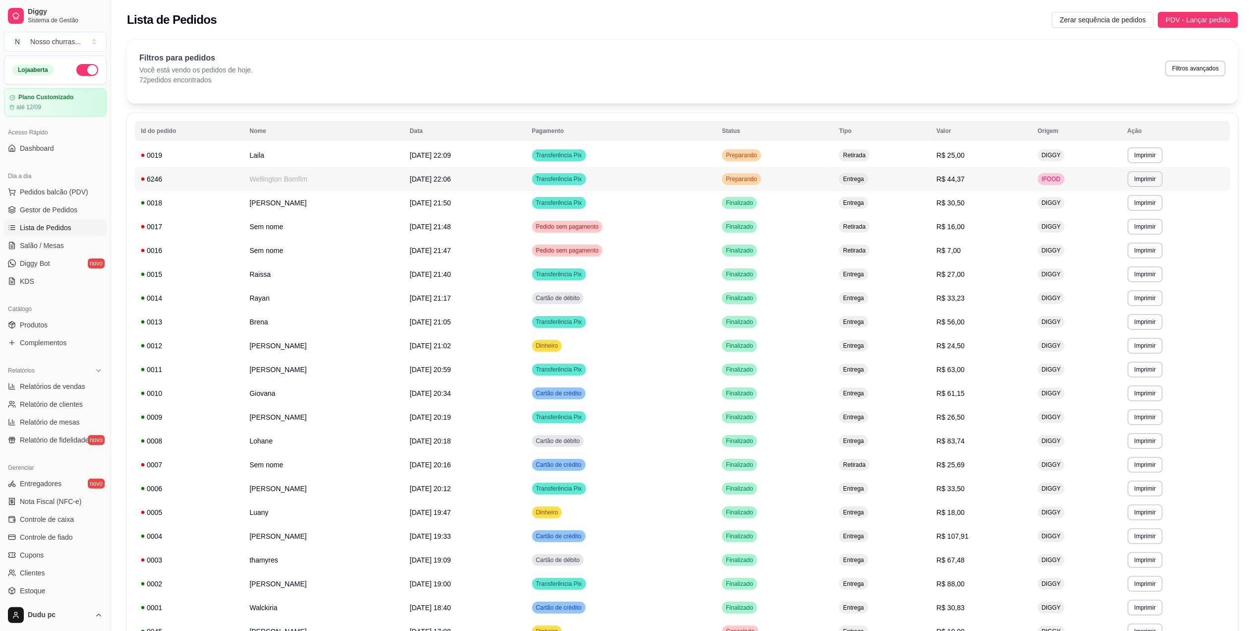
click at [866, 181] on span "Entrega" at bounding box center [853, 179] width 25 height 8
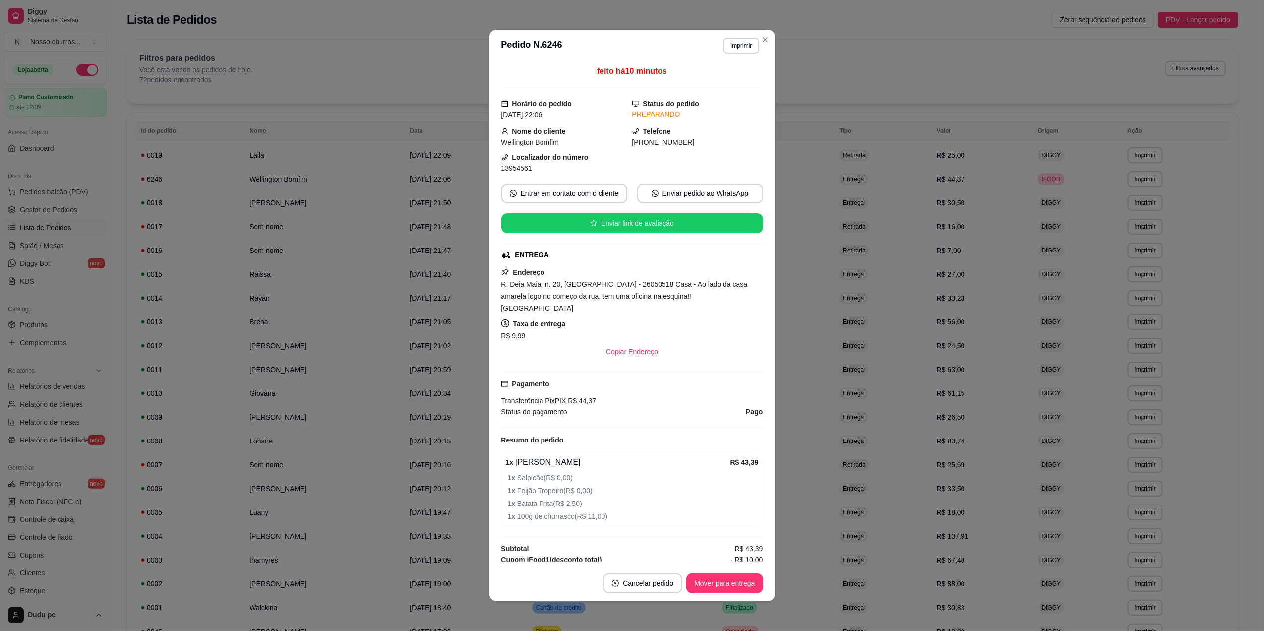
click at [50, 212] on span "Gestor de Pedidos" at bounding box center [49, 210] width 58 height 10
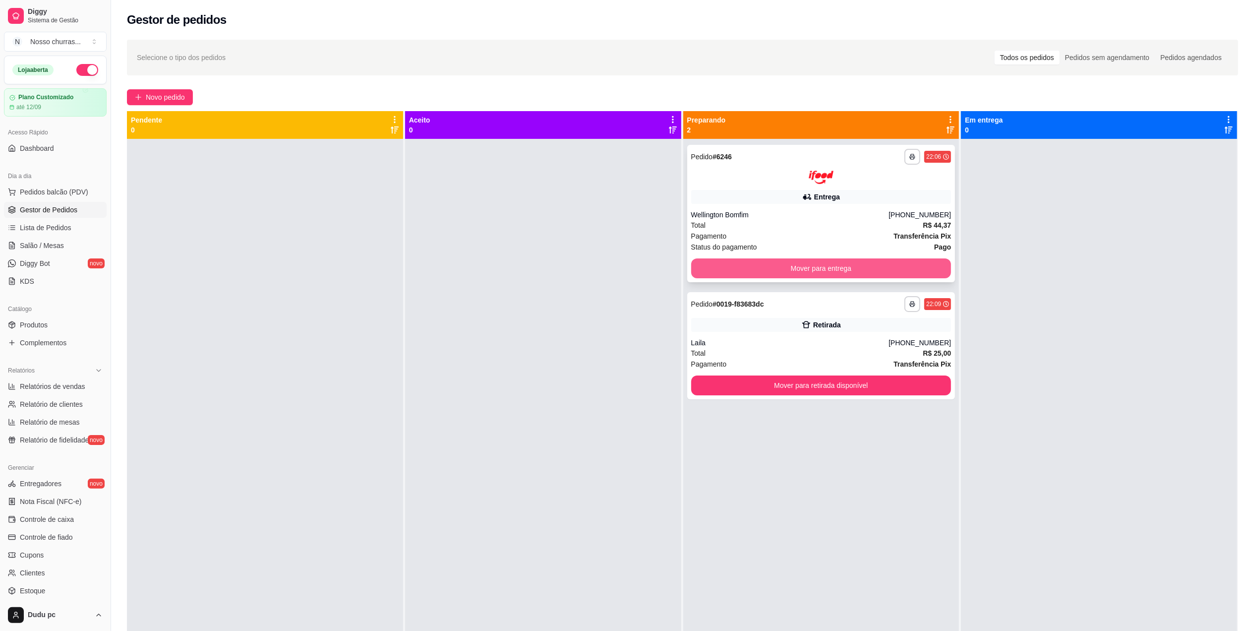
click at [862, 269] on button "Mover para entrega" at bounding box center [821, 268] width 260 height 20
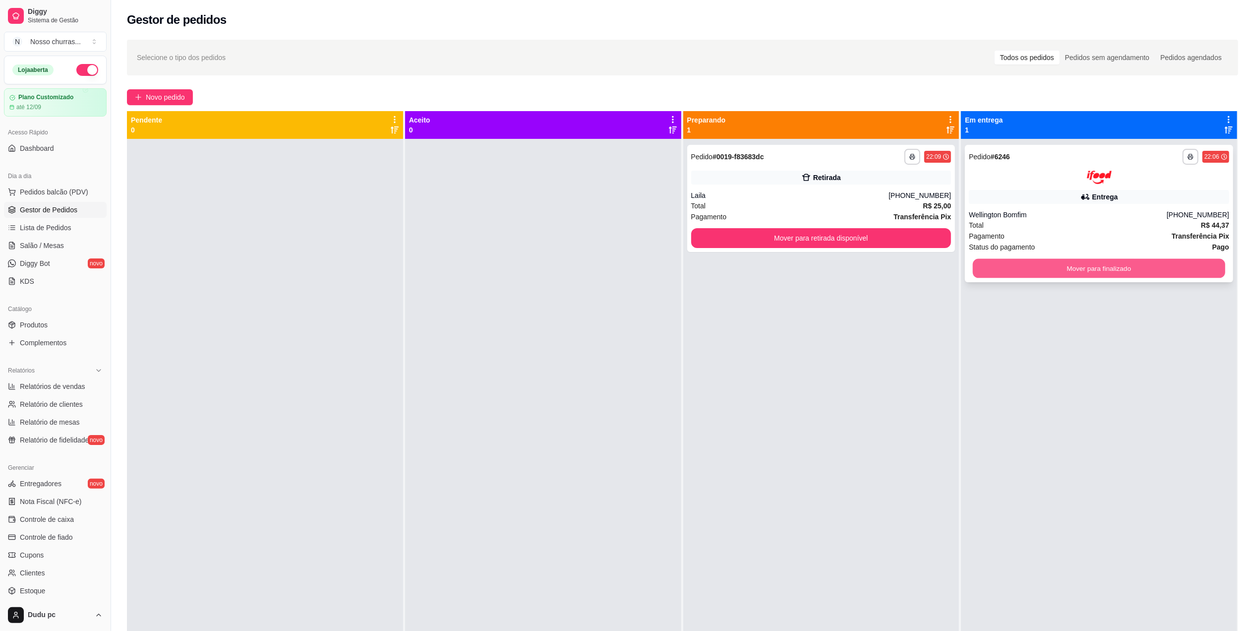
click at [990, 270] on button "Mover para finalizado" at bounding box center [1099, 267] width 252 height 19
click at [625, 203] on div at bounding box center [543, 454] width 276 height 631
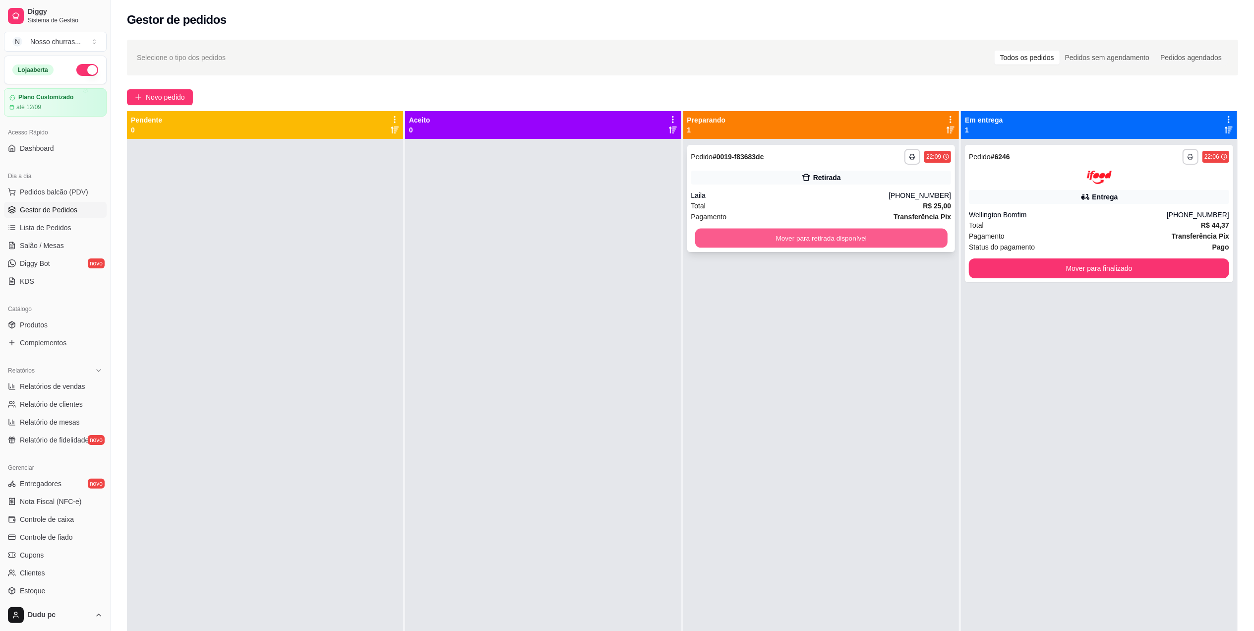
click at [743, 237] on button "Mover para retirada disponível" at bounding box center [821, 238] width 252 height 19
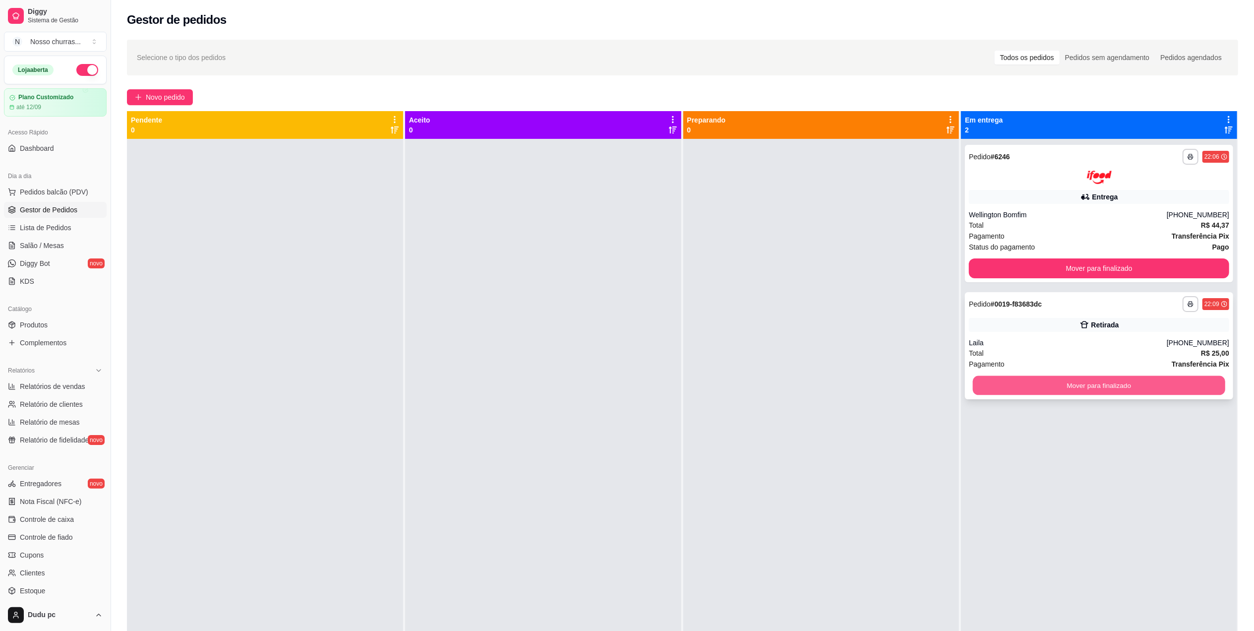
click at [1091, 395] on div "Mover para finalizado" at bounding box center [1099, 385] width 260 height 20
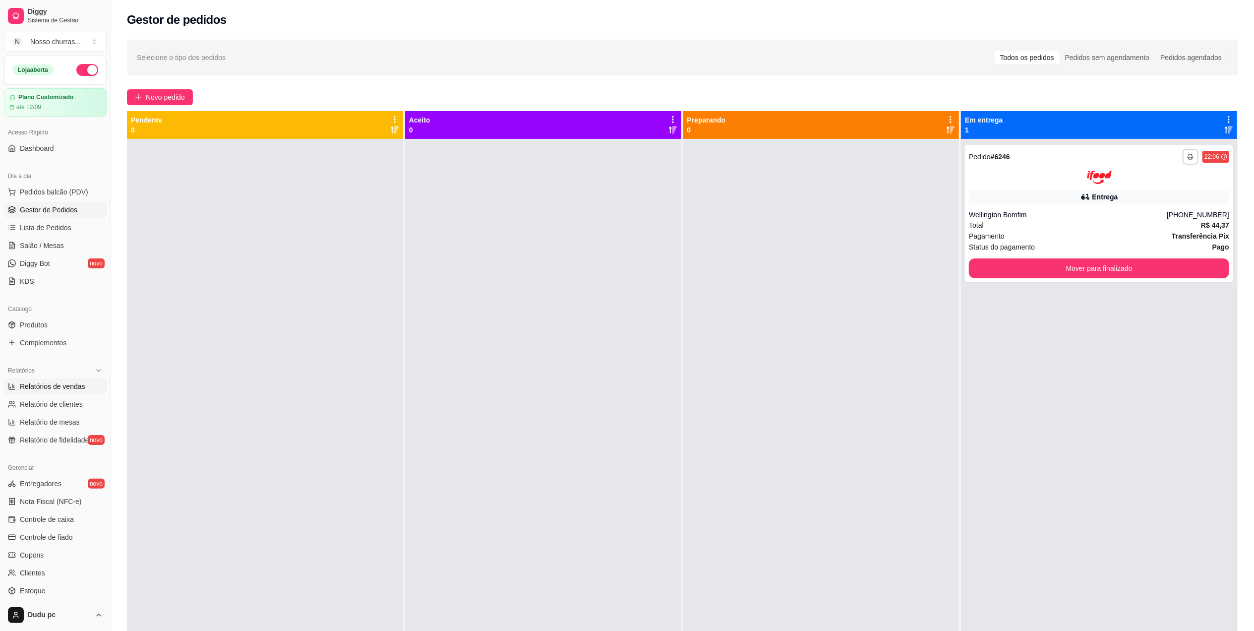
click at [62, 387] on span "Relatórios de vendas" at bounding box center [52, 386] width 65 height 10
select select "ALL"
select select "0"
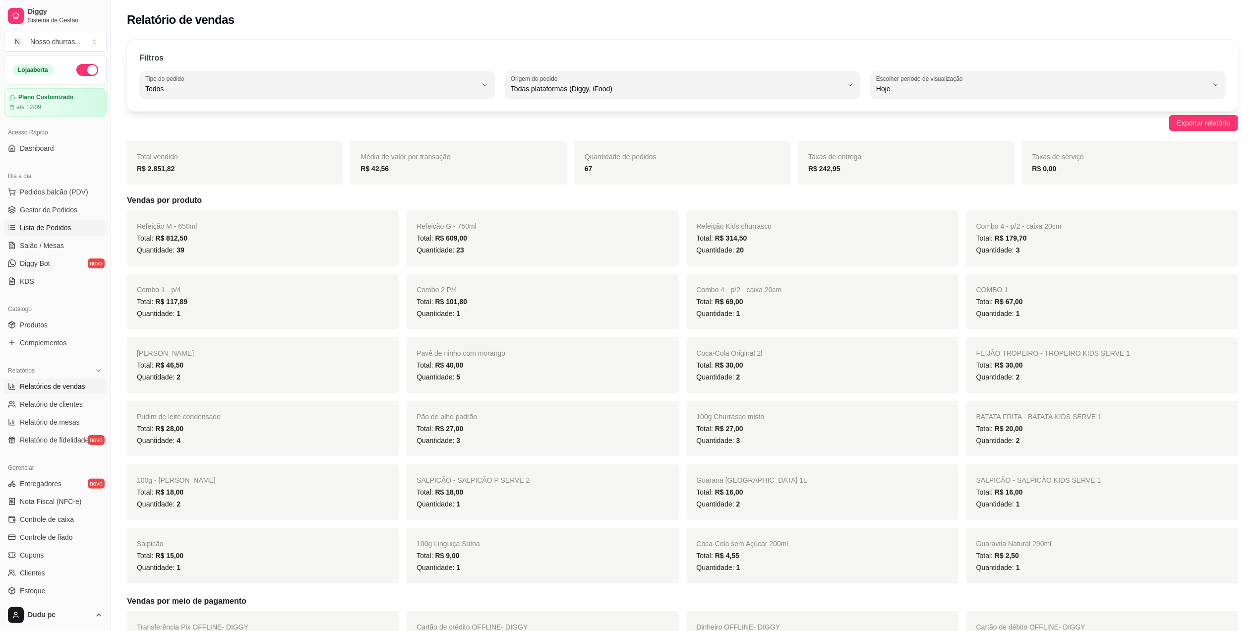
click at [60, 223] on span "Lista de Pedidos" at bounding box center [46, 228] width 52 height 10
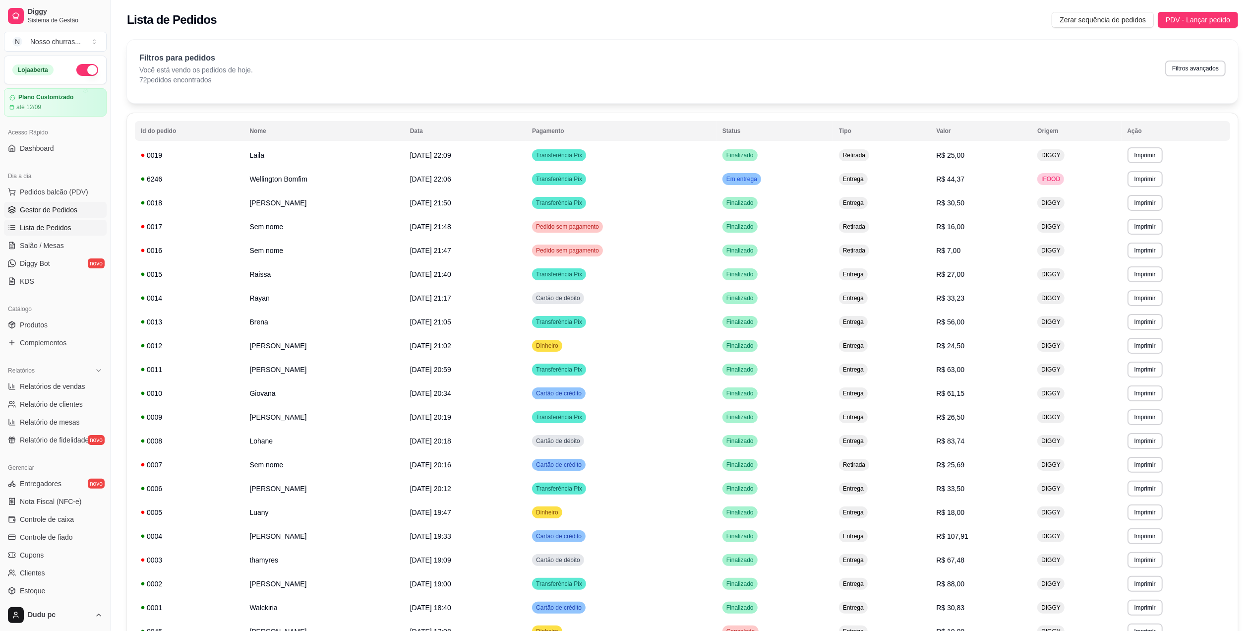
click at [64, 212] on span "Gestor de Pedidos" at bounding box center [49, 210] width 58 height 10
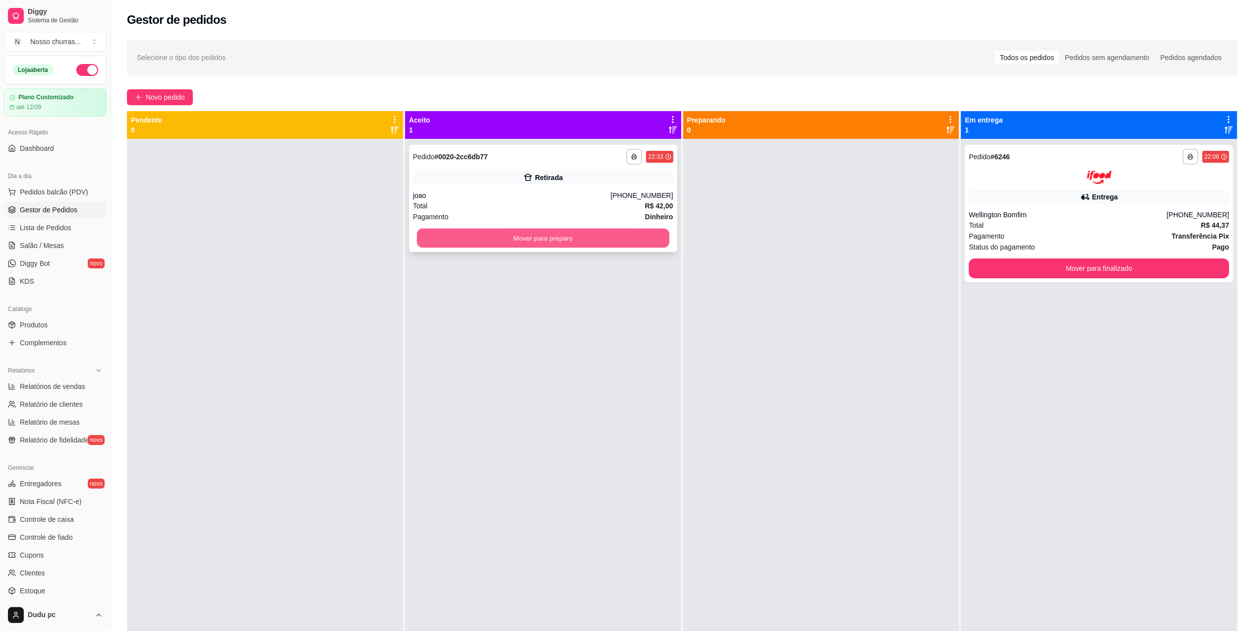
click at [633, 232] on button "Mover para preparo" at bounding box center [543, 238] width 252 height 19
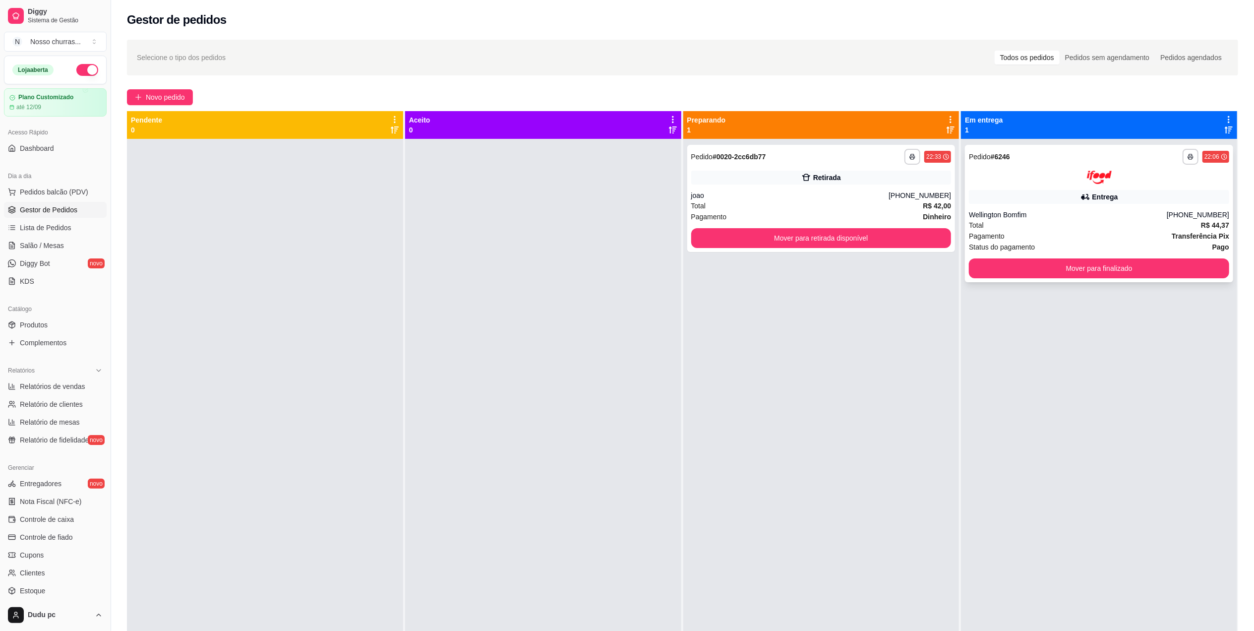
click at [1163, 193] on div "Entrega" at bounding box center [1099, 197] width 260 height 14
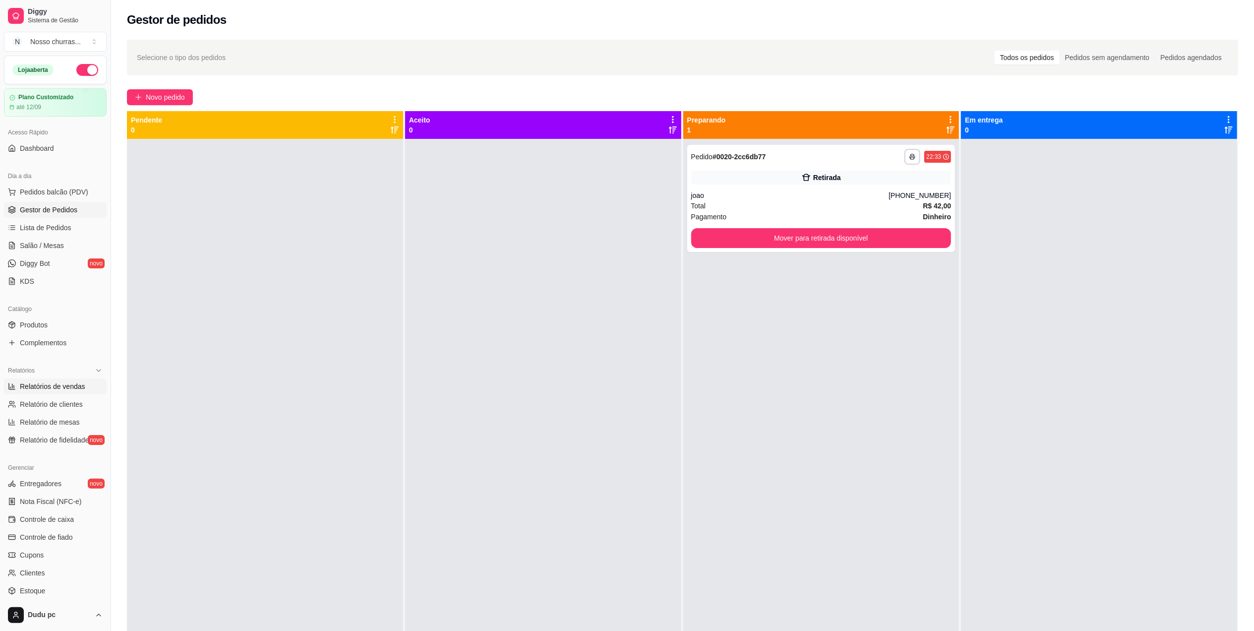
click at [64, 387] on span "Relatórios de vendas" at bounding box center [52, 386] width 65 height 10
select select "ALL"
select select "0"
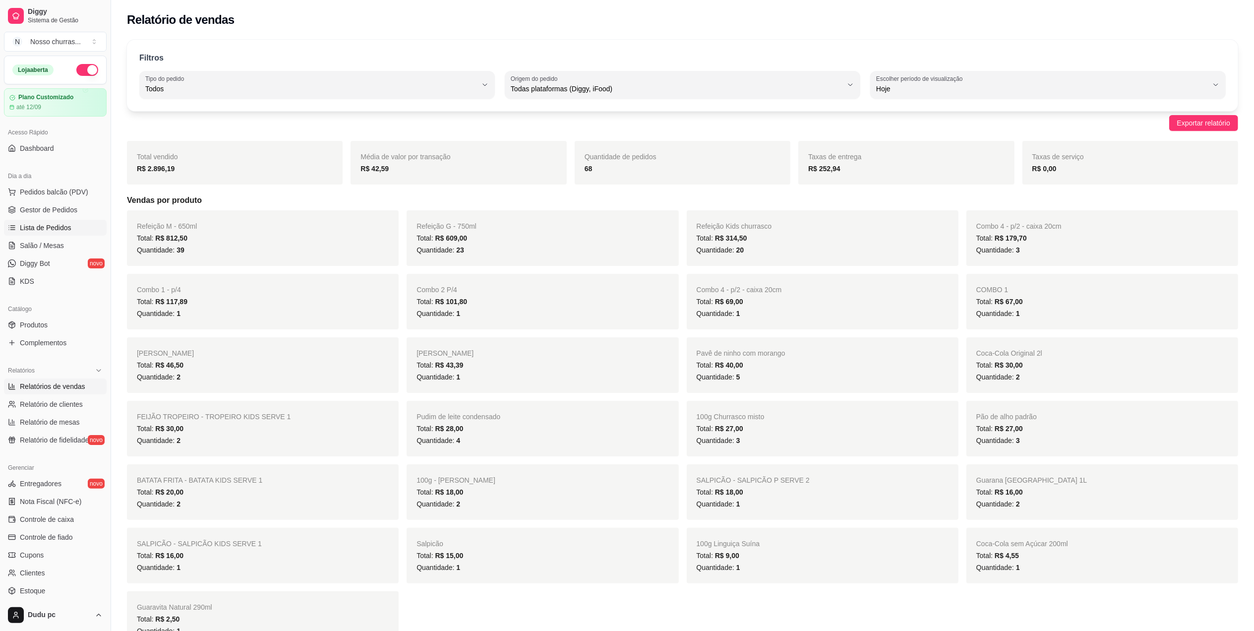
click at [63, 223] on span "Lista de Pedidos" at bounding box center [46, 228] width 52 height 10
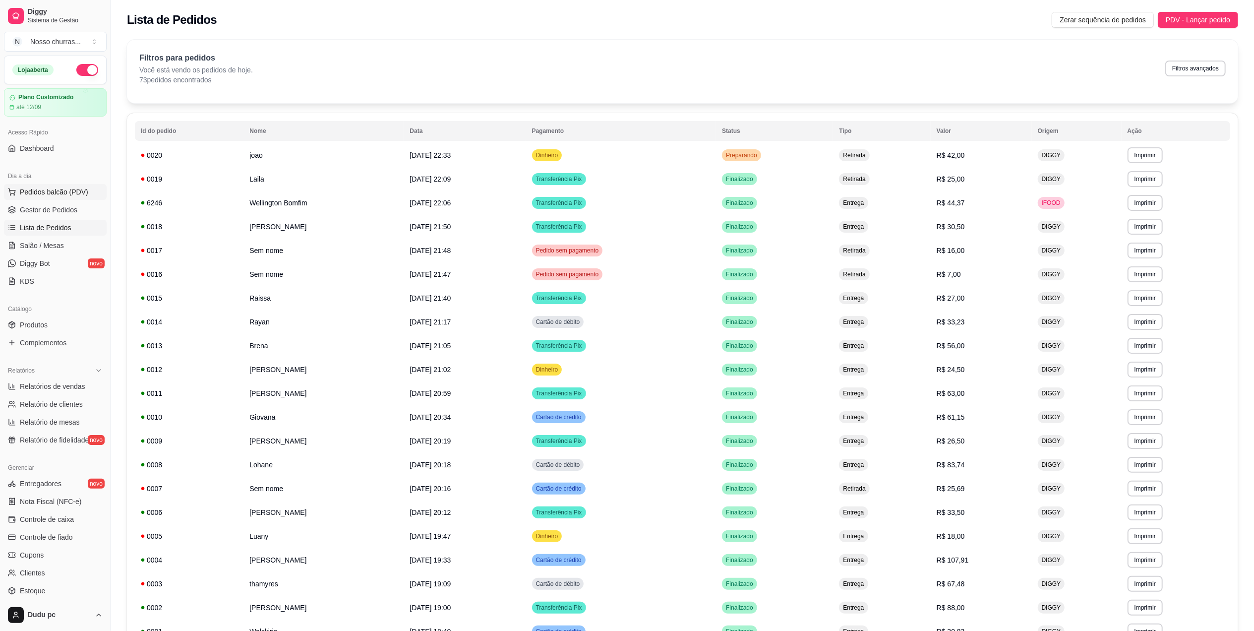
click at [63, 199] on button "Pedidos balcão (PDV)" at bounding box center [55, 192] width 103 height 16
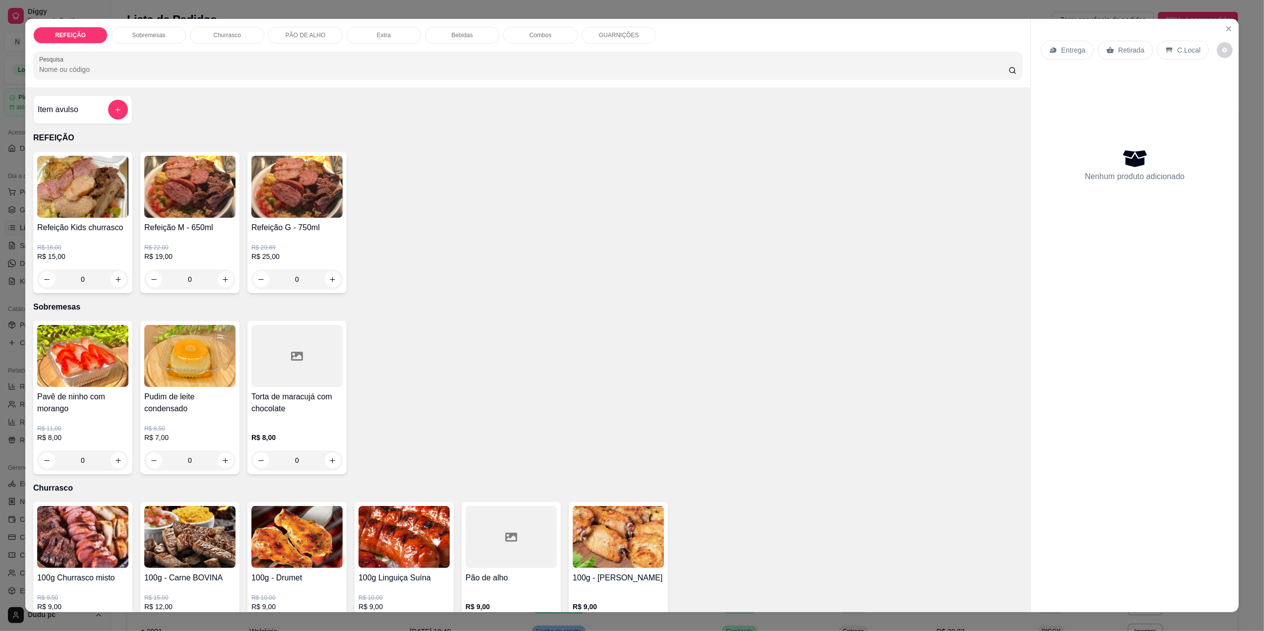
click at [71, 210] on img at bounding box center [82, 187] width 91 height 62
click at [1225, 29] on icon "Close" at bounding box center [1229, 29] width 8 height 8
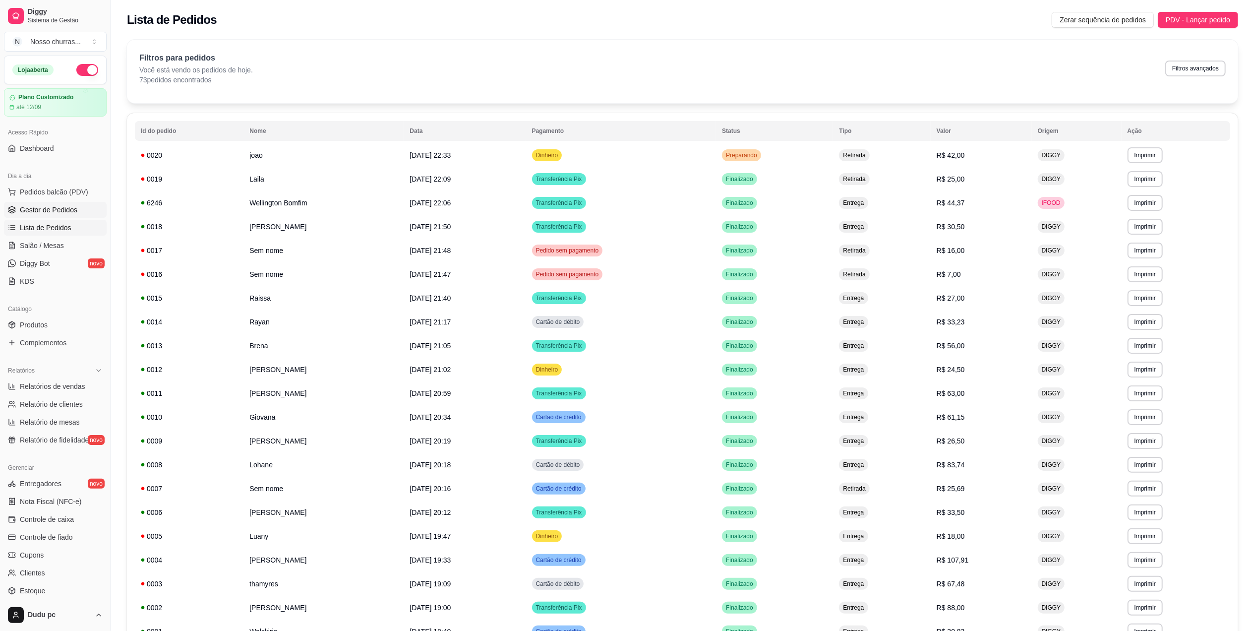
click at [50, 211] on span "Gestor de Pedidos" at bounding box center [49, 210] width 58 height 10
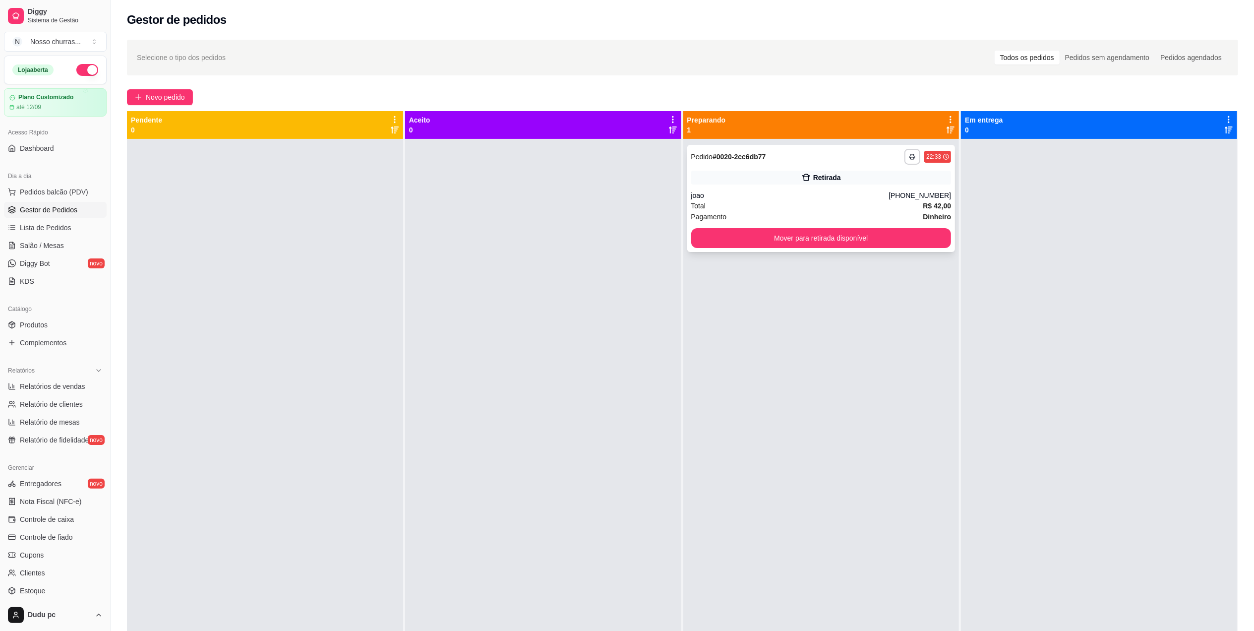
click at [702, 173] on div "Retirada" at bounding box center [821, 178] width 260 height 14
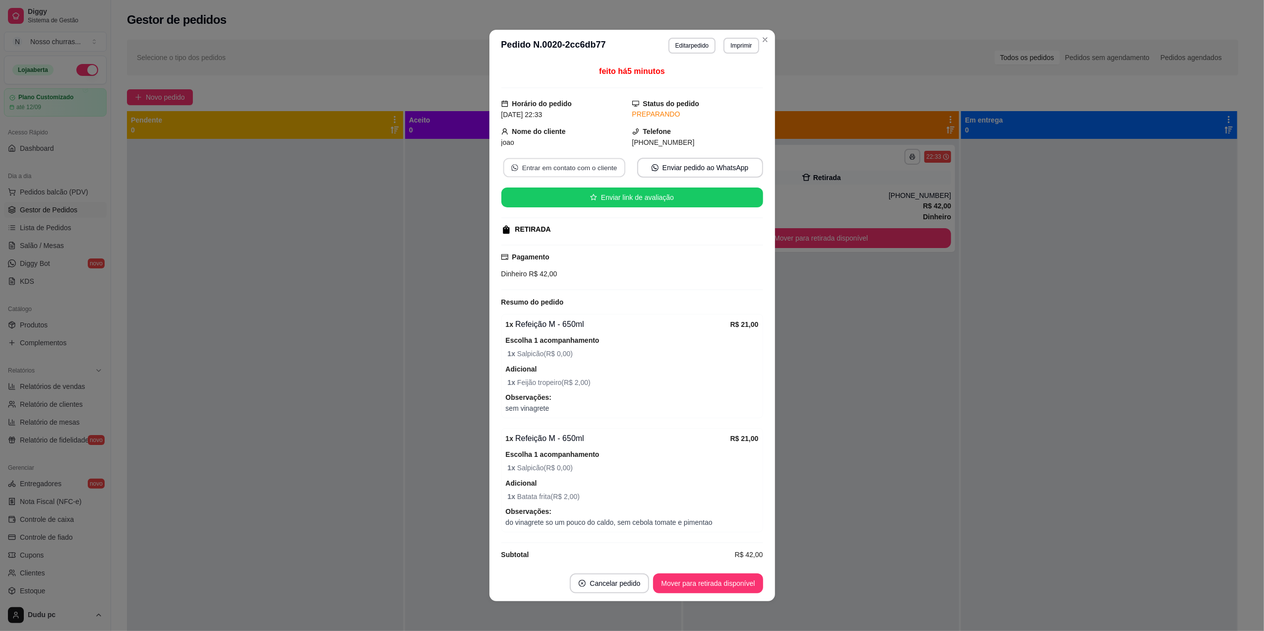
click at [592, 169] on button "Entrar em contato com o cliente" at bounding box center [564, 167] width 122 height 19
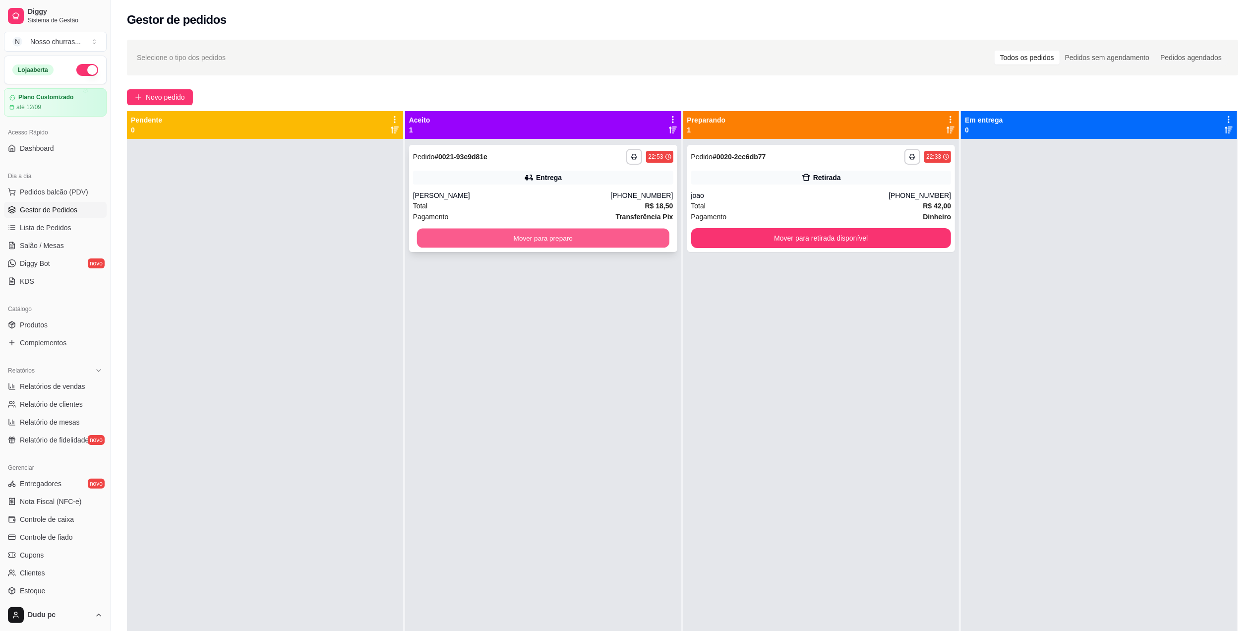
click at [453, 235] on button "Mover para preparo" at bounding box center [543, 238] width 252 height 19
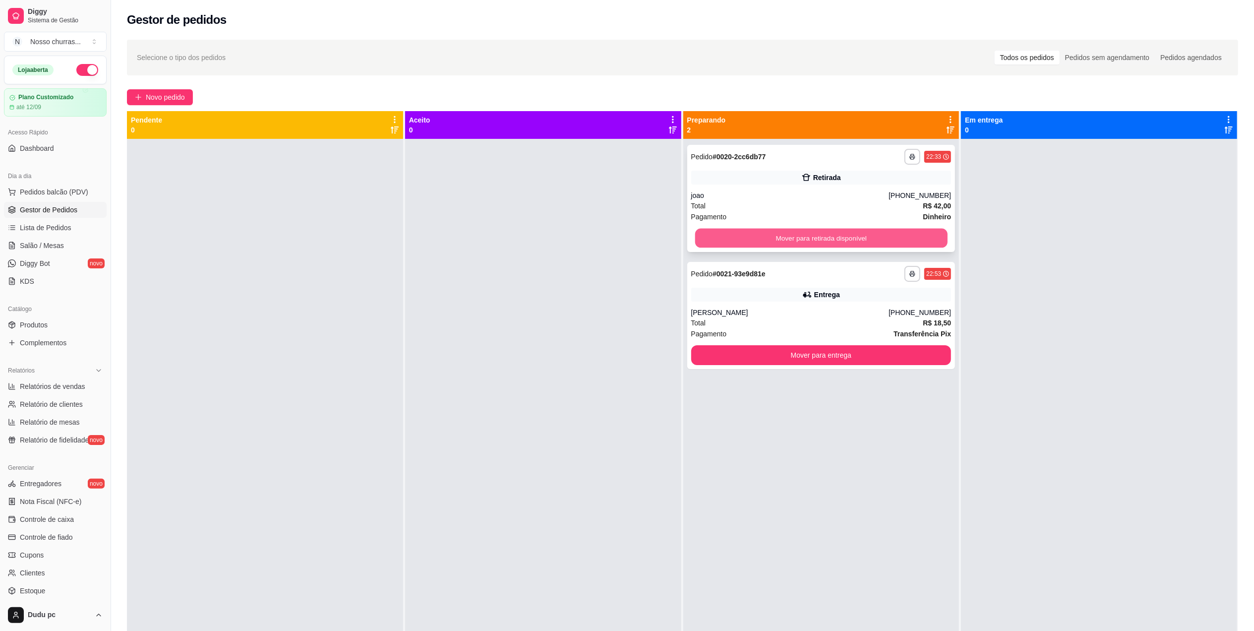
click at [754, 231] on button "Mover para retirada disponível" at bounding box center [821, 238] width 252 height 19
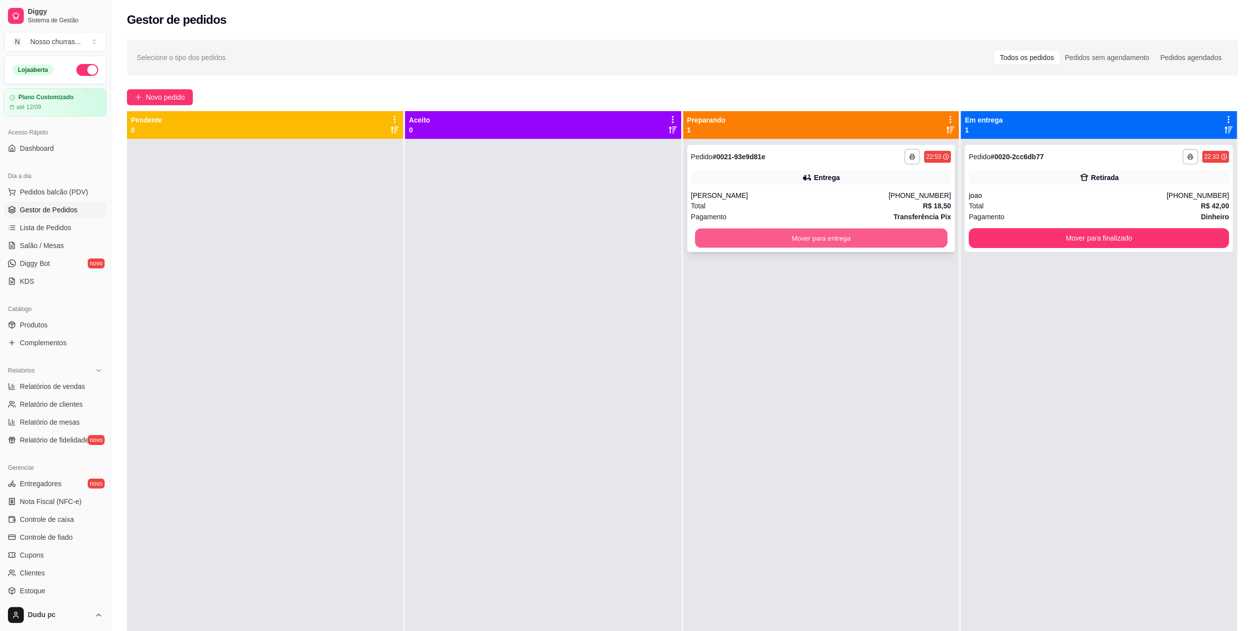
click at [774, 235] on button "Mover para entrega" at bounding box center [821, 238] width 252 height 19
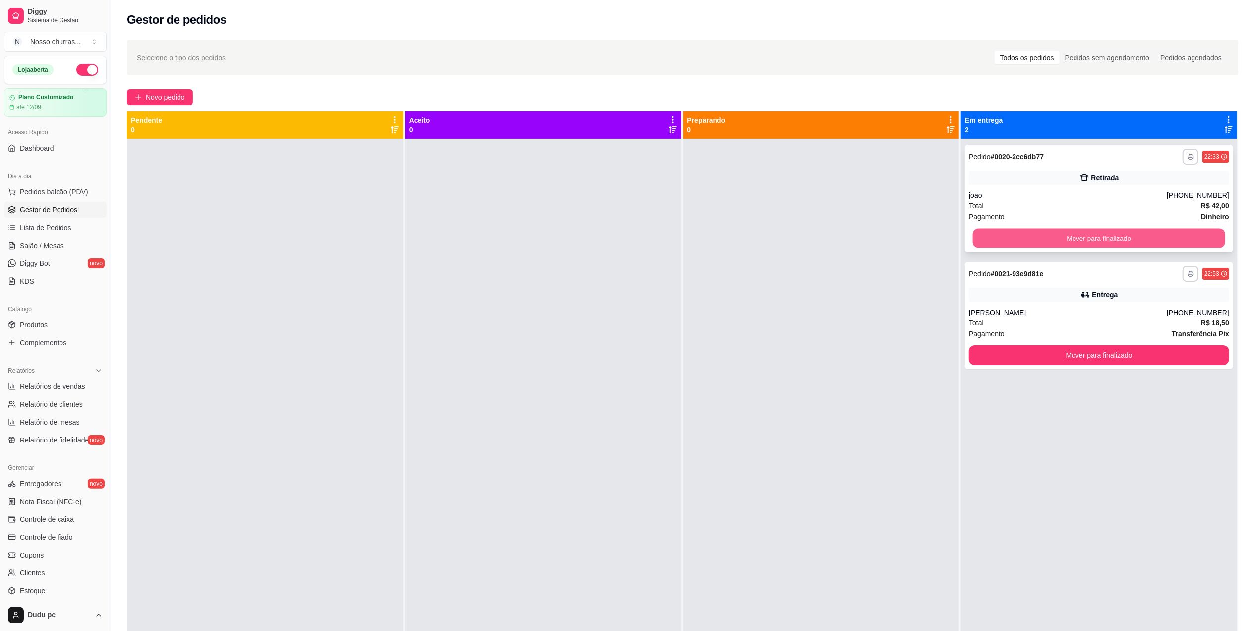
click at [977, 232] on button "Mover para finalizado" at bounding box center [1099, 238] width 252 height 19
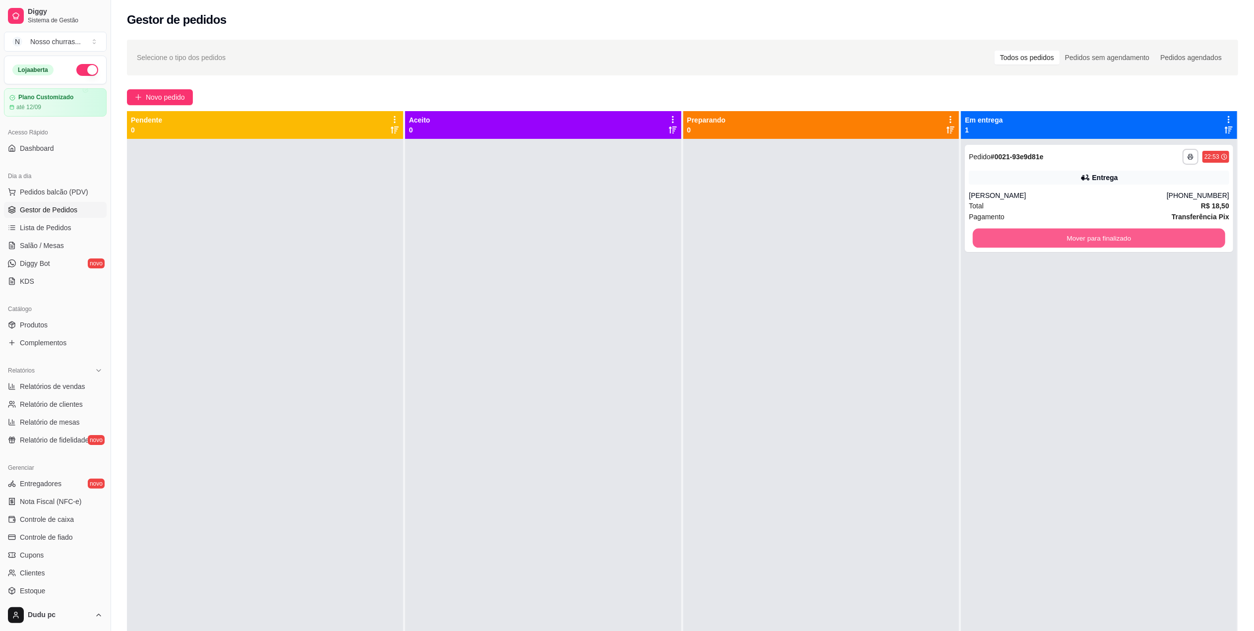
click at [977, 232] on button "Mover para finalizado" at bounding box center [1099, 238] width 252 height 19
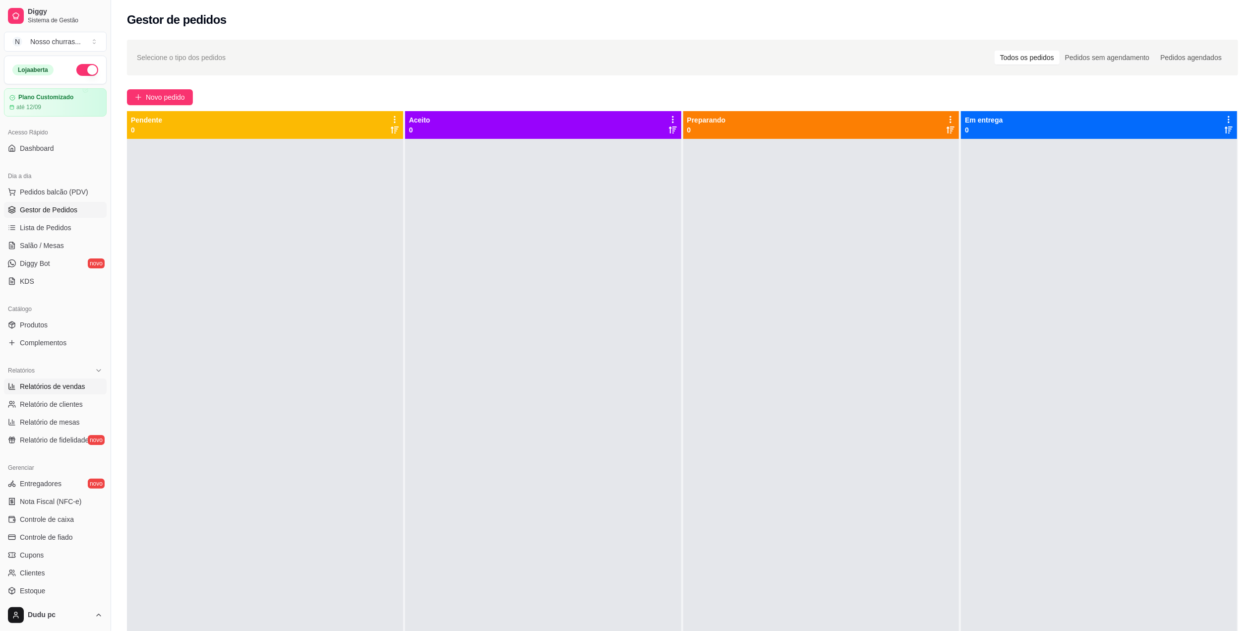
click at [22, 389] on span "Relatórios de vendas" at bounding box center [52, 386] width 65 height 10
select select "ALL"
select select "0"
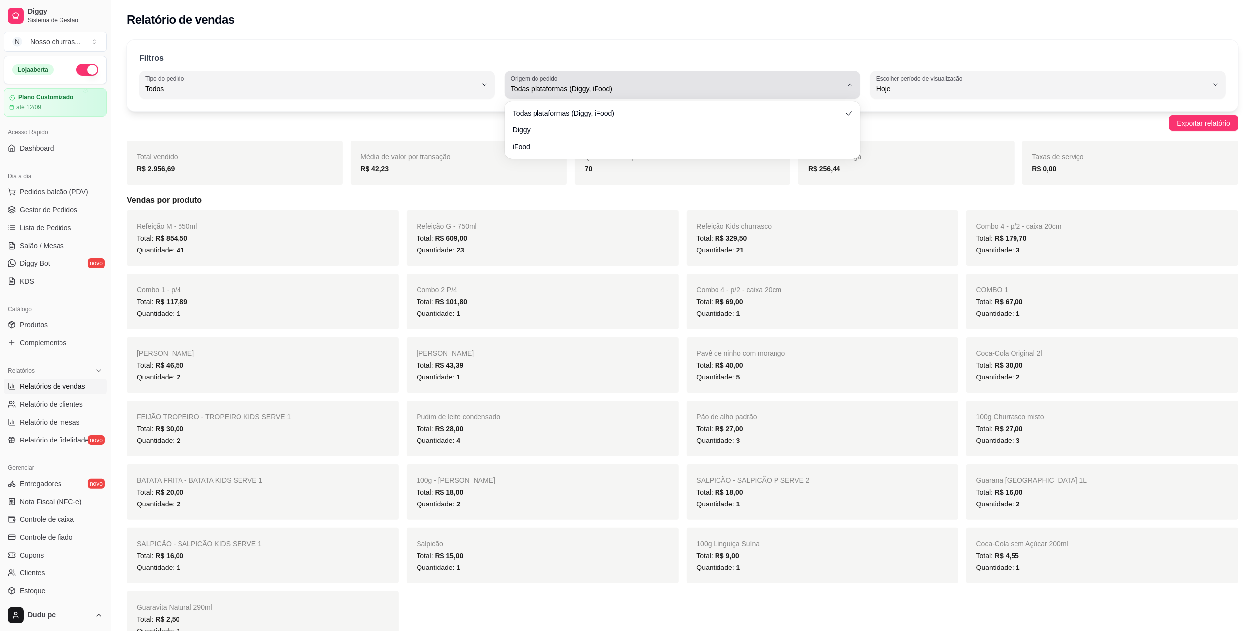
click at [639, 80] on div "Todas plataformas (Diggy, iFood)" at bounding box center [677, 85] width 332 height 20
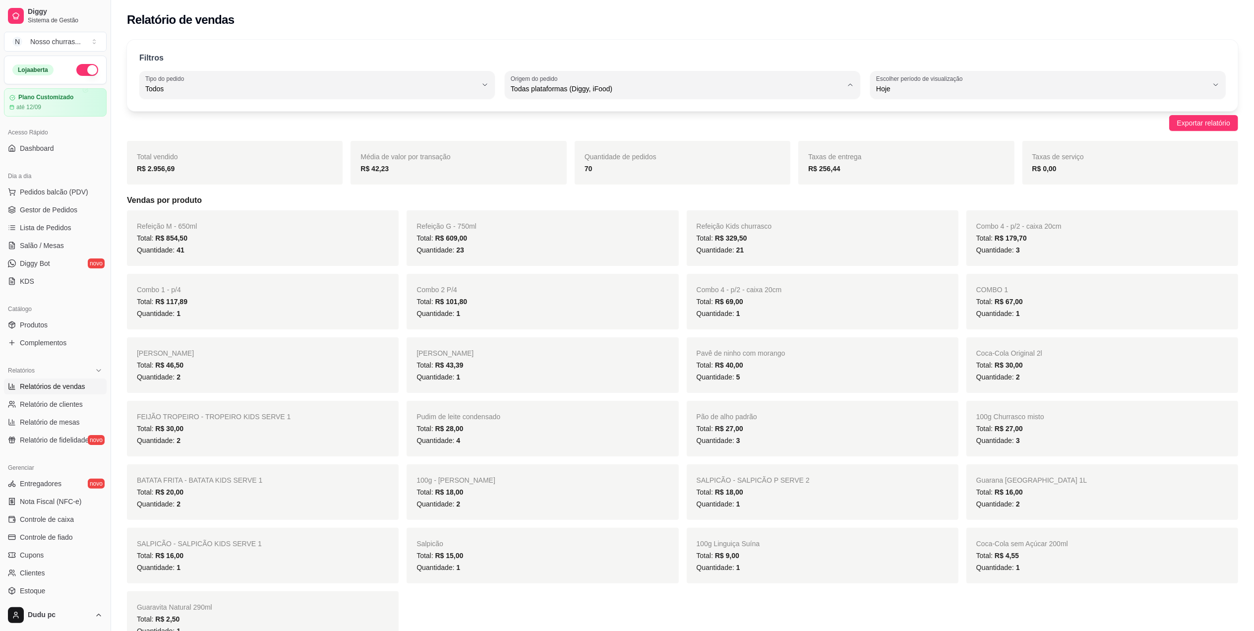
click at [620, 139] on li "iFood" at bounding box center [683, 144] width 334 height 15
type input "IFOOD"
select select "IFOOD"
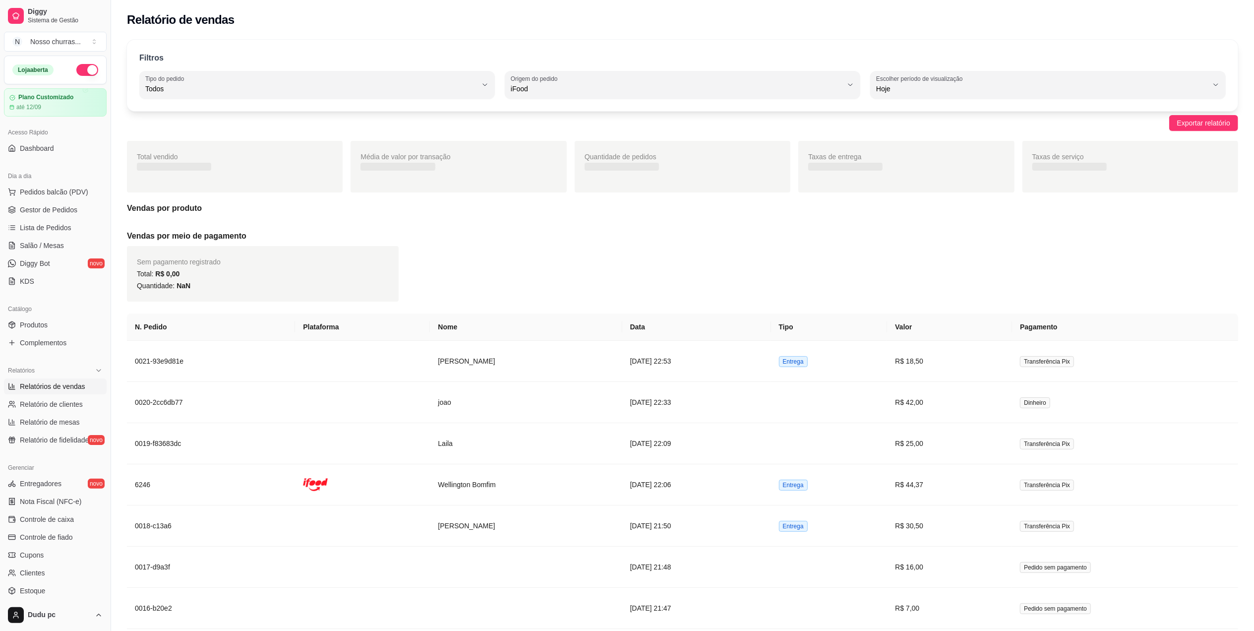
scroll to position [9, 0]
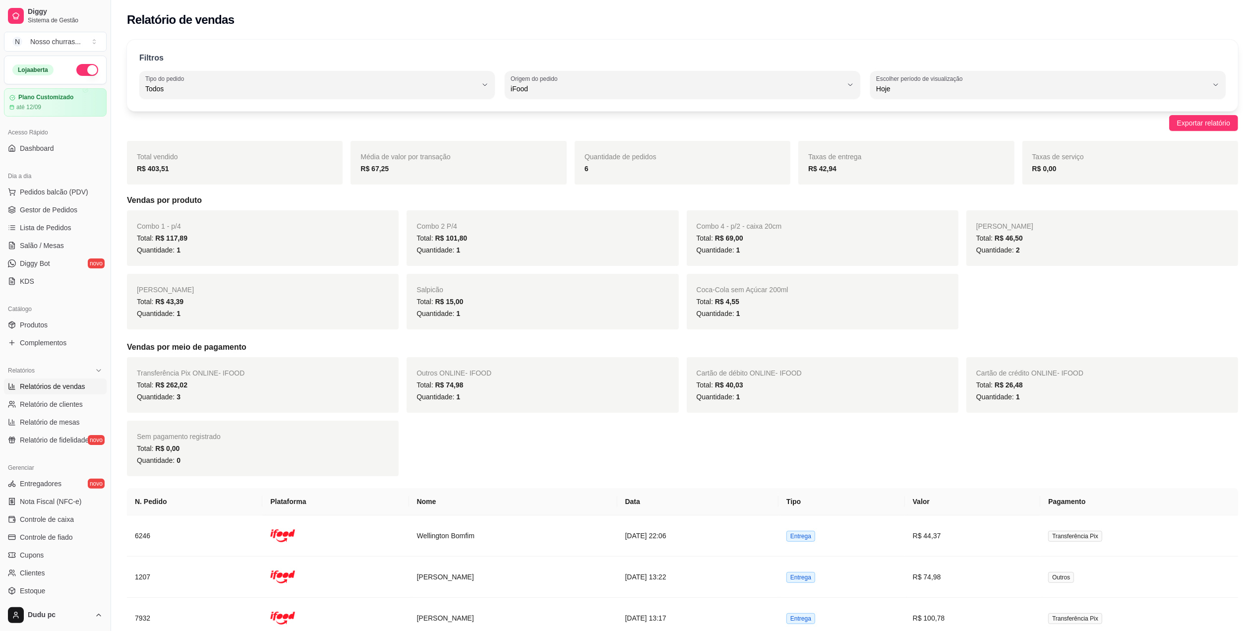
click at [670, 100] on div "Filtros ALL Tipo do pedido Todos Entrega Retirada Mesa Consumo local Tipo do pe…" at bounding box center [683, 75] width 1112 height 71
drag, startPoint x: 670, startPoint y: 102, endPoint x: 670, endPoint y: 92, distance: 9.9
click at [670, 92] on div "Filtros ALL Tipo do pedido Todos Entrega Retirada Mesa Consumo local Tipo do pe…" at bounding box center [683, 75] width 1112 height 71
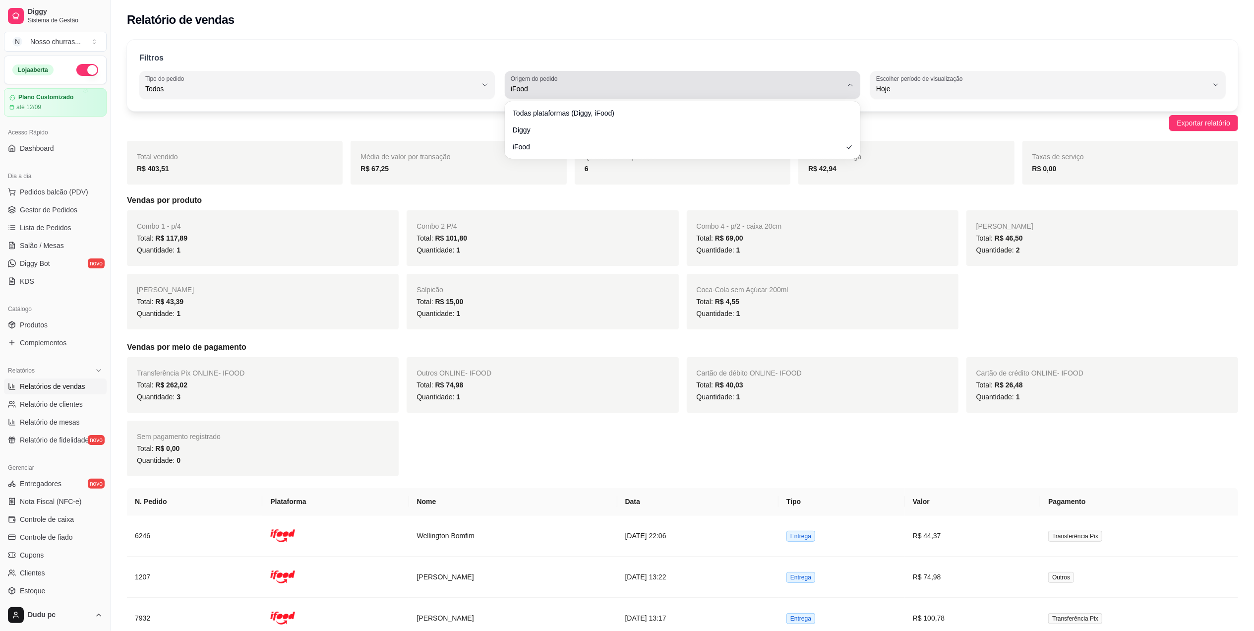
click at [670, 92] on span "iFood" at bounding box center [677, 89] width 332 height 10
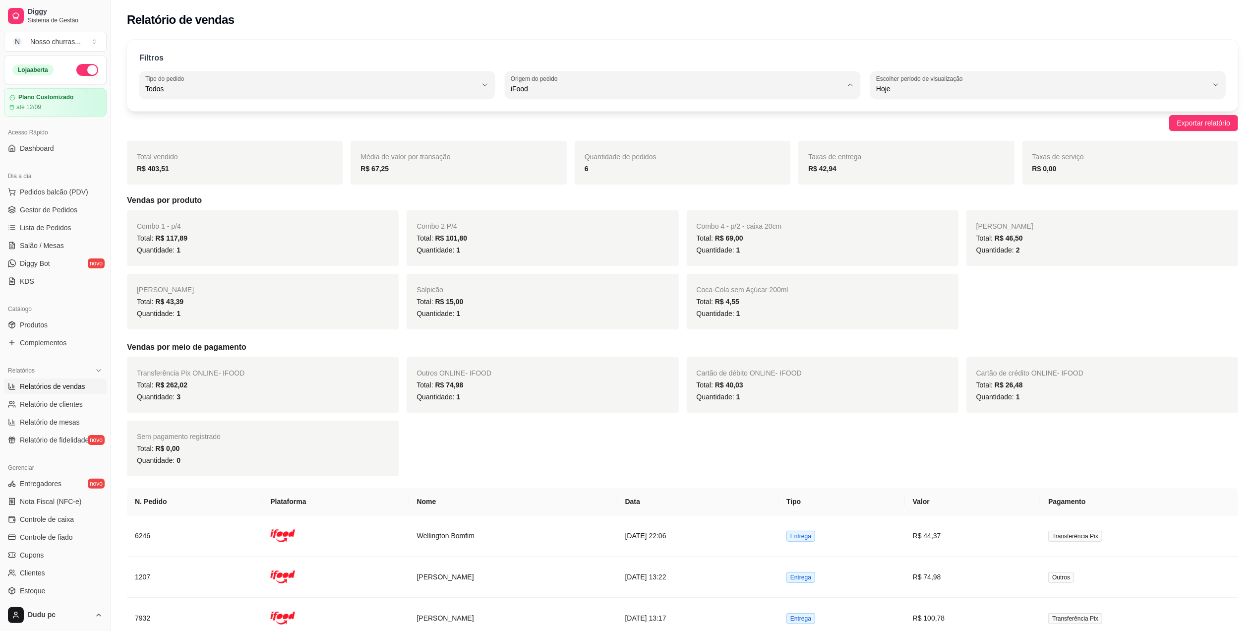
click at [669, 118] on li "Todas plataformas (Diggy, iFood)" at bounding box center [683, 112] width 334 height 15
type input "ALL"
select select "ALL"
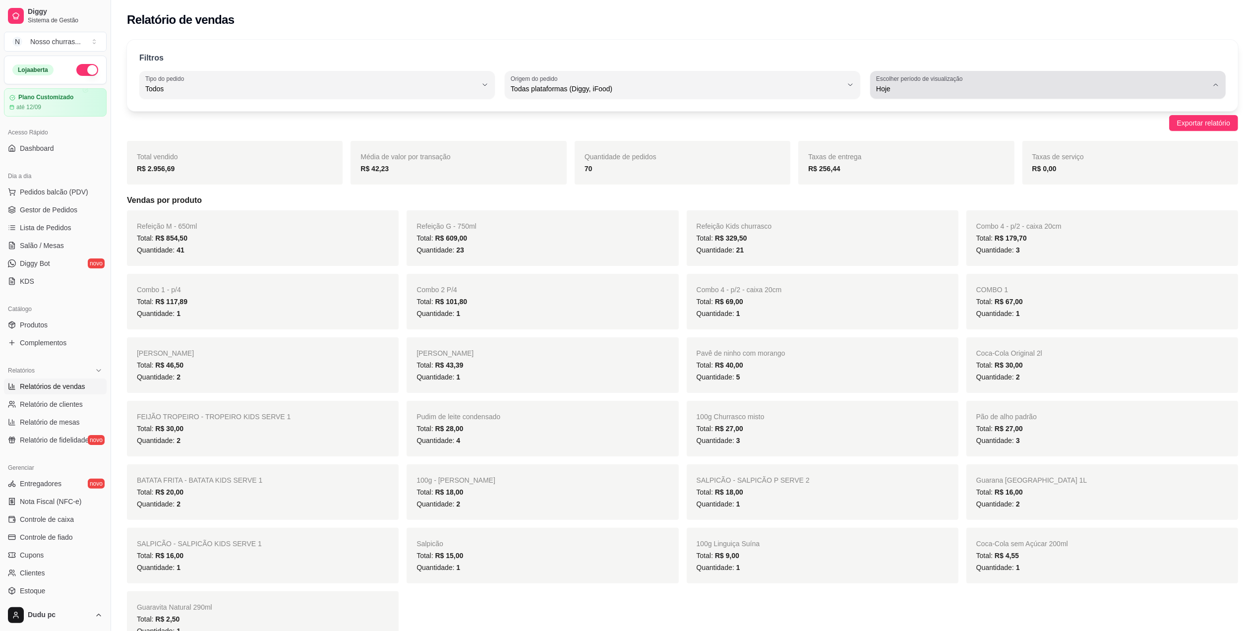
click at [899, 76] on label "Escolher período de visualização" at bounding box center [921, 78] width 90 height 8
click at [891, 214] on span "Customizado" at bounding box center [1043, 209] width 316 height 9
type input "-1"
select select "-1"
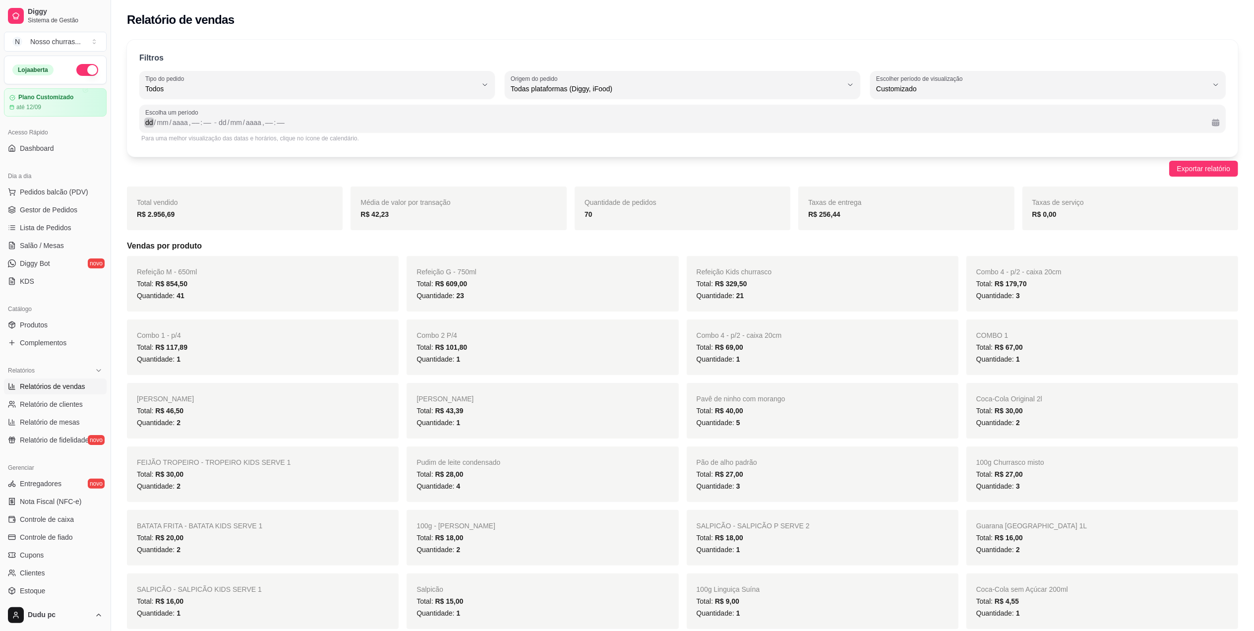
click at [144, 121] on div "dd" at bounding box center [149, 123] width 10 height 10
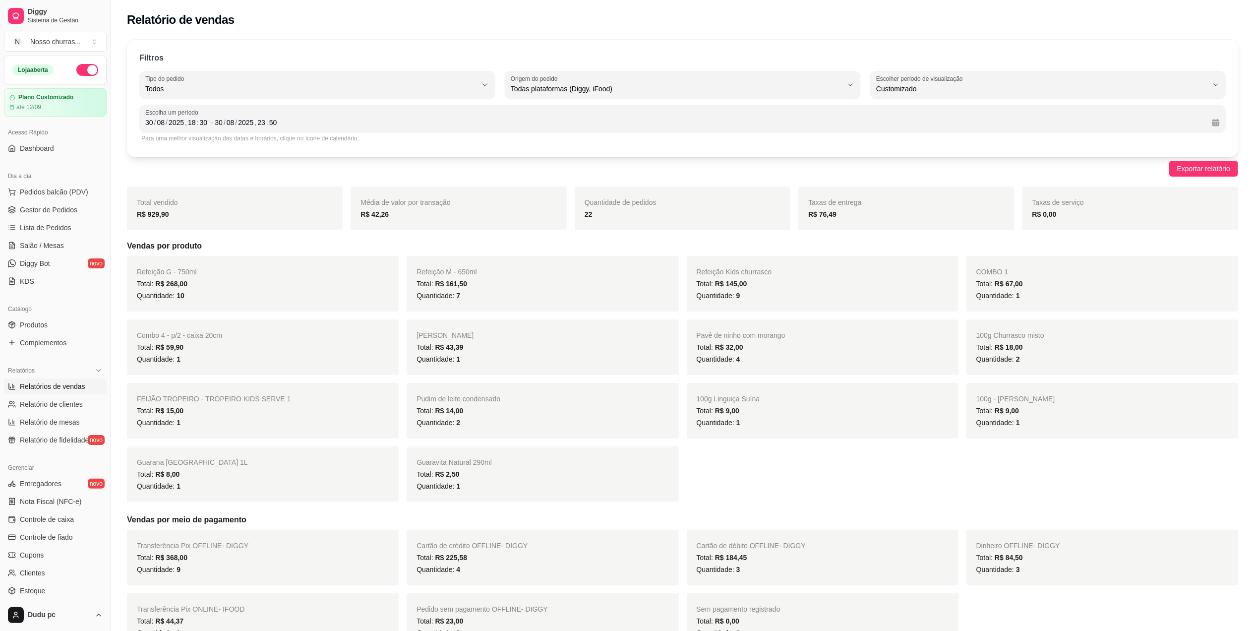
click at [76, 70] on button "button" at bounding box center [87, 70] width 22 height 12
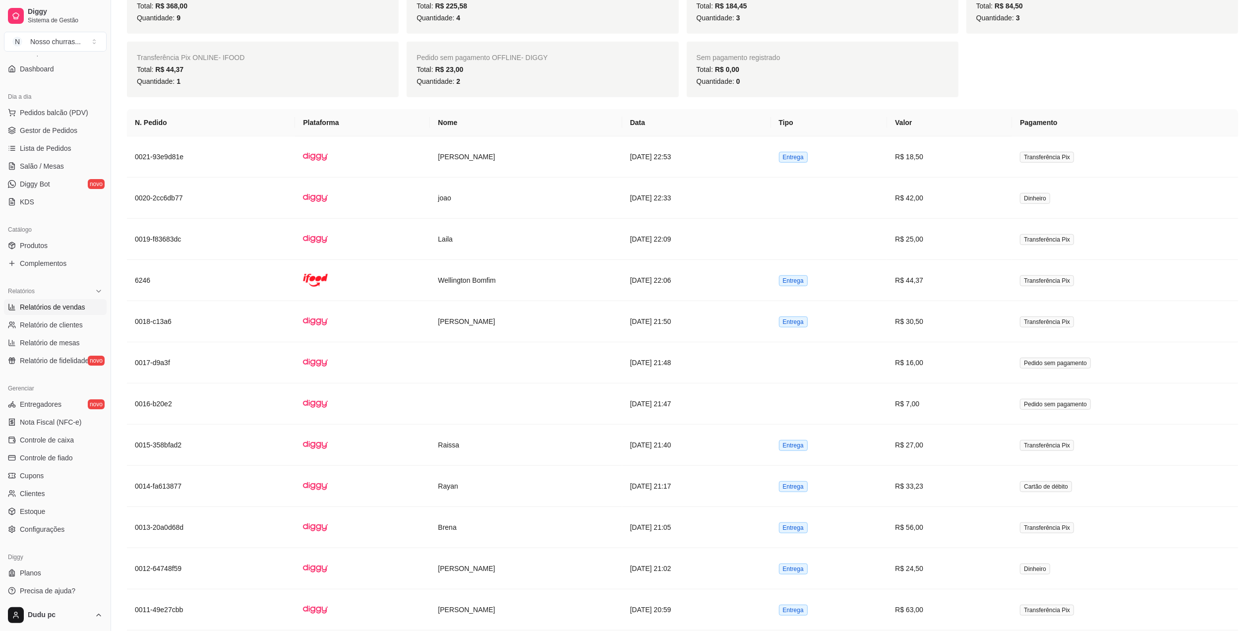
scroll to position [0, 0]
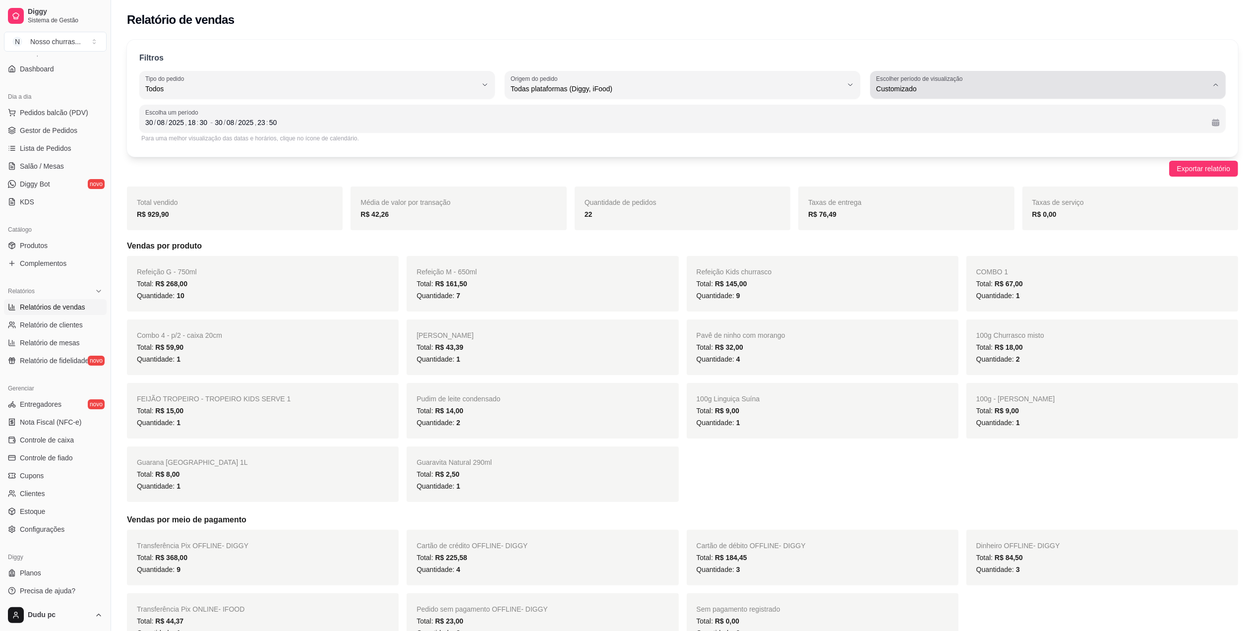
click at [971, 90] on span "Customizado" at bounding box center [1042, 89] width 332 height 10
click at [889, 130] on span "Ontem" at bounding box center [1043, 128] width 316 height 9
type input "1"
select select "1"
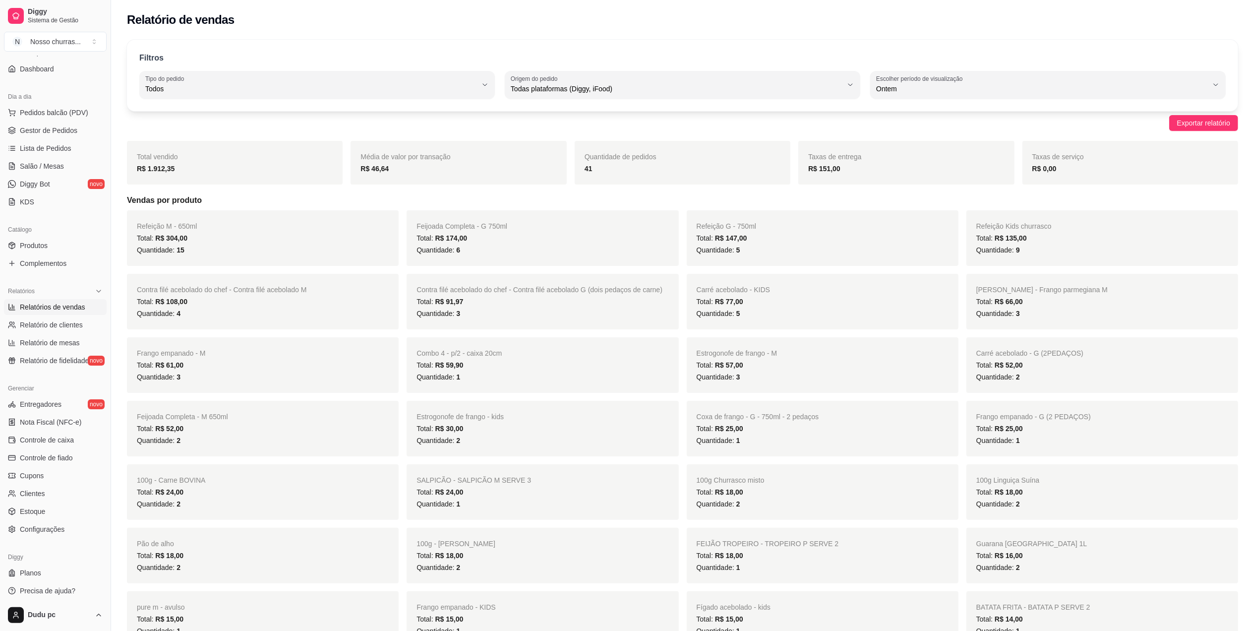
click at [1152, 101] on div "Filtros ALL Tipo do pedido Todos Entrega Retirada Mesa Consumo local Tipo do pe…" at bounding box center [683, 75] width 1112 height 71
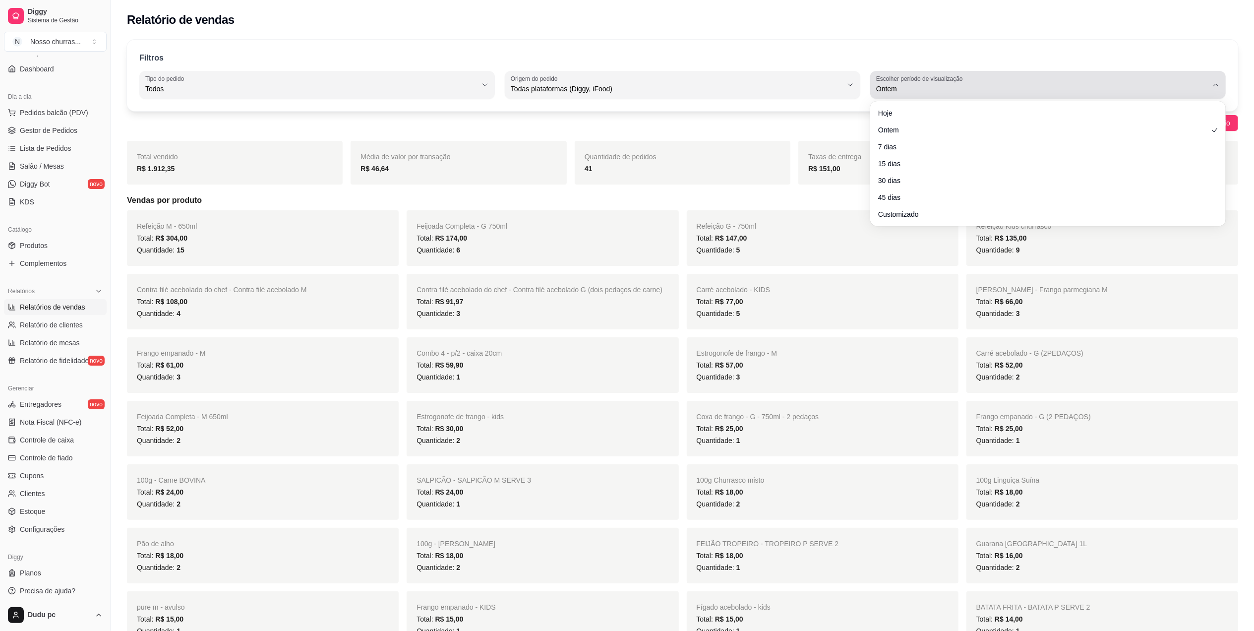
click at [1149, 86] on span "Ontem" at bounding box center [1042, 89] width 332 height 10
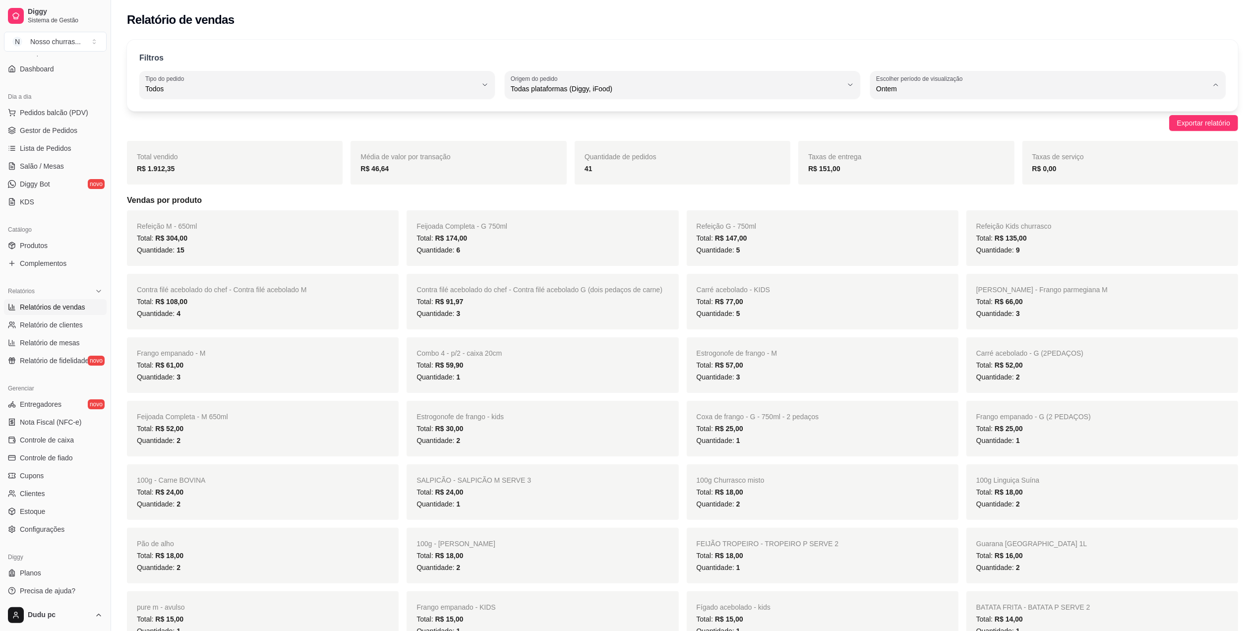
click at [1117, 114] on span "Hoje" at bounding box center [1043, 112] width 316 height 9
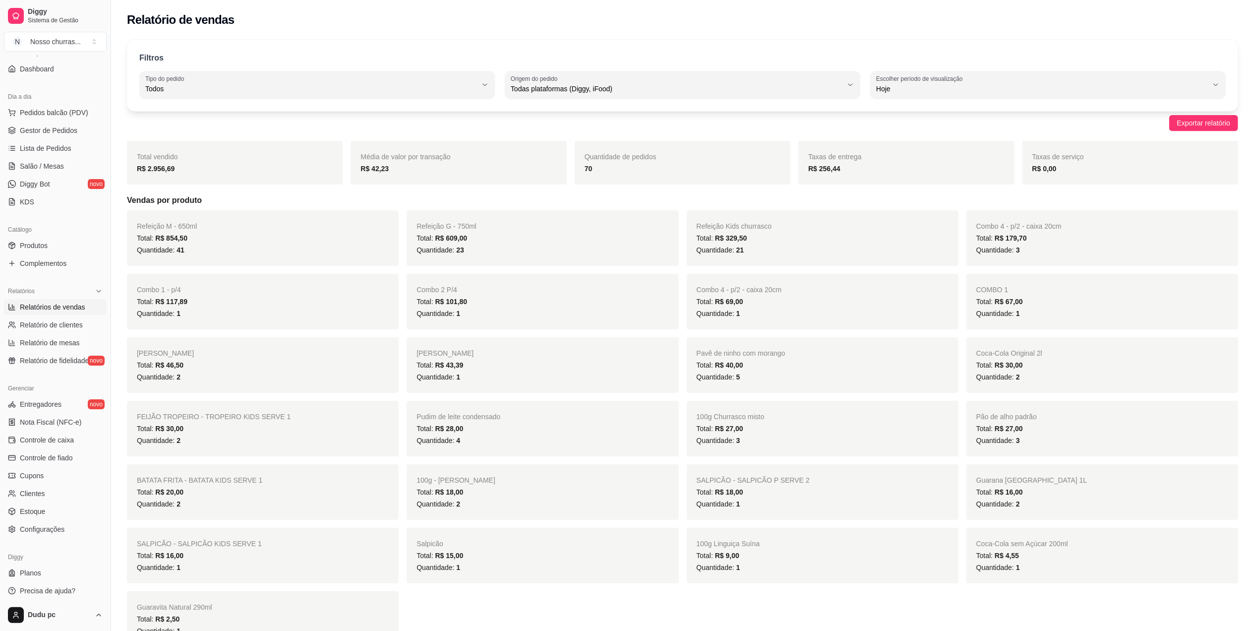
type input "0"
select select "0"
click at [1189, 76] on div "Hoje" at bounding box center [1042, 85] width 332 height 20
click at [921, 214] on span "Customizado" at bounding box center [1043, 209] width 316 height 9
type input "-1"
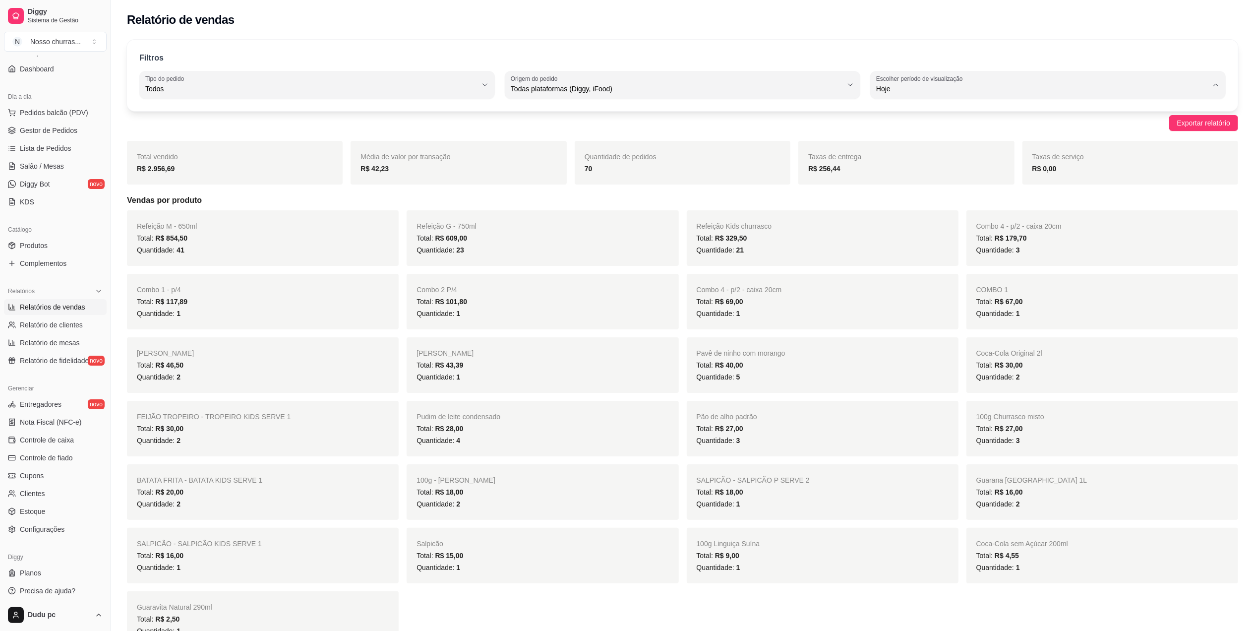
select select "-1"
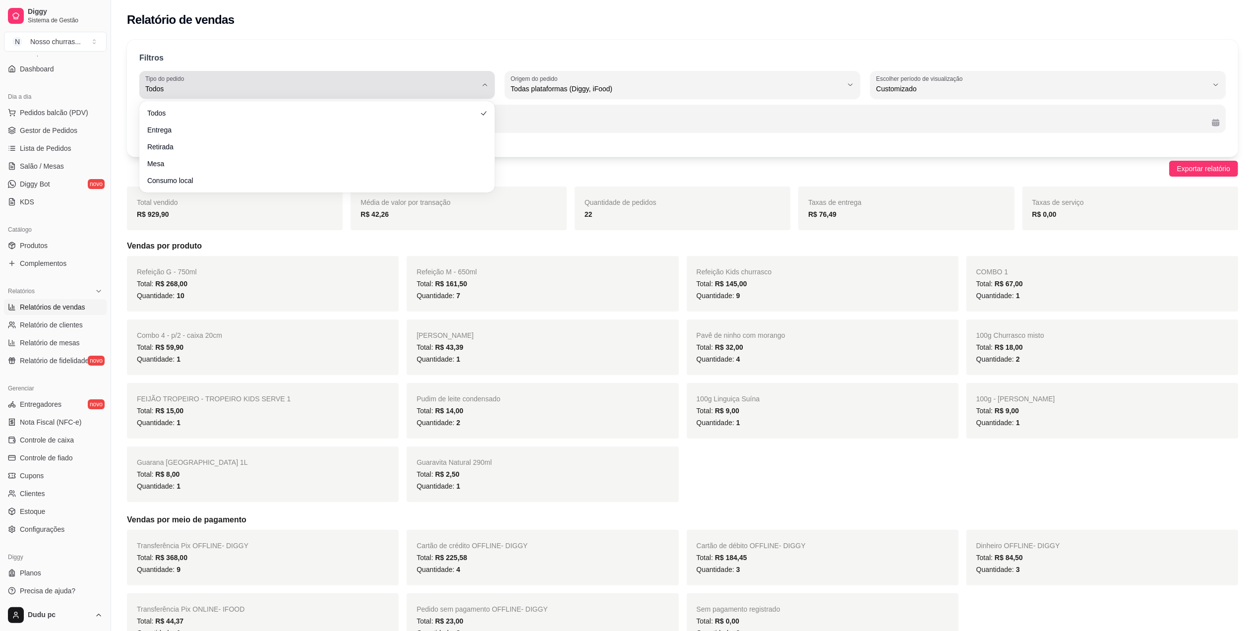
click at [411, 86] on span "Todos" at bounding box center [311, 89] width 332 height 10
click at [650, 141] on div "Para uma melhor visualização das datas e horários, clique no ícone de calendári…" at bounding box center [682, 138] width 1083 height 8
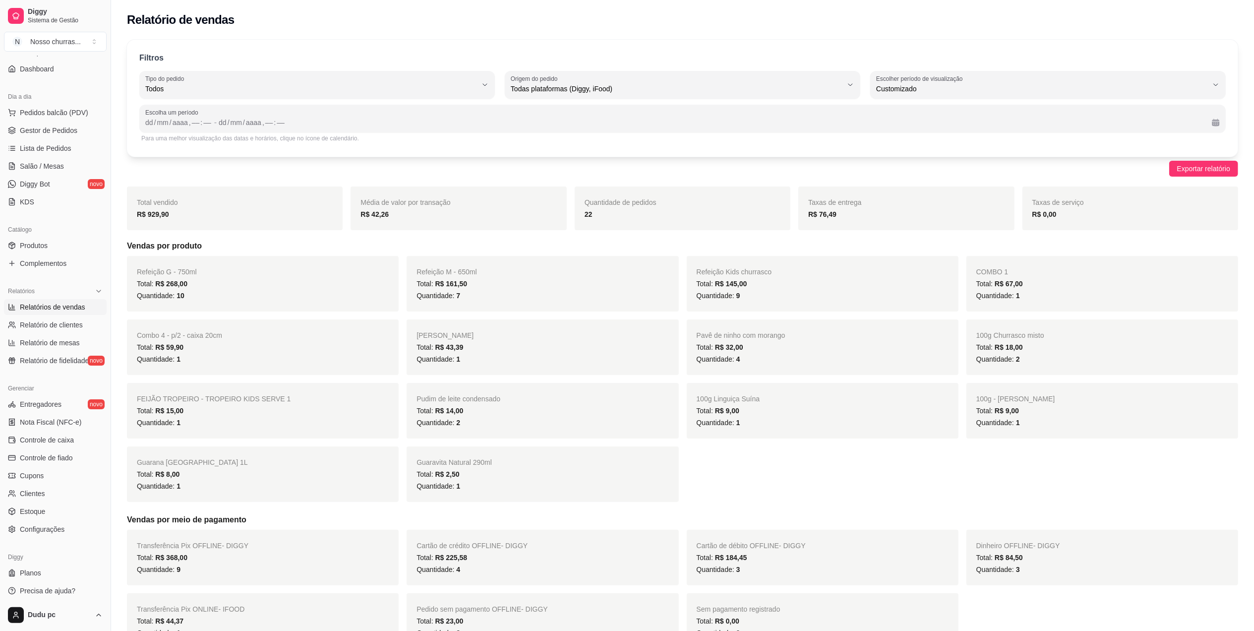
click at [144, 120] on div "Escolha um período dd / mm / aaaa , –– : –– - dd / mm / aaaa , –– : ––" at bounding box center [682, 119] width 1087 height 28
click at [229, 123] on div "mm" at bounding box center [228, 123] width 13 height 10
click at [218, 124] on div "dd" at bounding box center [215, 123] width 10 height 10
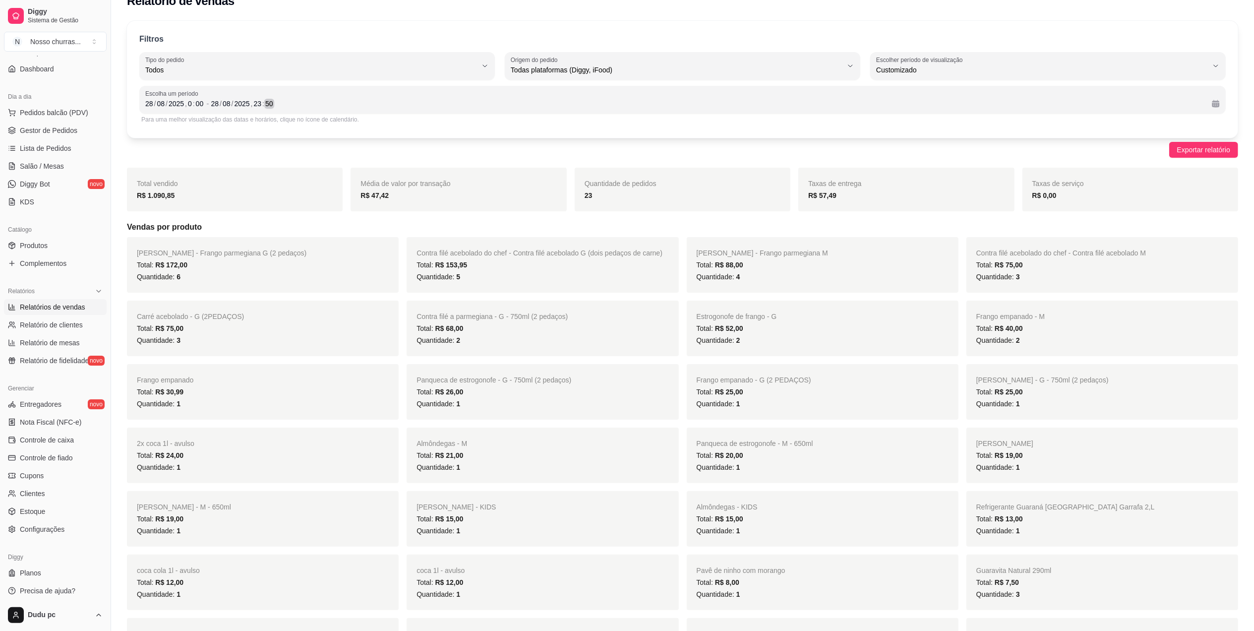
scroll to position [2, 0]
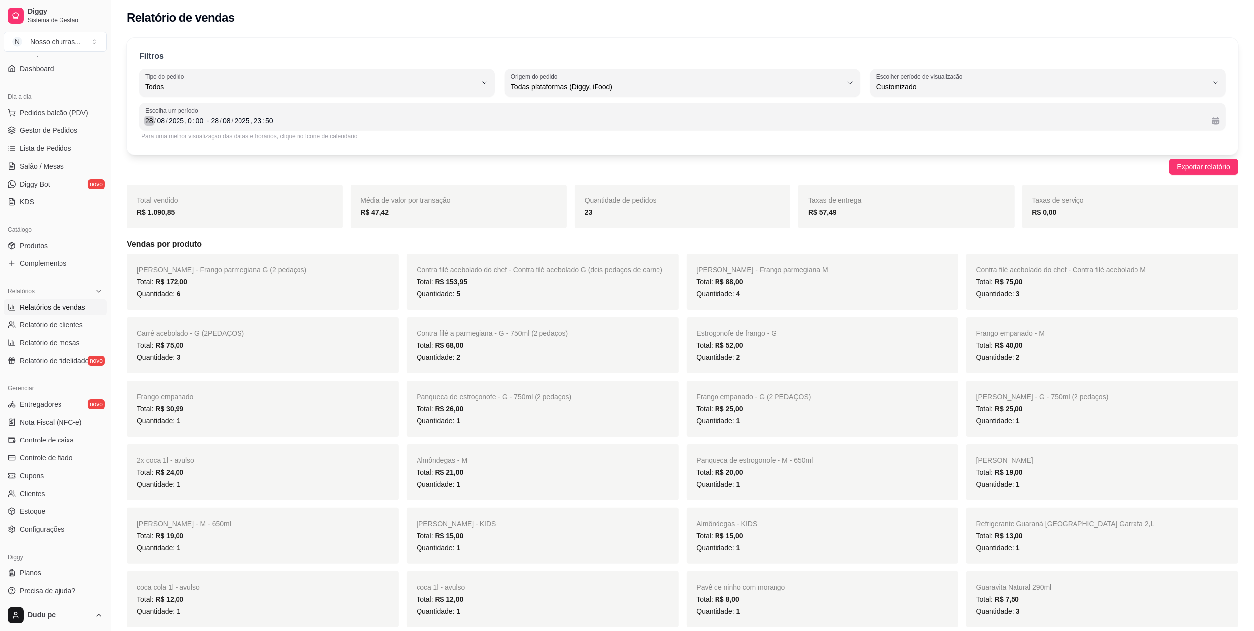
click at [148, 117] on div "28" at bounding box center [149, 121] width 10 height 10
click at [223, 122] on div "08" at bounding box center [227, 121] width 10 height 10
click at [219, 122] on div "/" at bounding box center [221, 121] width 4 height 10
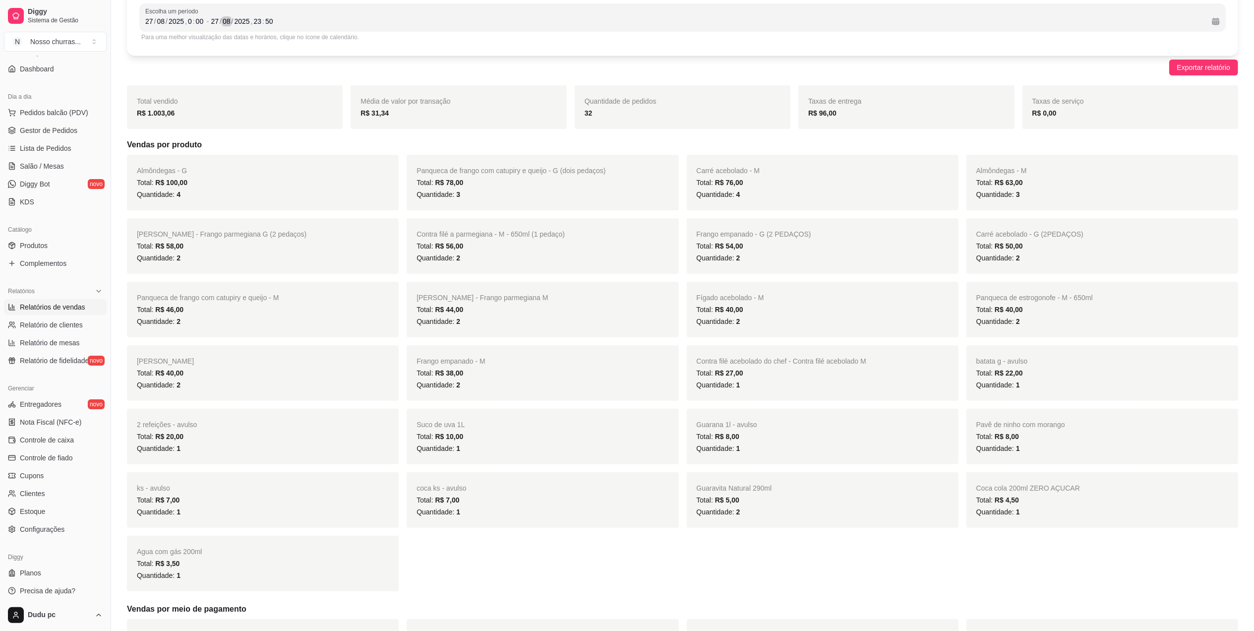
scroll to position [99, 0]
